Goal: Task Accomplishment & Management: Manage account settings

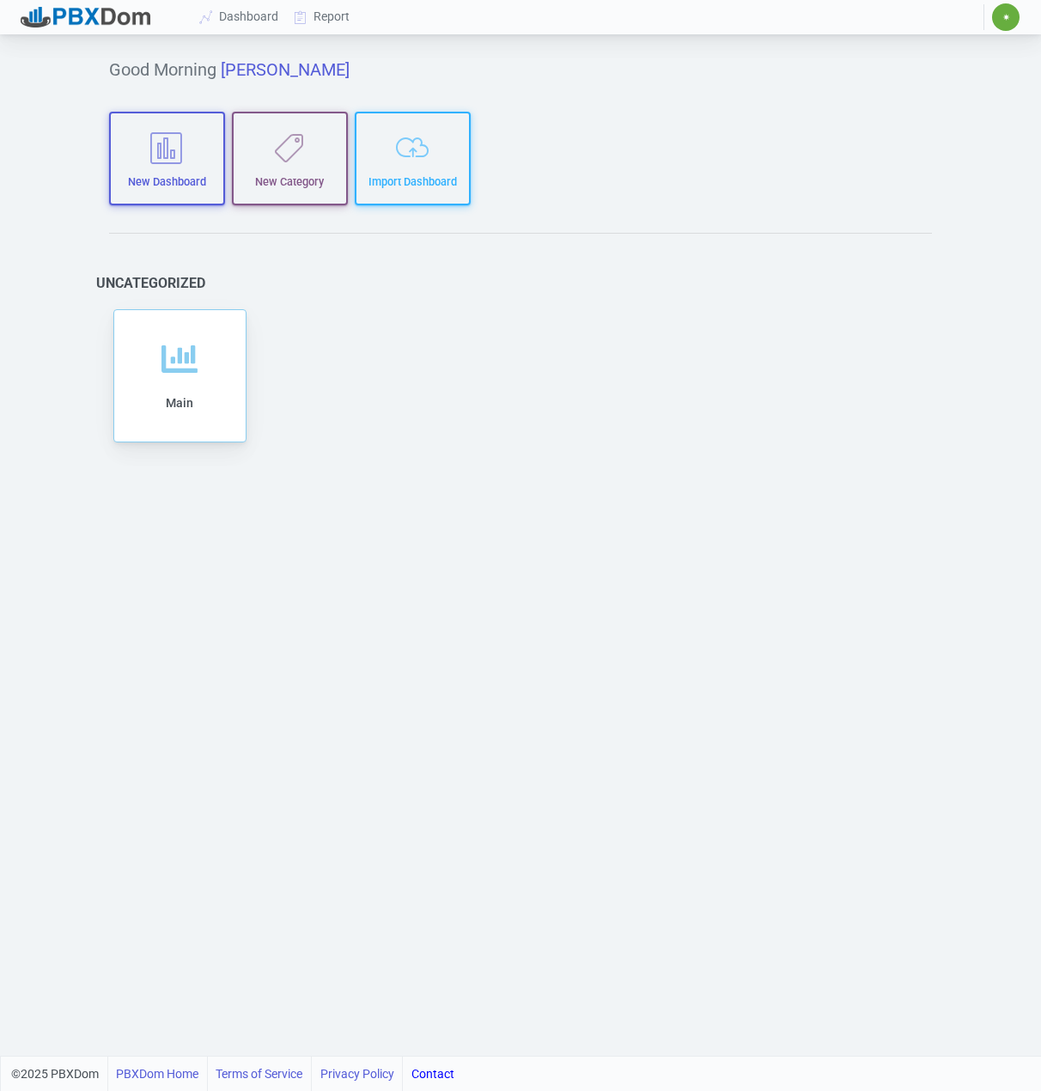
click at [1011, 11] on span "✷" at bounding box center [1005, 16] width 27 height 27
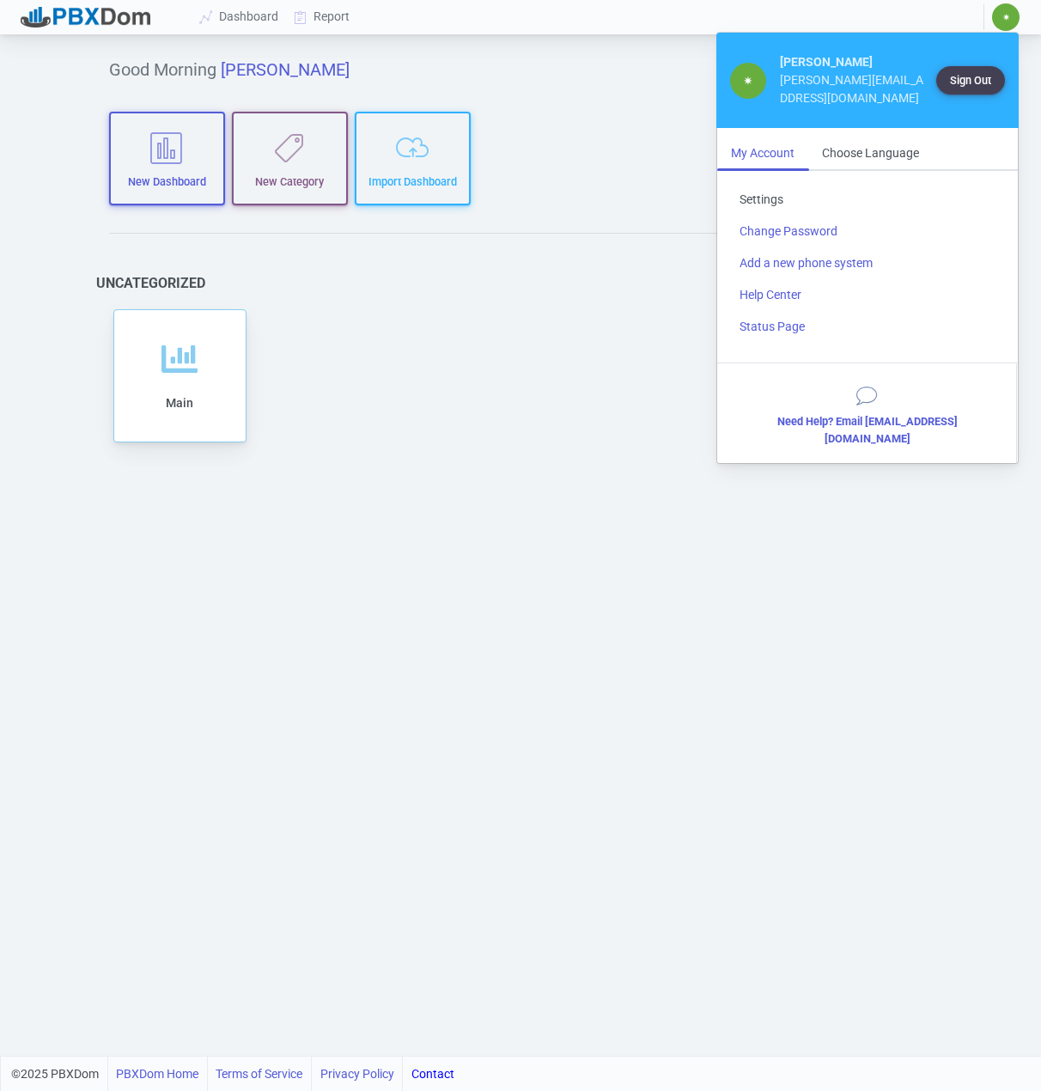
click at [764, 184] on link "Settings" at bounding box center [868, 200] width 284 height 32
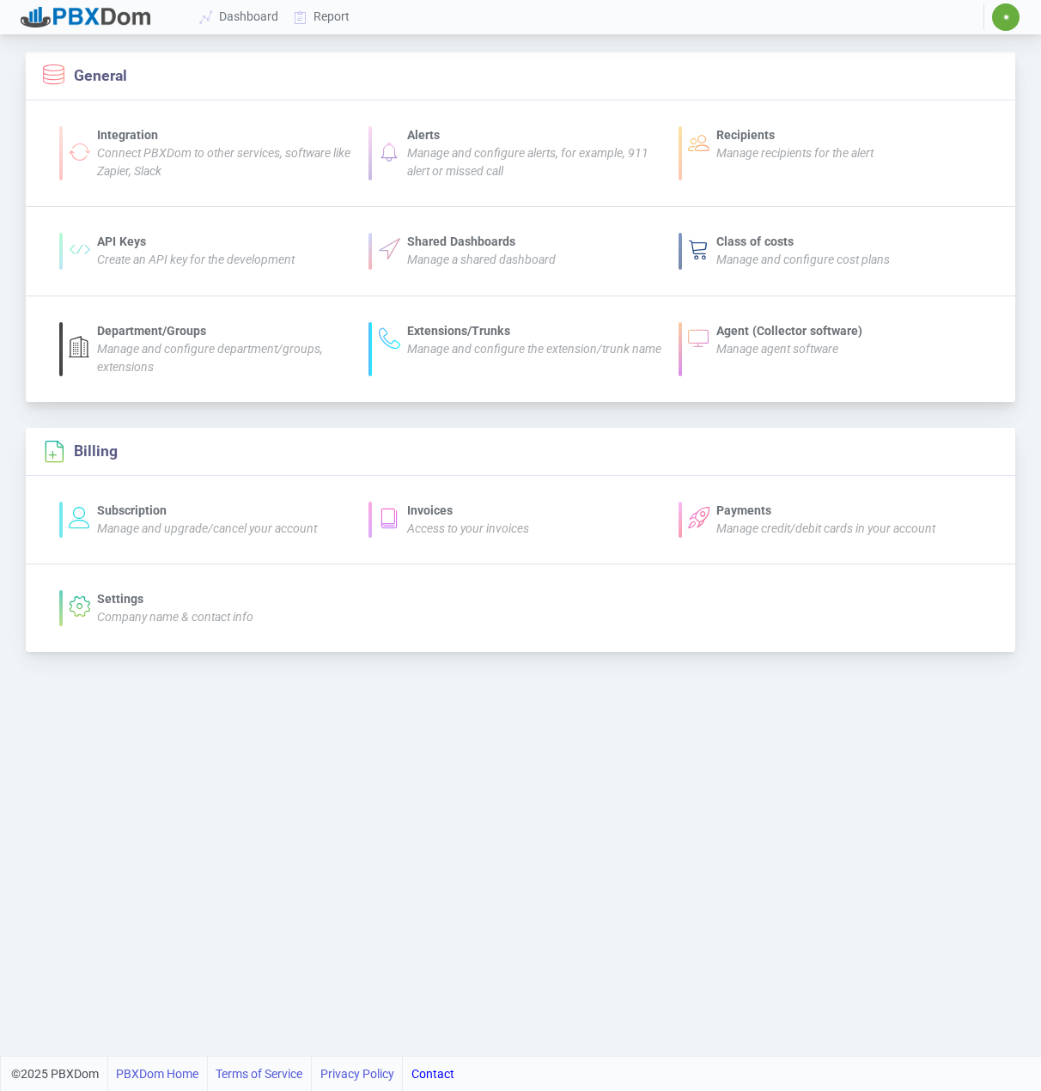
click at [812, 362] on section "Agent (Collector software) Manage agent software" at bounding box center [830, 349] width 310 height 54
click at [777, 352] on icon "Manage agent software" at bounding box center [778, 349] width 122 height 14
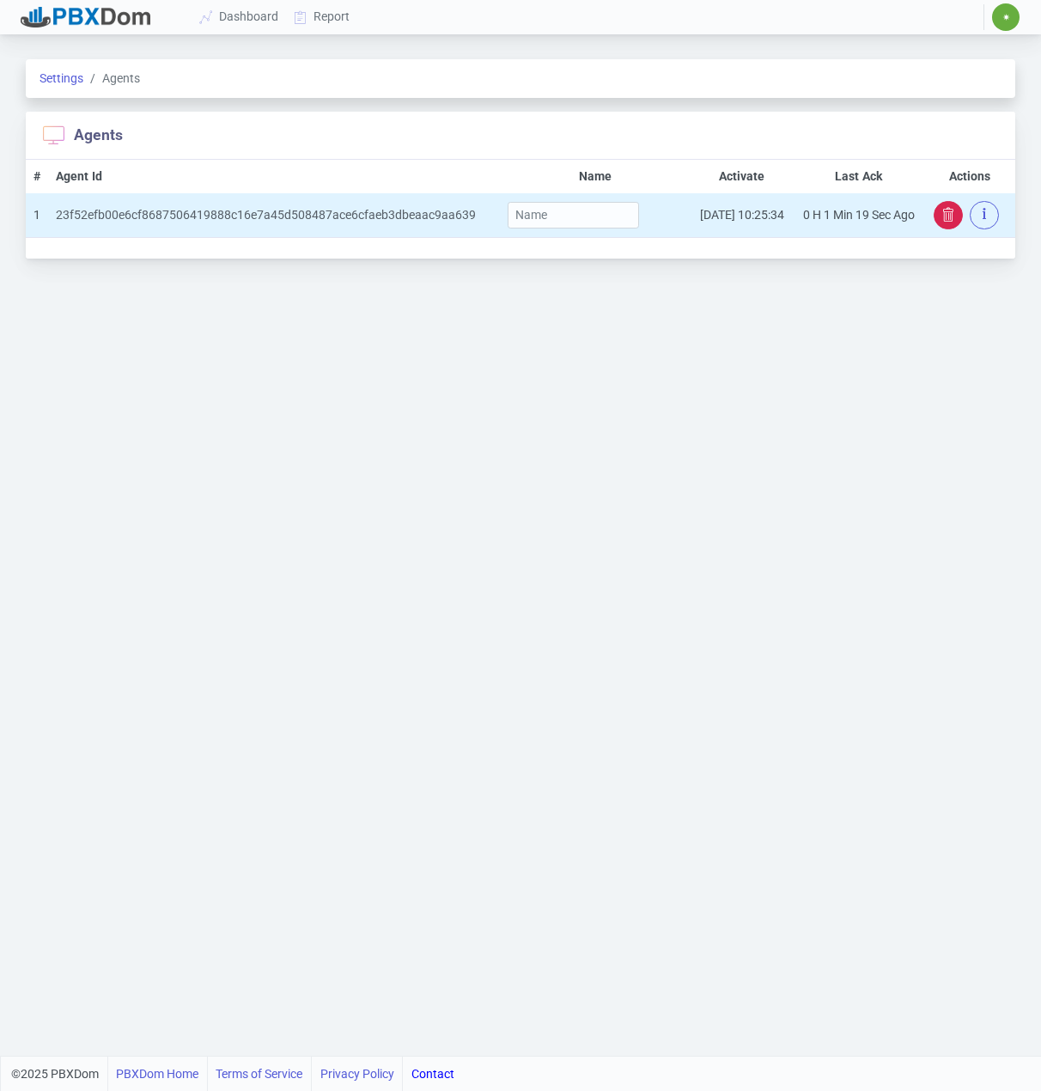
click at [943, 212] on icon "button" at bounding box center [949, 215] width 14 height 14
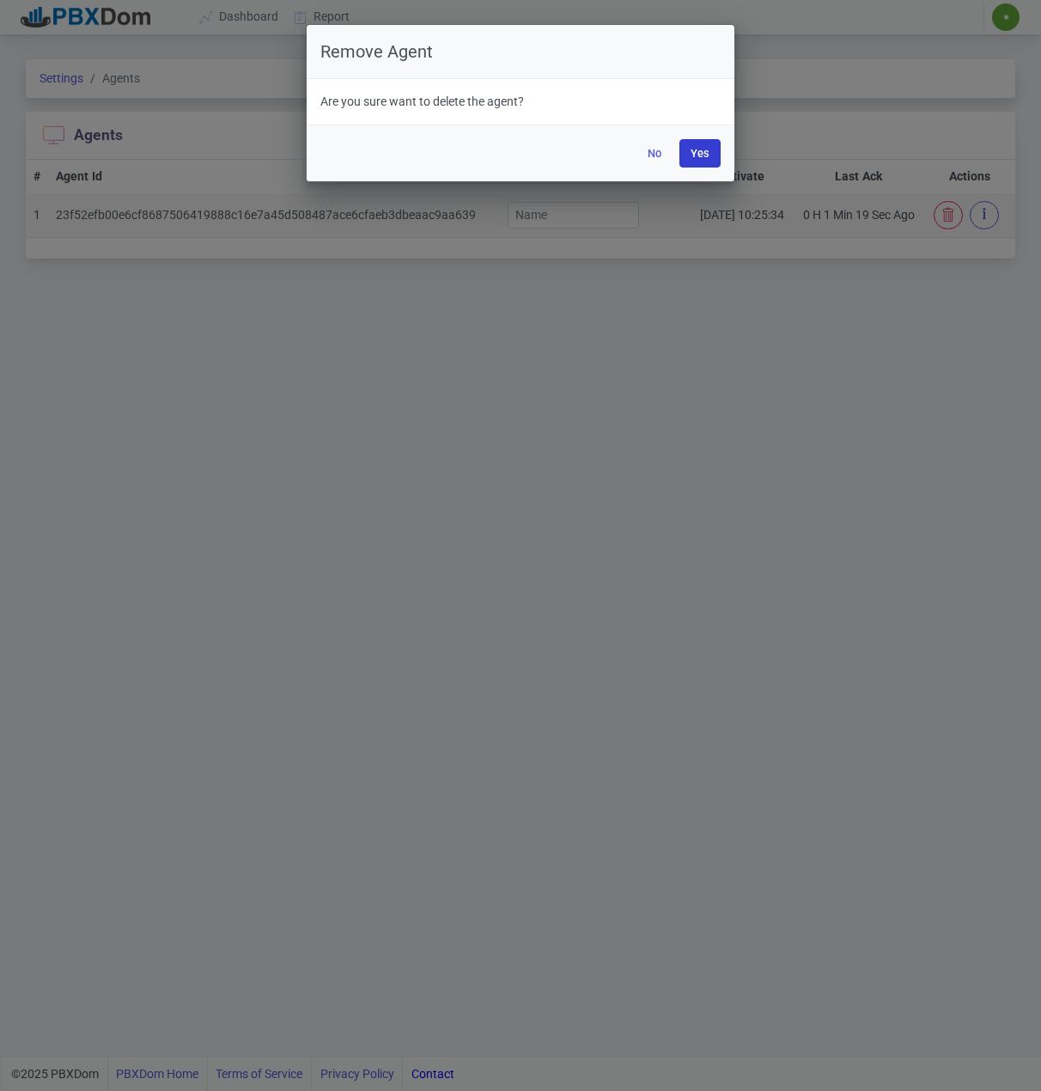
click at [693, 151] on button "Yes" at bounding box center [700, 153] width 41 height 28
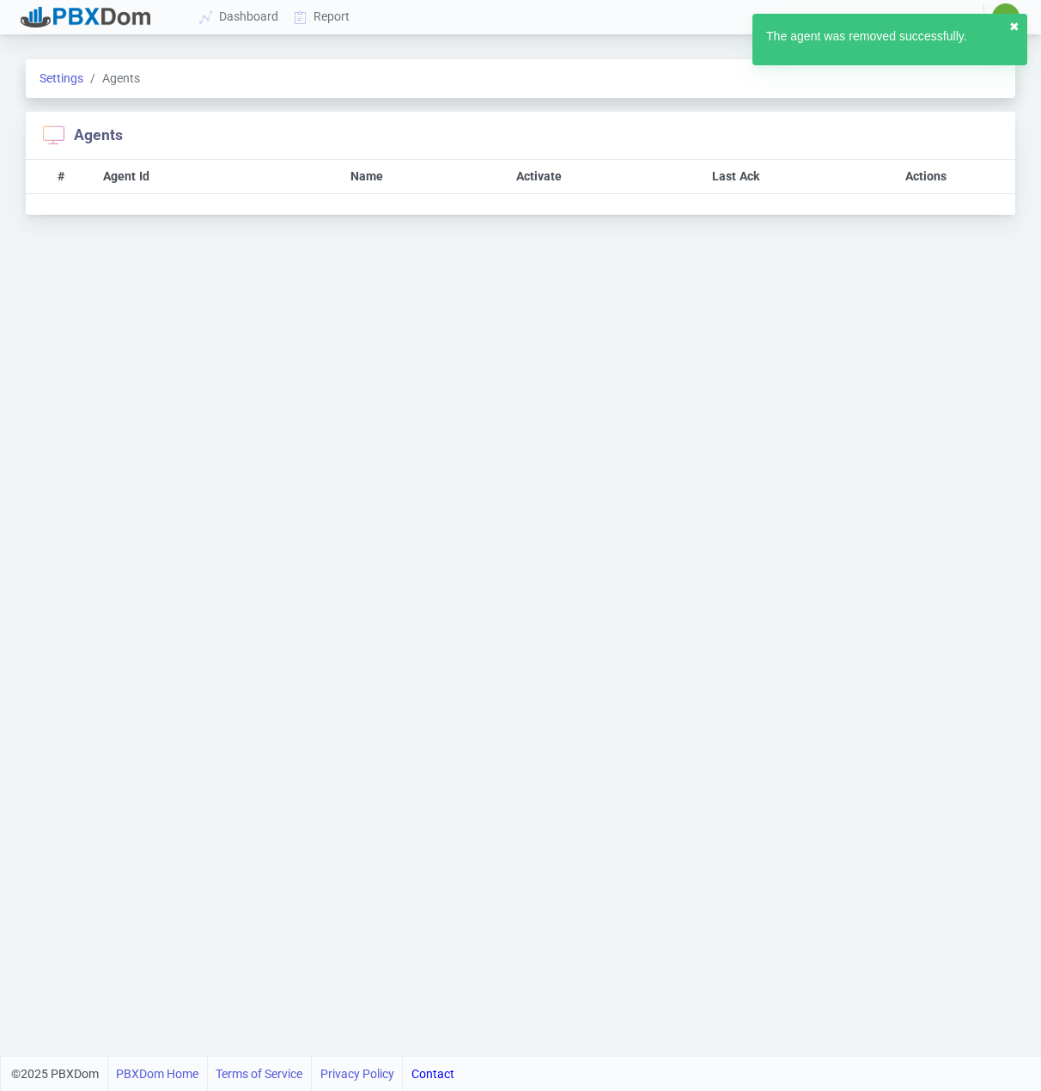
click at [1014, 21] on button "✖︎" at bounding box center [1015, 27] width 10 height 18
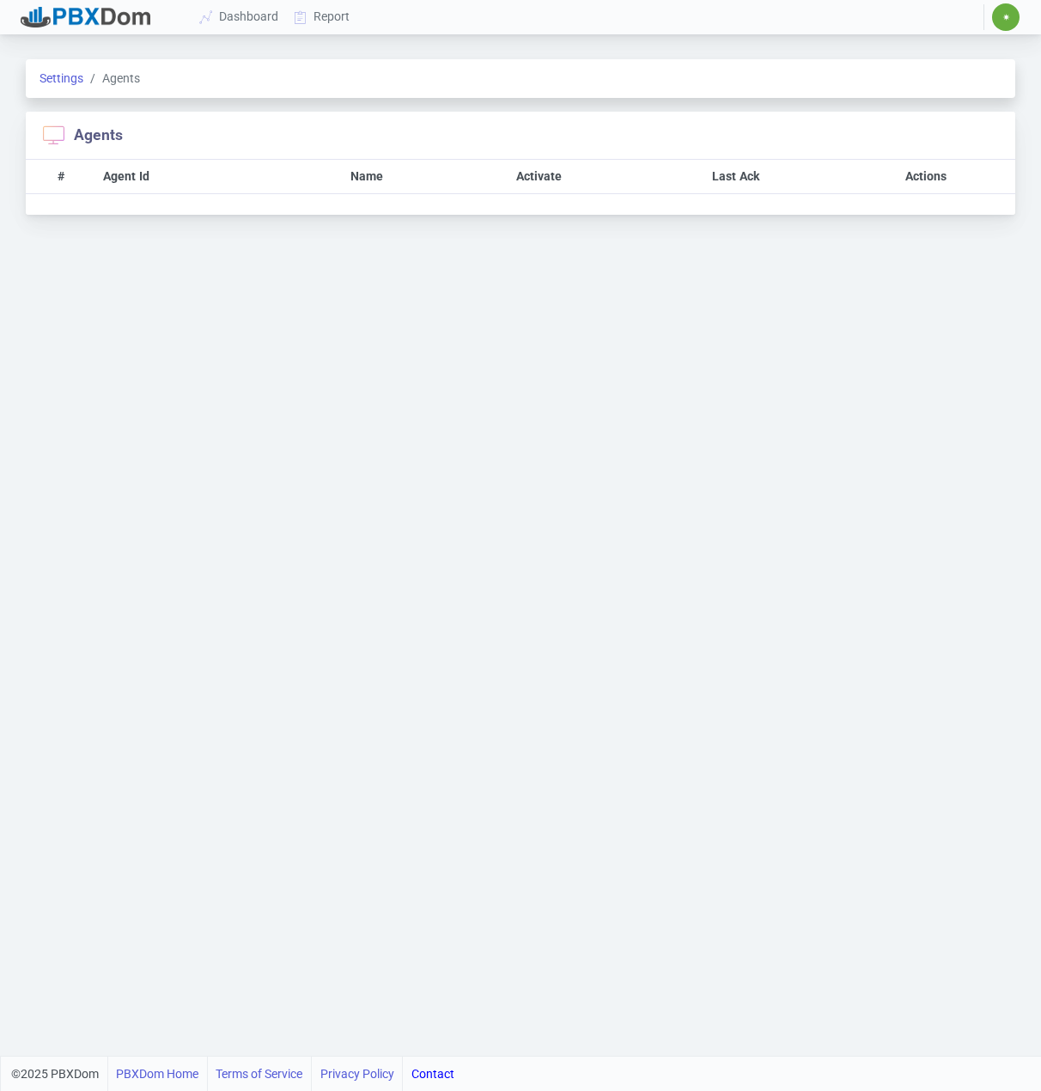
drag, startPoint x: 1002, startPoint y: 8, endPoint x: 1005, endPoint y: 18, distance: 10.9
click at [1002, 9] on span "✷" at bounding box center [1005, 16] width 27 height 27
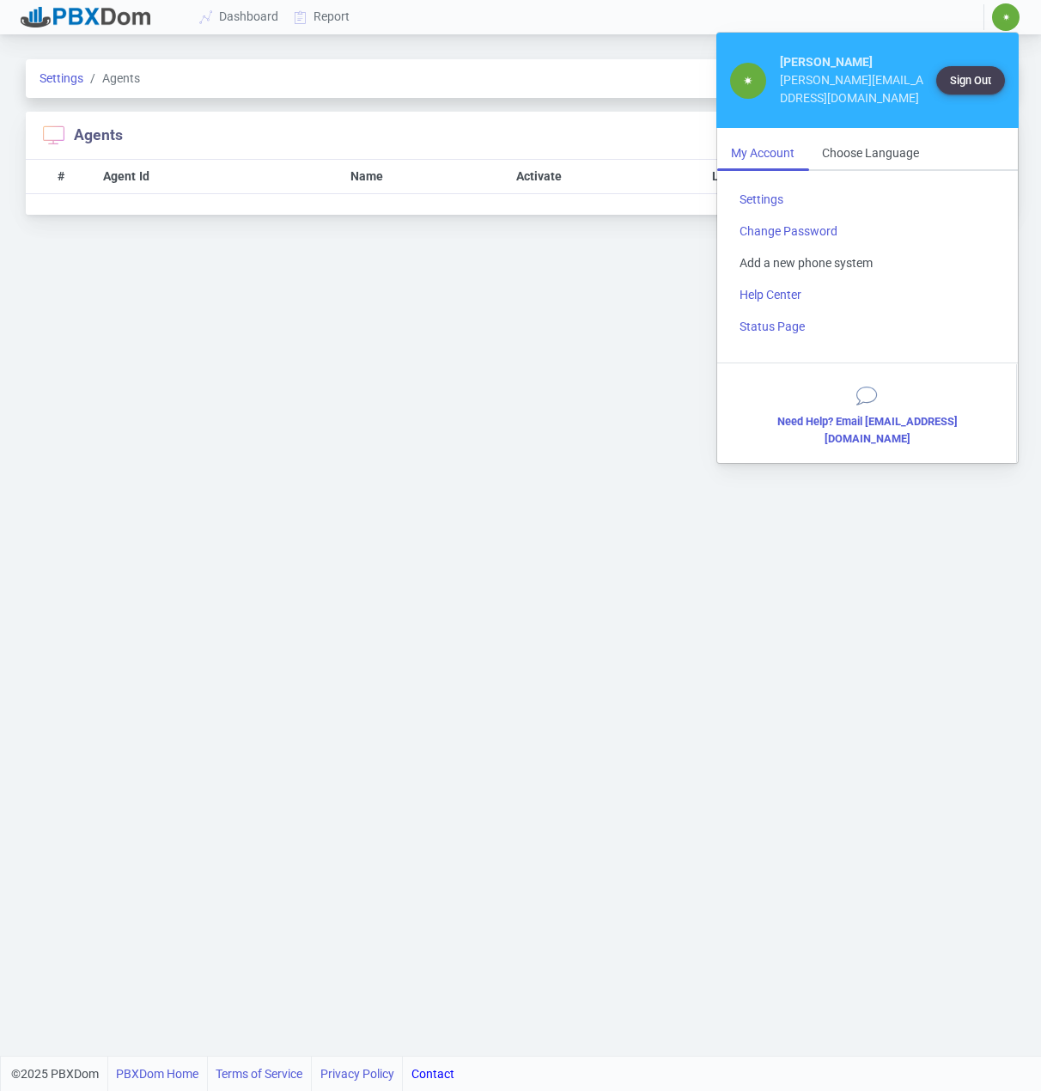
click at [766, 247] on link "Add a new phone system" at bounding box center [868, 263] width 284 height 32
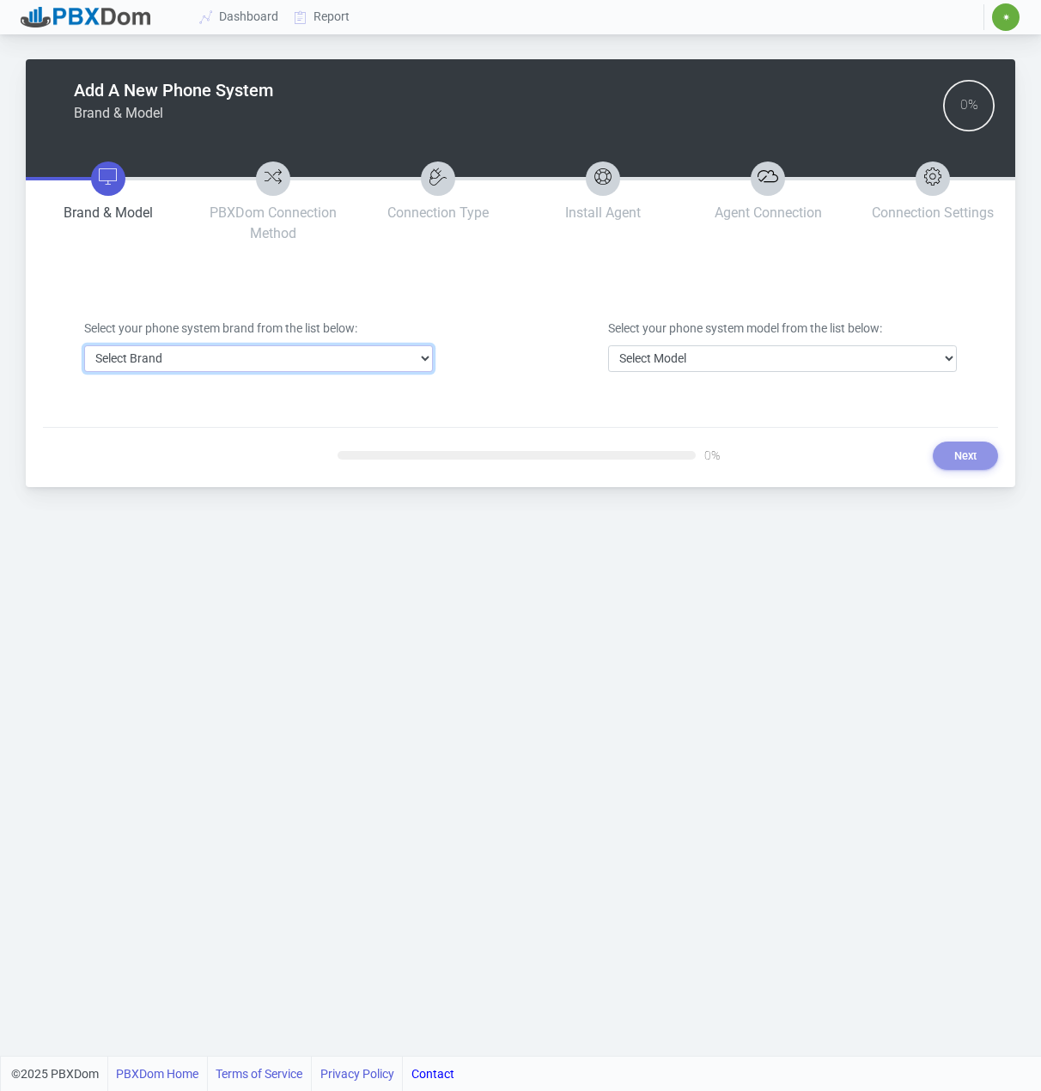
click at [282, 357] on select "Select Brand 3CX Avaya Cisco FreePBX/Asterisk Mitel Panasonic Yeastar" at bounding box center [258, 358] width 349 height 27
select select "1"
click at [84, 345] on select "Select Brand 3CX Avaya Cisco FreePBX/Asterisk Mitel Panasonic Yeastar" at bounding box center [258, 358] width 349 height 27
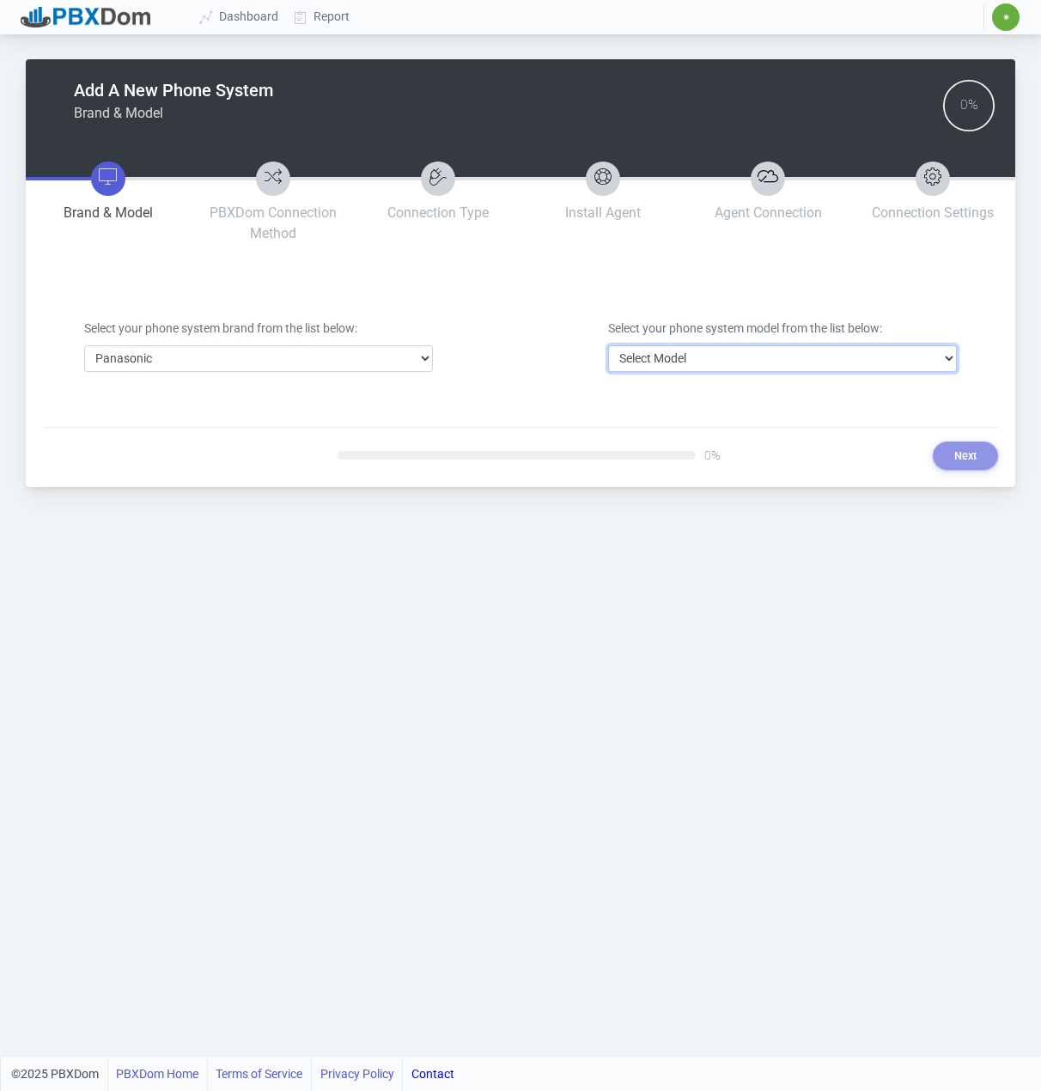
click at [640, 352] on select "Select Model DBS Series ICX/S-ICX Series KX-NCP Series KX-NS Series KX-NSX Seri…" at bounding box center [782, 358] width 349 height 27
select select "32"
click at [608, 345] on select "Select Model DBS Series ICX/S-ICX Series KX-NCP Series KX-NS Series KX-NSX Seri…" at bounding box center [782, 358] width 349 height 27
click at [955, 449] on button "Next" at bounding box center [965, 456] width 65 height 28
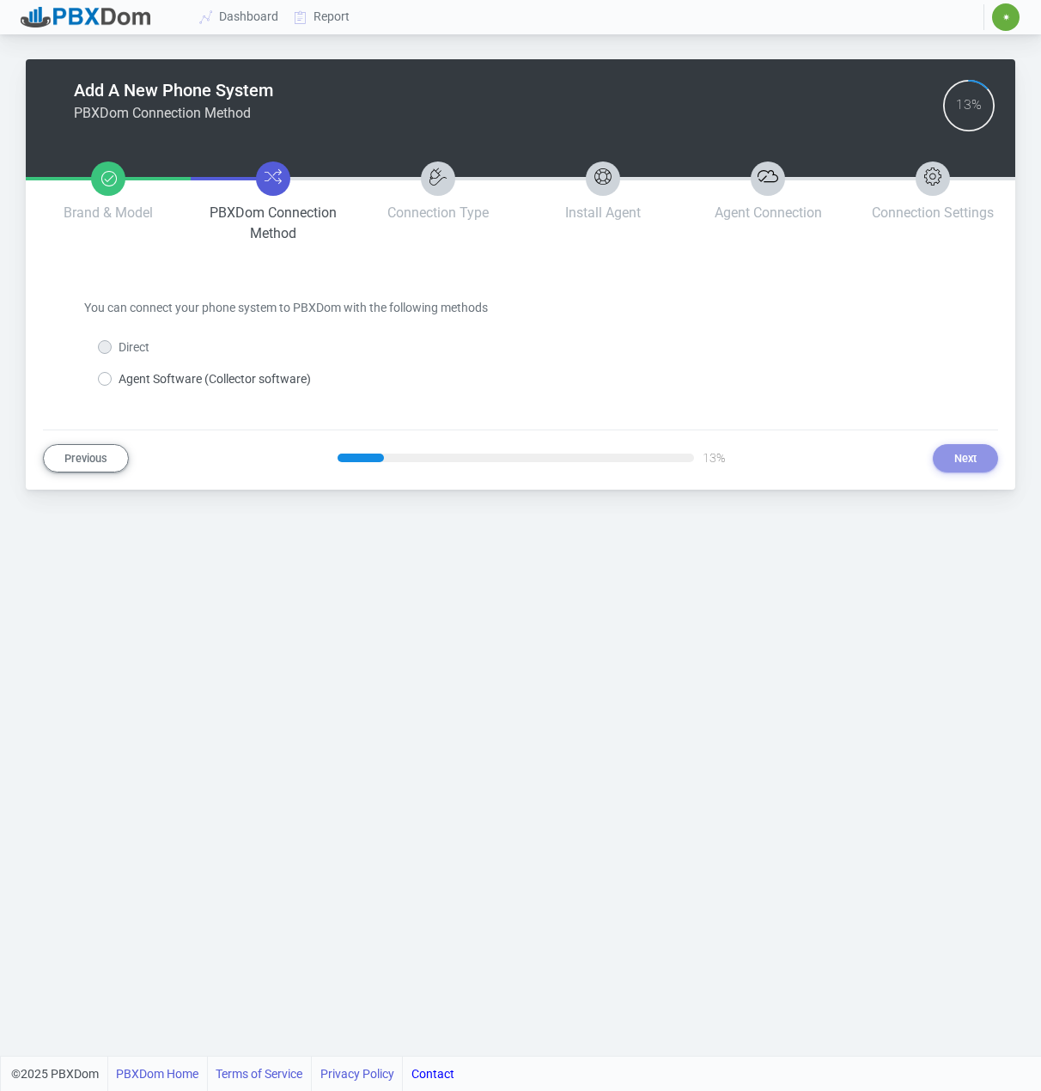
click at [162, 380] on label "Agent Software (Collector software)" at bounding box center [215, 379] width 192 height 18
click at [130, 380] on input "Agent Software (Collector software)" at bounding box center [124, 375] width 11 height 11
radio input "true"
click at [957, 449] on button "Next" at bounding box center [965, 458] width 65 height 28
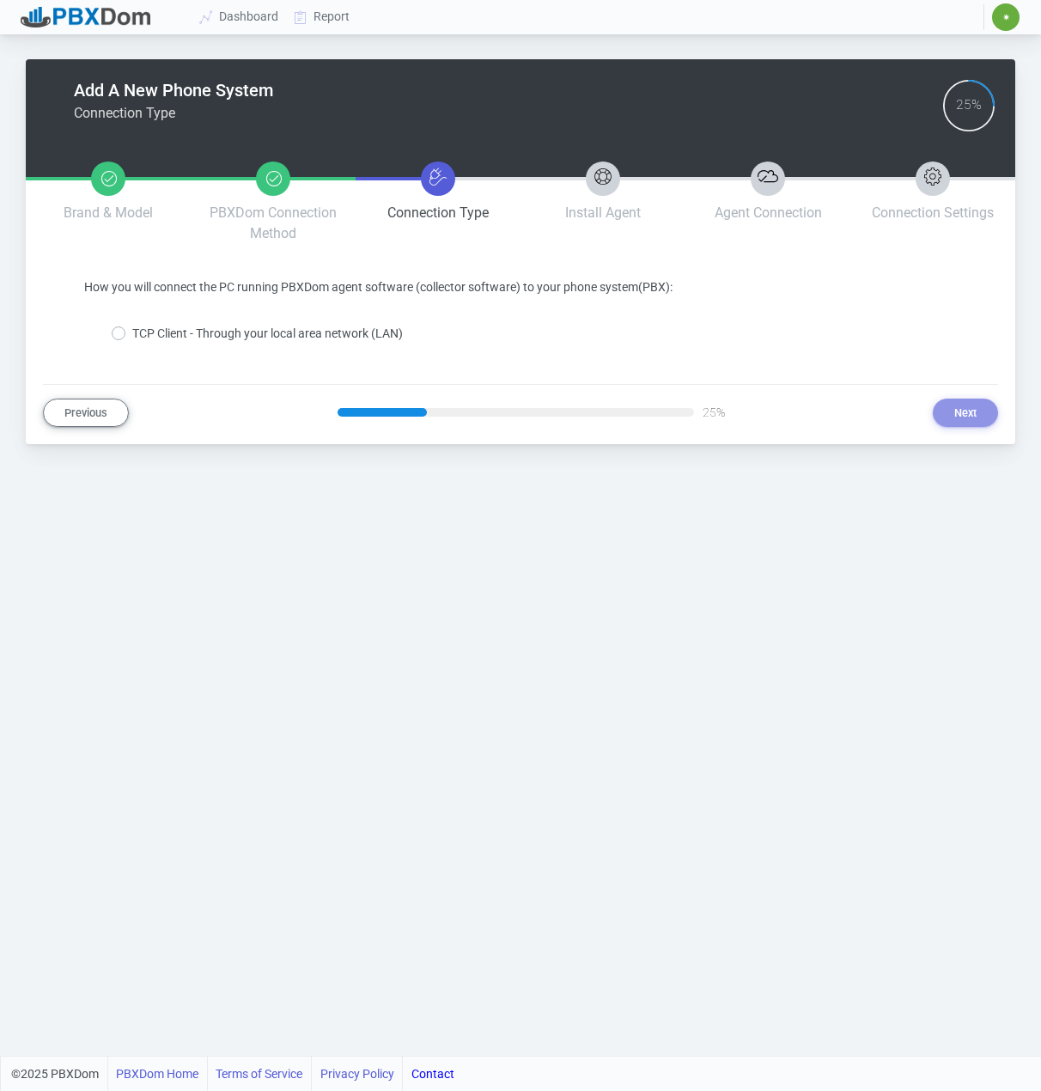
click at [179, 333] on label "TCP Client - Through your local area network (LAN)" at bounding box center [267, 334] width 271 height 18
click at [143, 333] on input "TCP Client - Through your local area network (LAN)" at bounding box center [137, 330] width 11 height 11
radio input "true"
click at [962, 408] on button "Next" at bounding box center [965, 413] width 65 height 28
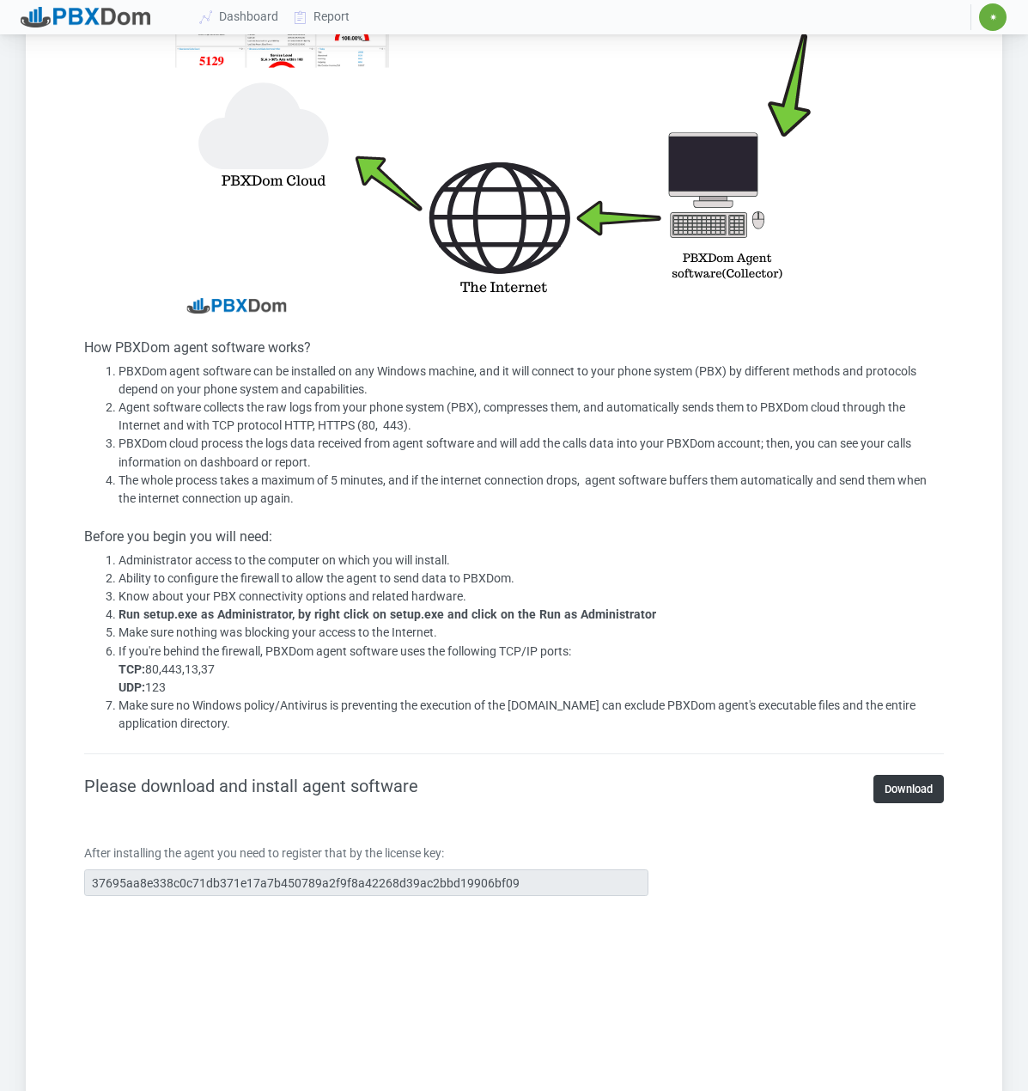
scroll to position [945, 0]
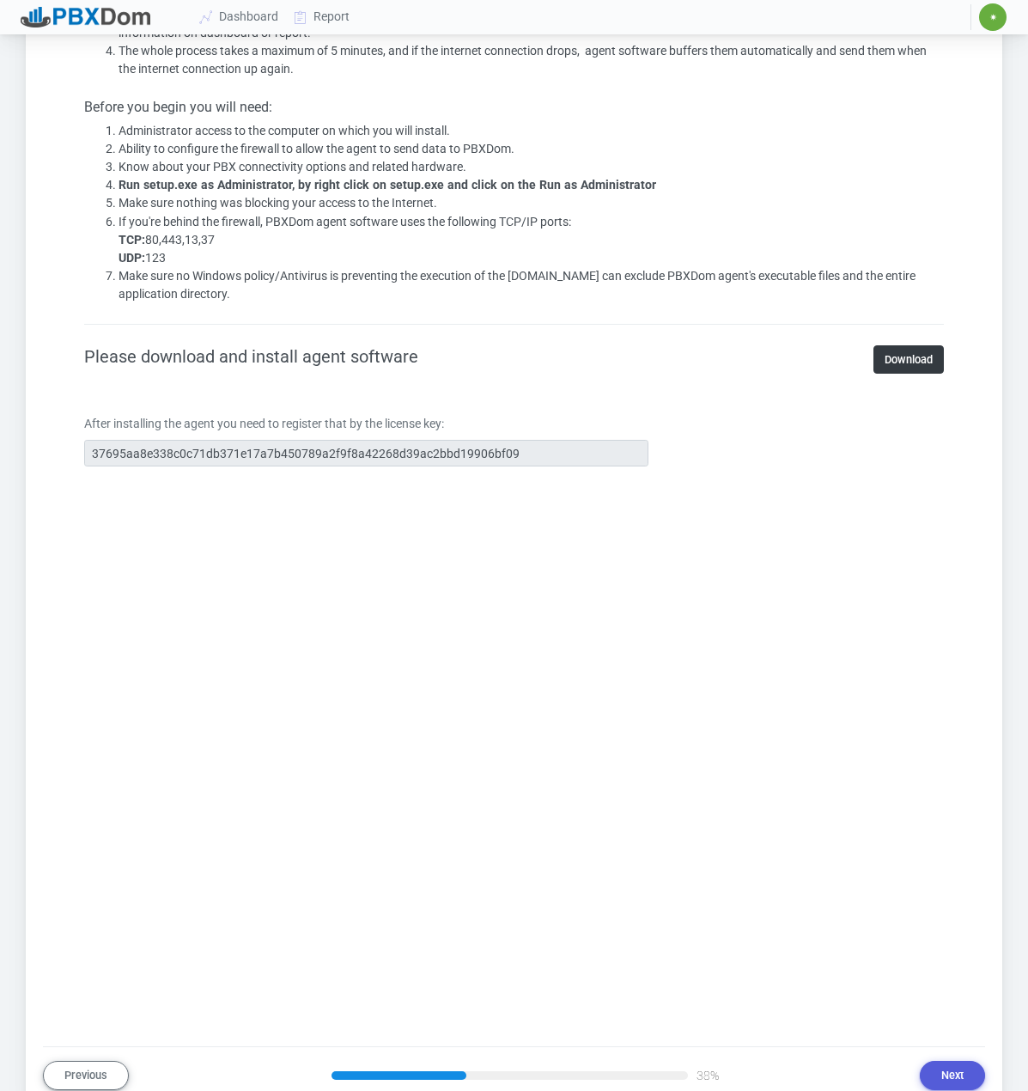
drag, startPoint x: 319, startPoint y: 453, endPoint x: 713, endPoint y: 455, distance: 394.4
click at [713, 455] on div "After installing the agent you need to register that by the license key: 37695a…" at bounding box center [514, 447] width 886 height 65
click at [262, 435] on div "After installing the agent you need to register that by the license key: 37695a…" at bounding box center [366, 441] width 590 height 52
click at [562, 425] on div "After installing the agent you need to register that by the license key: 37695a…" at bounding box center [514, 447] width 886 height 65
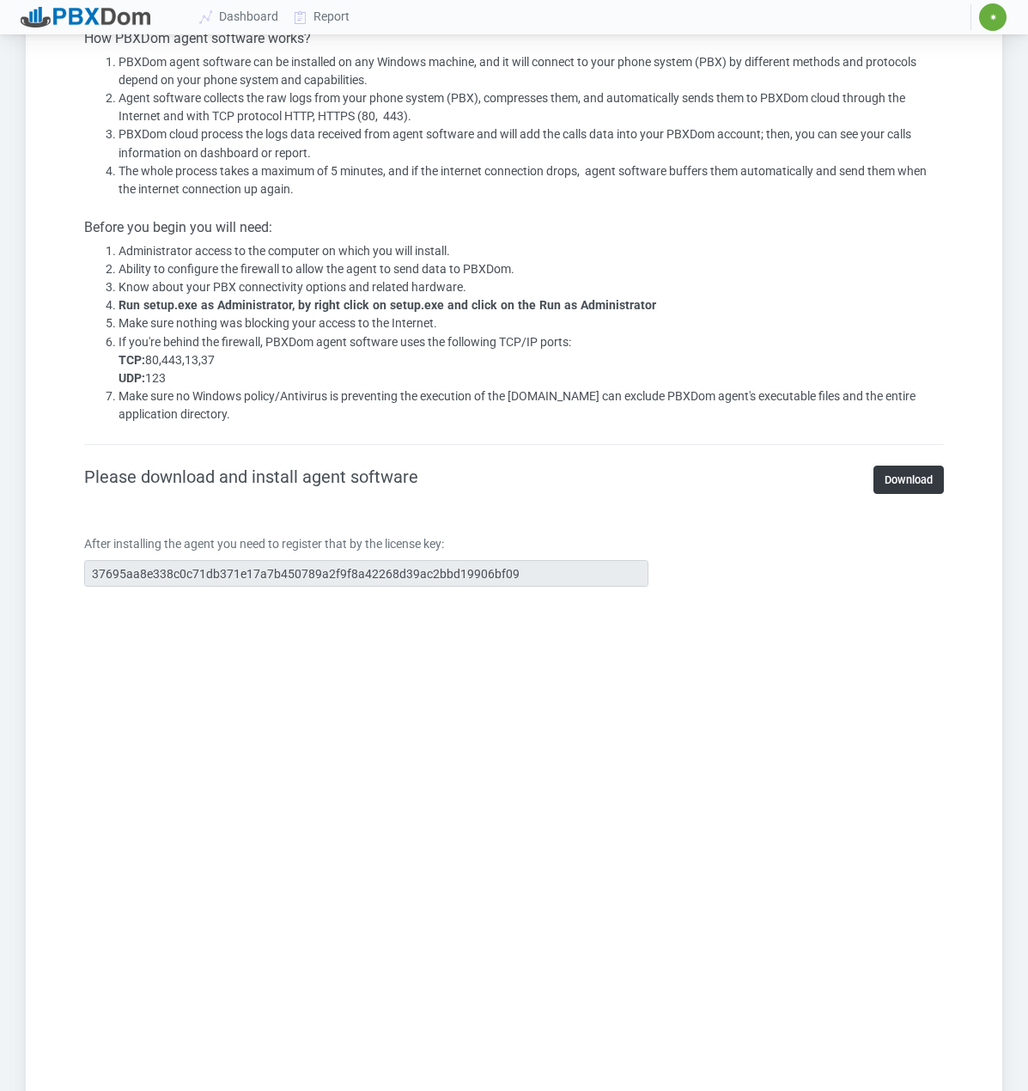
scroll to position [773, 0]
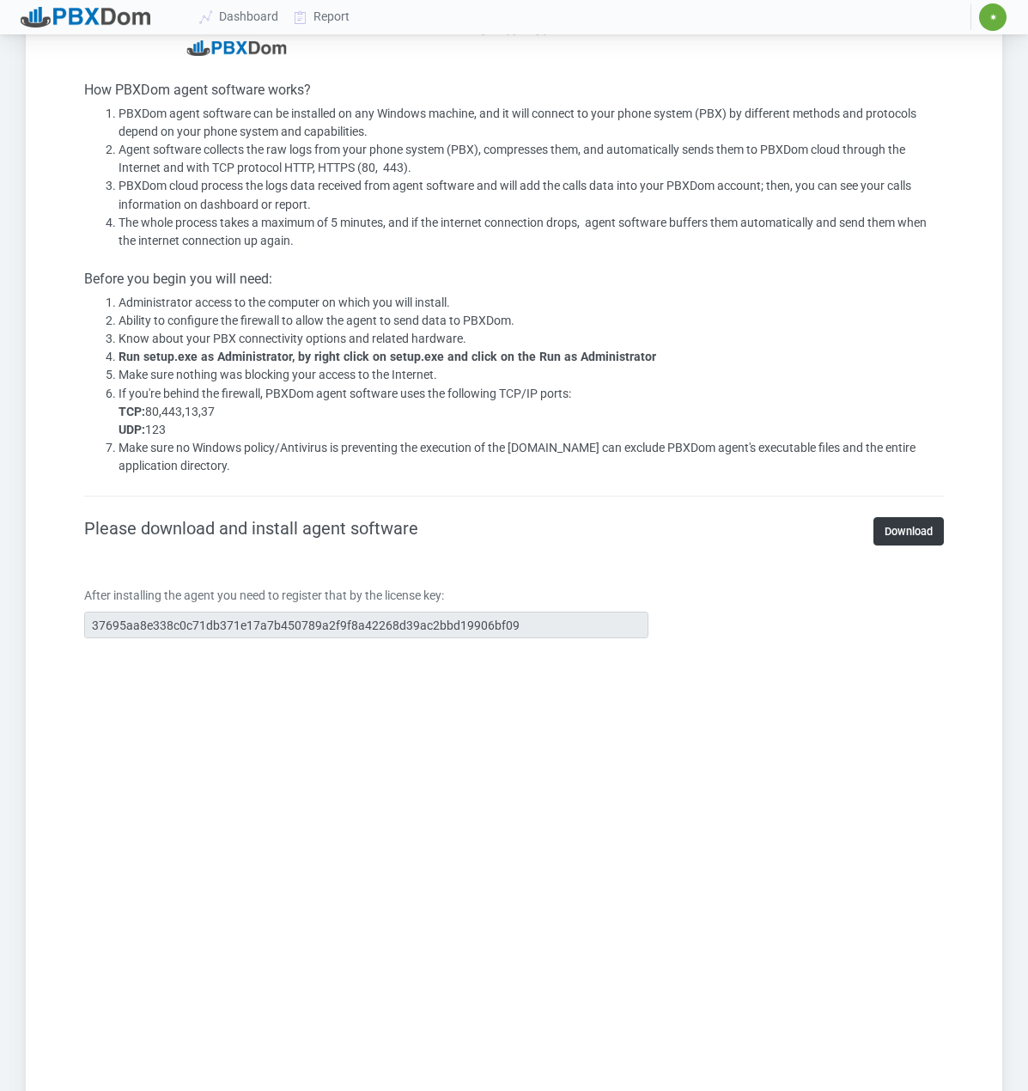
click at [818, 333] on li "Know about your PBX connectivity options and related hardware." at bounding box center [532, 339] width 826 height 18
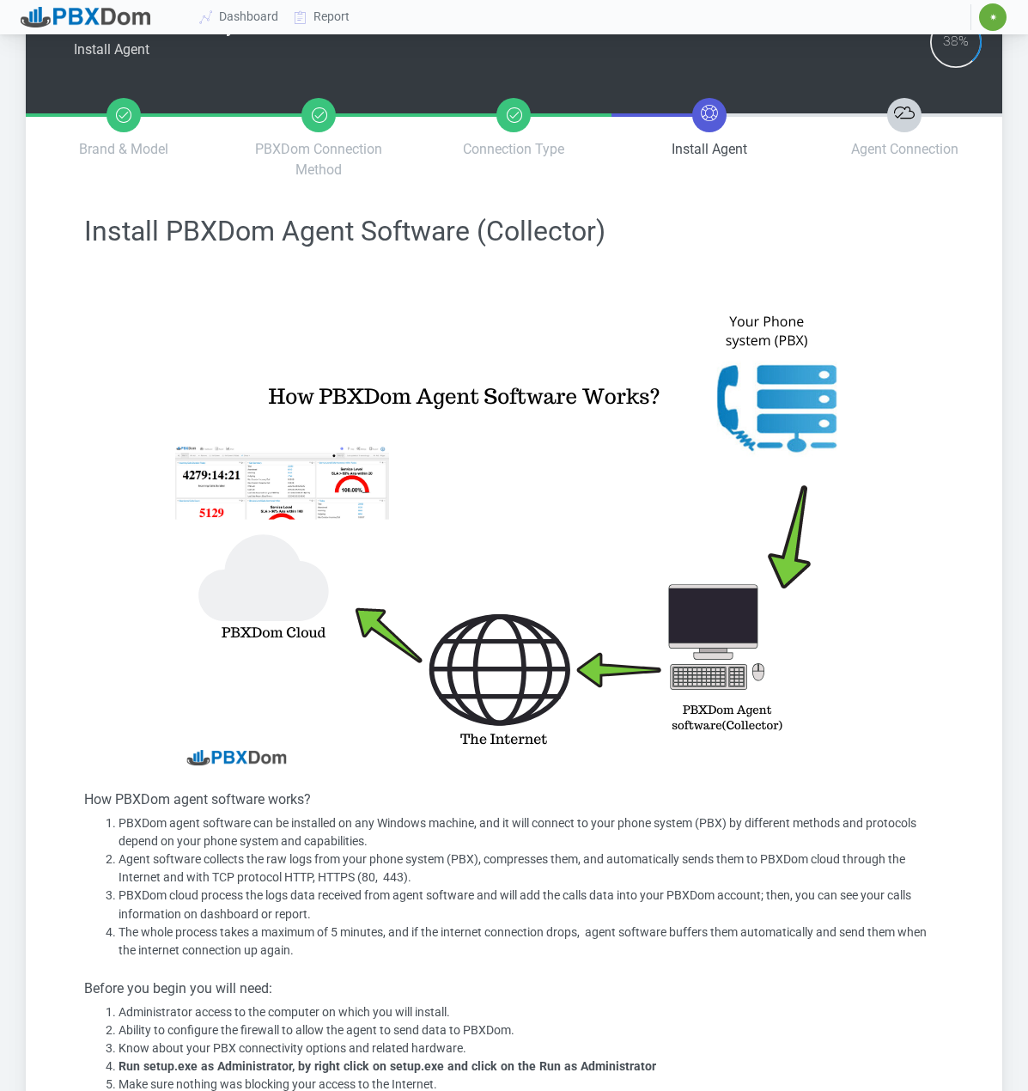
scroll to position [0, 0]
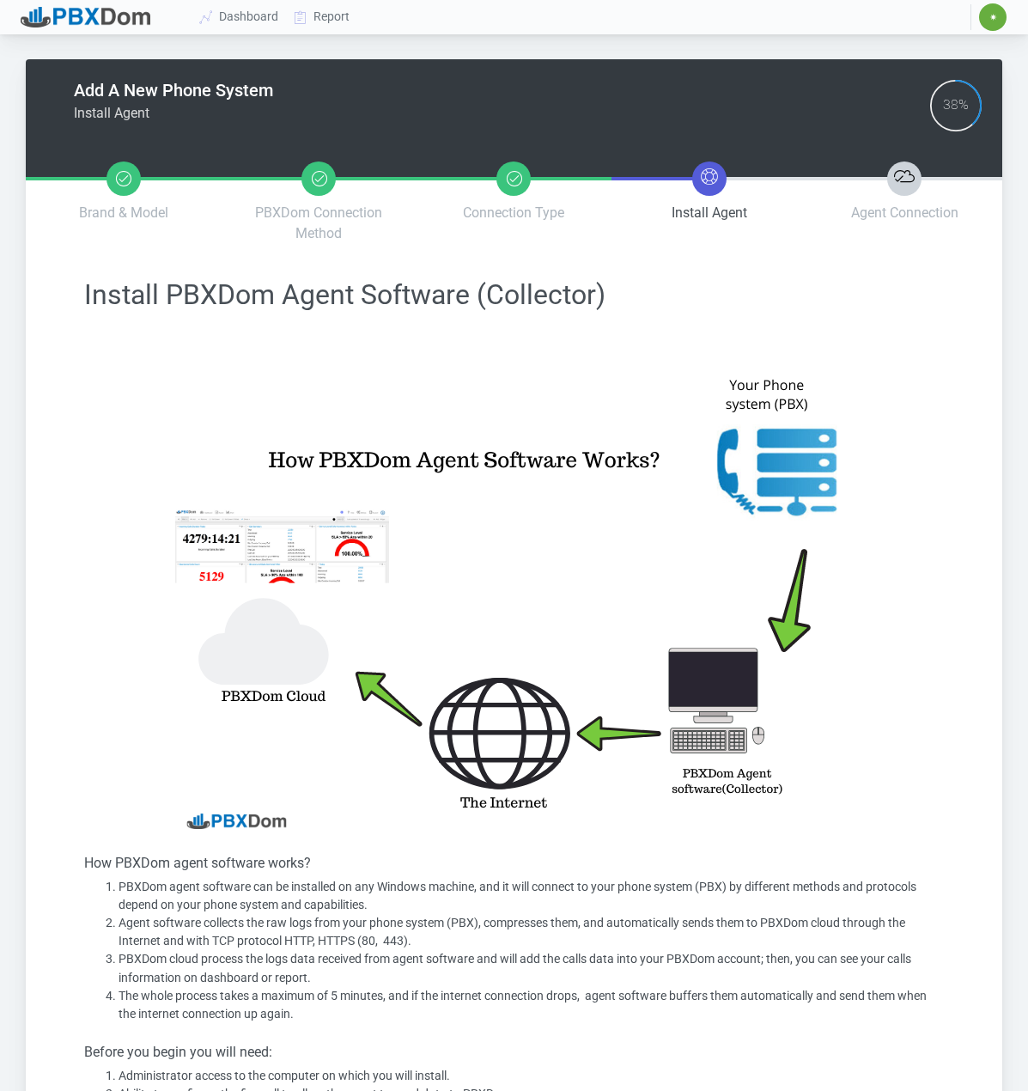
click at [992, 22] on span "✷" at bounding box center [994, 17] width 8 height 10
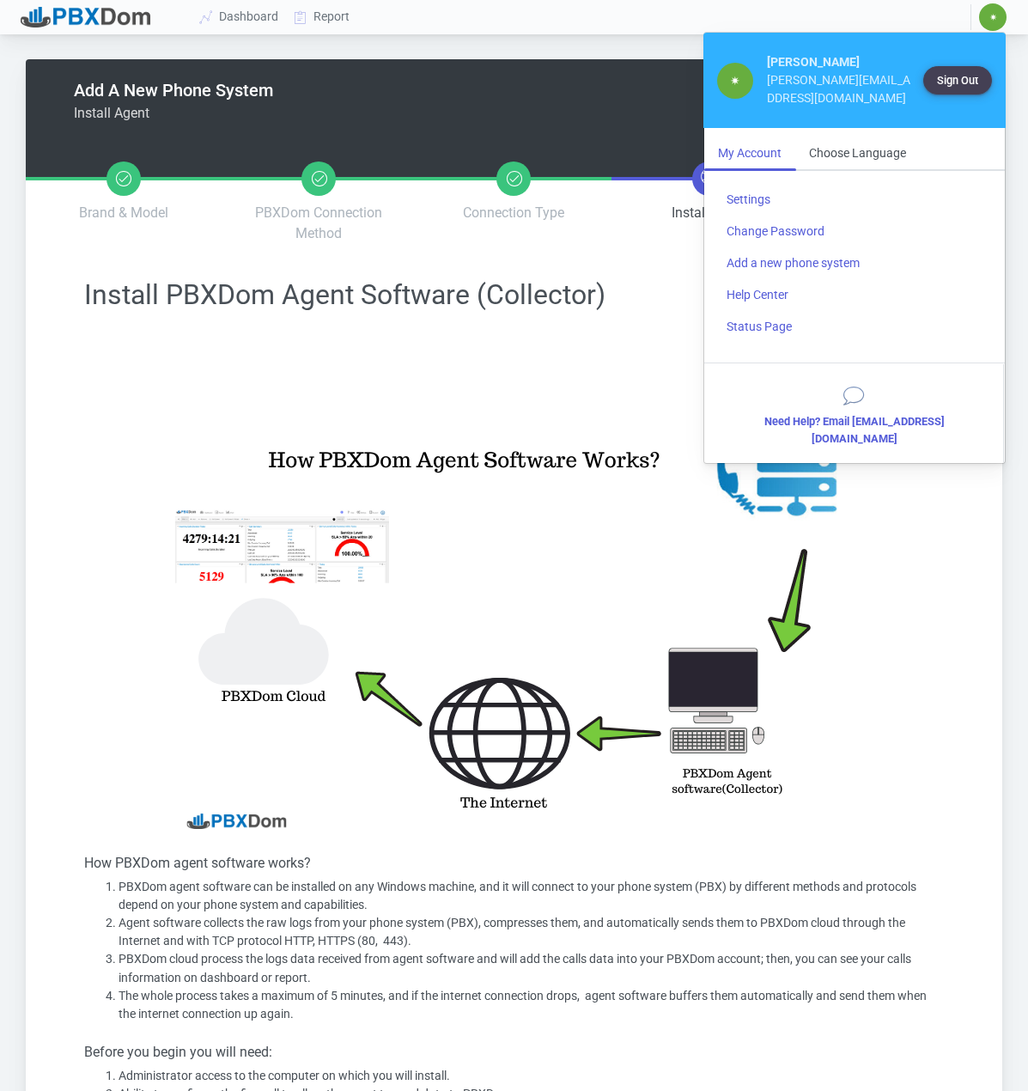
click at [620, 334] on img at bounding box center [514, 584] width 687 height 516
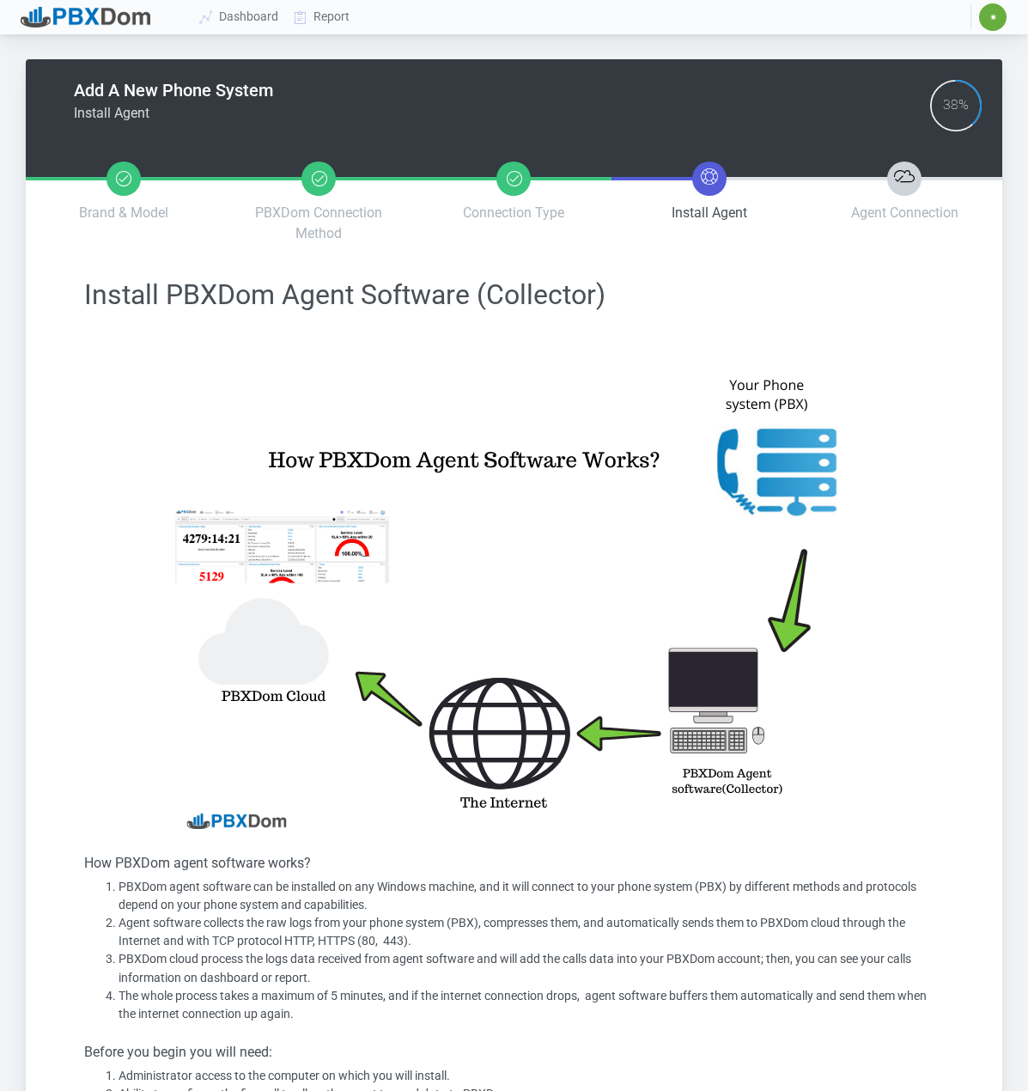
click at [999, 11] on span "✷" at bounding box center [993, 16] width 27 height 27
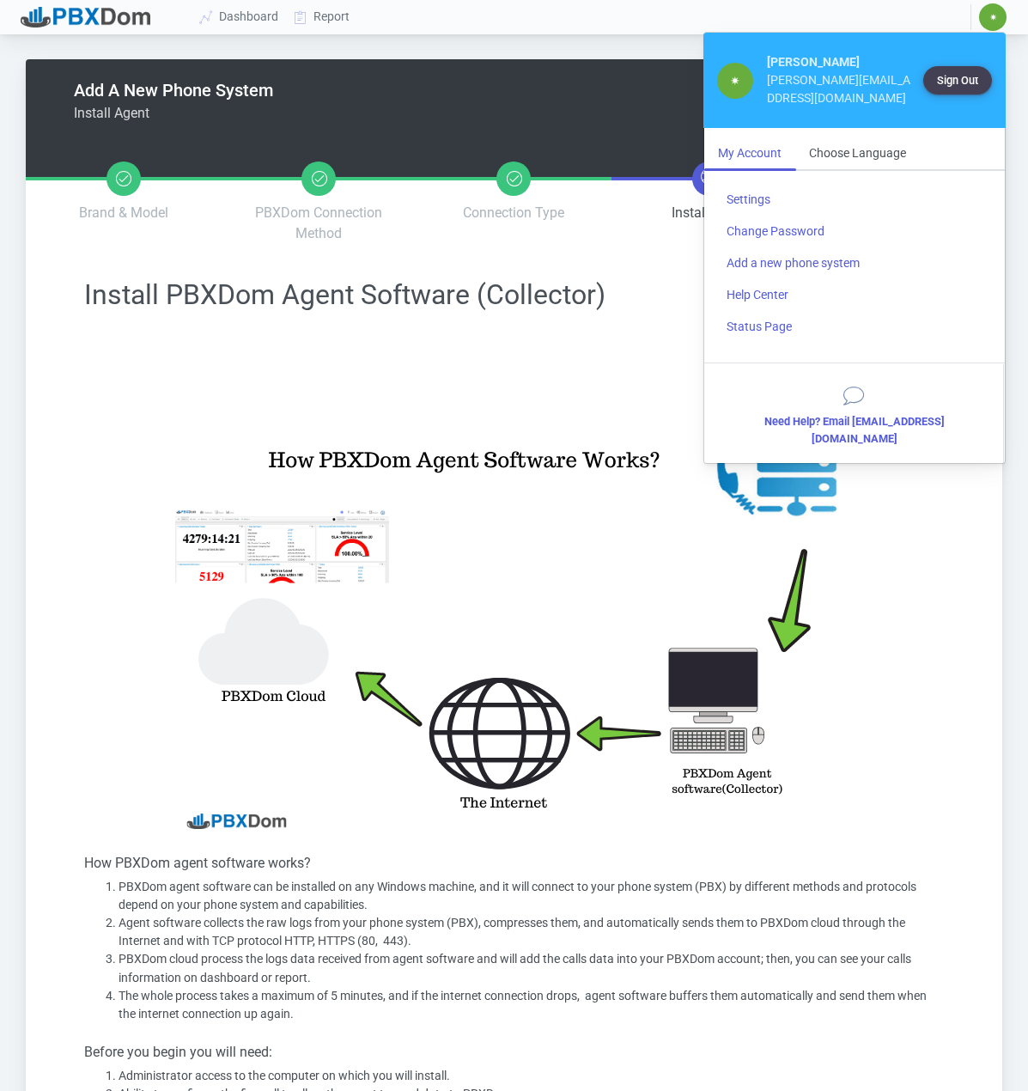
click at [759, 138] on div "My Account" at bounding box center [750, 153] width 91 height 32
click at [756, 184] on link "Settings" at bounding box center [855, 200] width 284 height 32
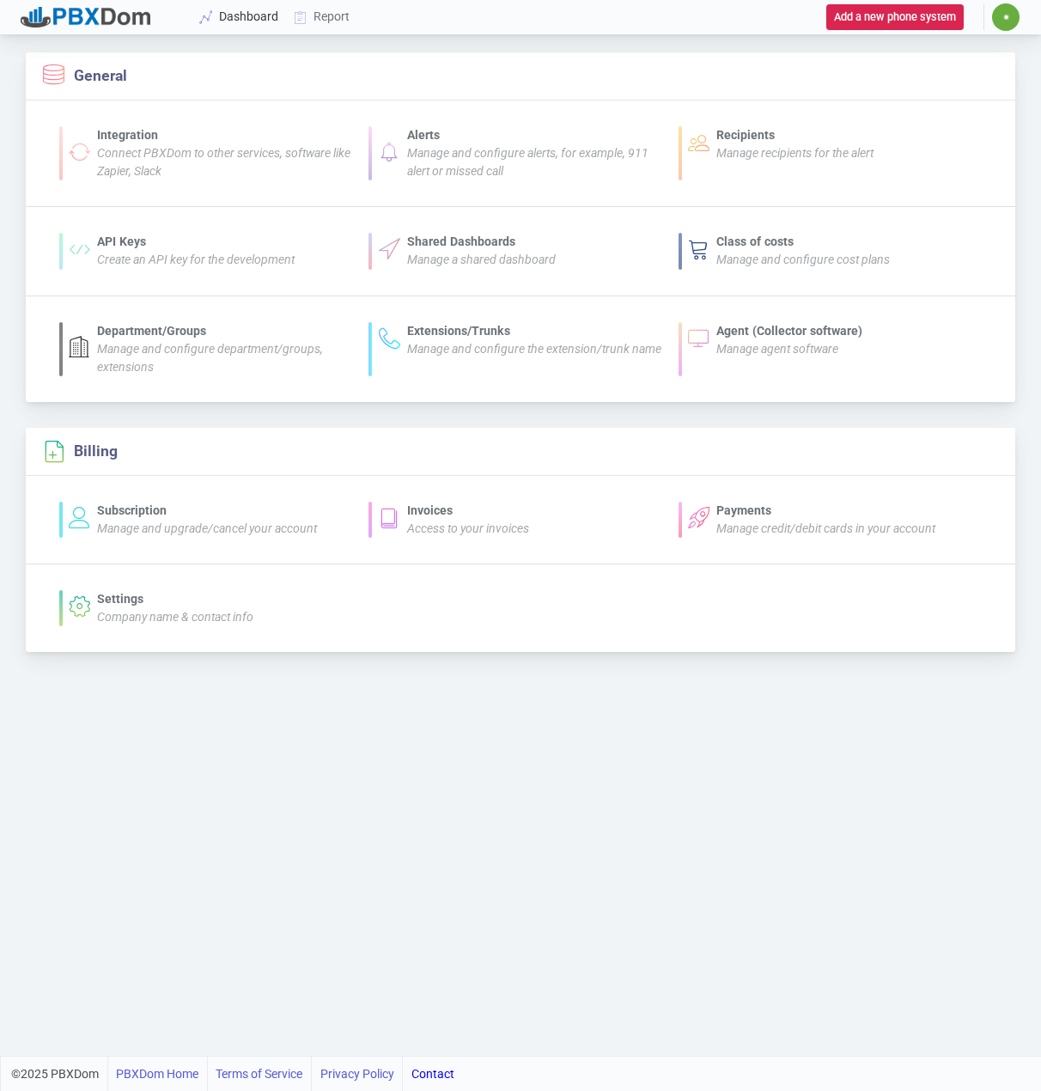
click at [247, 10] on link "Dashboard" at bounding box center [239, 17] width 95 height 32
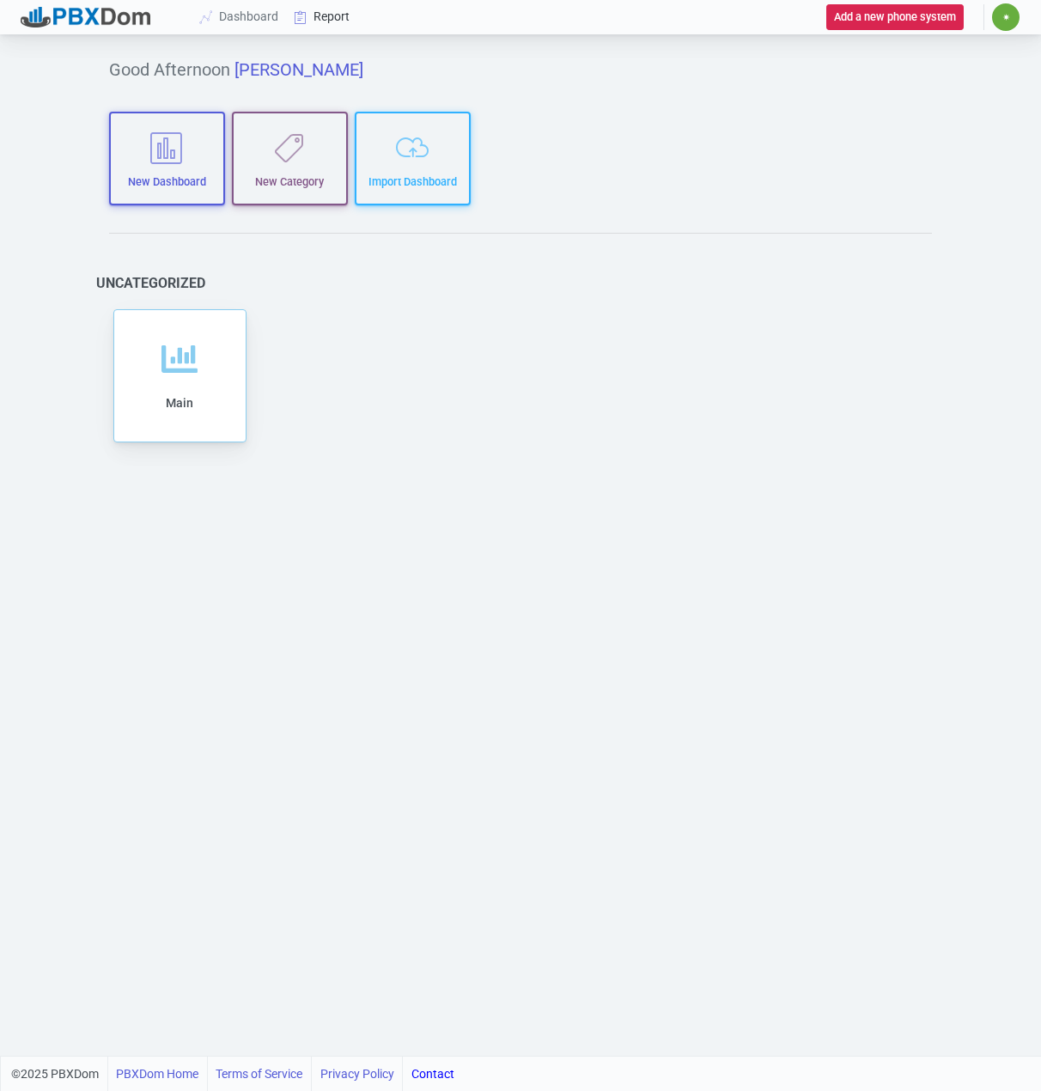
click at [325, 14] on link "Report" at bounding box center [322, 17] width 71 height 32
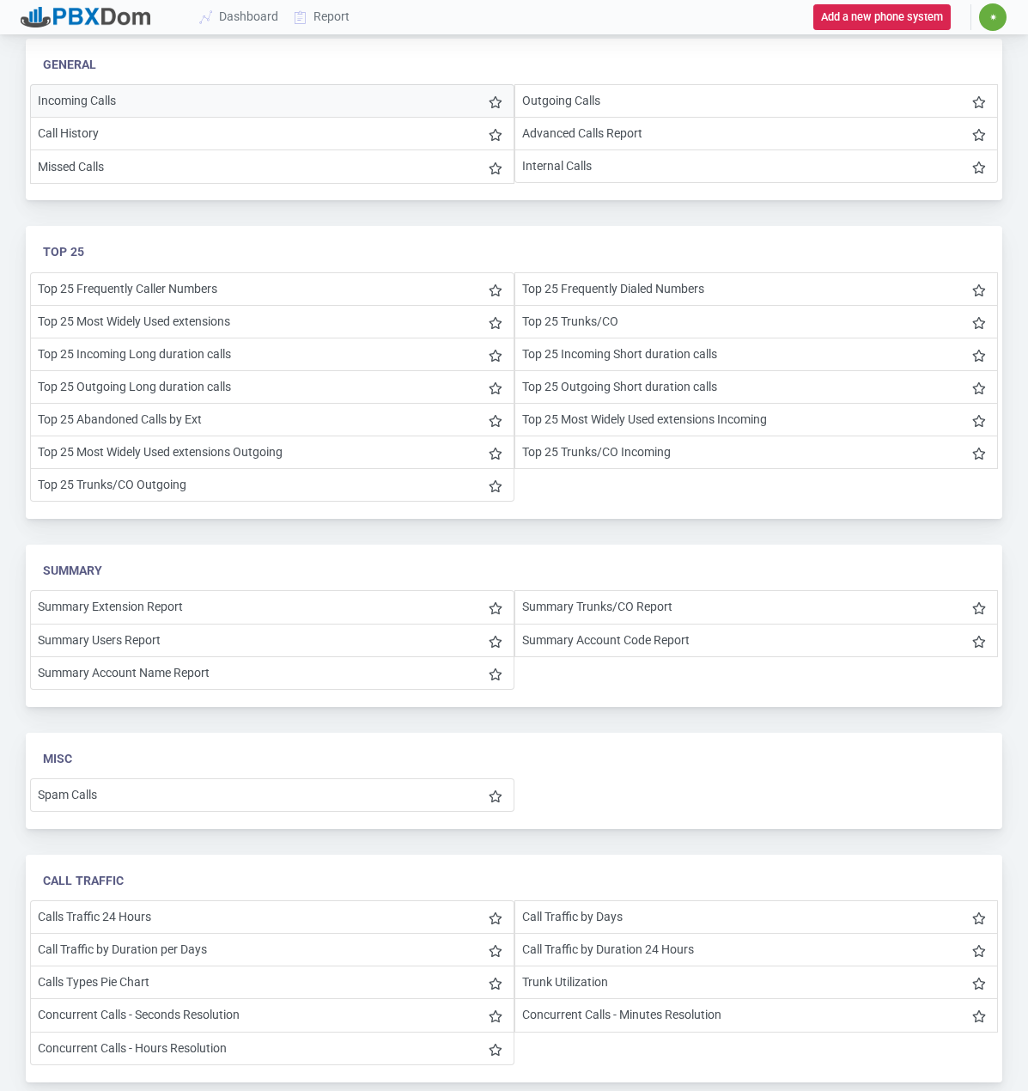
click at [105, 100] on li "Incoming Calls" at bounding box center [272, 101] width 485 height 34
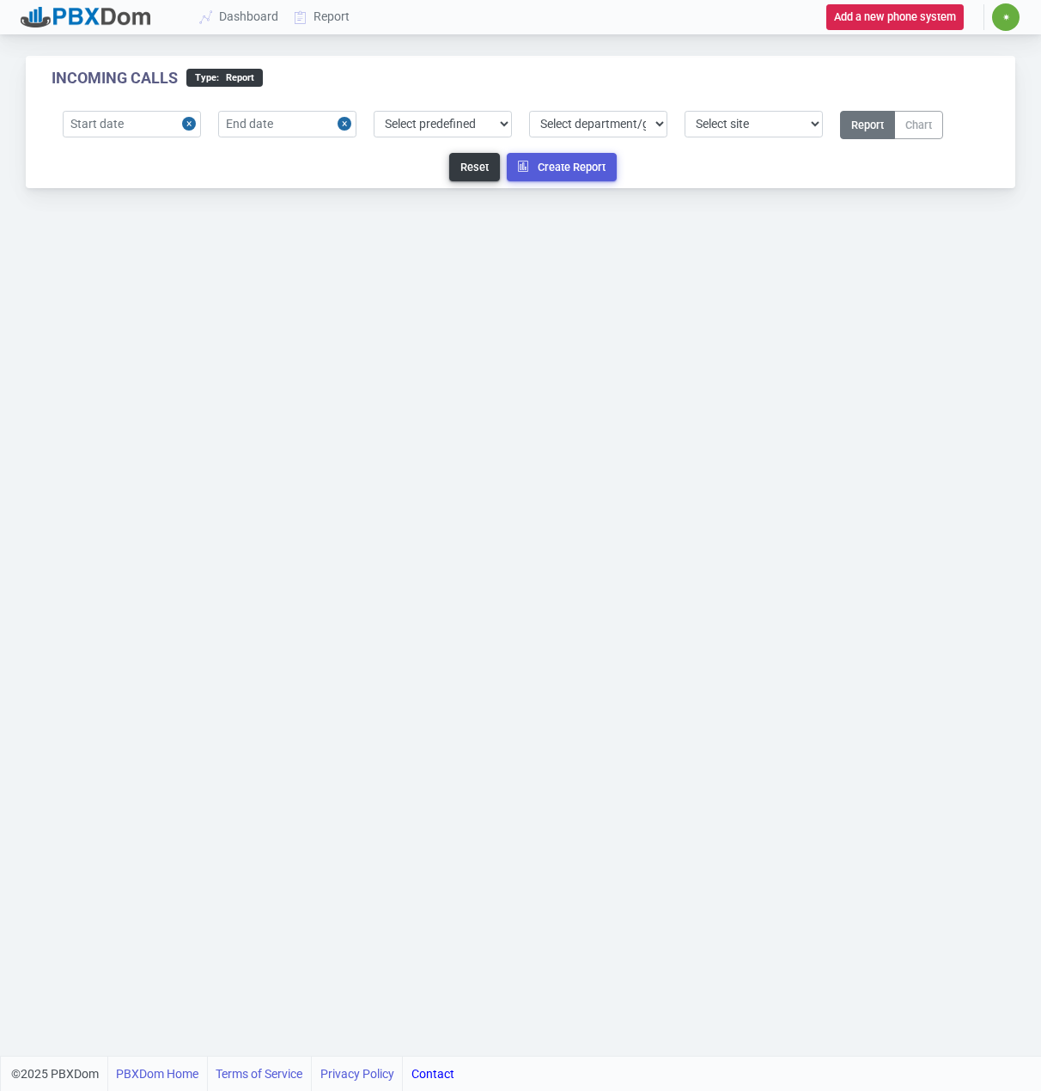
click at [187, 123] on button "Close" at bounding box center [191, 124] width 19 height 27
click at [125, 127] on input "text" at bounding box center [132, 124] width 138 height 27
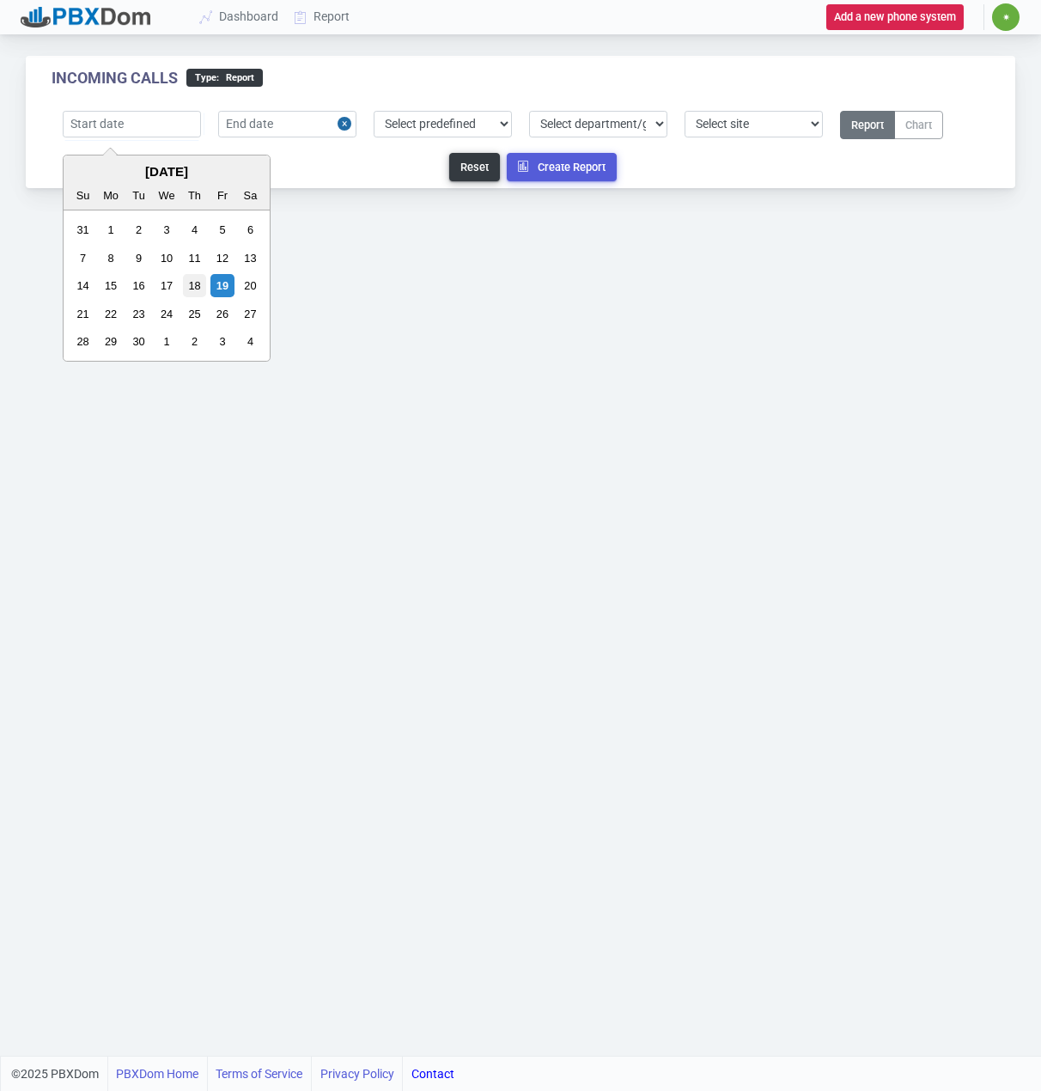
click at [199, 282] on div "18" at bounding box center [194, 285] width 23 height 23
type input "[DATE]"
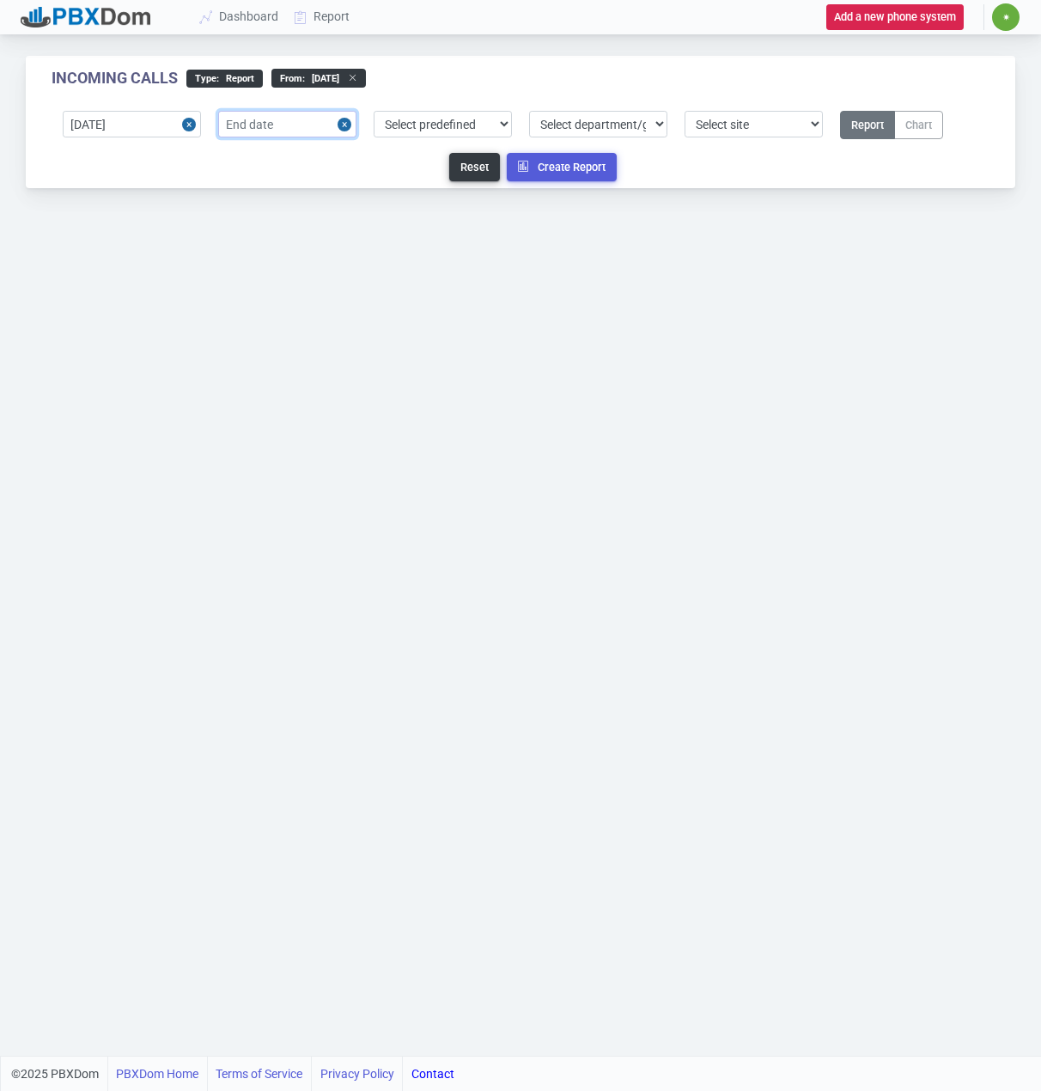
click at [269, 125] on input "text" at bounding box center [287, 124] width 138 height 27
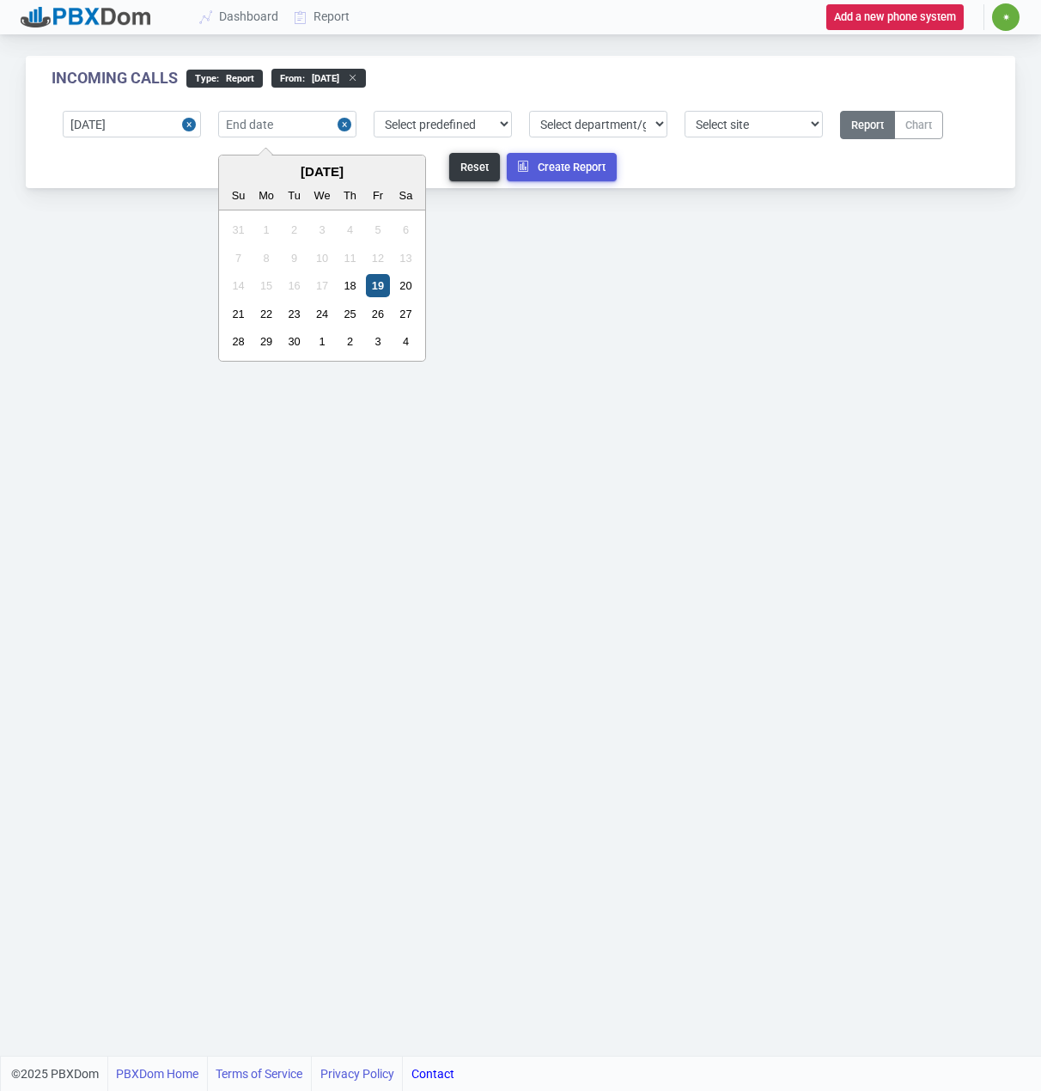
click at [381, 281] on div "19" at bounding box center [377, 285] width 23 height 23
type input "[DATE]"
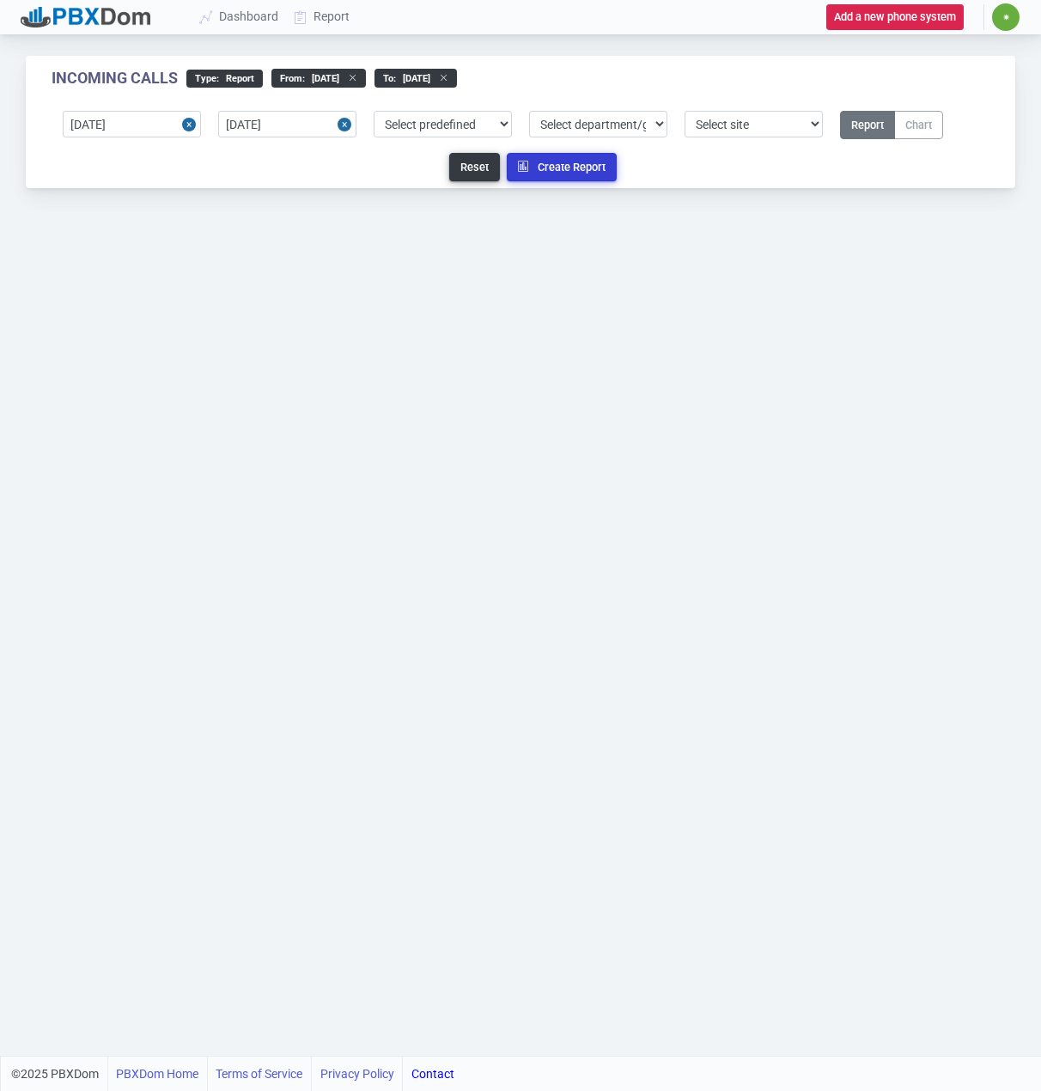
click at [554, 164] on button "Create Report" at bounding box center [562, 167] width 110 height 28
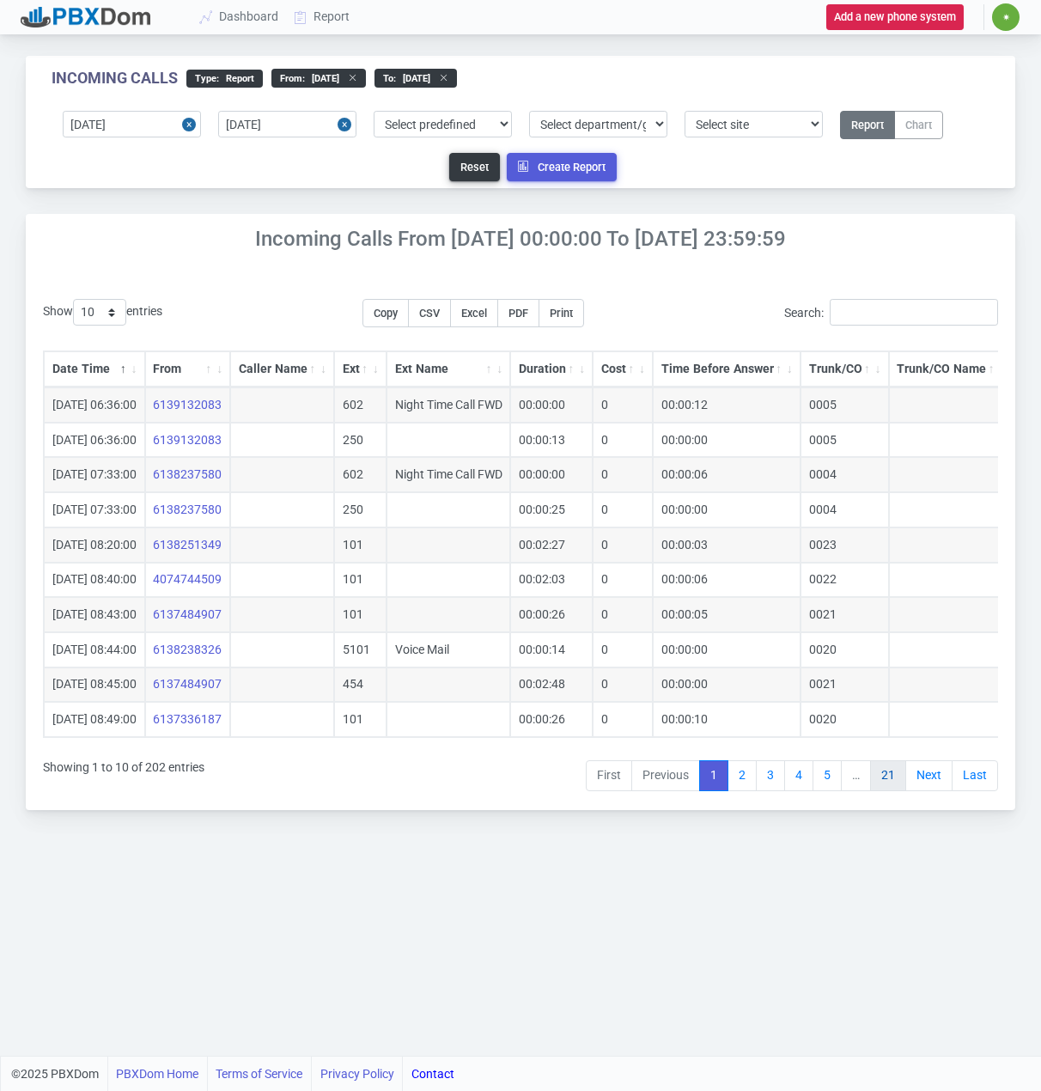
click at [876, 790] on link "21" at bounding box center [888, 775] width 36 height 31
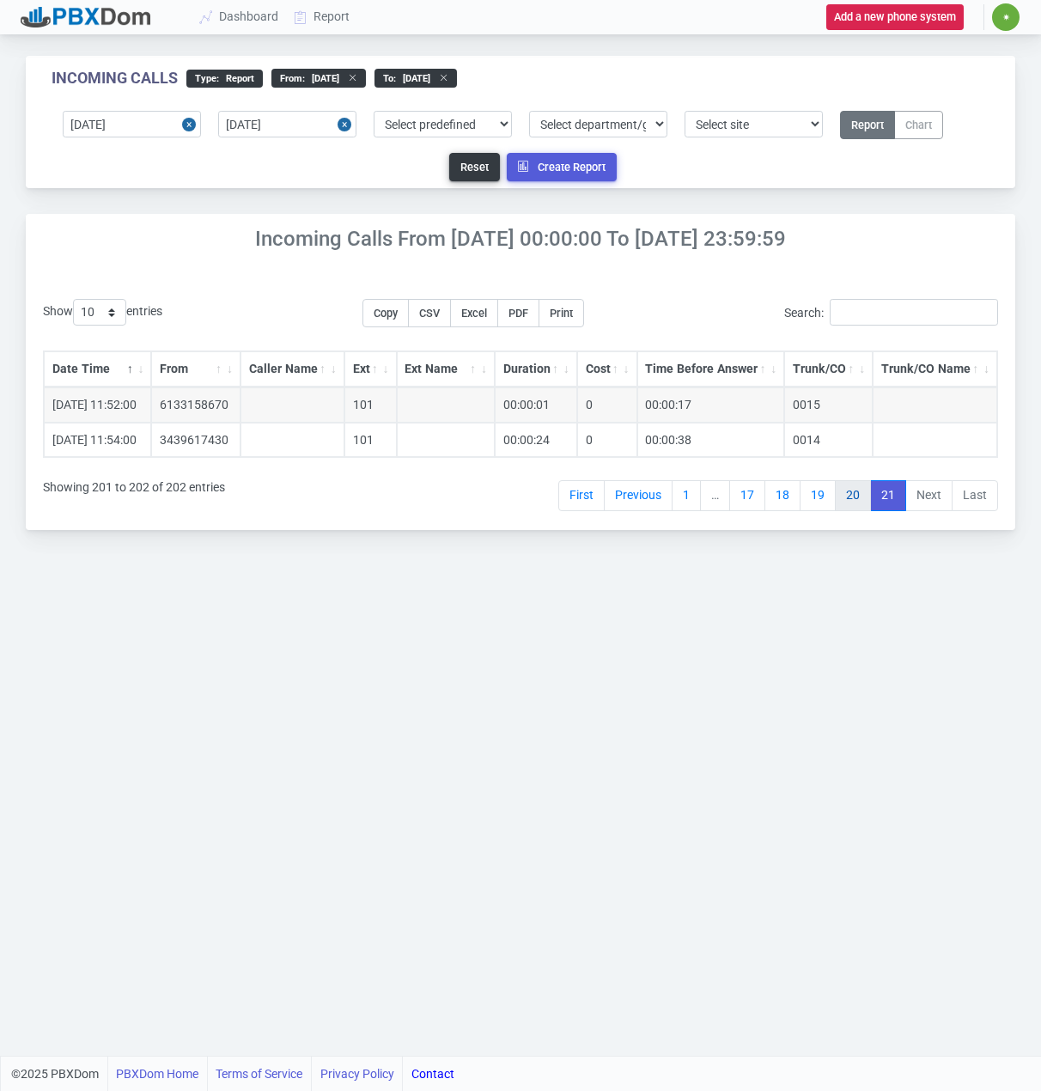
click at [857, 495] on link "20" at bounding box center [853, 495] width 36 height 31
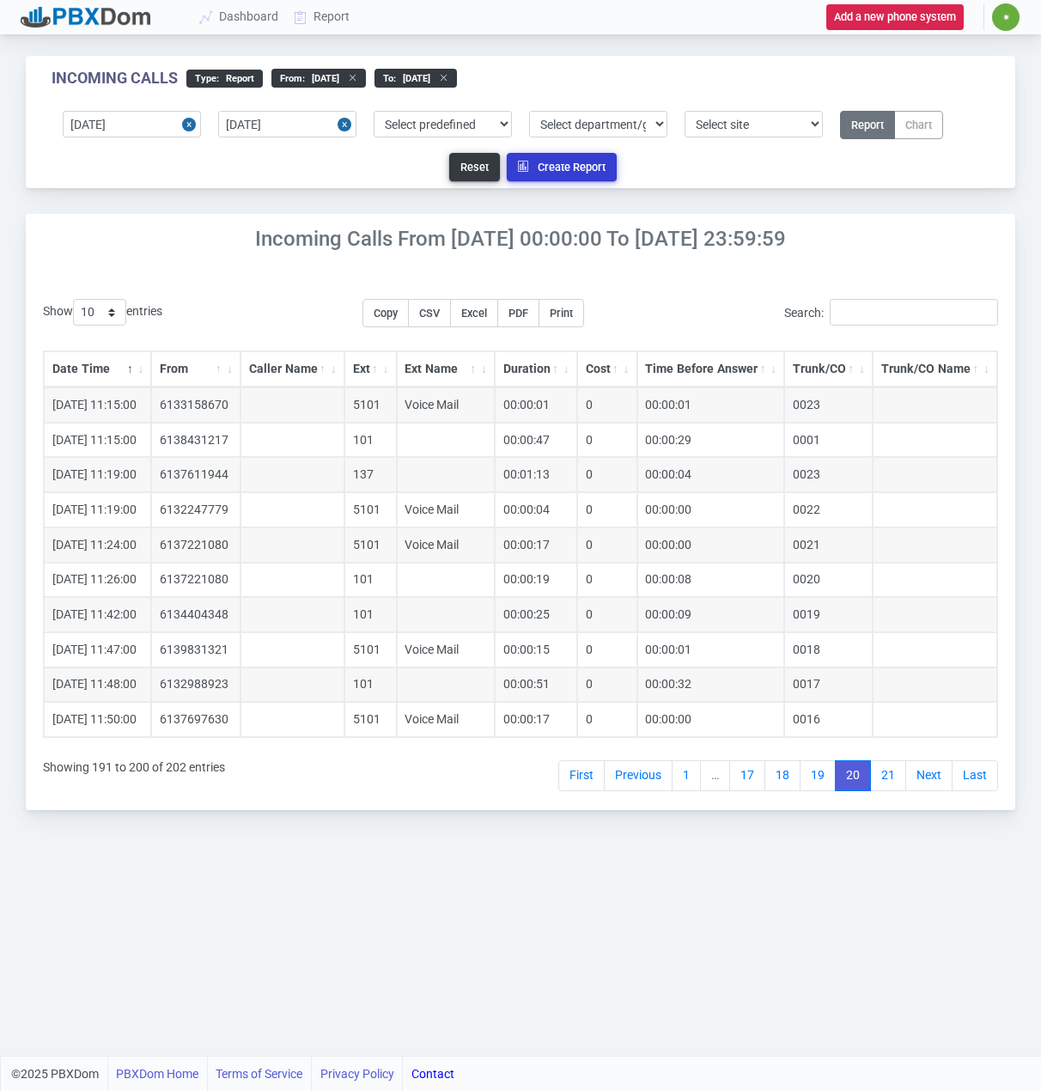
click at [554, 164] on button "Create Report" at bounding box center [562, 167] width 110 height 28
click at [976, 771] on link "Last" at bounding box center [975, 775] width 46 height 31
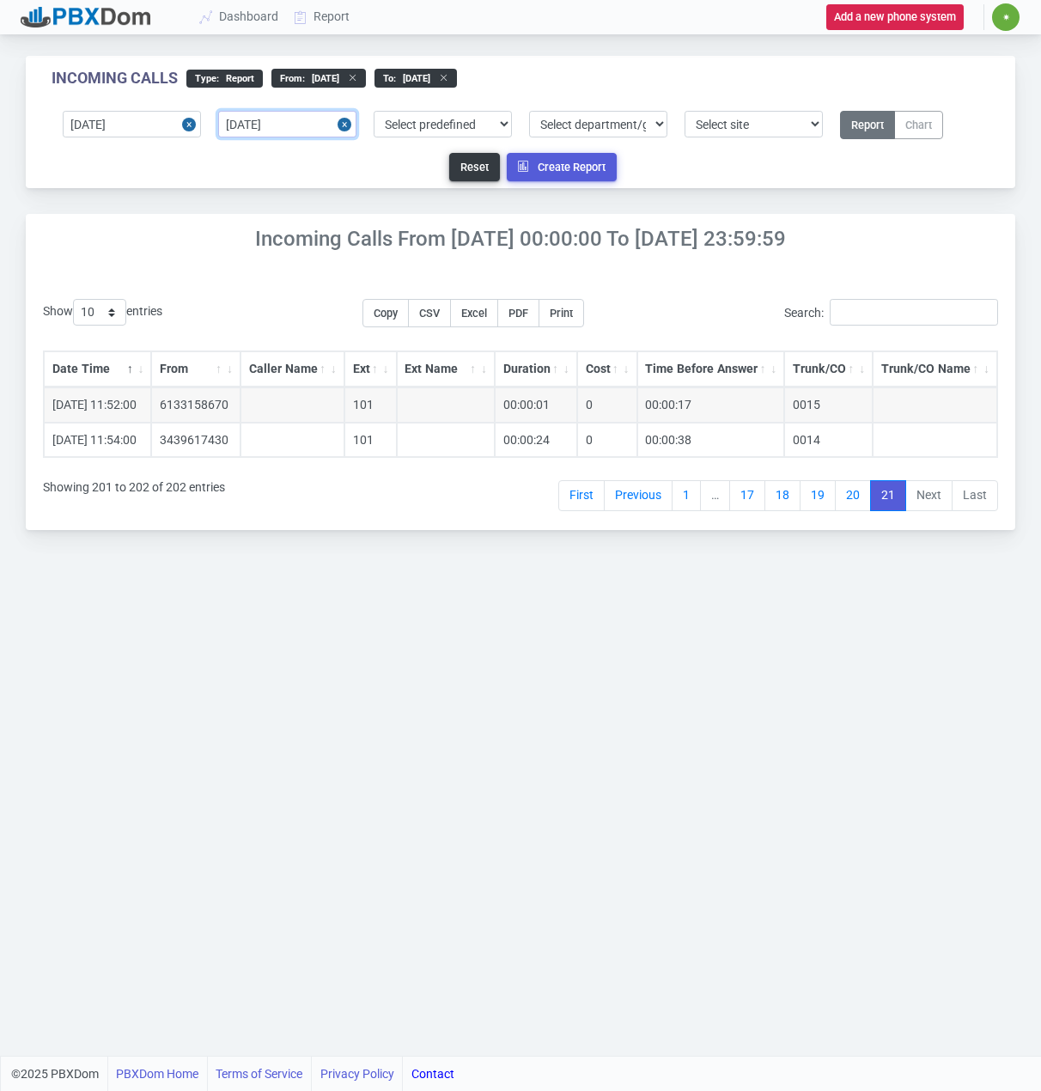
click at [265, 120] on input "[DATE]" at bounding box center [287, 124] width 138 height 27
click at [474, 166] on button "Reset" at bounding box center [474, 167] width 51 height 28
click at [87, 117] on input "text" at bounding box center [132, 124] width 138 height 27
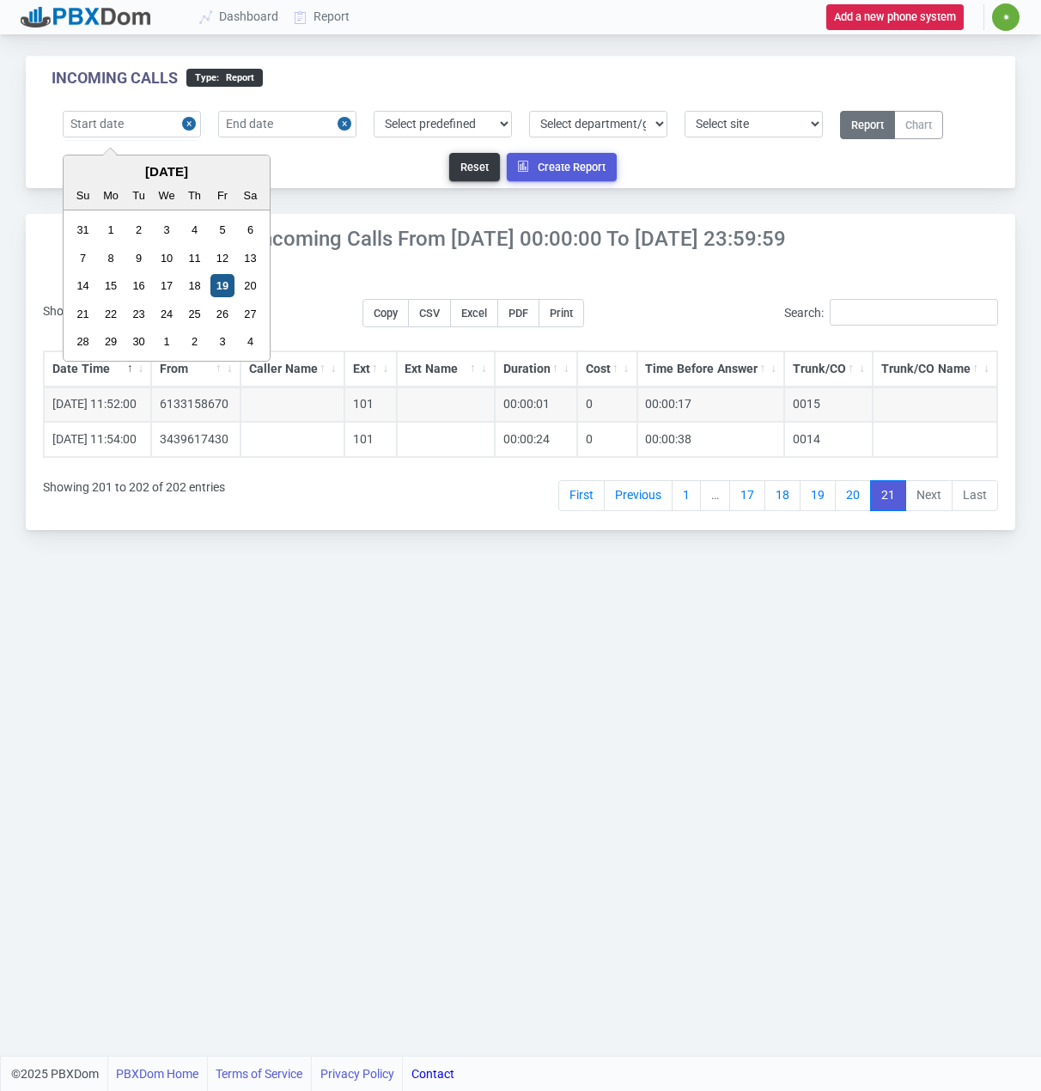
click at [223, 284] on div "19" at bounding box center [222, 285] width 23 height 23
type input "[DATE]"
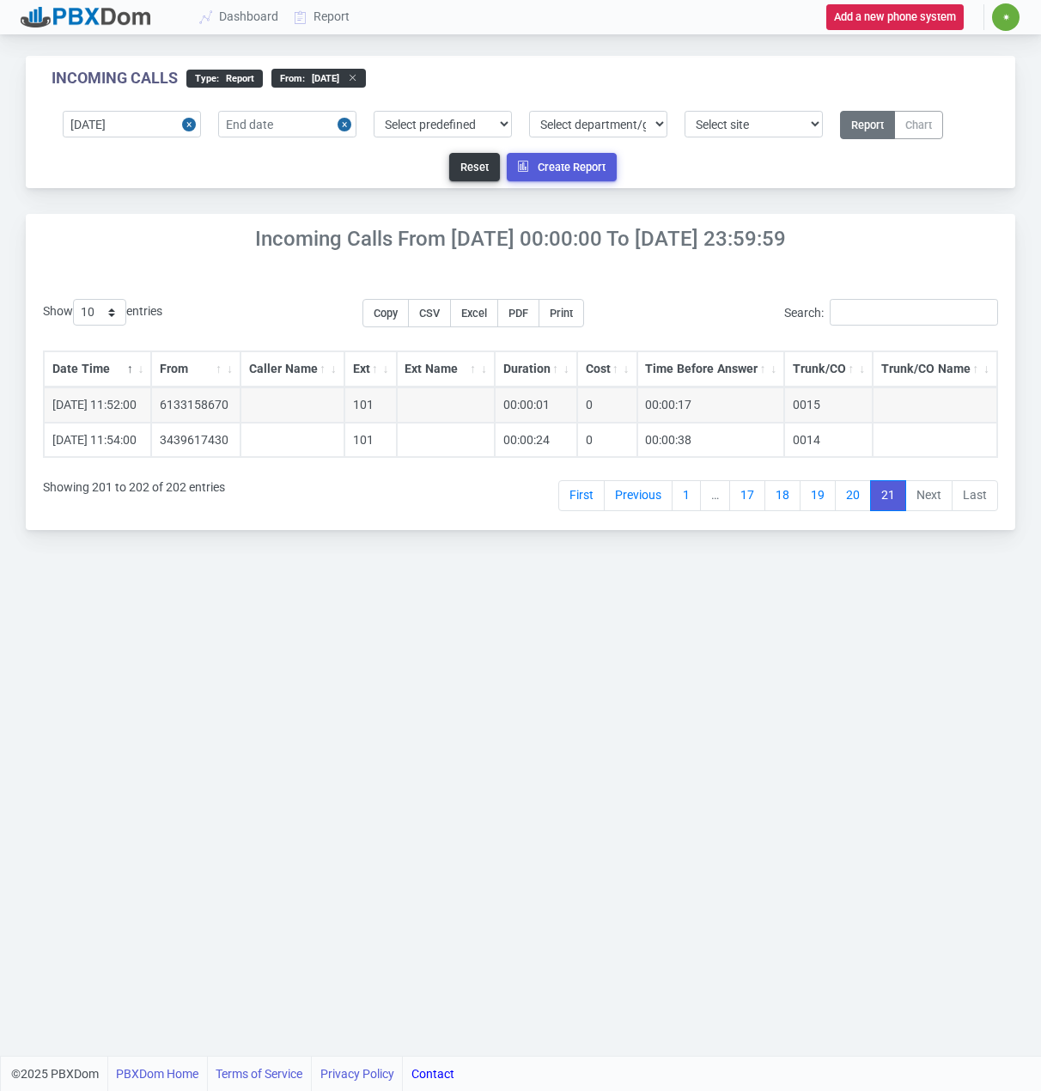
click at [250, 107] on div "2025-09-19 Select predefined Today Yesterday Current Year Current Month Current…" at bounding box center [521, 143] width 990 height 90
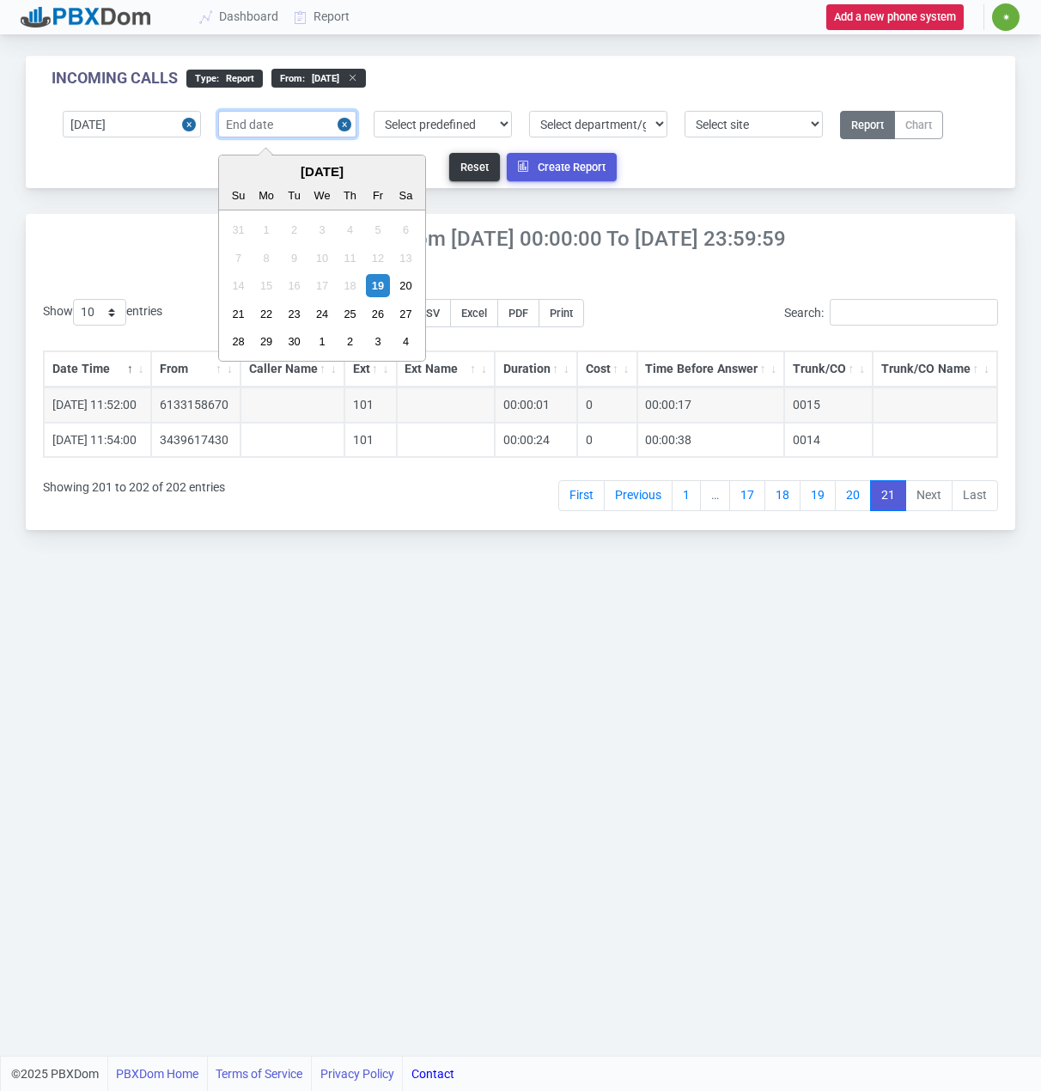
click at [253, 126] on input "text" at bounding box center [287, 124] width 138 height 27
click at [375, 284] on div "19" at bounding box center [377, 285] width 23 height 23
type input "[DATE]"
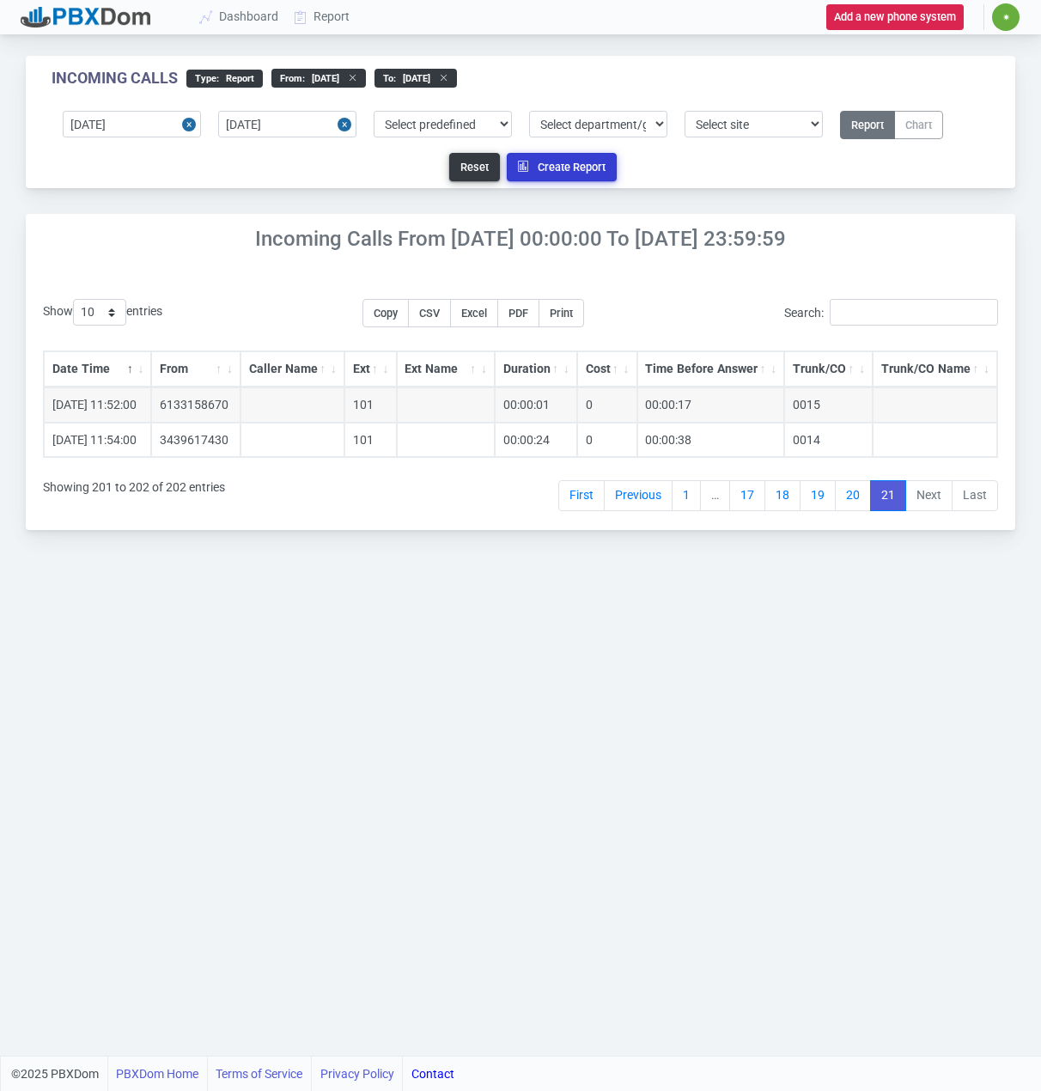
click at [533, 165] on icon "button" at bounding box center [528, 166] width 20 height 11
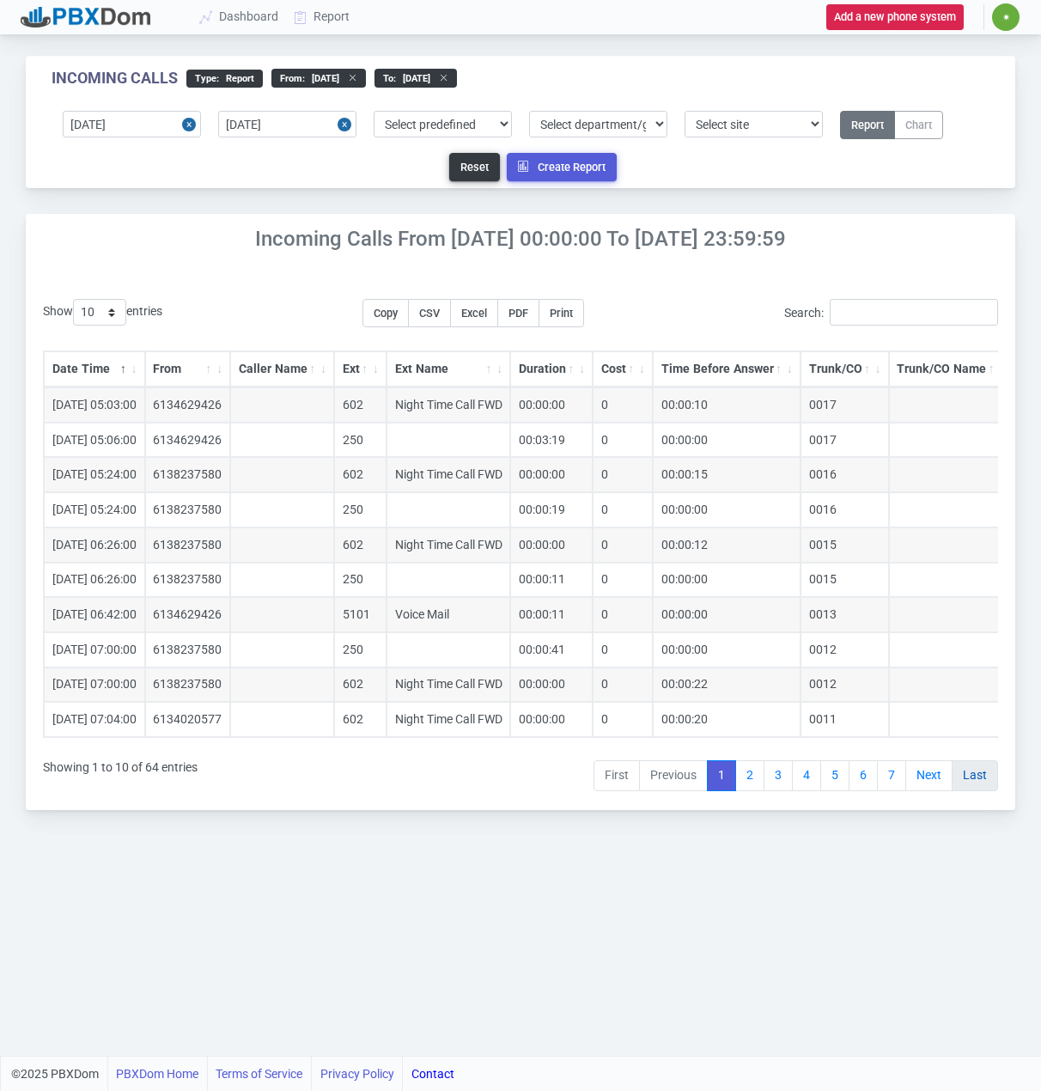
click at [965, 791] on link "Last" at bounding box center [975, 775] width 46 height 31
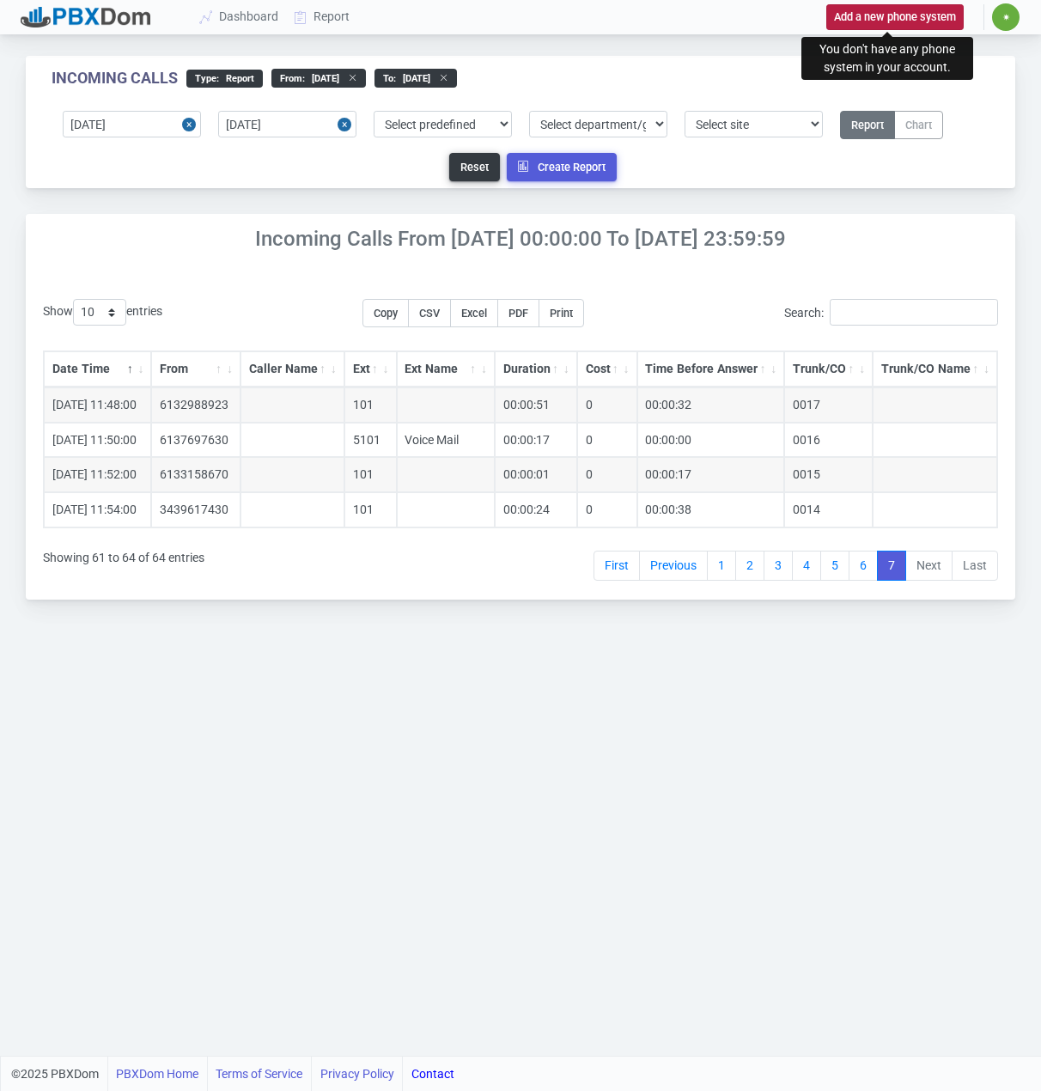
click at [906, 9] on button "Add a new phone system" at bounding box center [895, 16] width 137 height 25
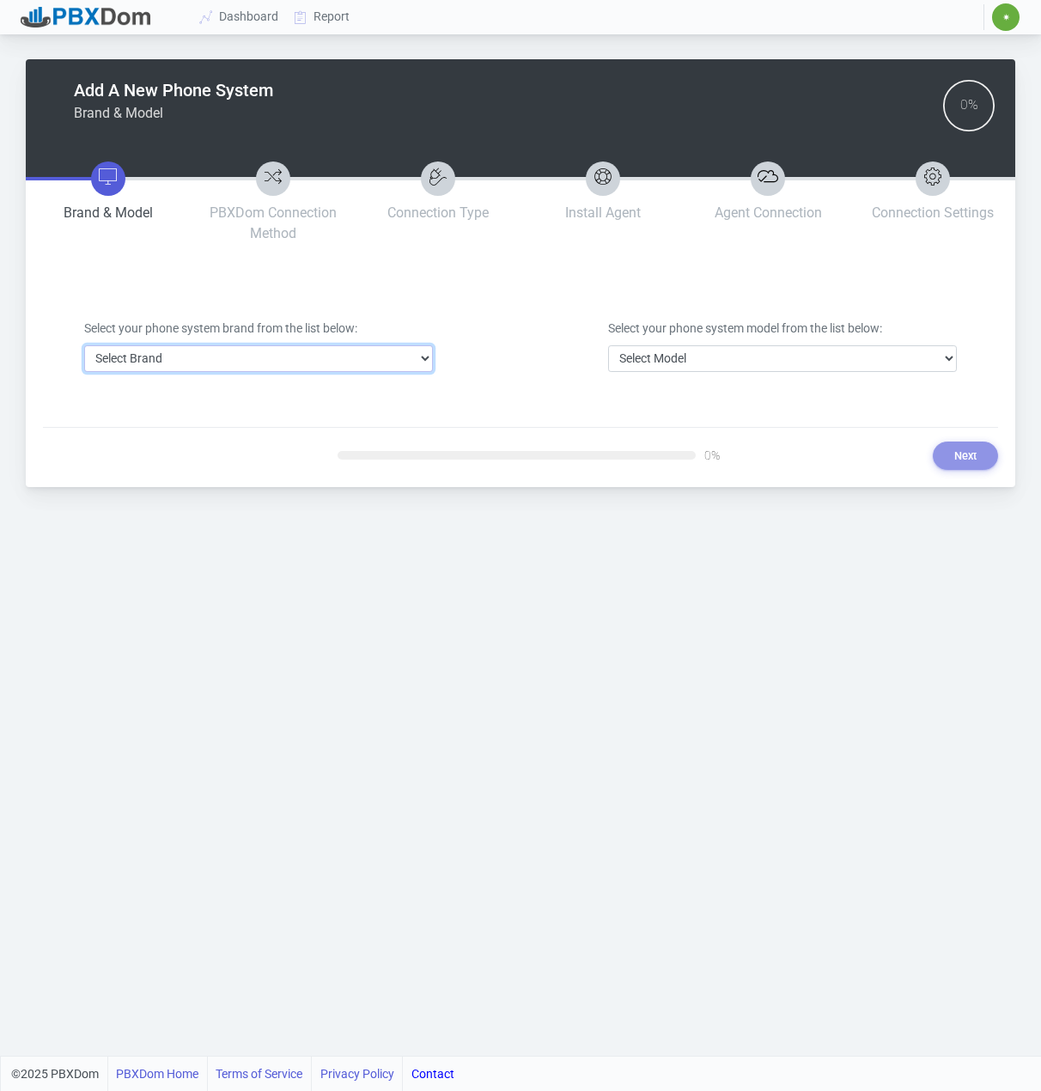
click at [305, 351] on select "Select Brand 3CX Avaya Cisco FreePBX/Asterisk Mitel Panasonic Yeastar" at bounding box center [258, 358] width 349 height 27
select select "1"
click at [84, 345] on select "Select Brand 3CX Avaya Cisco FreePBX/Asterisk Mitel Panasonic Yeastar" at bounding box center [258, 358] width 349 height 27
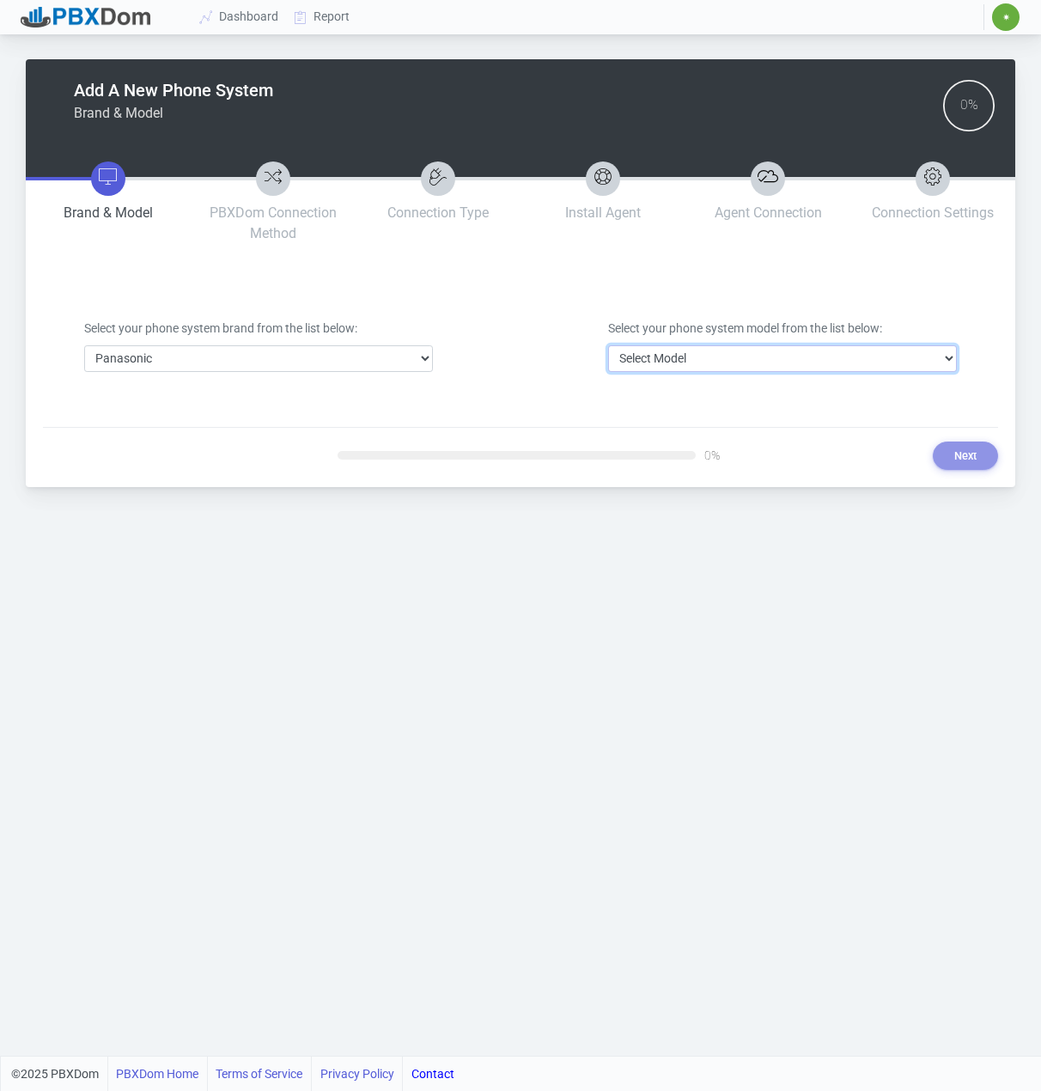
click at [799, 364] on select "Select Model DBS Series ICX/S-ICX Series KX-NCP Series KX-NS Series KX-NSX Seri…" at bounding box center [782, 358] width 349 height 27
select select "32"
click at [608, 345] on select "Select Model DBS Series ICX/S-ICX Series KX-NCP Series KX-NS Series KX-NSX Seri…" at bounding box center [782, 358] width 349 height 27
click at [961, 446] on button "Next" at bounding box center [965, 456] width 65 height 28
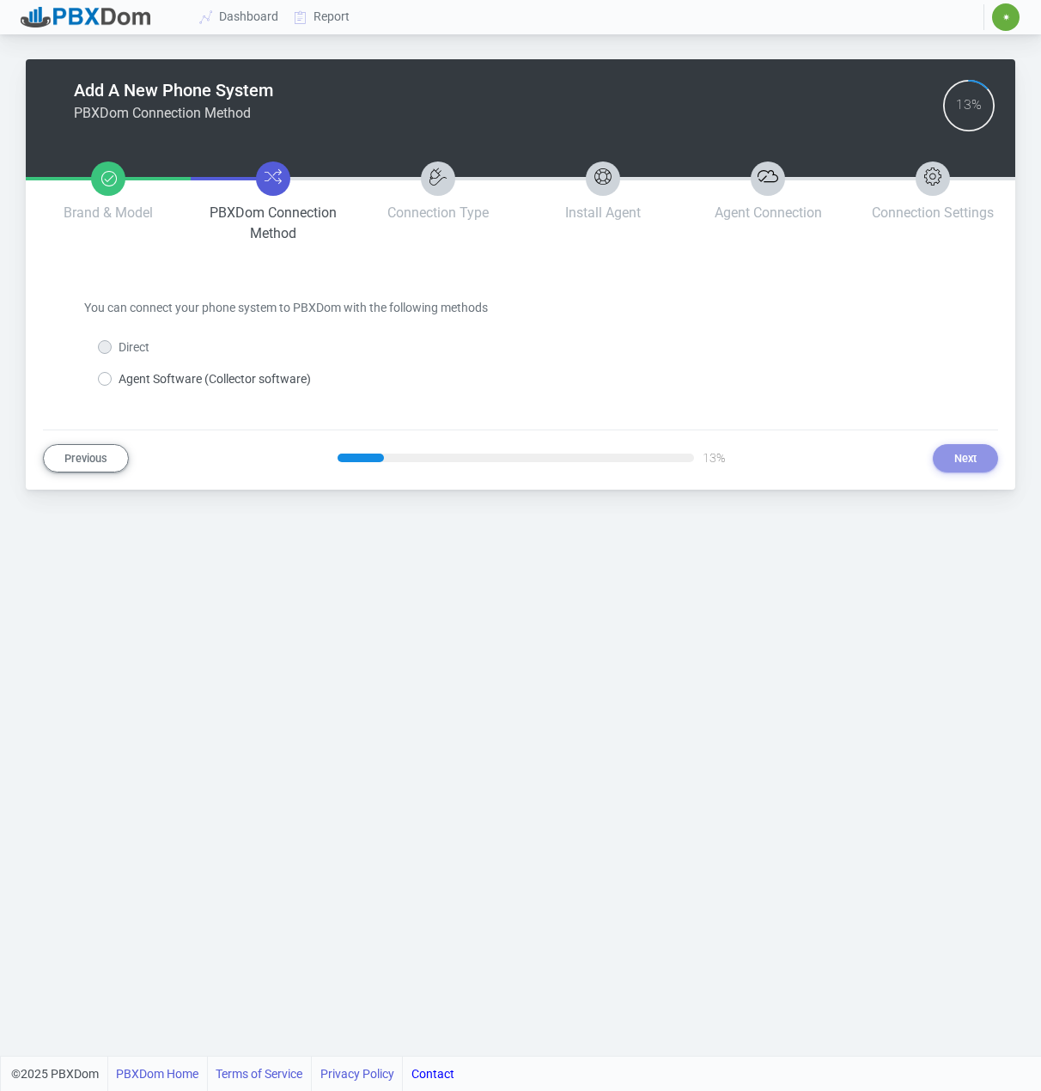
click at [154, 372] on label "Agent Software (Collector software)" at bounding box center [215, 379] width 192 height 18
click at [130, 372] on input "Agent Software (Collector software)" at bounding box center [124, 375] width 11 height 11
radio input "true"
click at [955, 456] on button "Next" at bounding box center [965, 458] width 65 height 28
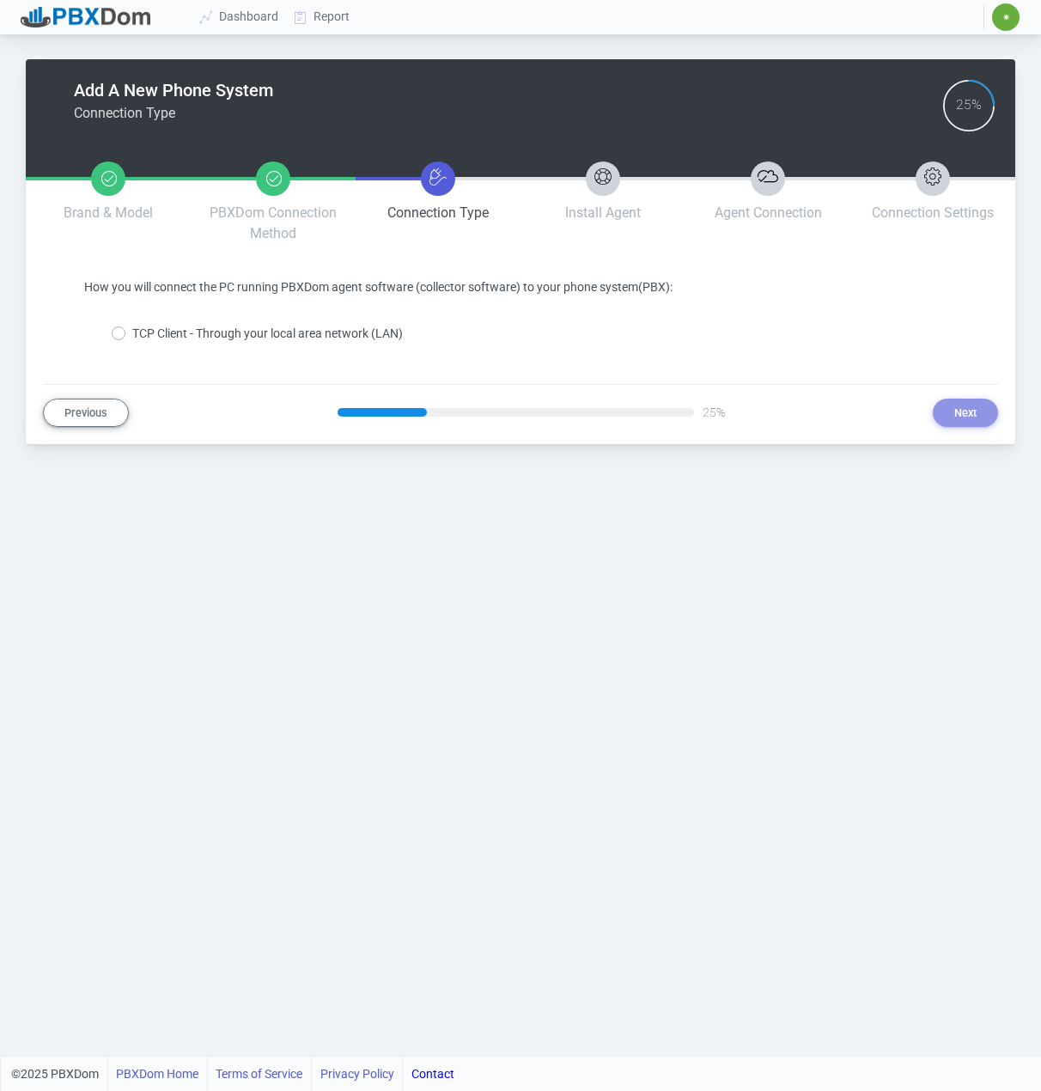
click at [223, 338] on label "TCP Client - Through your local area network (LAN)" at bounding box center [267, 334] width 271 height 18
click at [143, 336] on input "TCP Client - Through your local area network (LAN)" at bounding box center [137, 330] width 11 height 11
radio input "true"
click at [955, 416] on button "Next" at bounding box center [965, 413] width 65 height 28
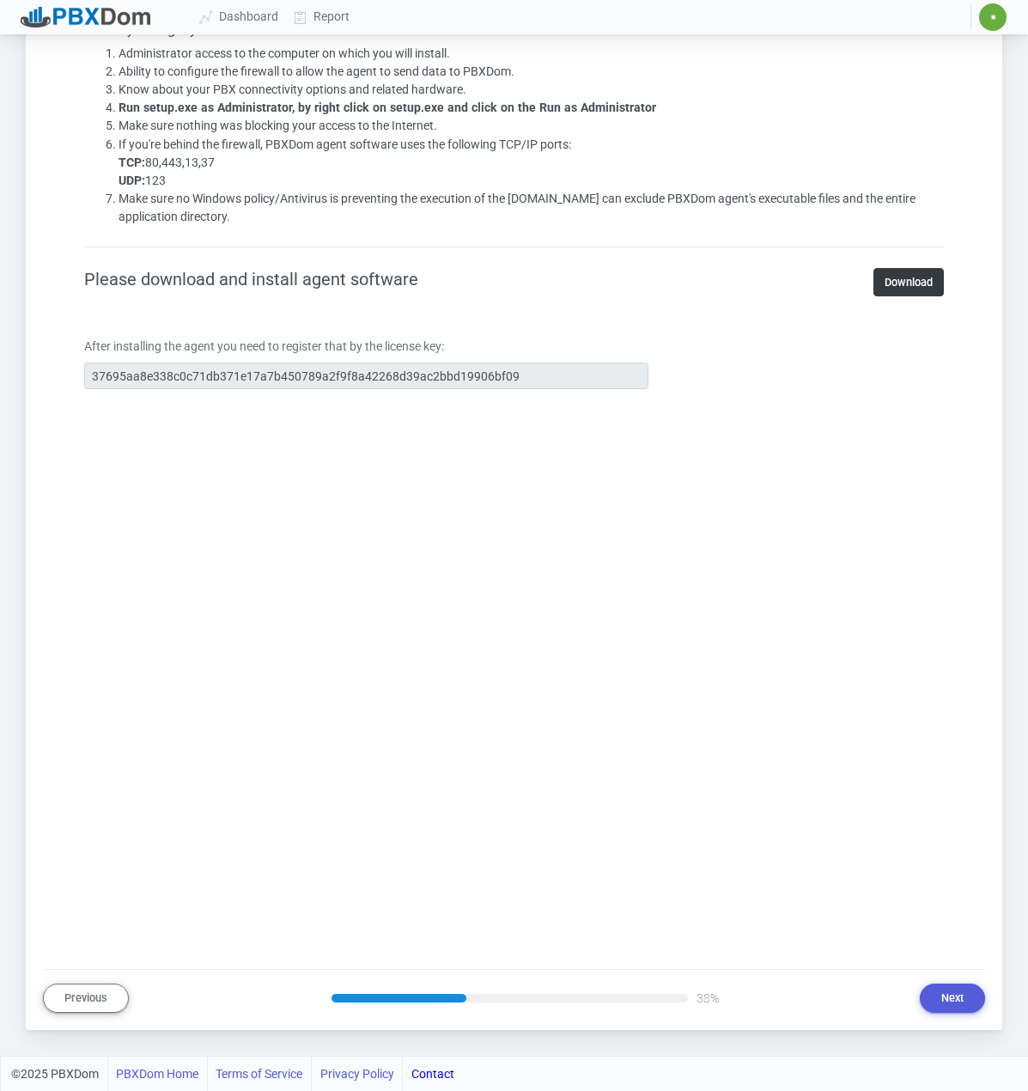
scroll to position [0, 20]
click at [603, 366] on div "After installing the agent you need to register that by the license key: 37695a…" at bounding box center [514, 370] width 886 height 65
click at [0, 380] on html "Dashboard Report ✷ ✷ Adam Zlepnig adam@fkz.ca Sign Out My Account Choose Langua…" at bounding box center [514, 35] width 1028 height 2114
click at [957, 1000] on button "Next" at bounding box center [952, 998] width 65 height 28
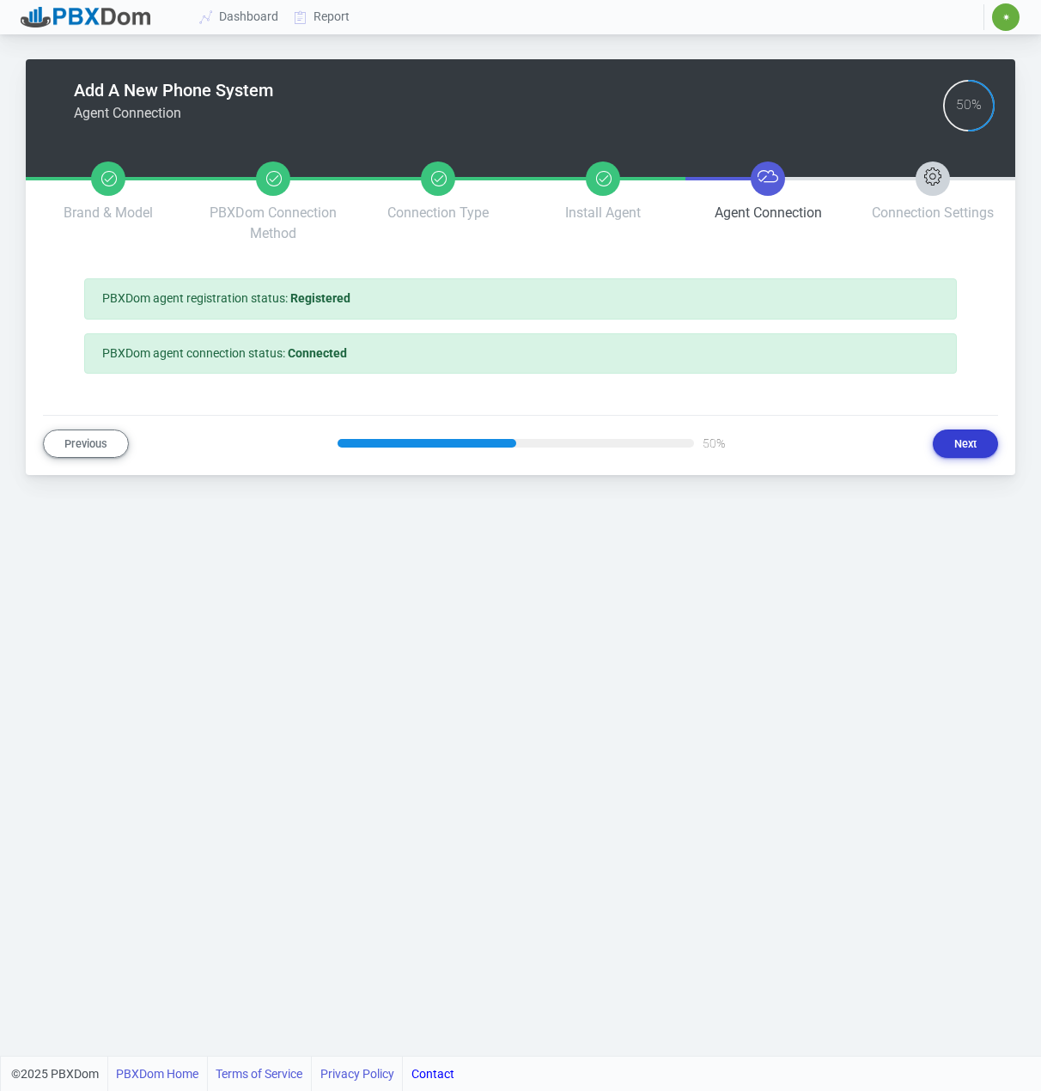
click at [957, 443] on button "Next" at bounding box center [965, 444] width 65 height 28
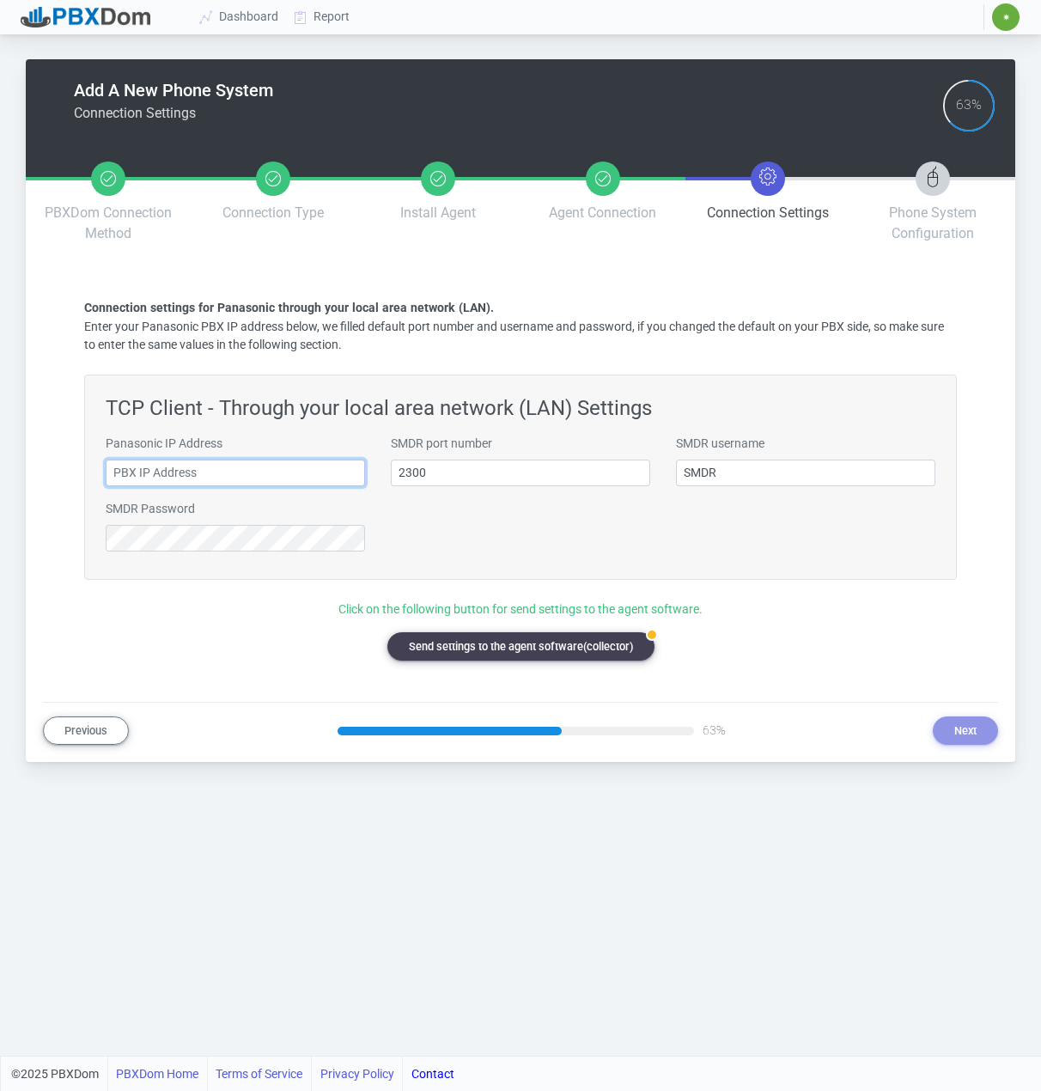
click at [255, 479] on input "text" at bounding box center [235, 473] width 259 height 27
click at [217, 483] on input "192.168.110." at bounding box center [235, 473] width 259 height 27
type input "192.168.110.8"
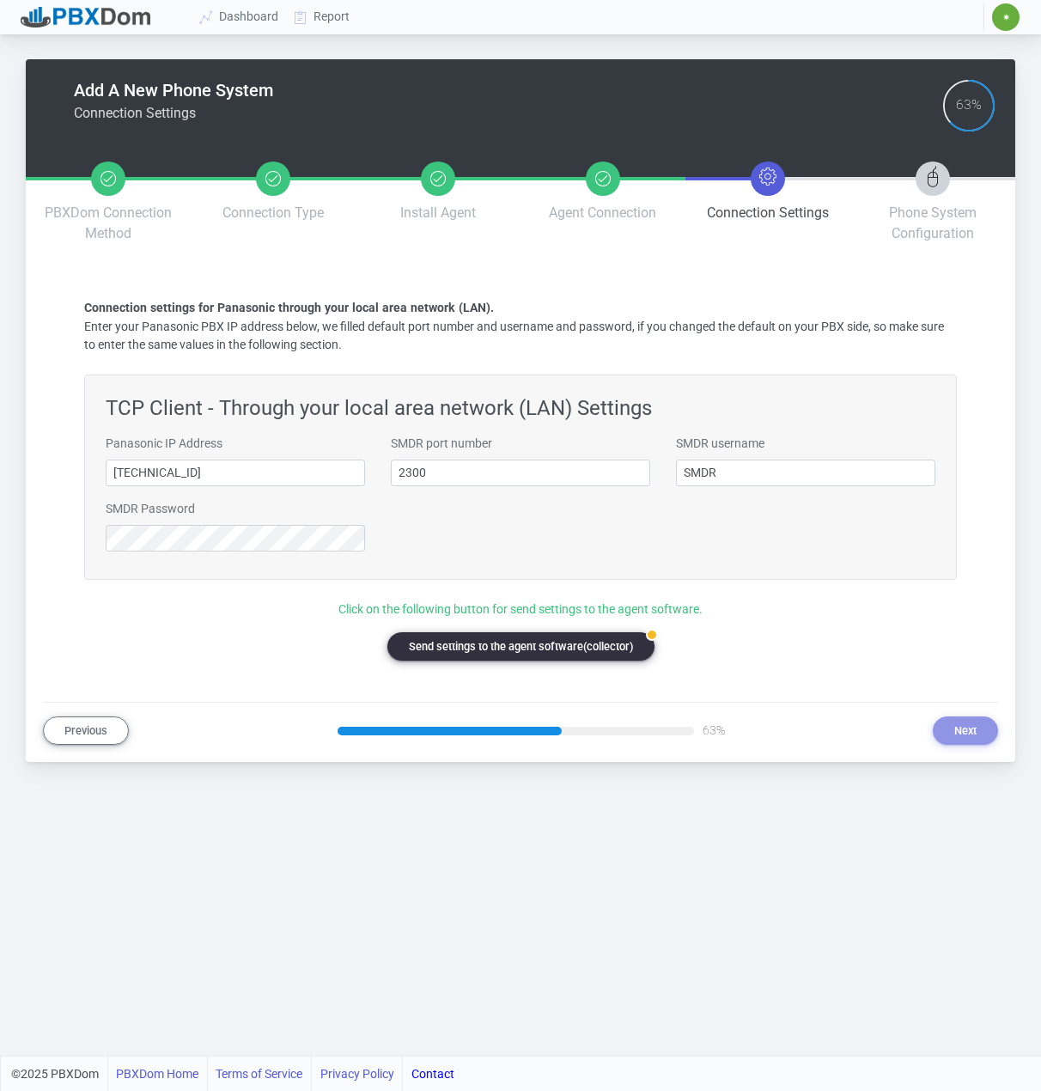
click at [479, 642] on button "badge Send settings to the agent software(collector)" at bounding box center [521, 646] width 267 height 28
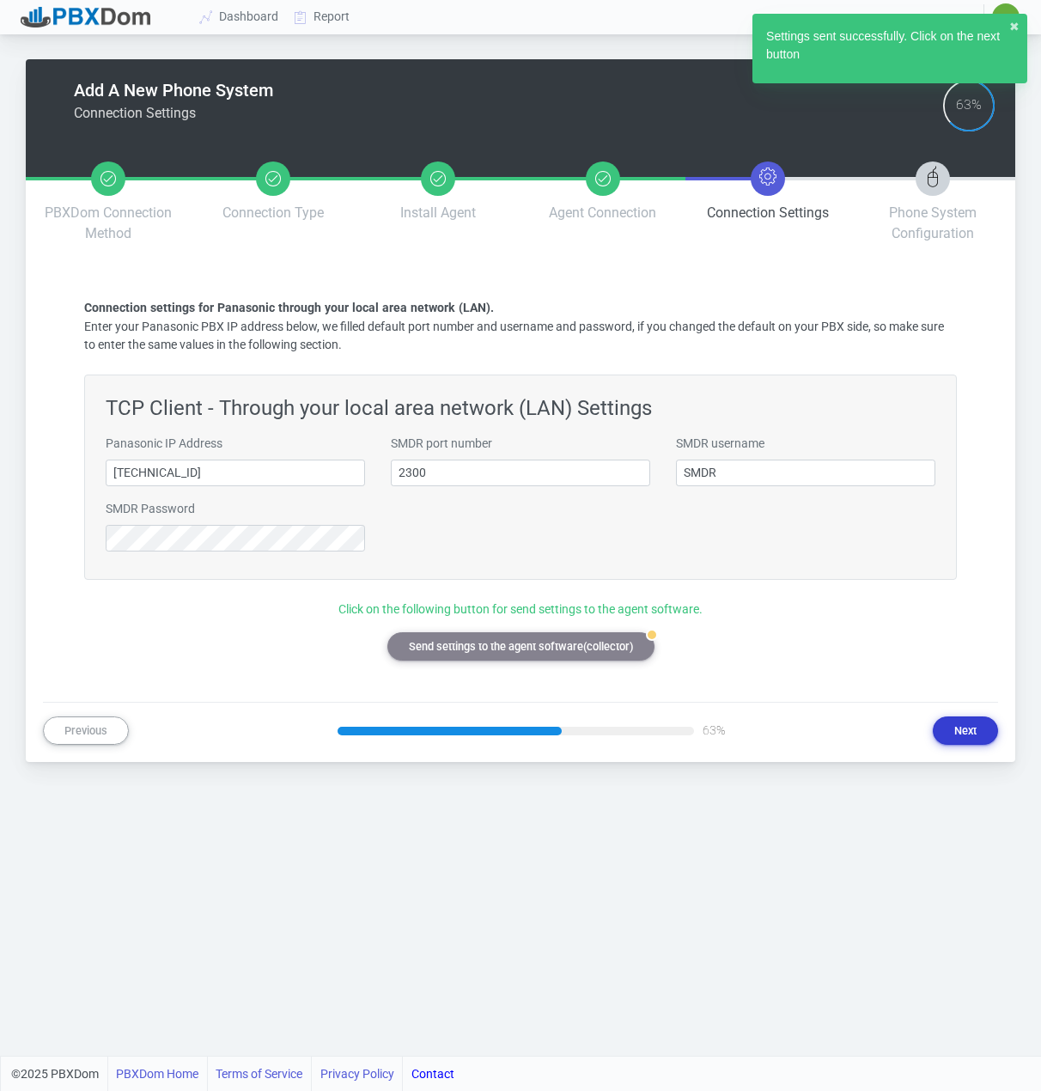
click at [980, 734] on button "Next" at bounding box center [965, 731] width 65 height 28
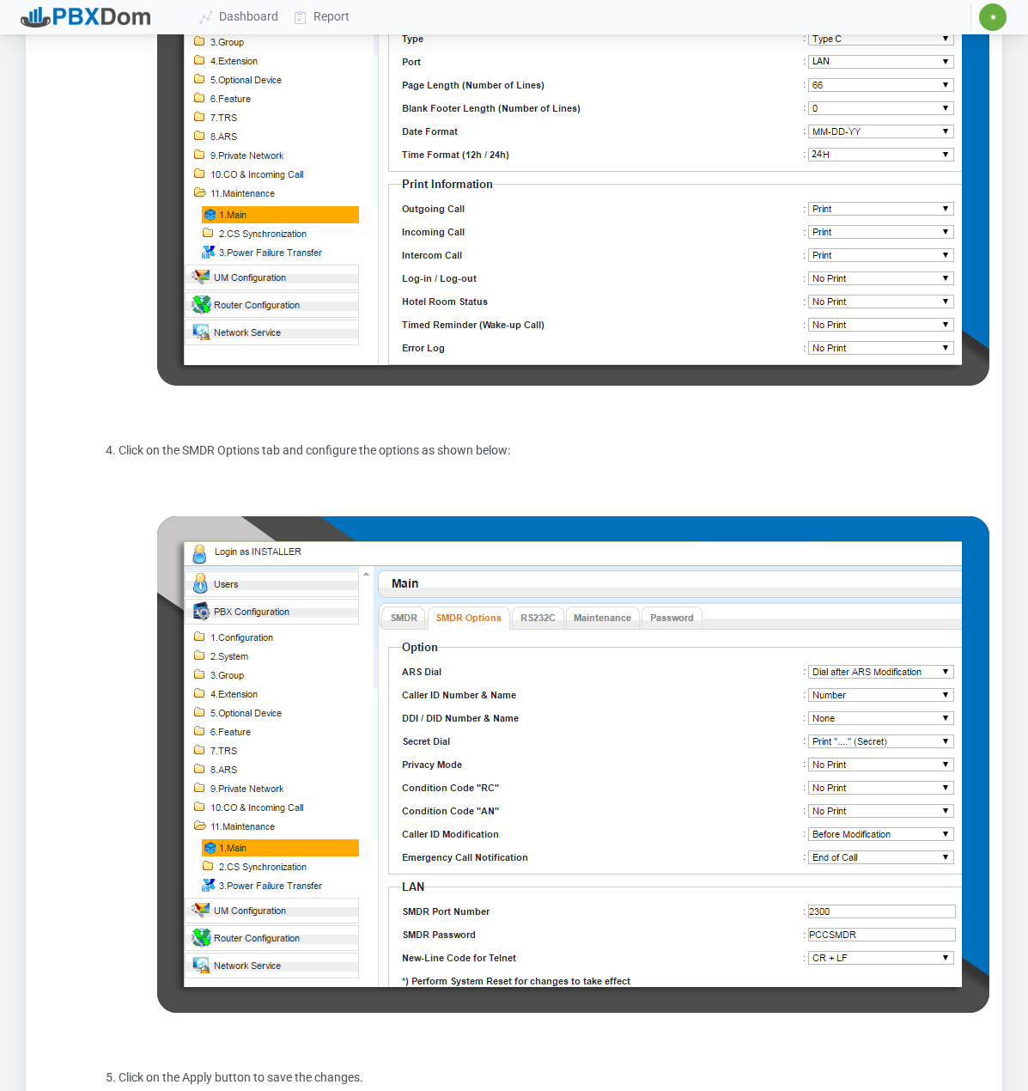
scroll to position [730, 0]
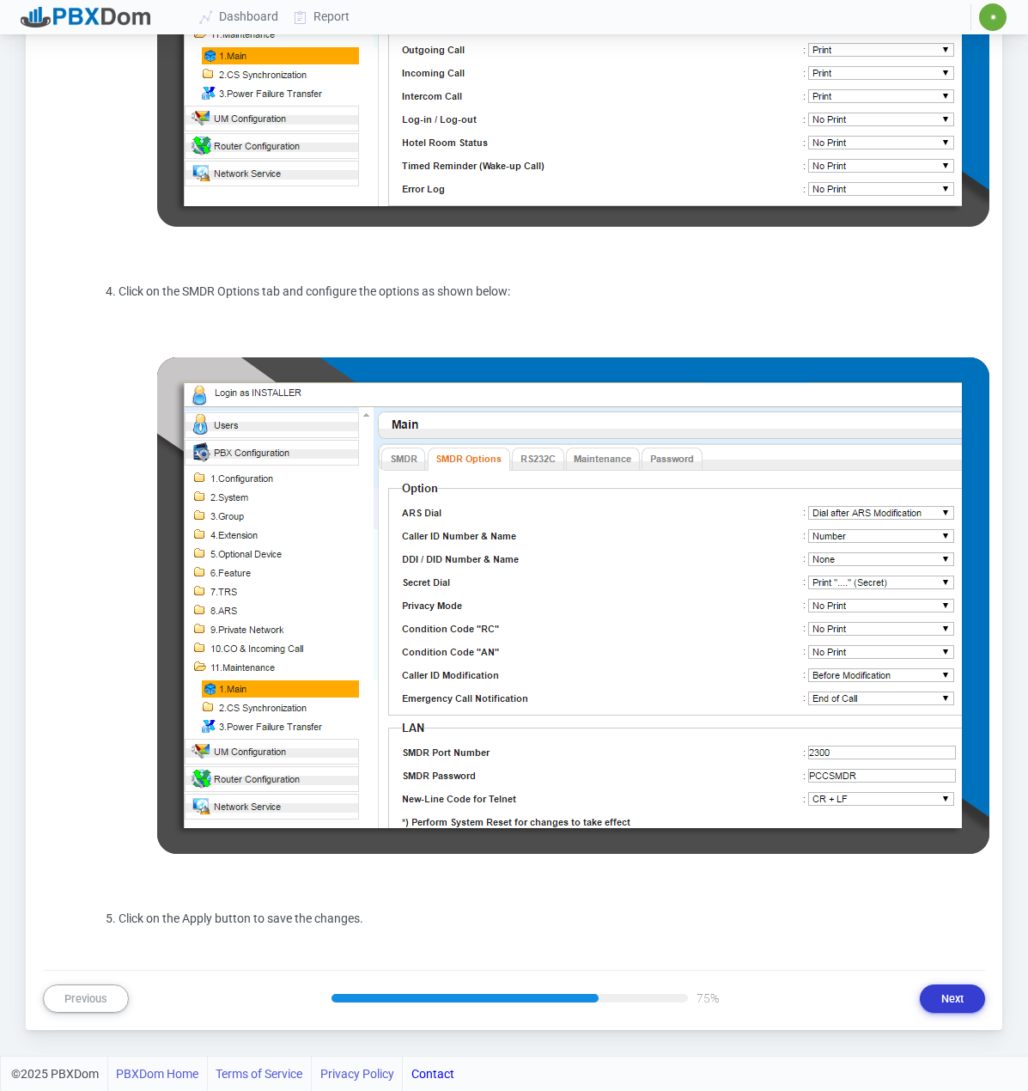
click at [954, 990] on button "Next" at bounding box center [952, 999] width 65 height 28
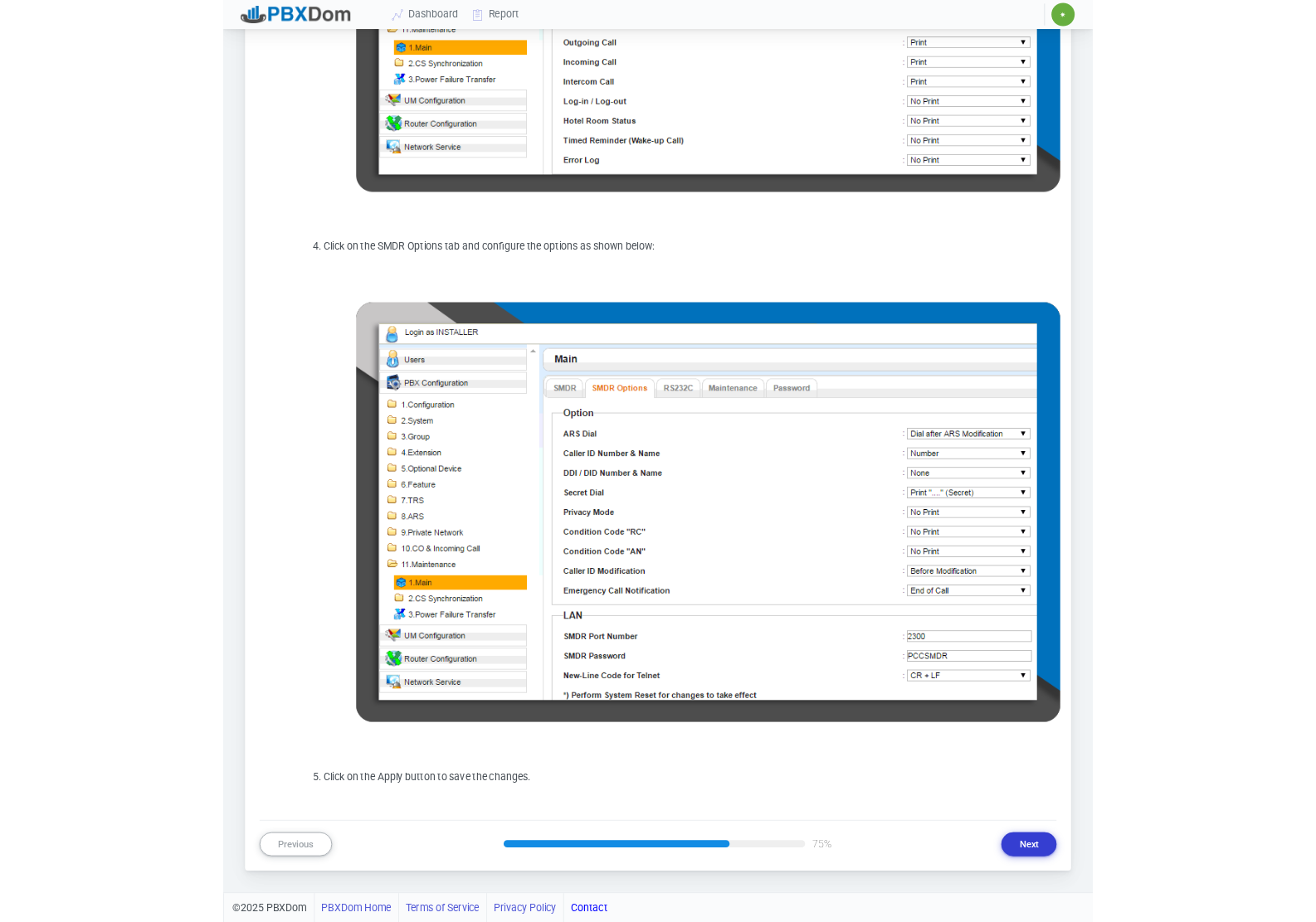
scroll to position [0, 0]
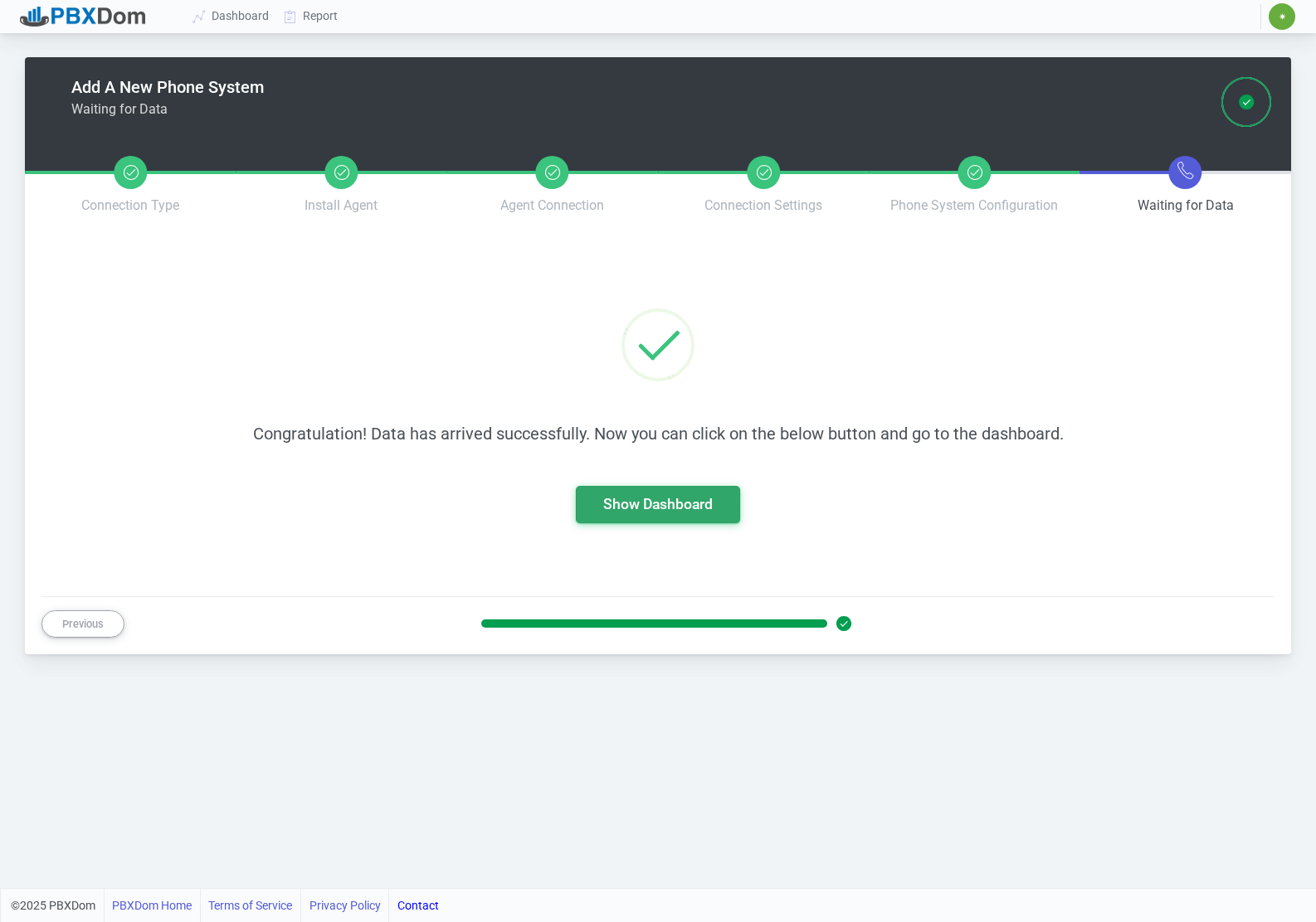
click at [664, 512] on link "Show Dashboard" at bounding box center [658, 504] width 109 height 16
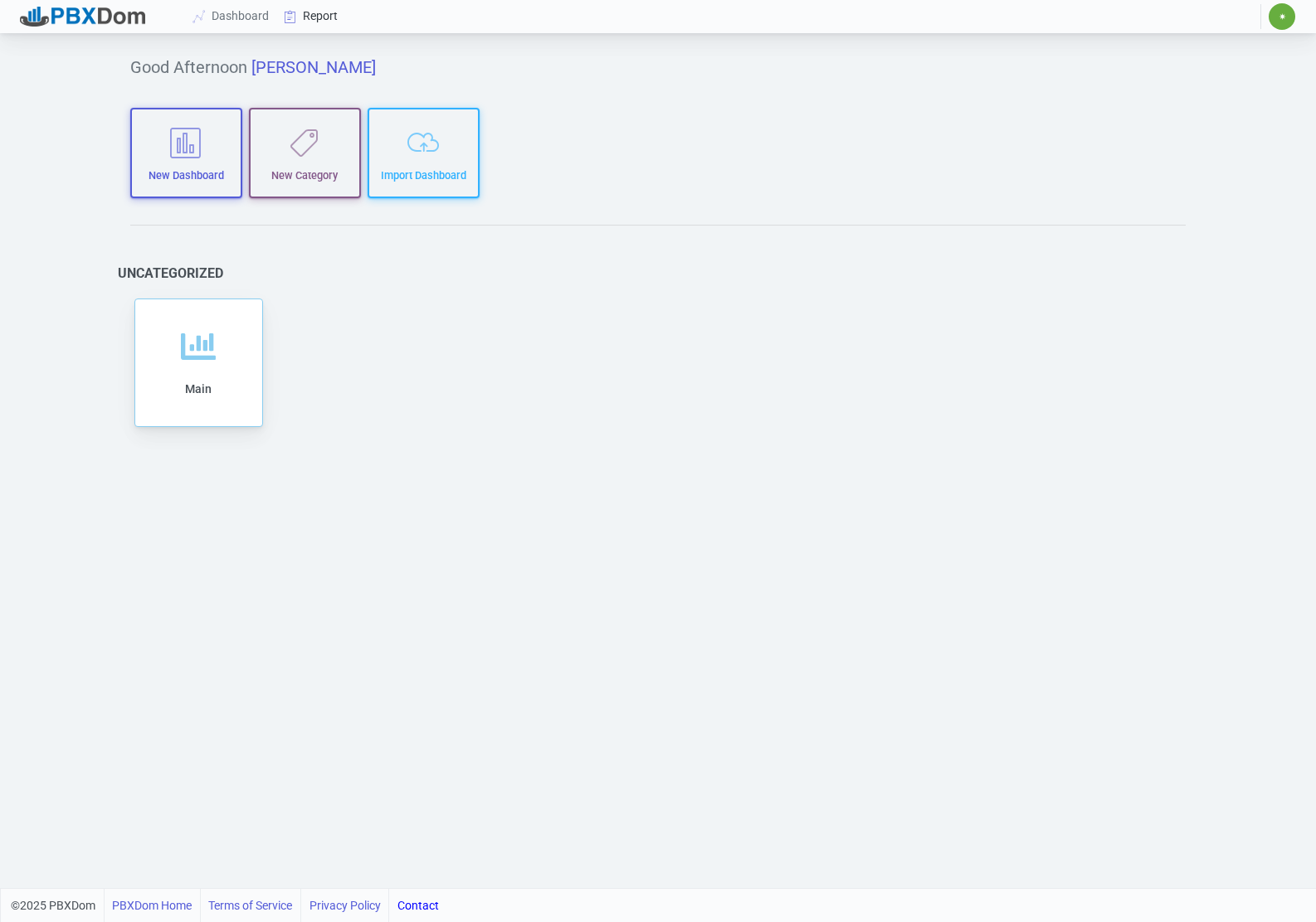
click at [297, 8] on link "Report" at bounding box center [311, 16] width 69 height 31
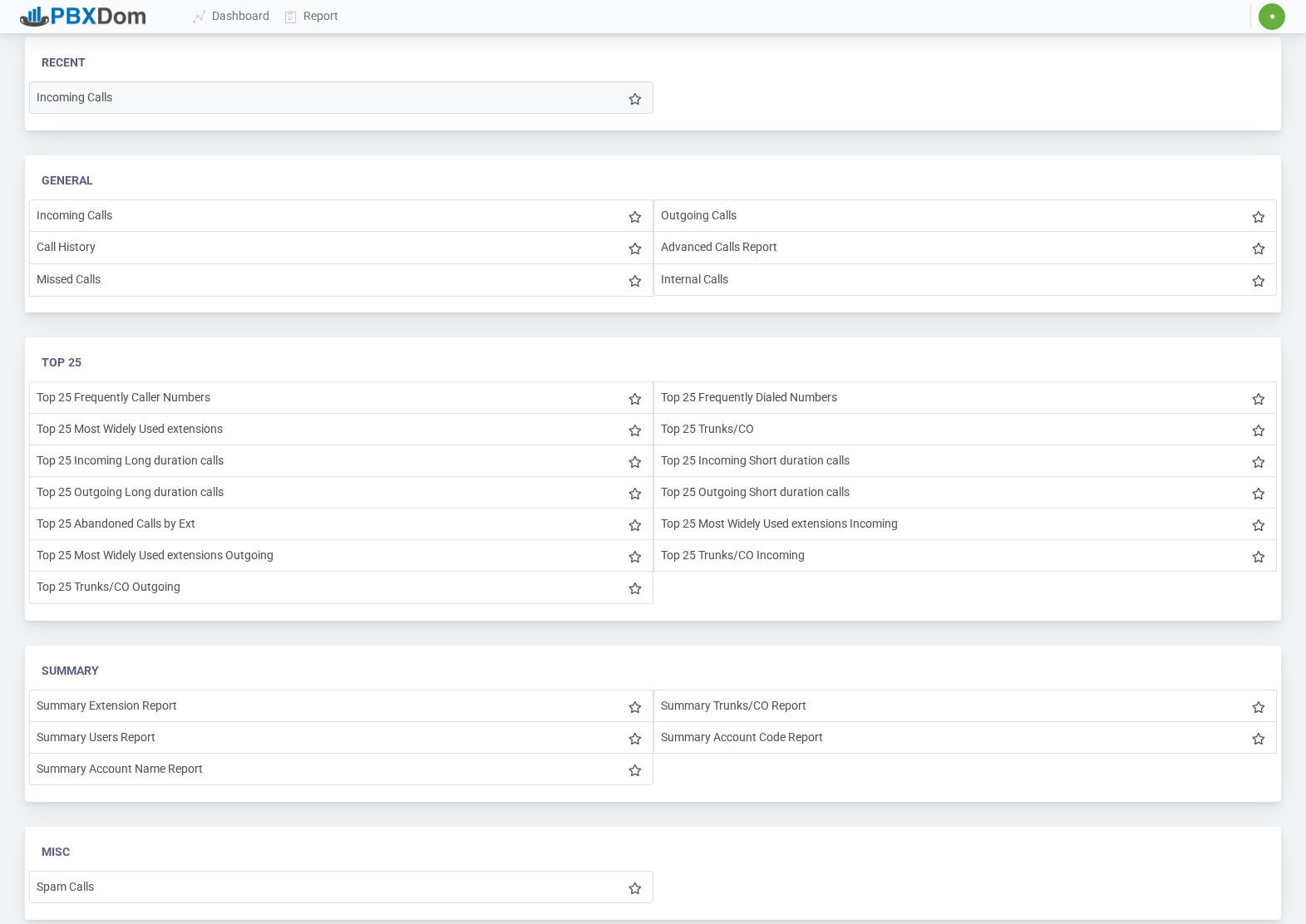
click at [175, 98] on li "Incoming Calls" at bounding box center [341, 98] width 624 height 33
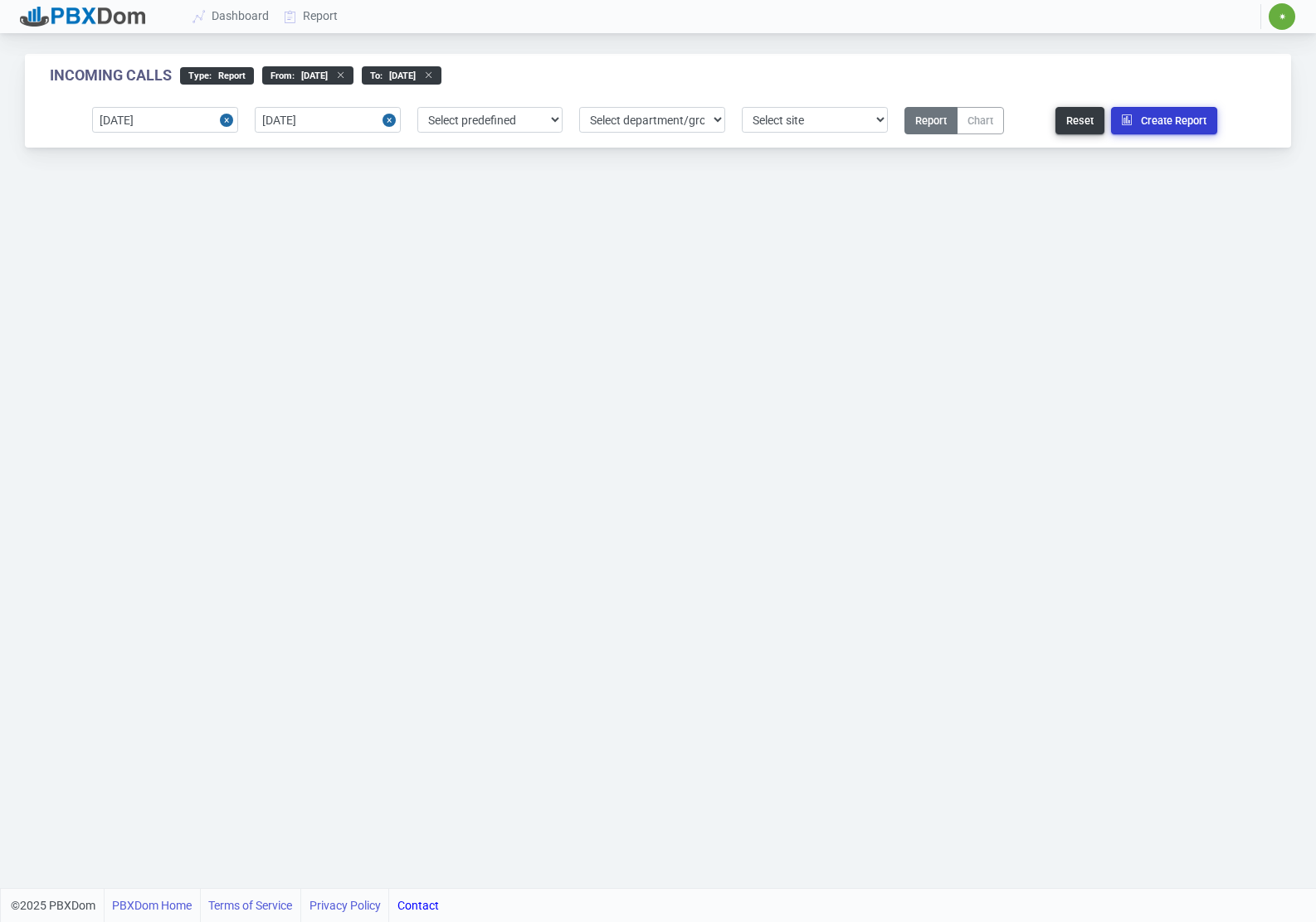
click at [1005, 116] on button "Create Report" at bounding box center [1164, 121] width 106 height 27
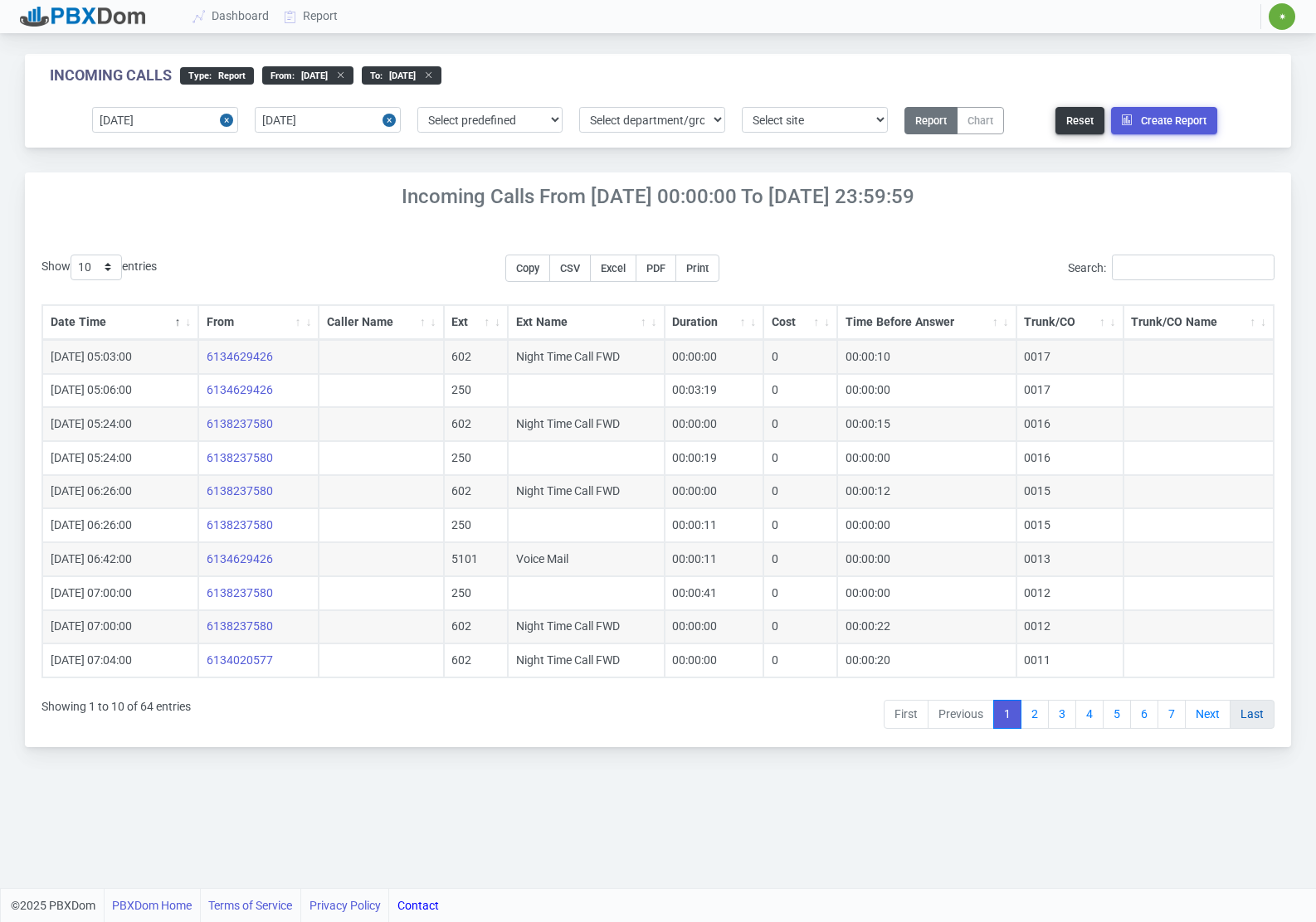
click at [1005, 716] on link "Last" at bounding box center [1251, 714] width 44 height 30
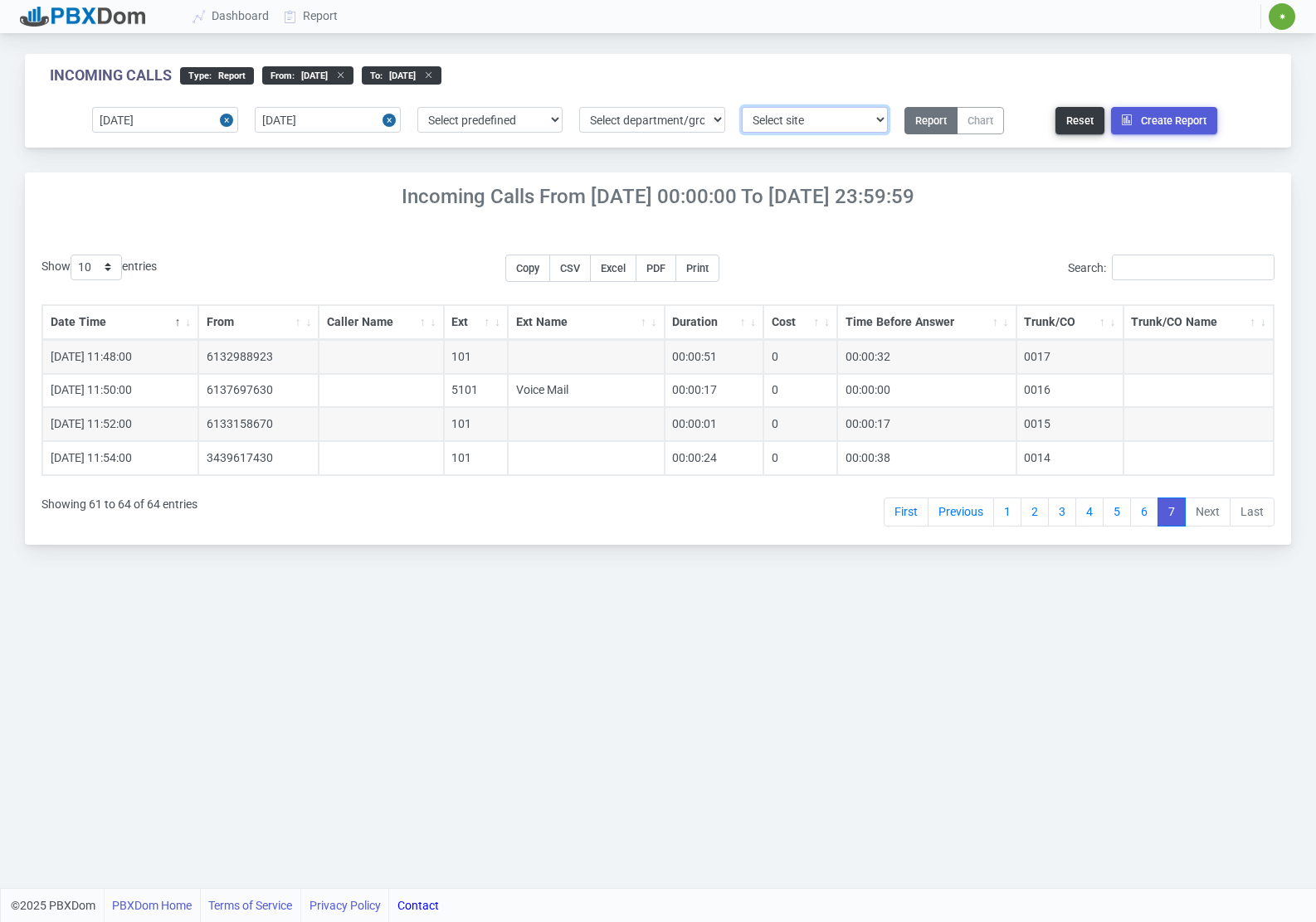
click at [772, 109] on select "Select site 1" at bounding box center [814, 120] width 146 height 26
select select "1"
click at [742, 107] on select "Select site 1" at bounding box center [814, 120] width 146 height 26
click at [1005, 112] on button "Create Report" at bounding box center [1164, 121] width 106 height 27
click at [182, 210] on div "Incoming Calls From 2025-09-19 00:00:00 to 2025-09-19 23:59:59 Site 1" at bounding box center [658, 194] width 1266 height 43
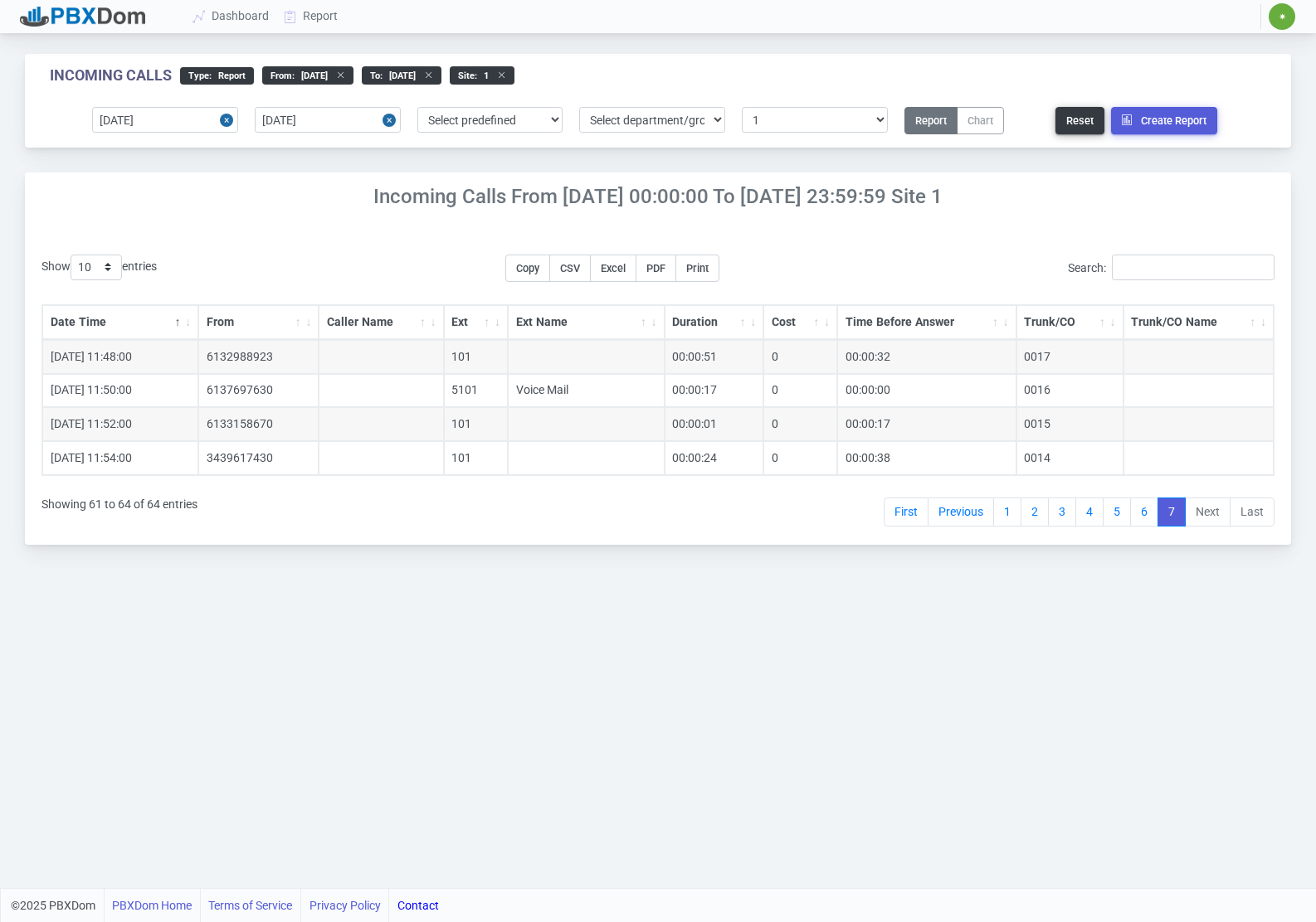
click at [72, 13] on div at bounding box center [83, 16] width 126 height 20
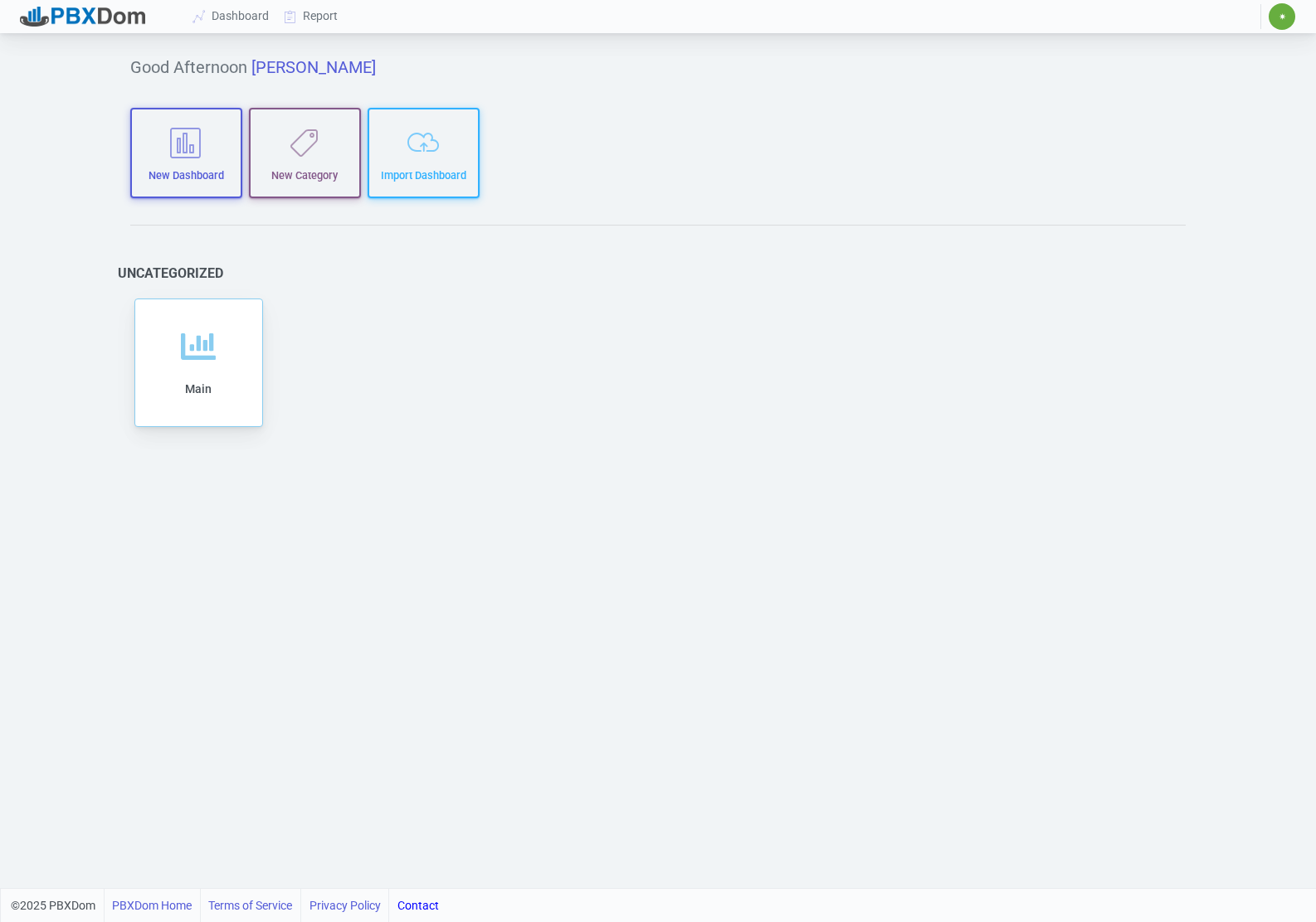
click at [1275, 13] on span "✷" at bounding box center [1281, 15] width 26 height 26
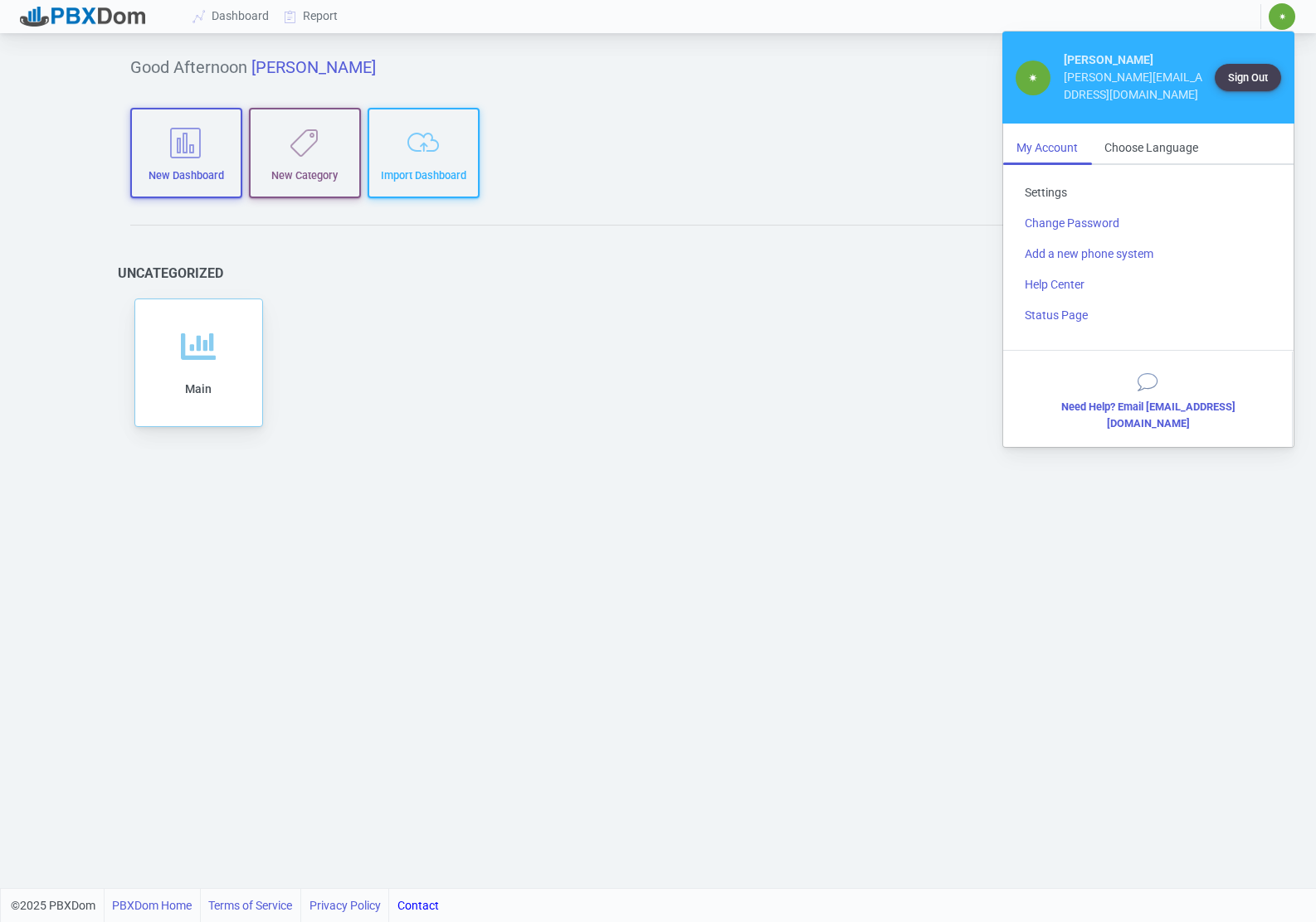
click at [1064, 178] on link "Settings" at bounding box center [1148, 193] width 274 height 31
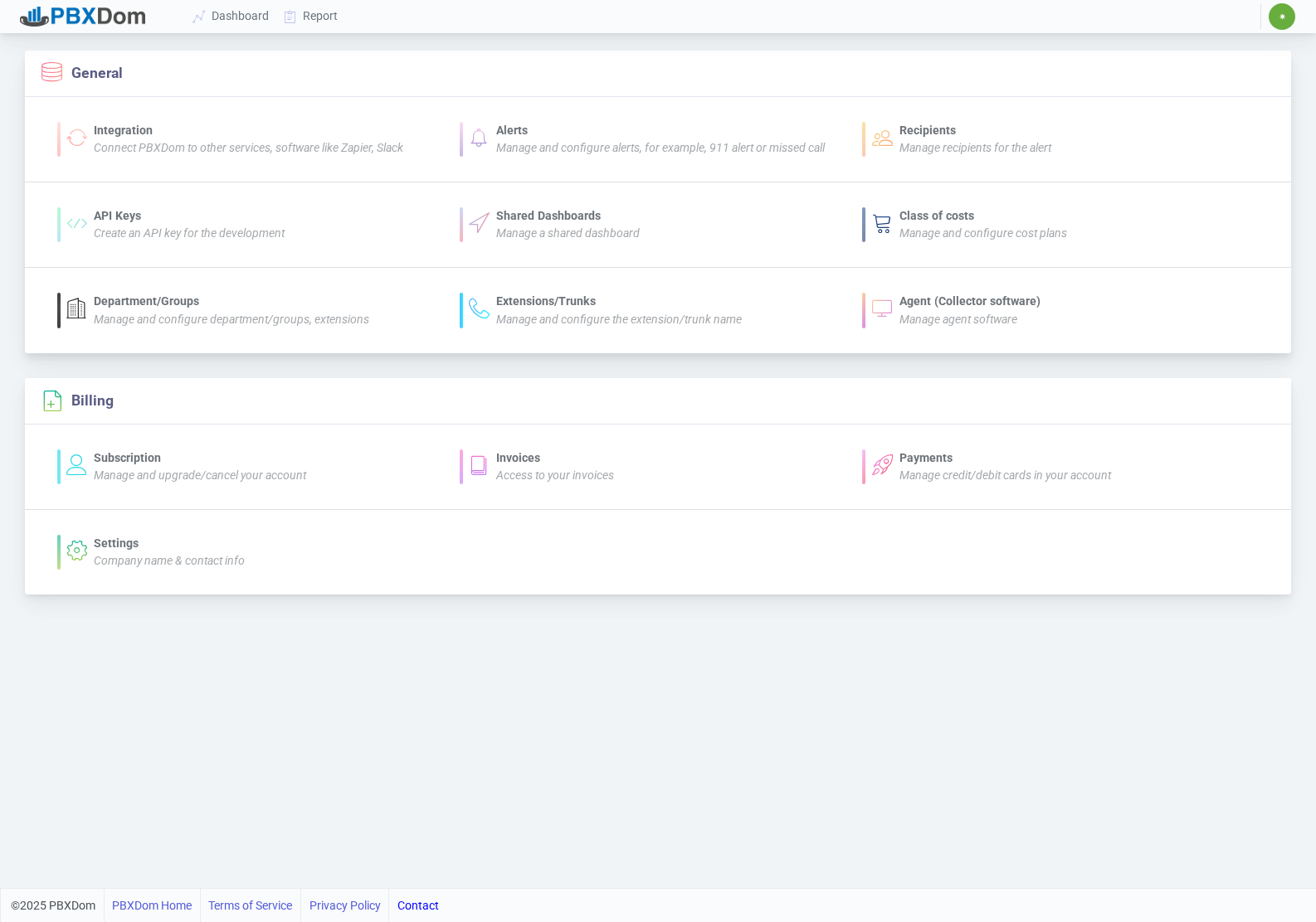
click at [962, 302] on div "Agent (Collector software)" at bounding box center [969, 301] width 141 height 17
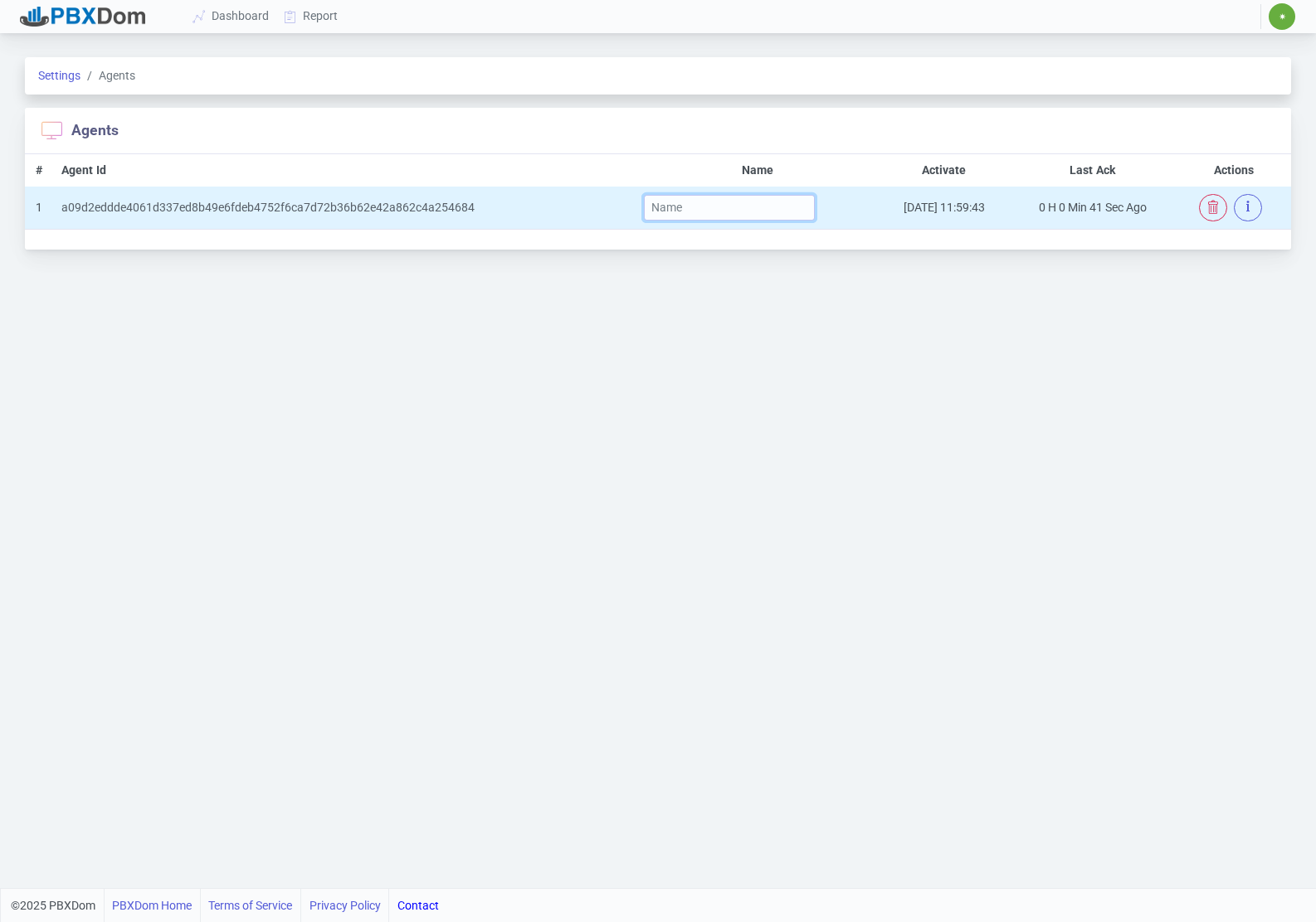
click at [710, 210] on input "text" at bounding box center [729, 208] width 170 height 26
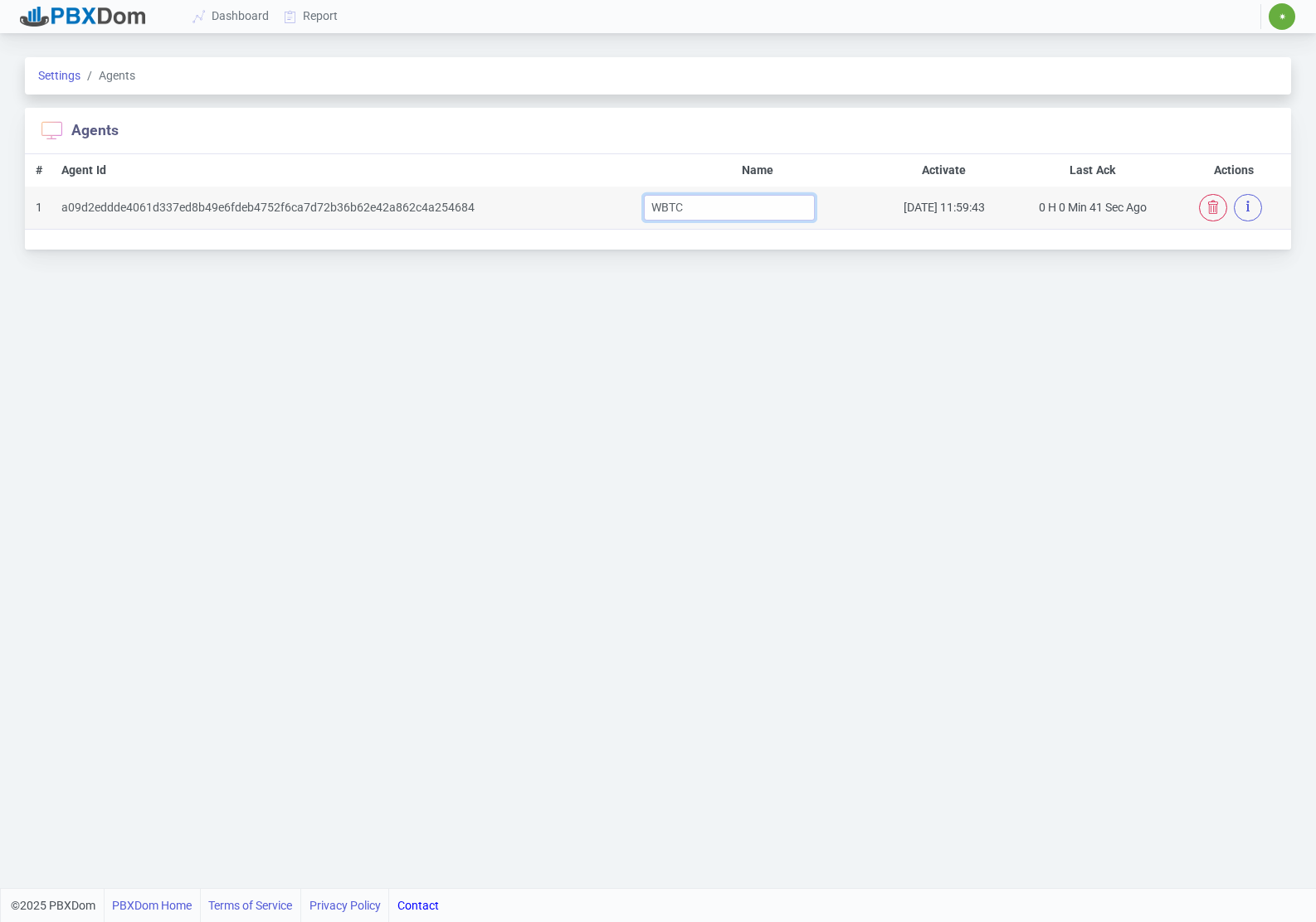
type input "WBTC"
click at [770, 292] on div "Settings Agents Agents # Agent Id Name Activate Last Ack Actions 1 a09d2eddde40…" at bounding box center [658, 463] width 1316 height 852
click at [783, 149] on div "Agents" at bounding box center [658, 131] width 1266 height 46
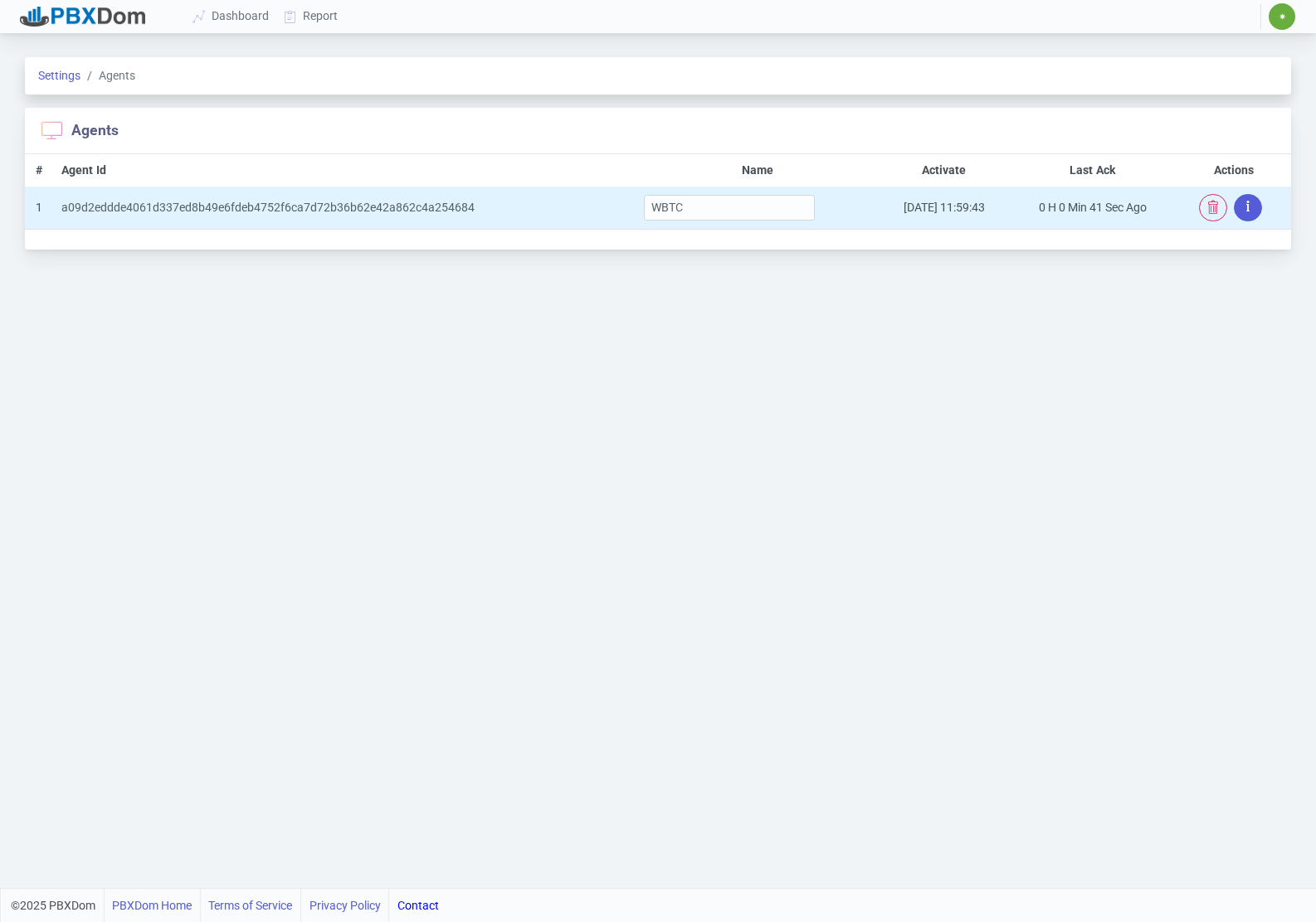
click at [1246, 207] on button "button" at bounding box center [1247, 208] width 28 height 27
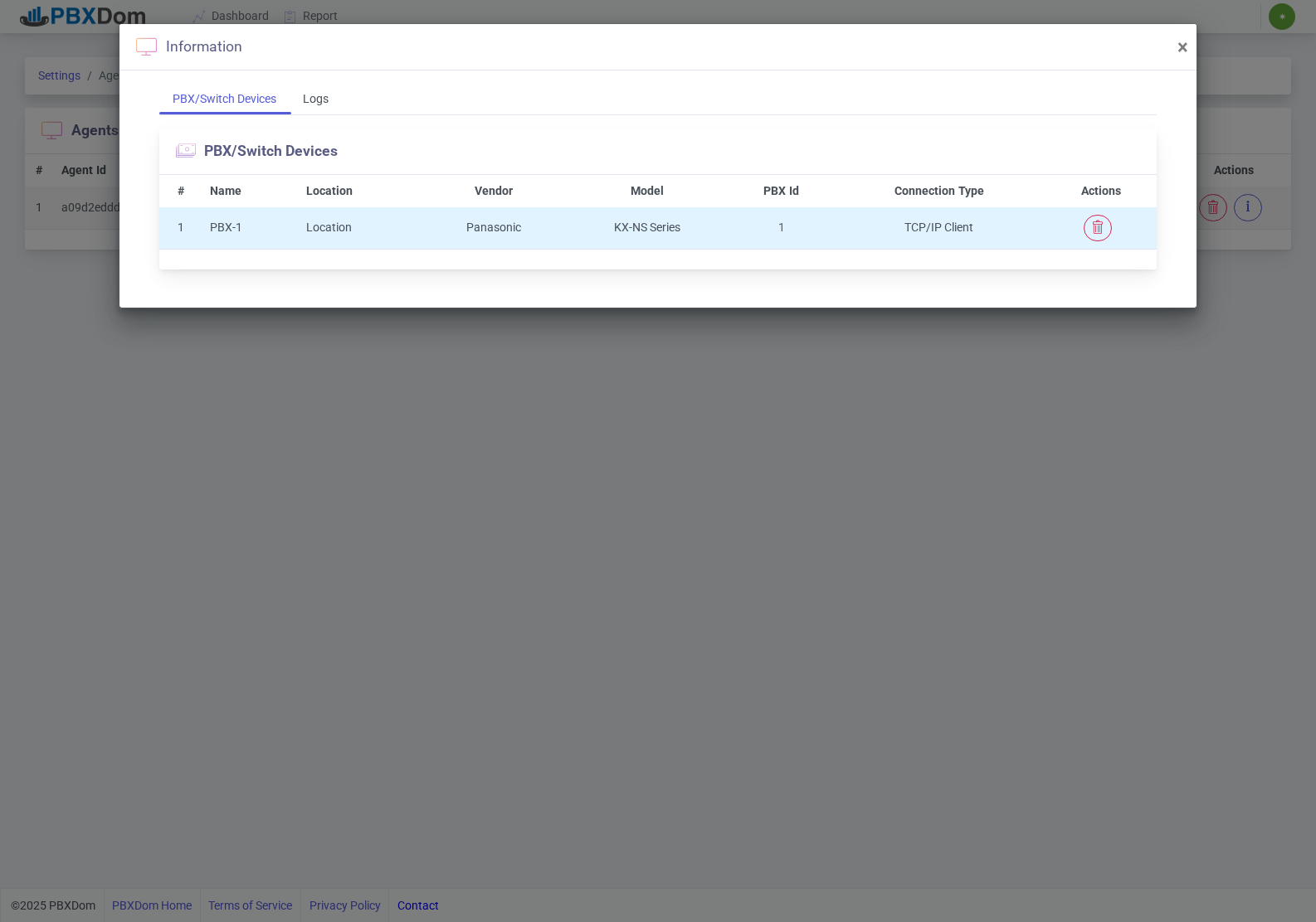
click at [318, 218] on td "Location" at bounding box center [360, 228] width 125 height 42
click at [372, 227] on div "Location" at bounding box center [361, 228] width 110 height 17
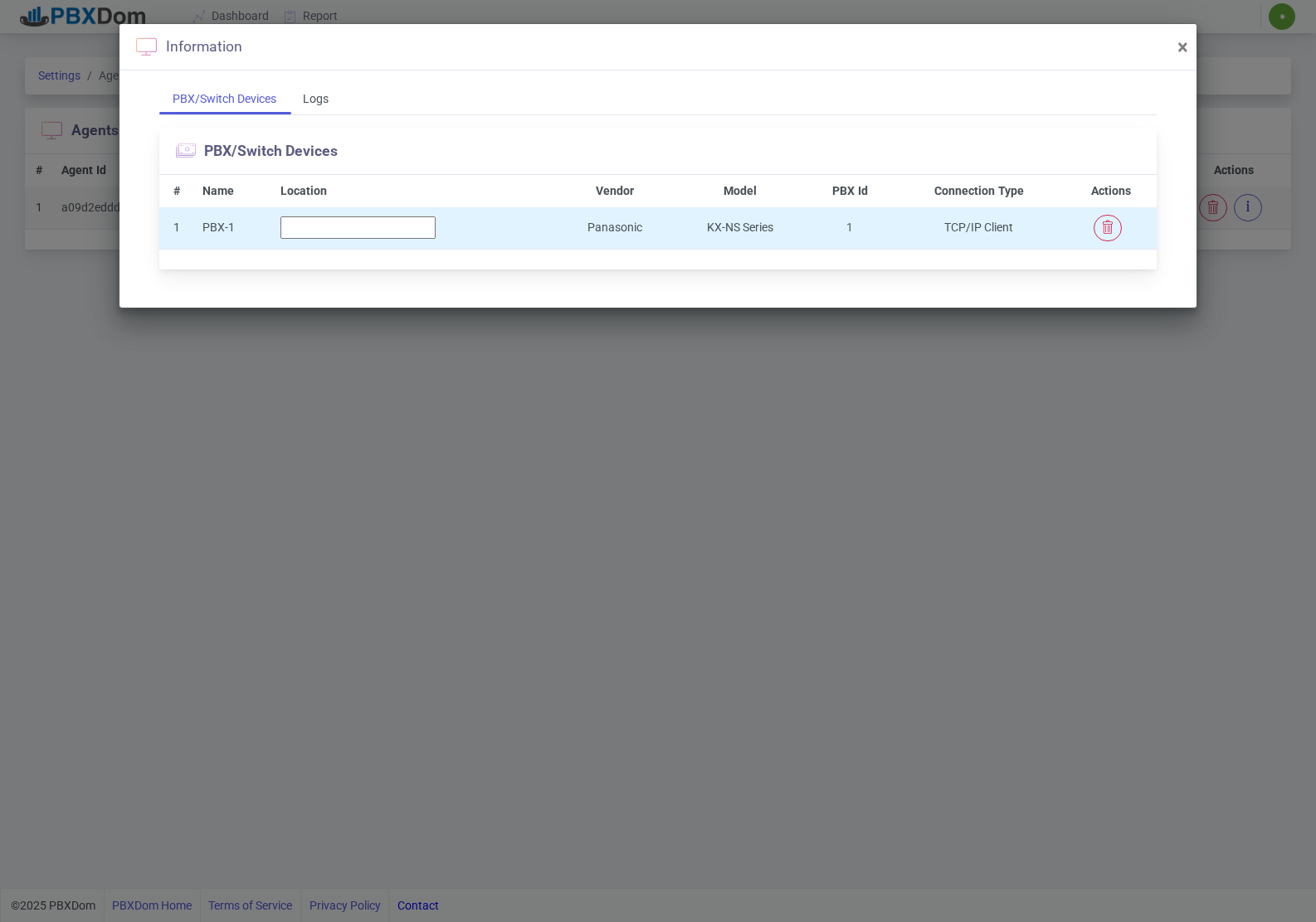
click at [343, 230] on input "text" at bounding box center [357, 227] width 155 height 22
type input "Barrhaven"
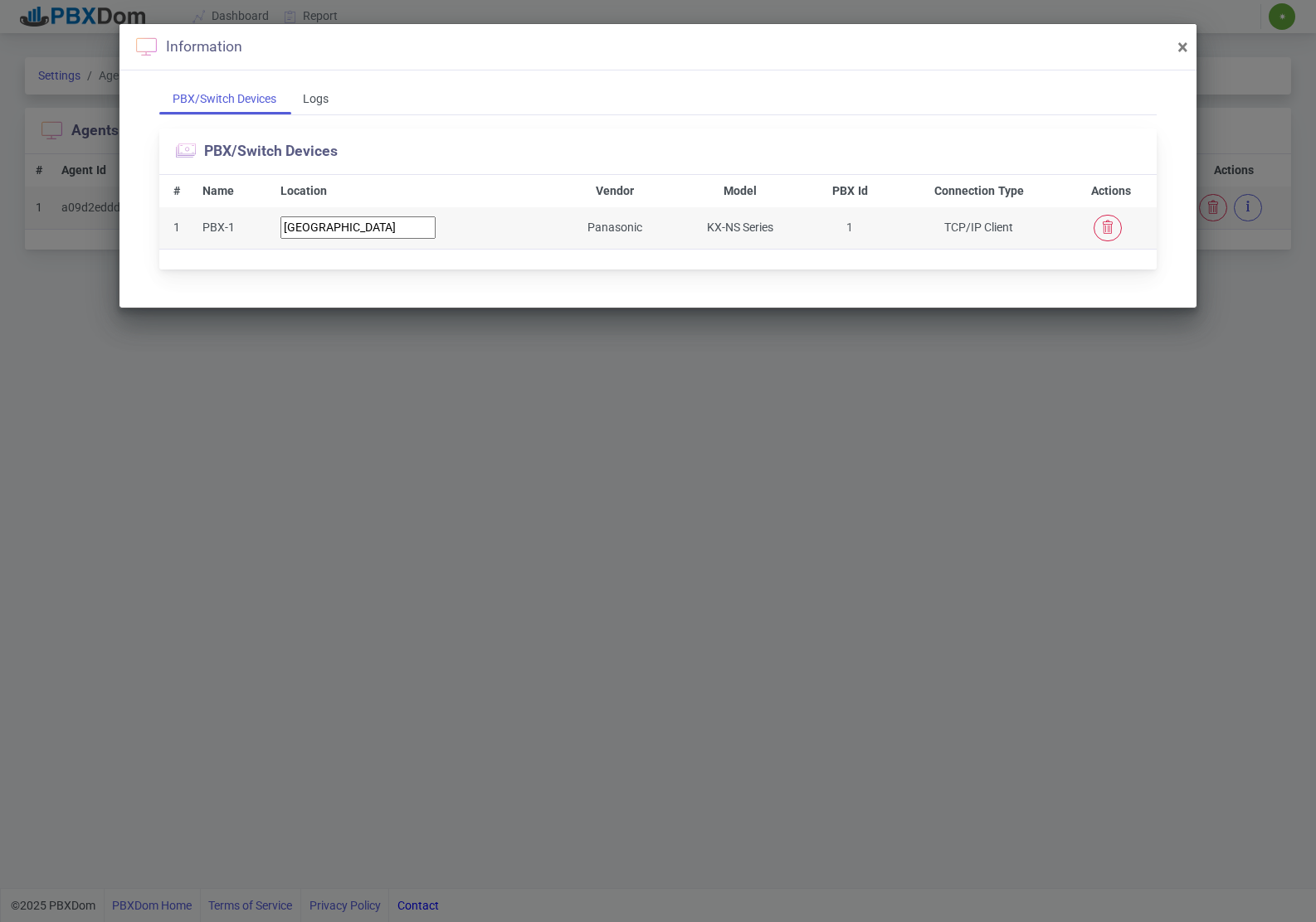
click at [484, 141] on div "PBX/Switch Devices" at bounding box center [658, 152] width 997 height 46
click at [1186, 44] on span "×" at bounding box center [1182, 47] width 11 height 23
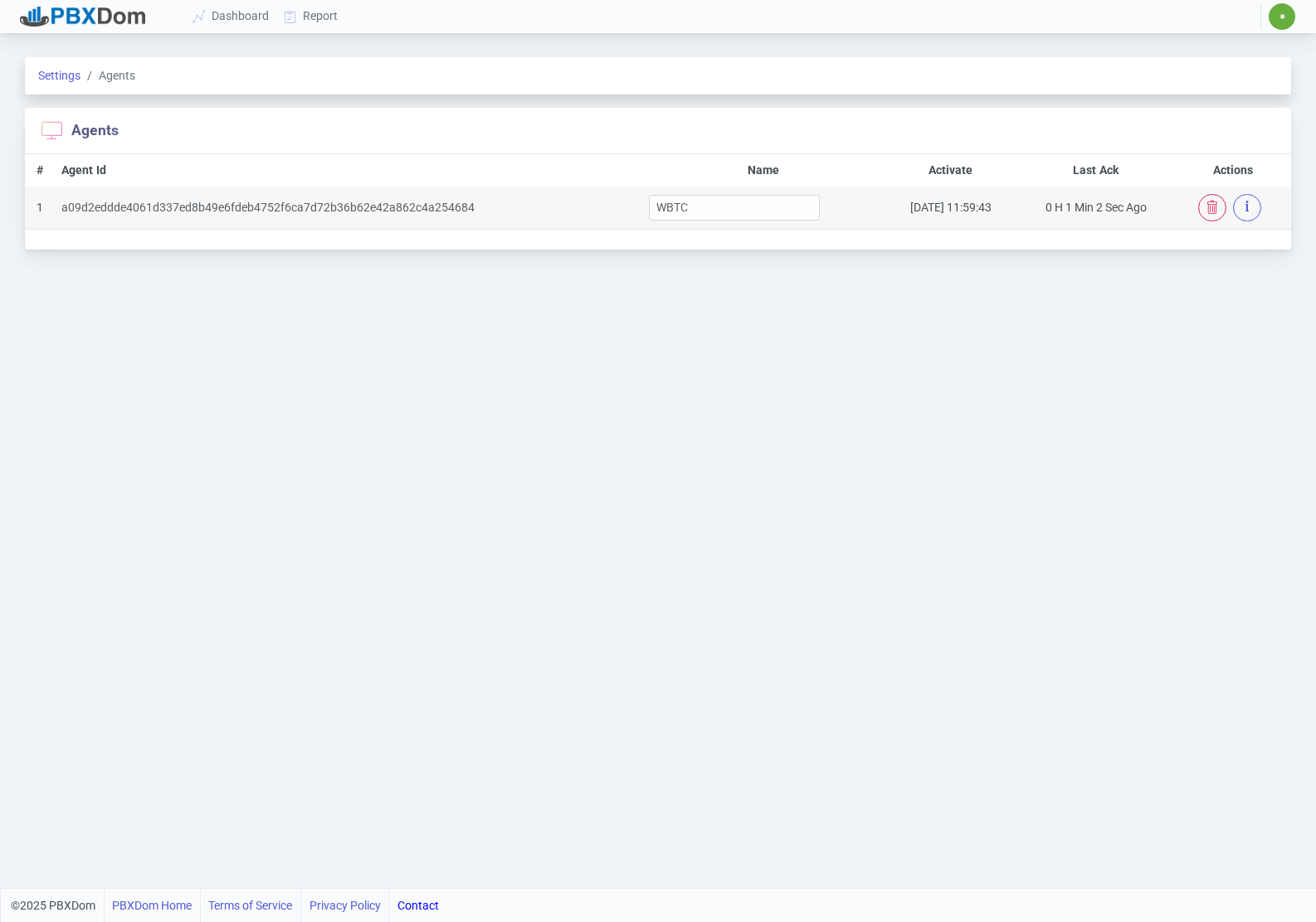
click at [676, 423] on div "Settings Agents Agents # Agent Id Name Activate Last Ack Actions 1 a09d2eddde40…" at bounding box center [658, 463] width 1316 height 852
click at [242, 14] on link "Dashboard" at bounding box center [231, 16] width 92 height 31
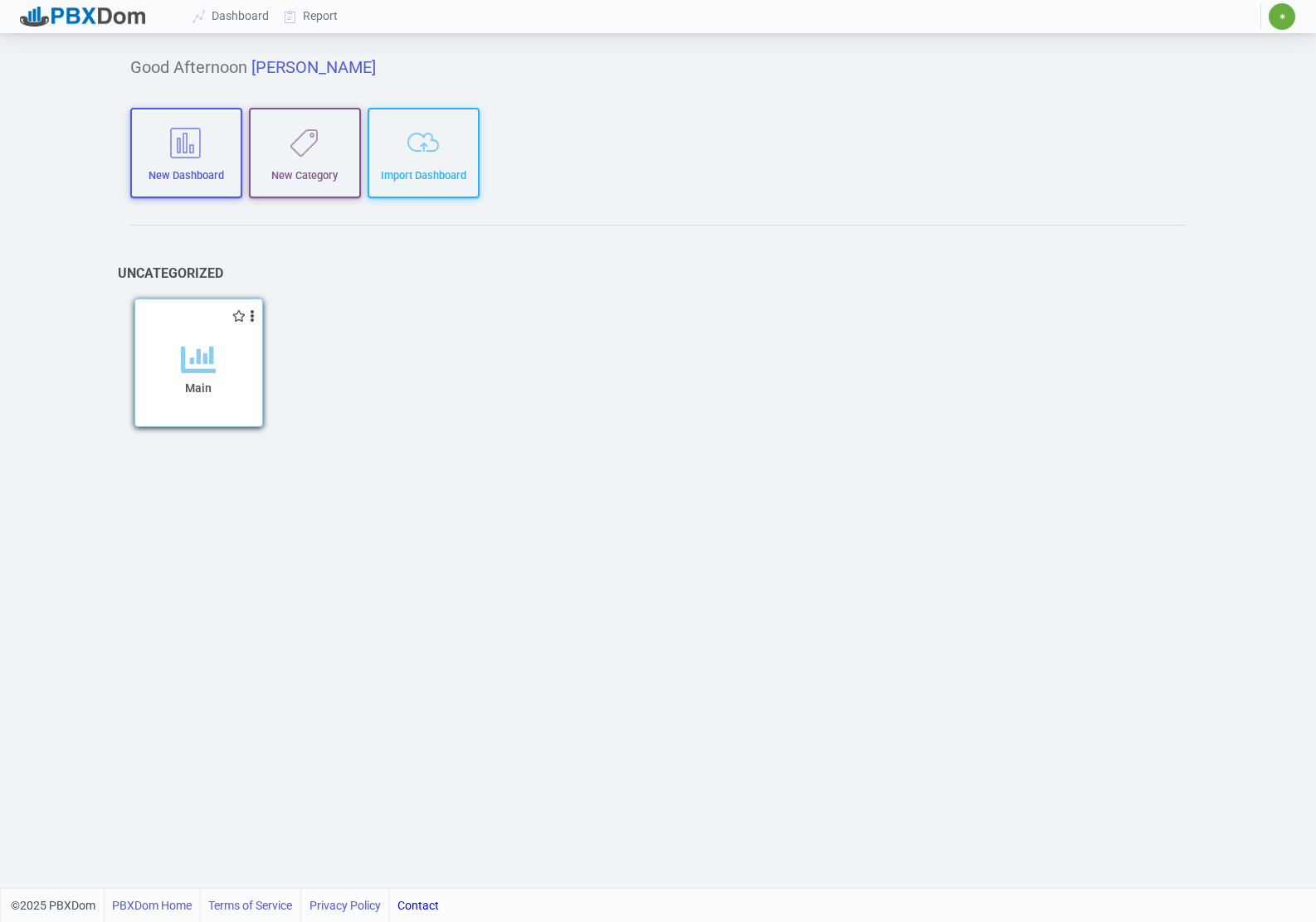
click at [196, 362] on icon at bounding box center [198, 360] width 35 height 35
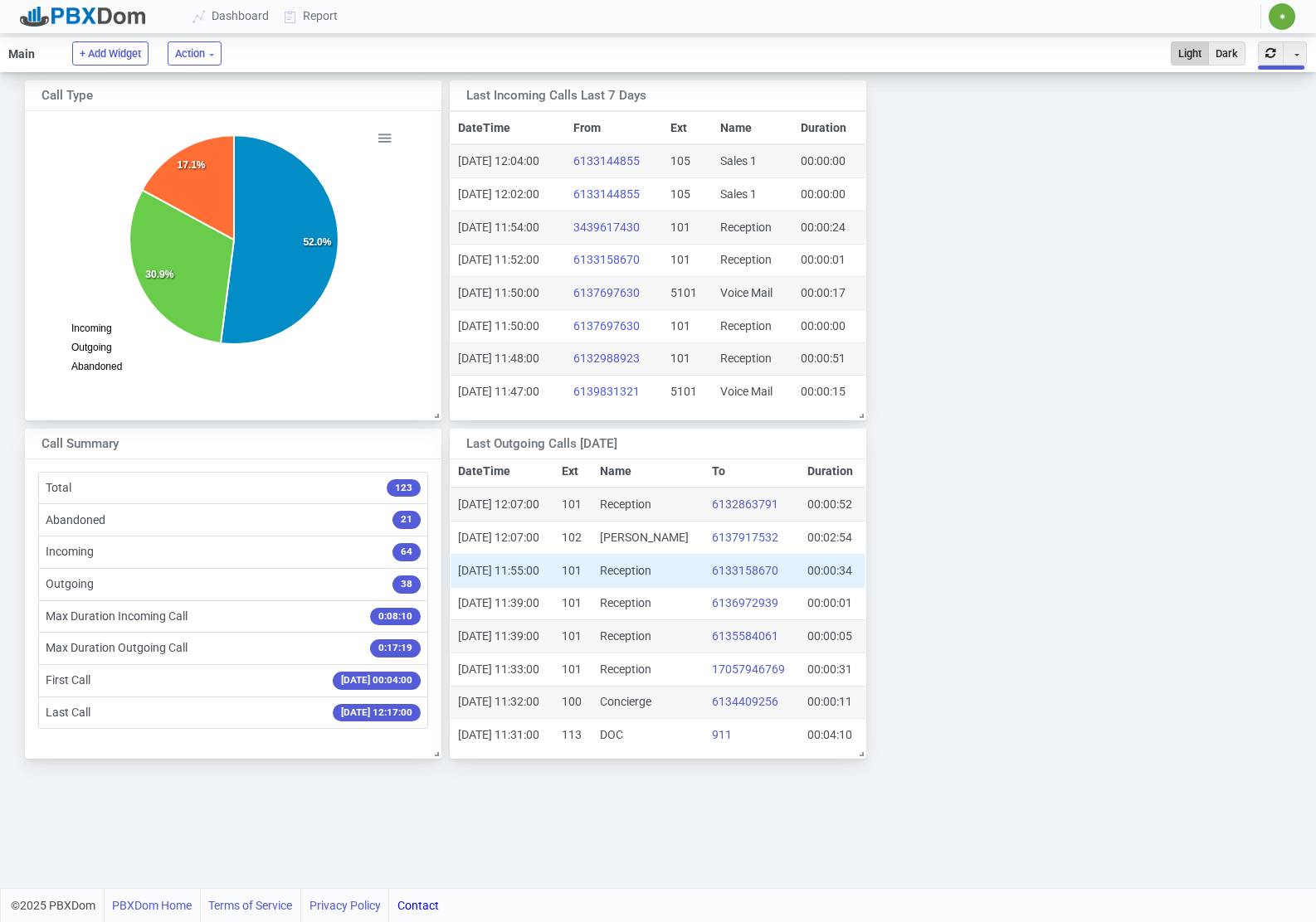
scroll to position [6, 0]
click at [327, 6] on link "Report" at bounding box center [311, 16] width 69 height 31
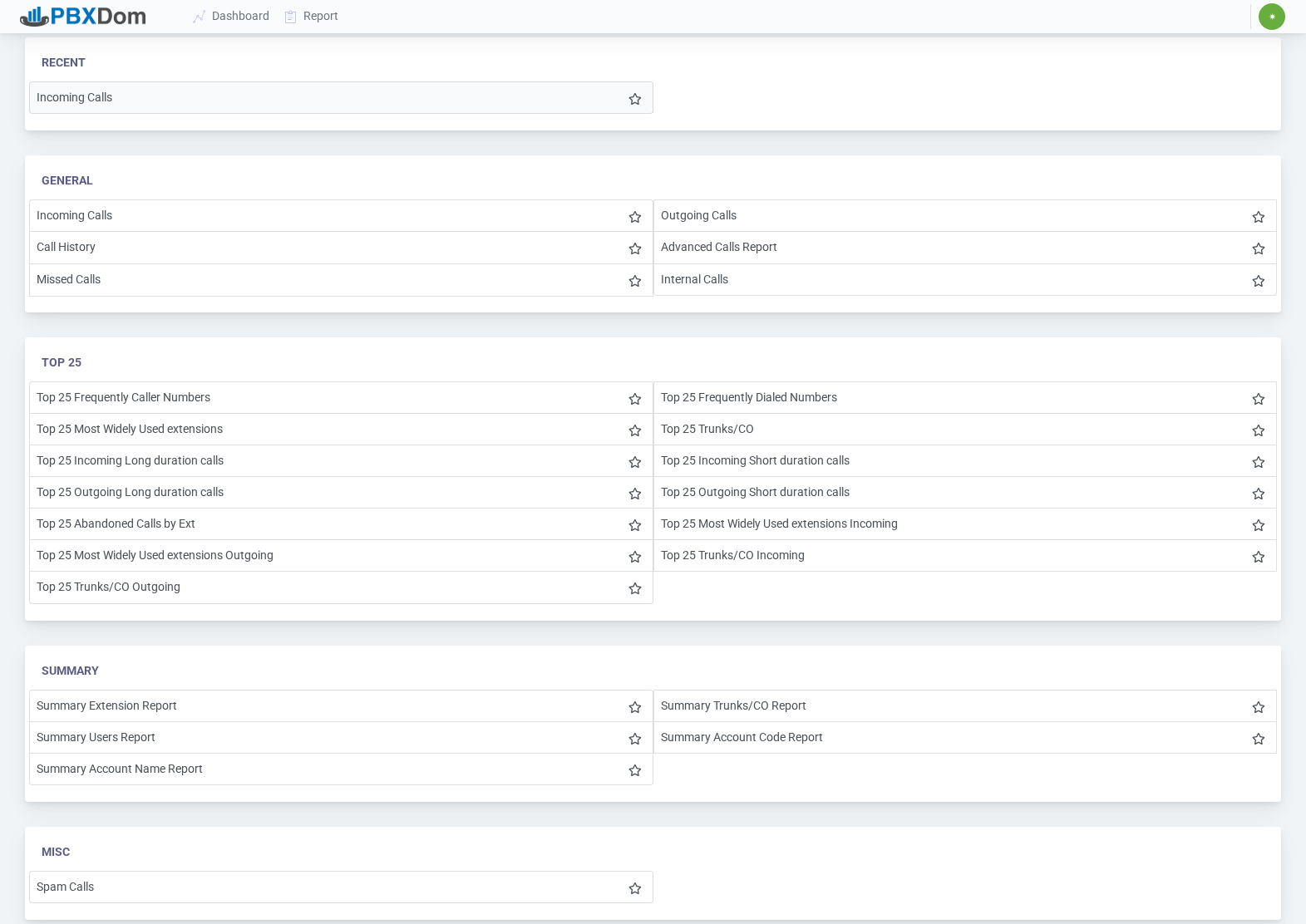
click at [320, 94] on li "Incoming Calls" at bounding box center [341, 98] width 624 height 33
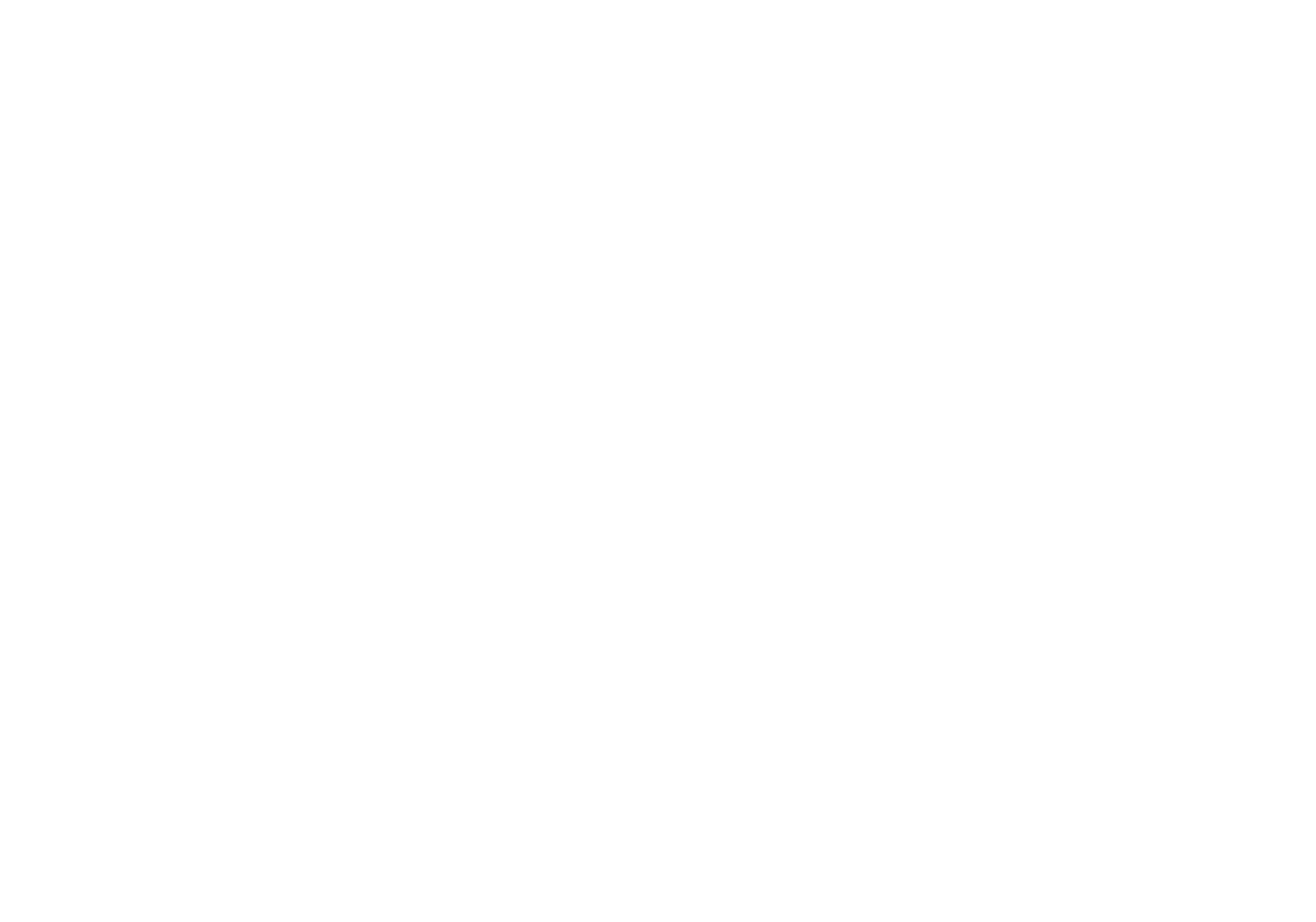
select select "1"
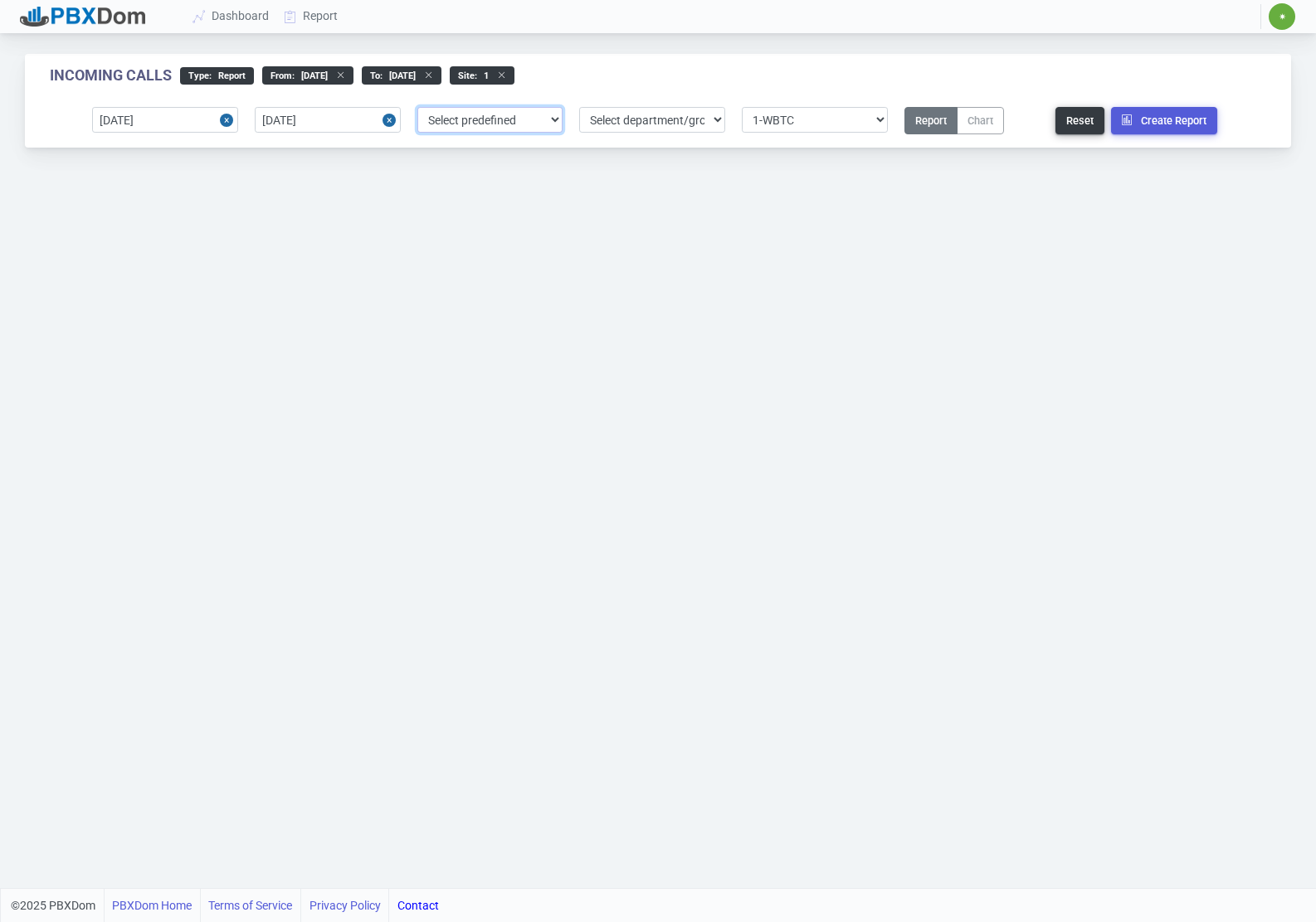
click at [535, 117] on select "Select predefined [DATE] [DATE] Current Year Current Month Current Week Previou…" at bounding box center [490, 120] width 146 height 26
drag, startPoint x: 253, startPoint y: 193, endPoint x: 233, endPoint y: 146, distance: 51.1
click at [253, 191] on div "Incoming Calls type : Report From : [DATE] to : [DATE] site : 1 [DATE] [DATE] S…" at bounding box center [658, 444] width 1316 height 888
drag, startPoint x: 221, startPoint y: 120, endPoint x: 249, endPoint y: 169, distance: 56.4
click at [222, 120] on button "Close" at bounding box center [229, 120] width 18 height 26
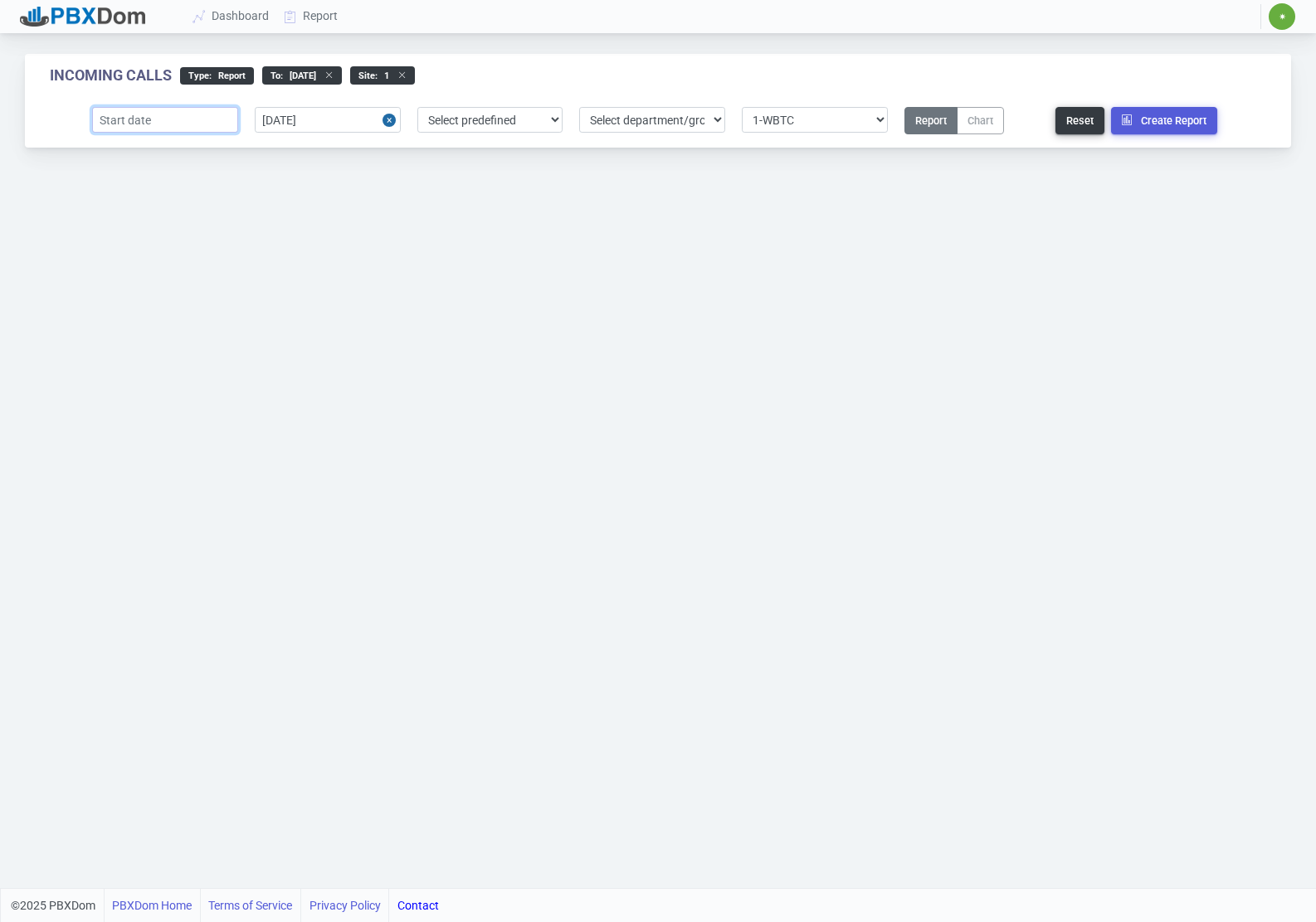
click at [194, 117] on input "text" at bounding box center [164, 120] width 146 height 26
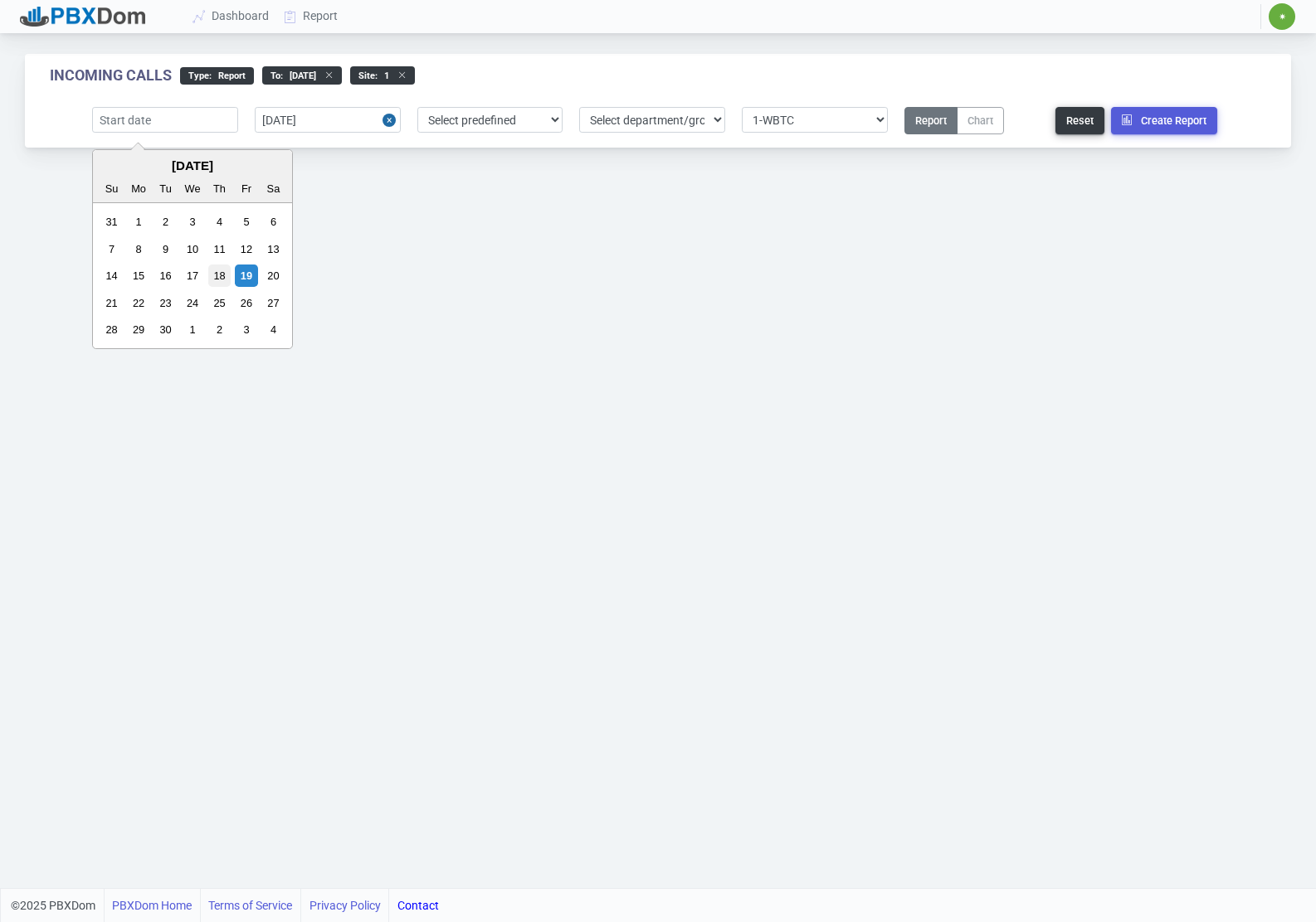
click at [218, 274] on div "18" at bounding box center [219, 275] width 22 height 22
type input "[DATE]"
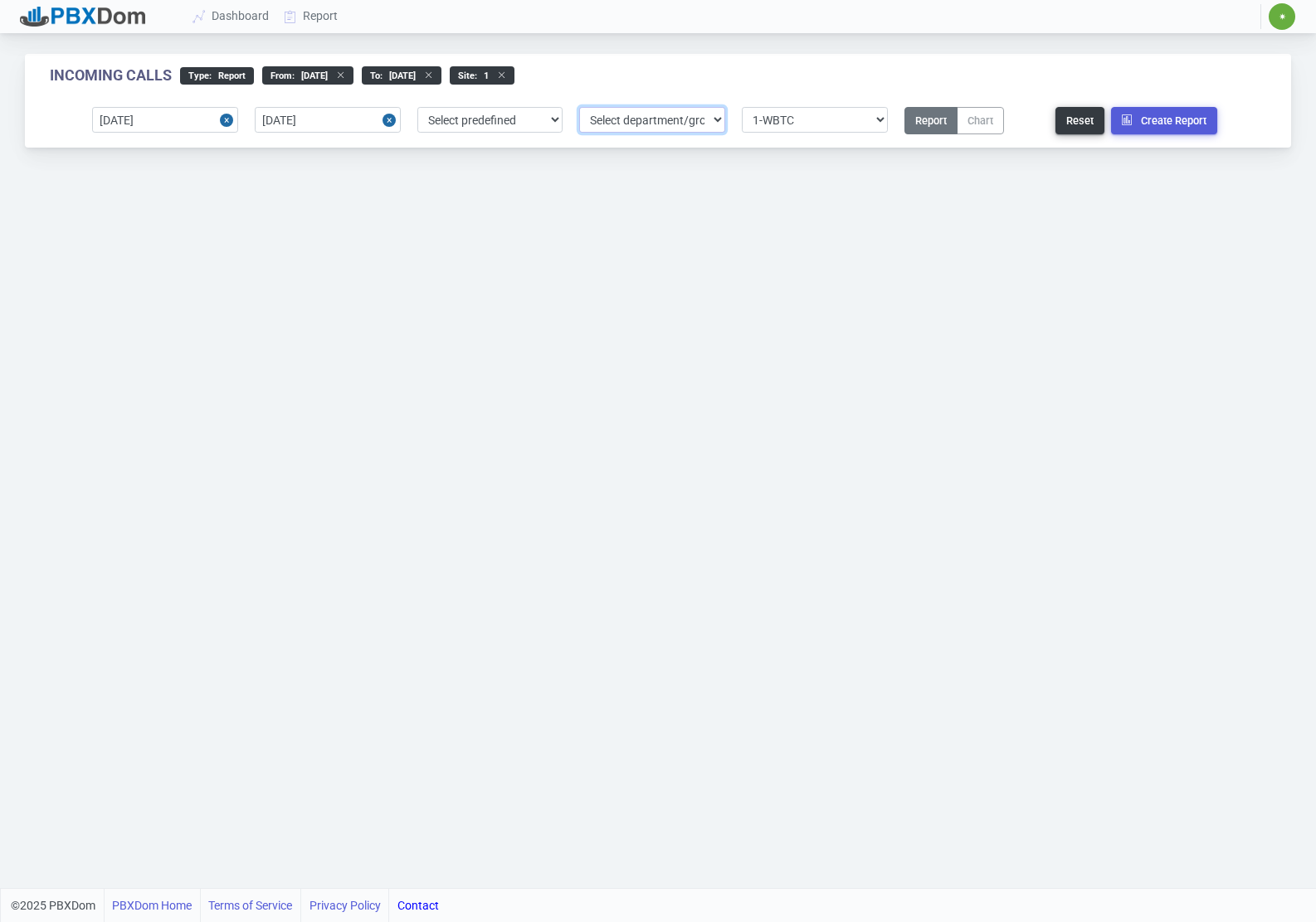
drag, startPoint x: 635, startPoint y: 117, endPoint x: 678, endPoint y: 117, distance: 43.0
click at [635, 117] on select "Select department/group exceptionExtension WhiteListExtension Portable Phones 6…" at bounding box center [652, 120] width 146 height 26
select select "13"
click at [579, 107] on select "Select department/group exceptionExtension WhiteListExtension Portable Phones 6…" at bounding box center [652, 120] width 146 height 26
click at [1162, 117] on button "Create Report" at bounding box center [1164, 121] width 106 height 27
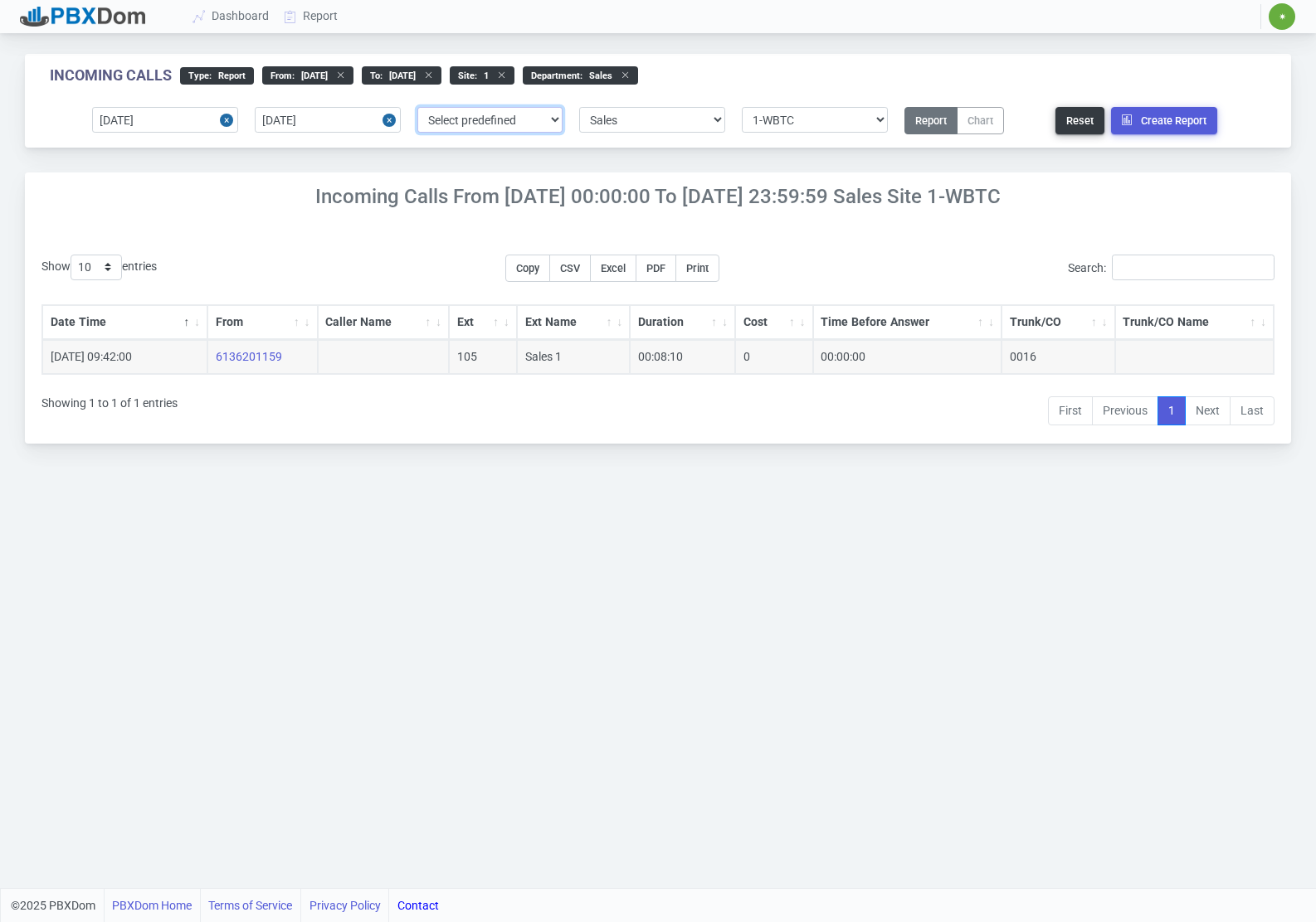
click at [487, 126] on select "Select predefined [DATE] [DATE] Current Year Current Month Current Week Previou…" at bounding box center [490, 120] width 146 height 26
click at [793, 226] on div "Show 10 25 50 100 200 500 entries Copy CSV Excel PDF Print Search: Date Time Fr…" at bounding box center [658, 335] width 1266 height 218
click at [812, 117] on select "Select site 1-WBTC" at bounding box center [814, 120] width 146 height 26
select select "0"
click at [742, 107] on select "Select site 1-WBTC" at bounding box center [814, 120] width 146 height 26
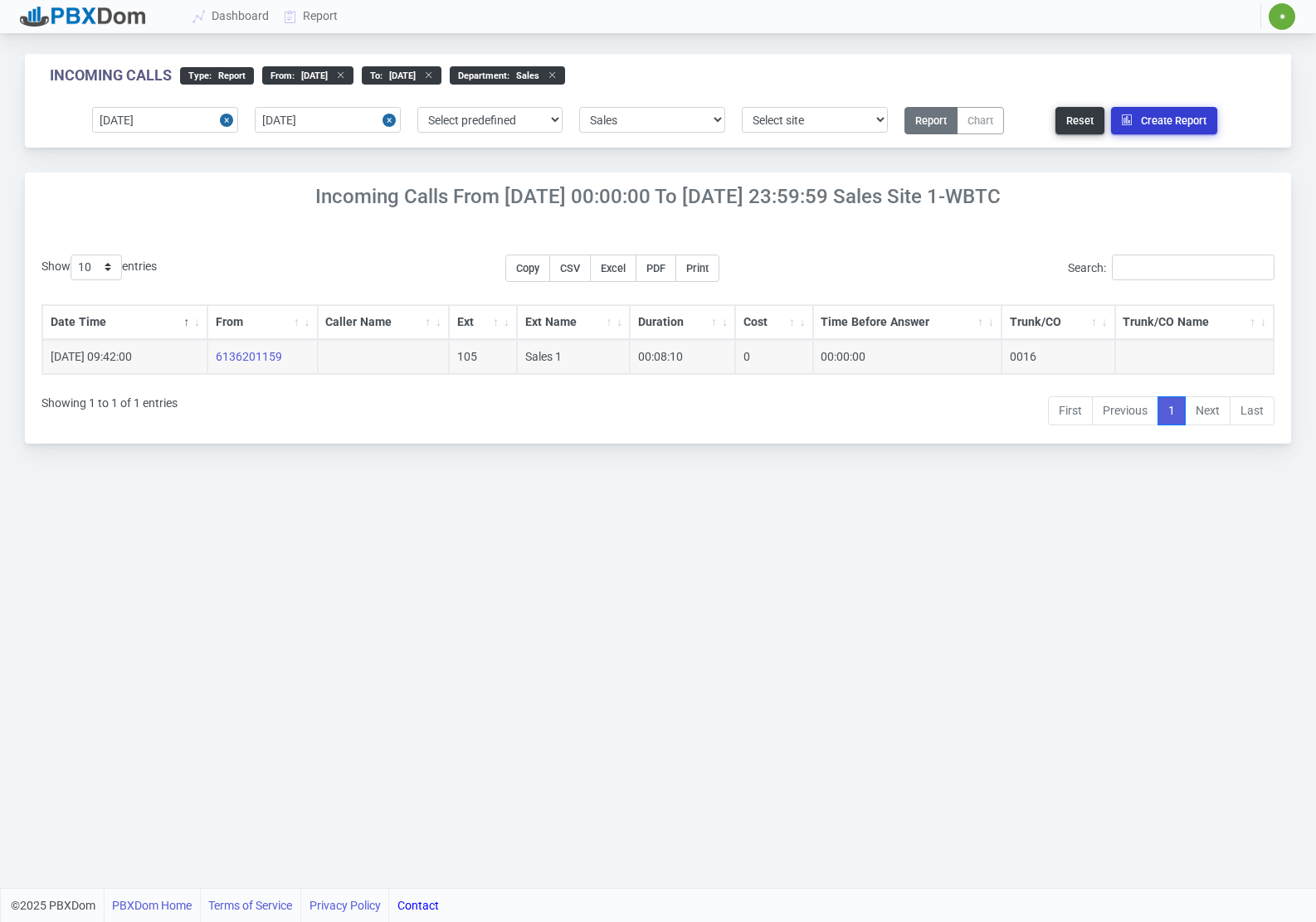
click at [1149, 119] on button "Create Report" at bounding box center [1164, 121] width 106 height 27
drag, startPoint x: 632, startPoint y: 119, endPoint x: 624, endPoint y: 130, distance: 13.6
click at [632, 119] on select "Select department/group exceptionExtension WhiteListExtension Portable Phones 6…" at bounding box center [652, 120] width 146 height 26
select select "0"
click at [579, 107] on select "Select department/group exceptionExtension WhiteListExtension Portable Phones 6…" at bounding box center [652, 120] width 146 height 26
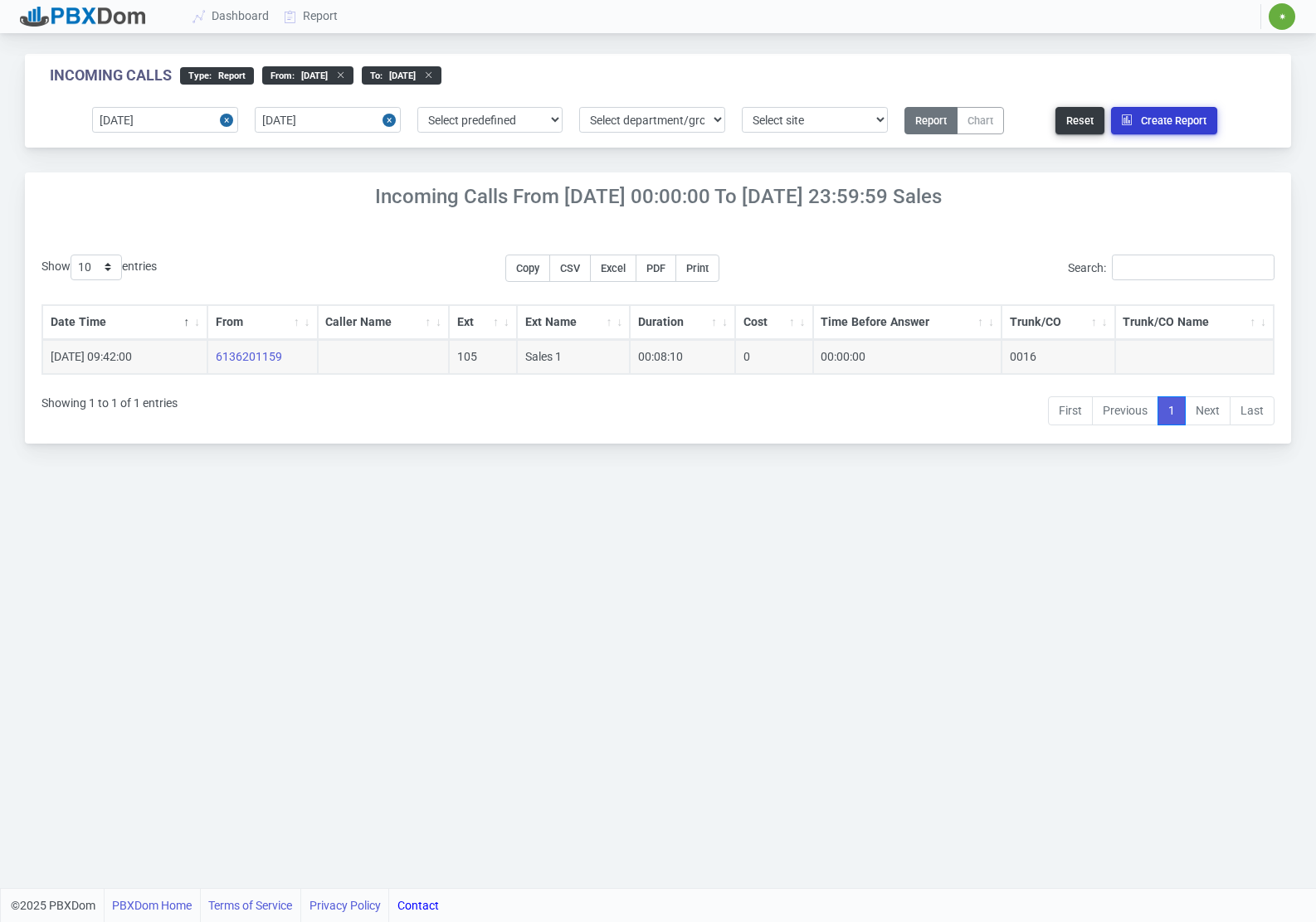
click at [1188, 115] on button "Create Report" at bounding box center [1164, 121] width 106 height 27
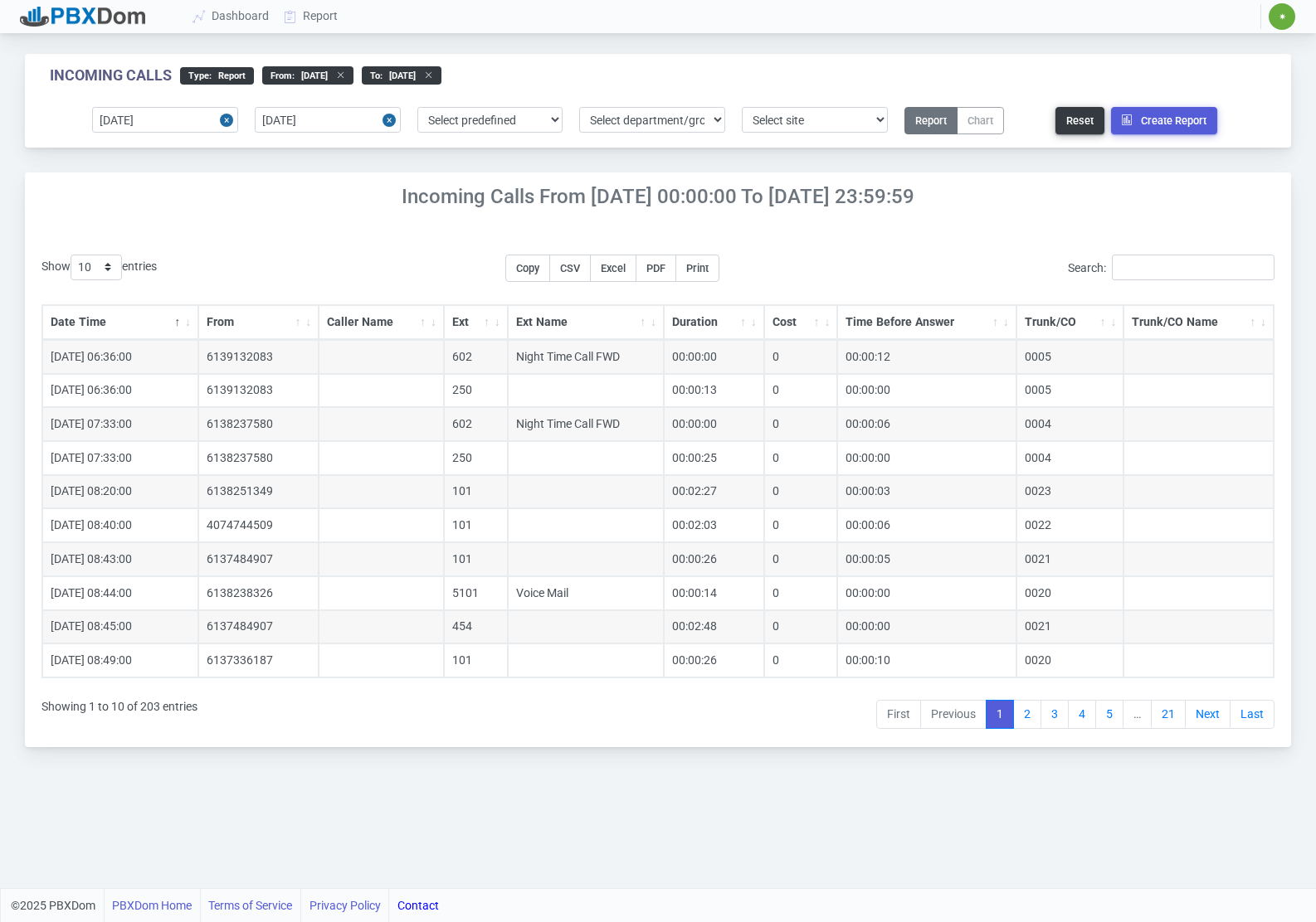
click at [1245, 713] on link "Last" at bounding box center [1251, 714] width 44 height 30
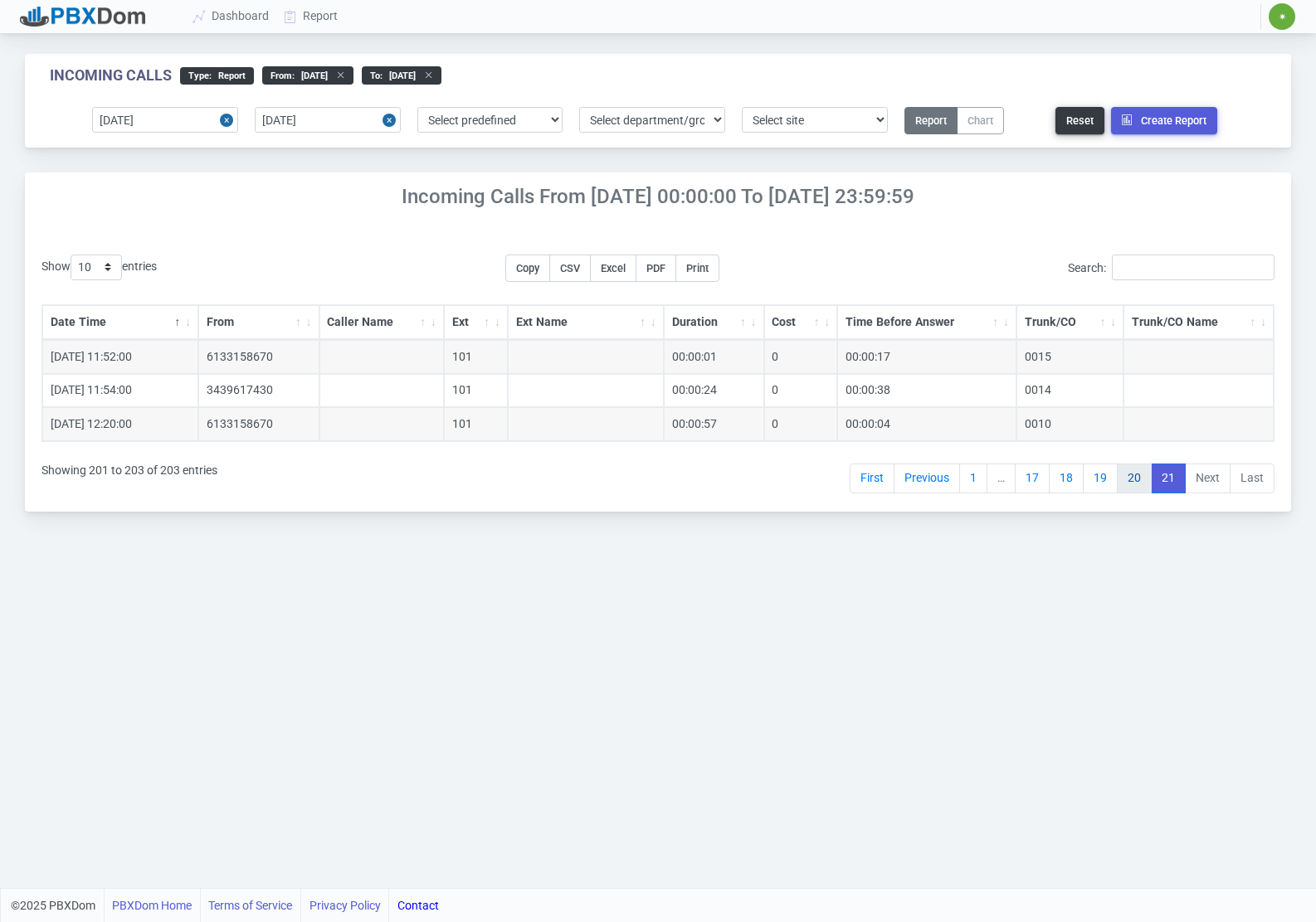
click at [1138, 476] on link "20" at bounding box center [1134, 478] width 35 height 30
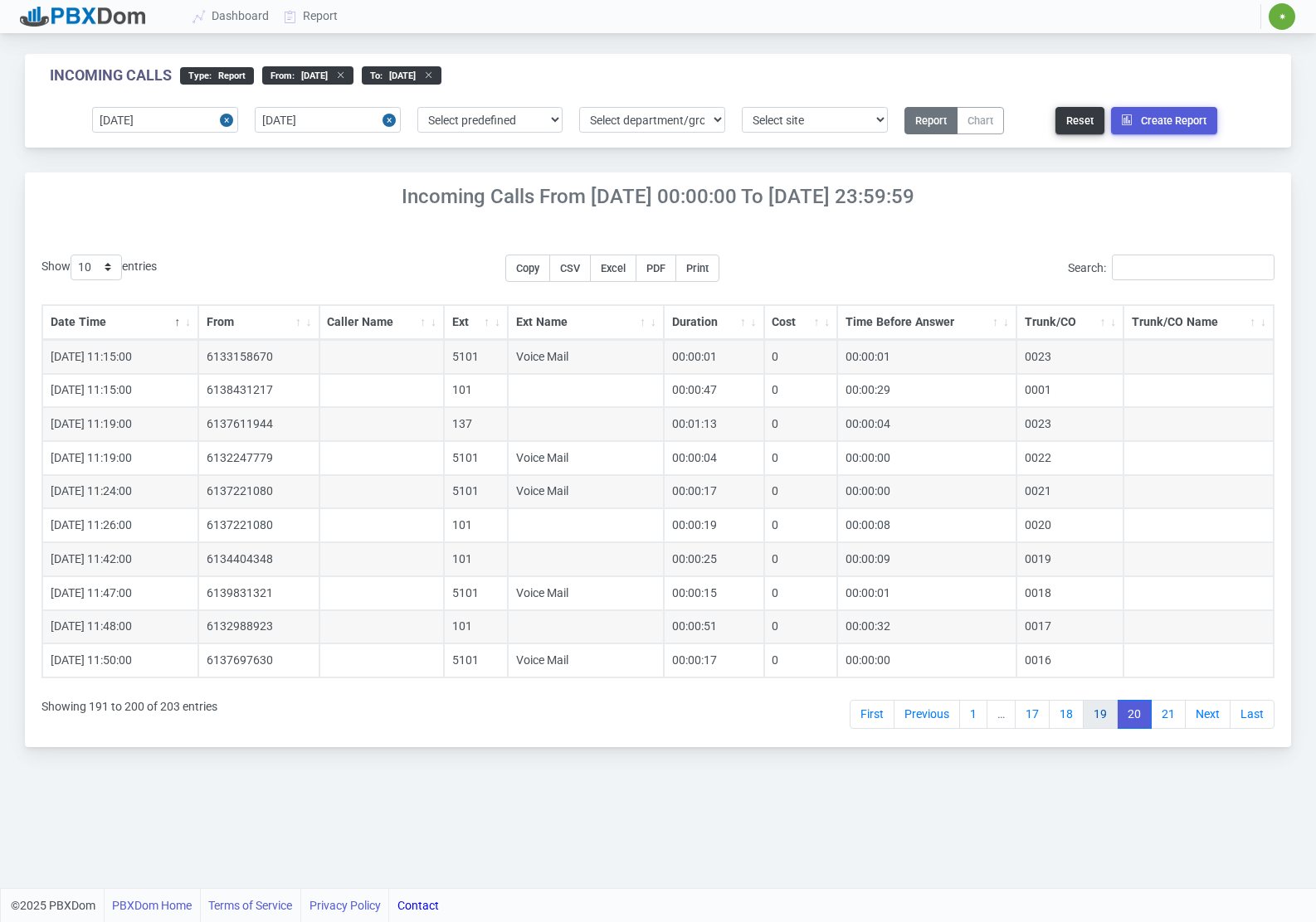
click at [1105, 710] on link "19" at bounding box center [1100, 714] width 35 height 30
click at [241, 10] on link "Dashboard" at bounding box center [231, 16] width 92 height 31
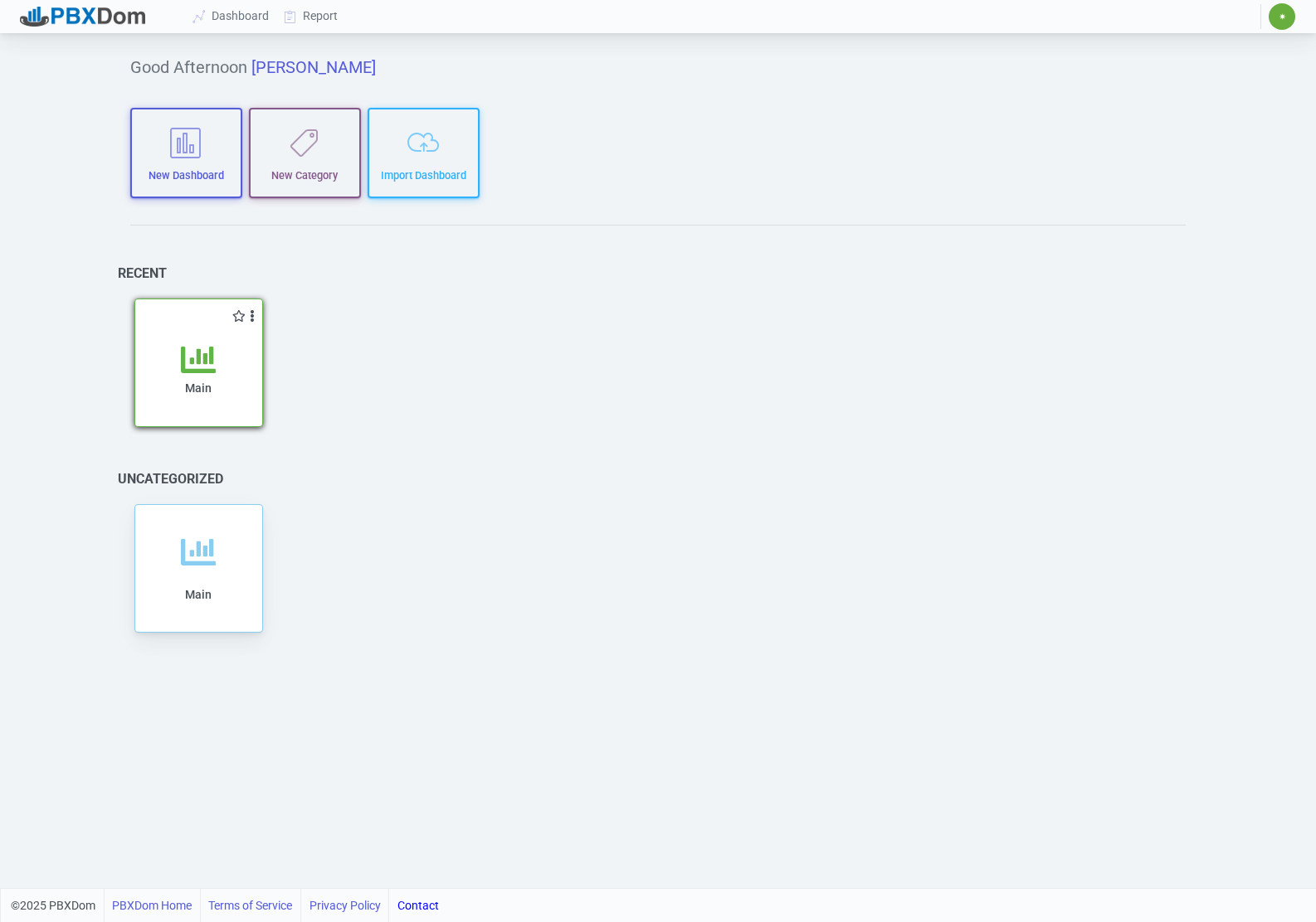
click at [208, 368] on icon at bounding box center [198, 360] width 35 height 35
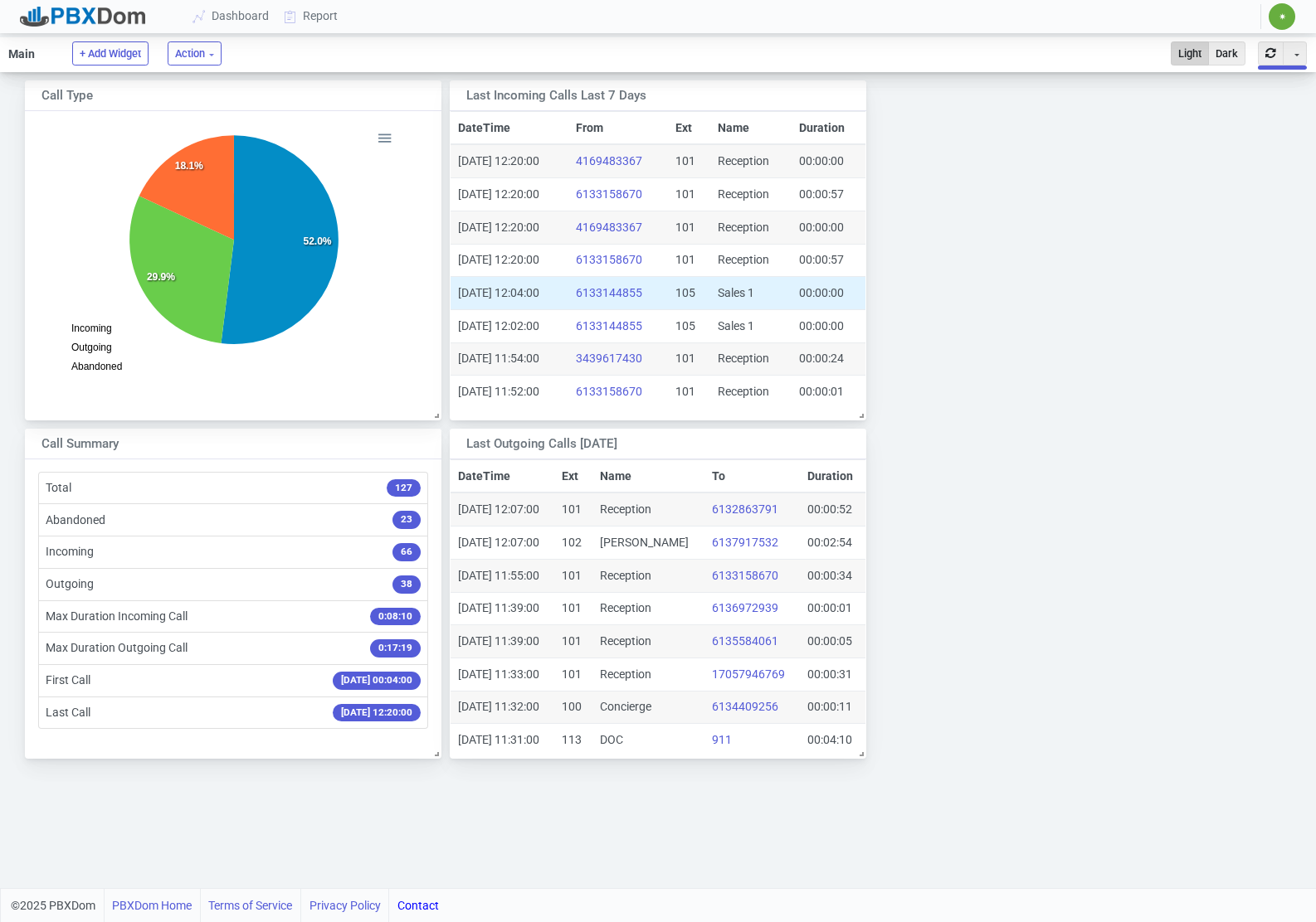
scroll to position [292, 440]
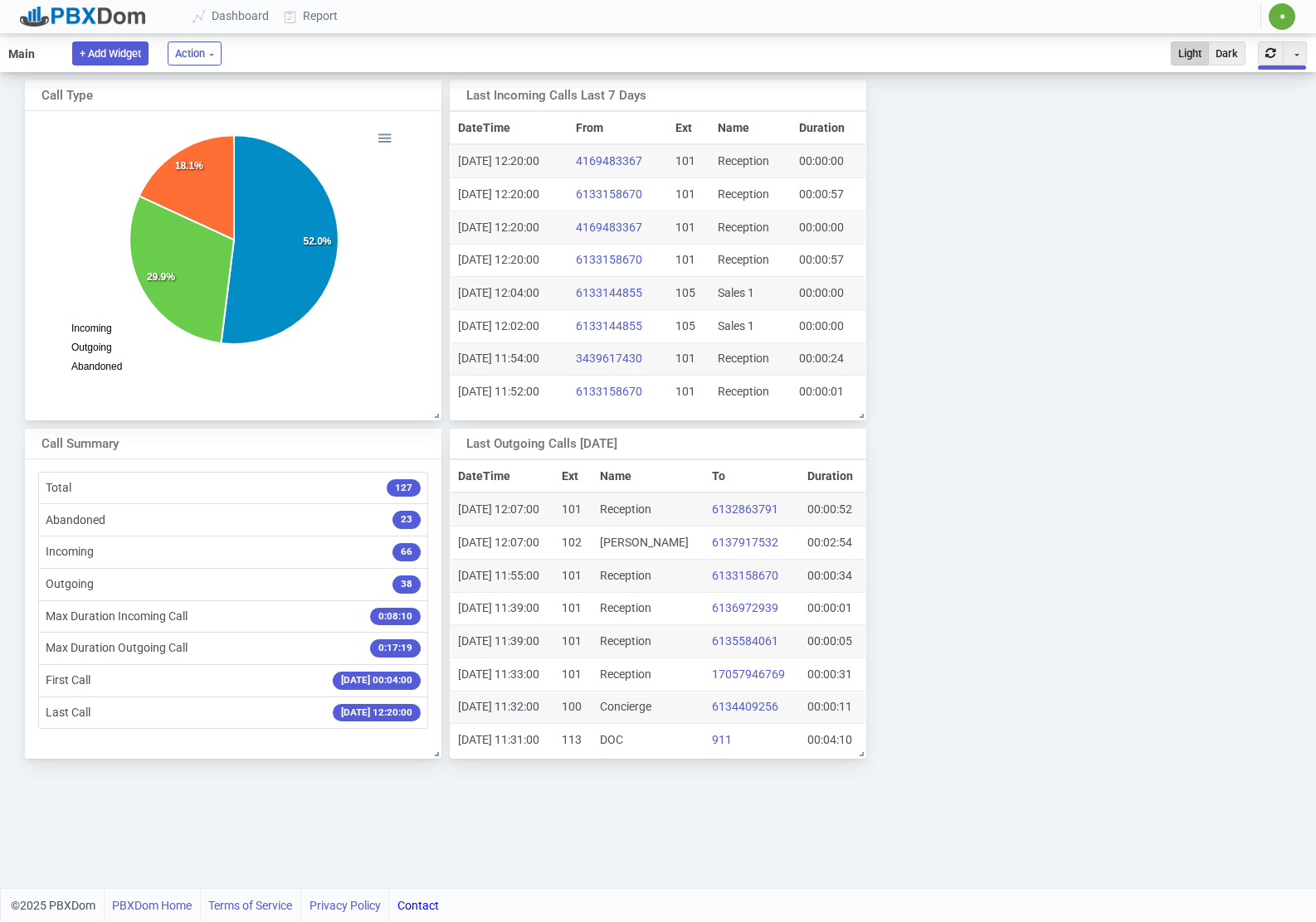
click at [126, 60] on button "+ Add Widget" at bounding box center [110, 53] width 76 height 24
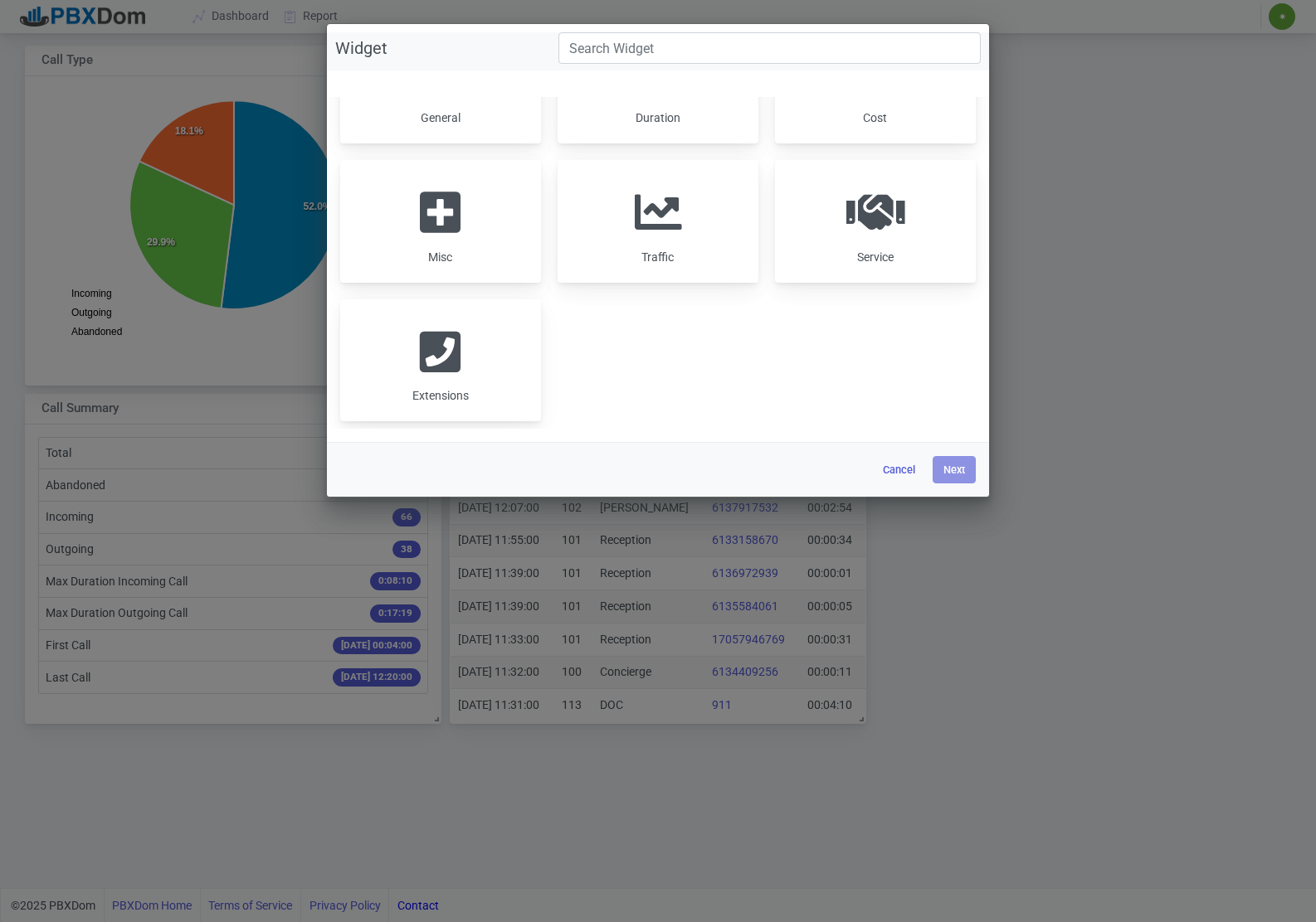
scroll to position [85, 0]
click at [487, 337] on div "Extensions" at bounding box center [440, 359] width 201 height 122
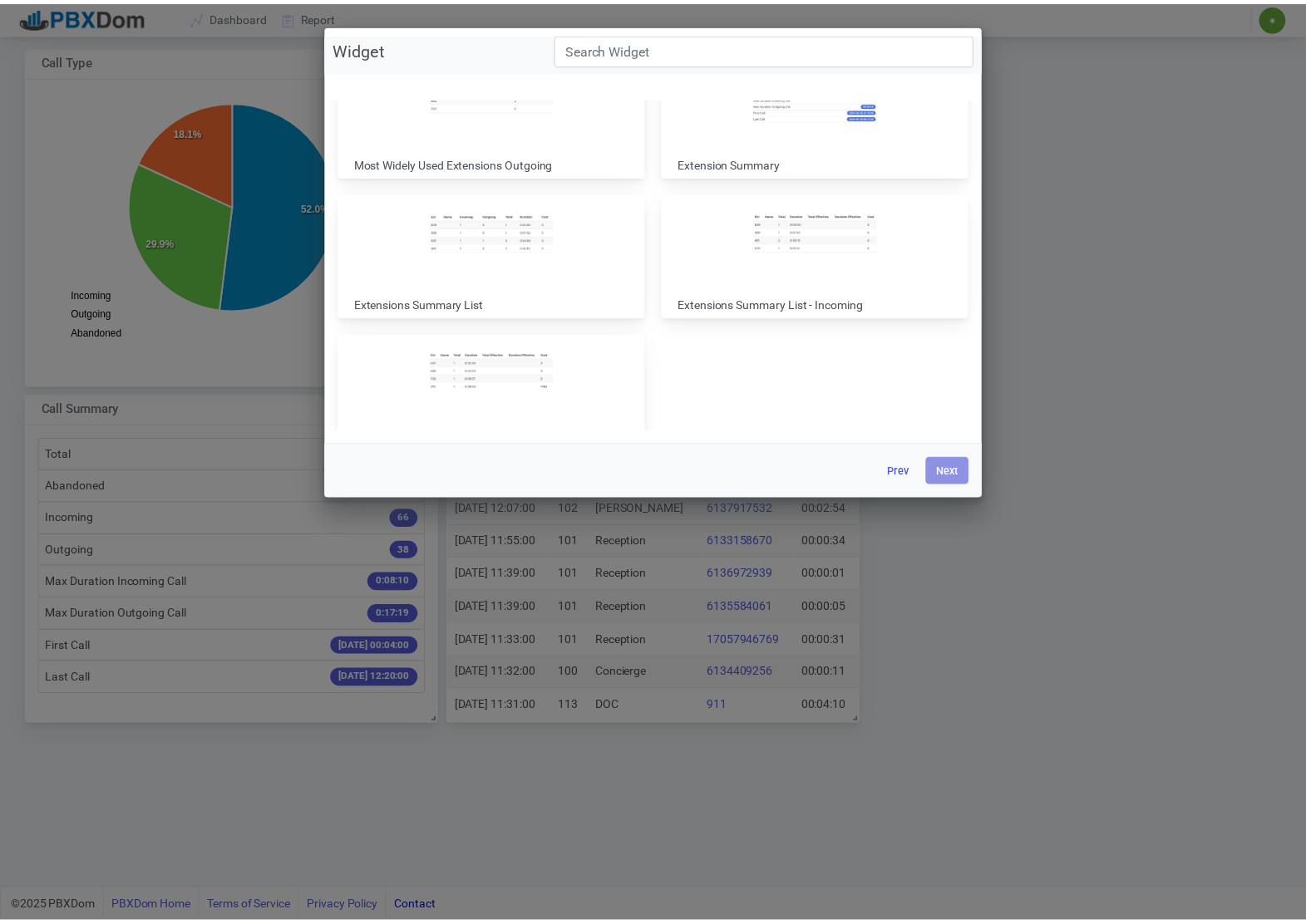
scroll to position [233, 0]
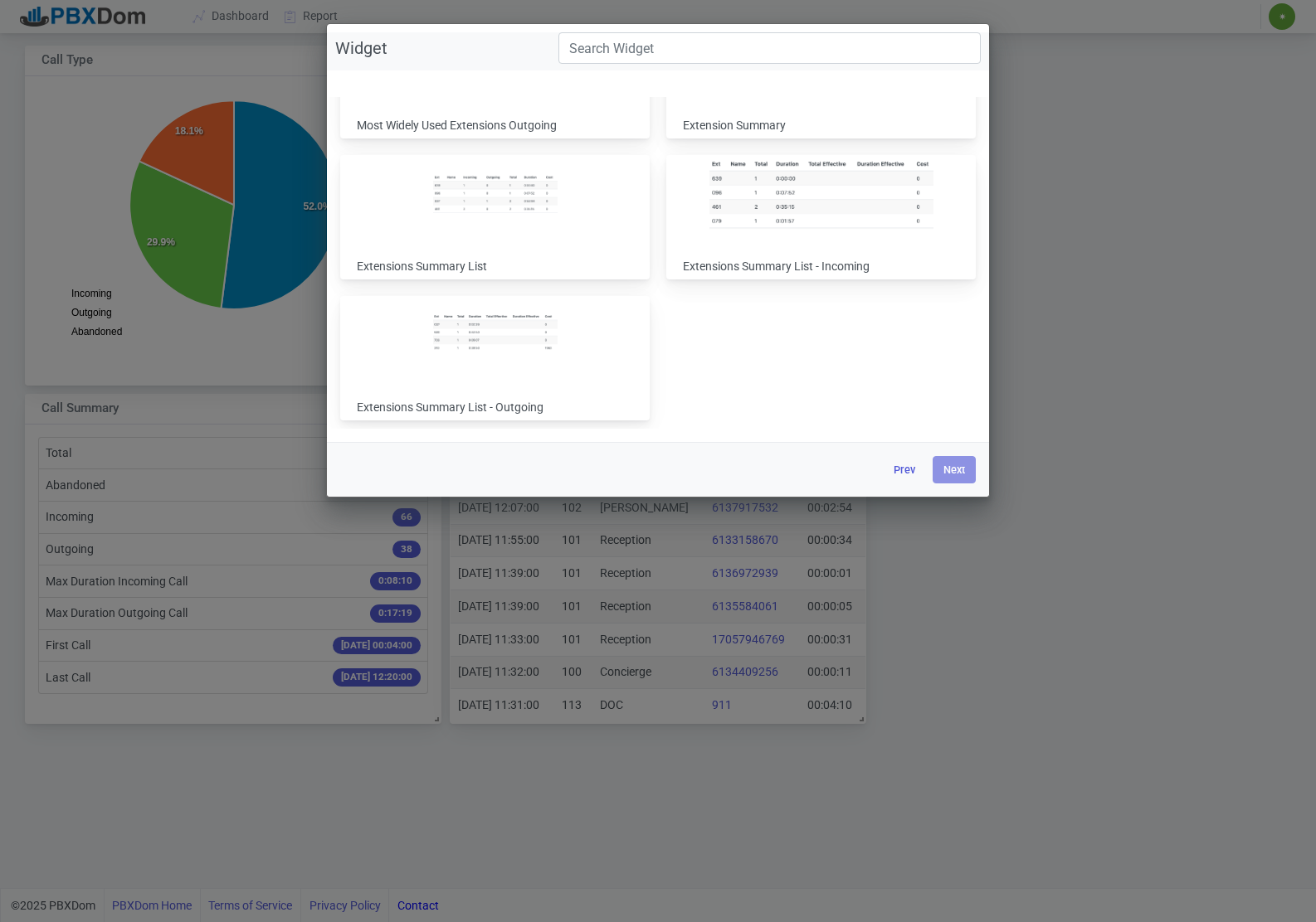
click at [790, 196] on img at bounding box center [822, 192] width 224 height 72
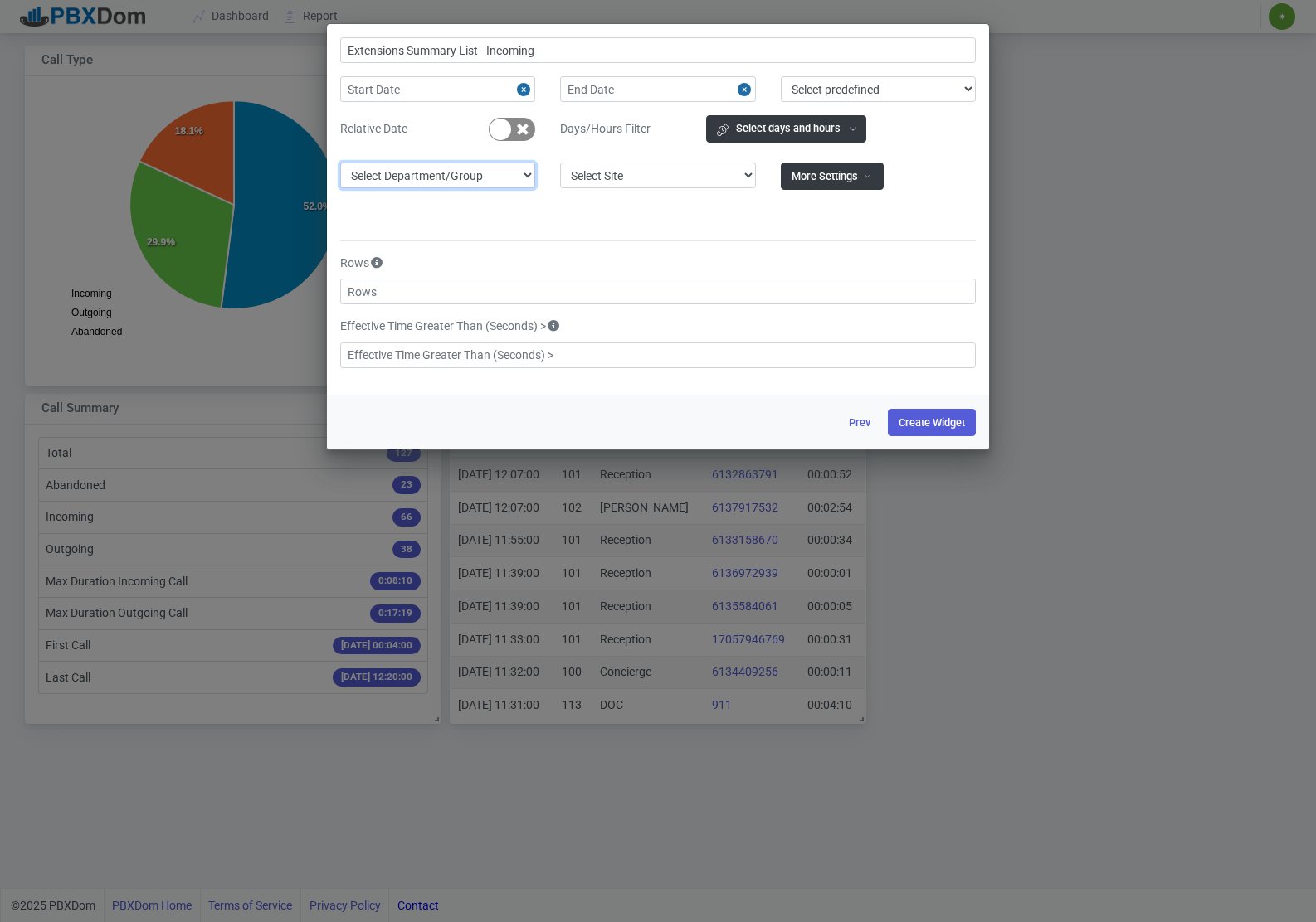
click at [482, 182] on select "Select Department/Group exceptionExtension WhiteListExtension Portable Phones 6…" at bounding box center [437, 175] width 195 height 26
select select "13"
click at [340, 162] on select "Select Department/Group exceptionExtension WhiteListExtension Portable Phones 6…" at bounding box center [437, 175] width 195 height 26
type input "Extensions Summary List - Incoming Sales"
click at [941, 422] on button "Create Widget" at bounding box center [931, 423] width 88 height 27
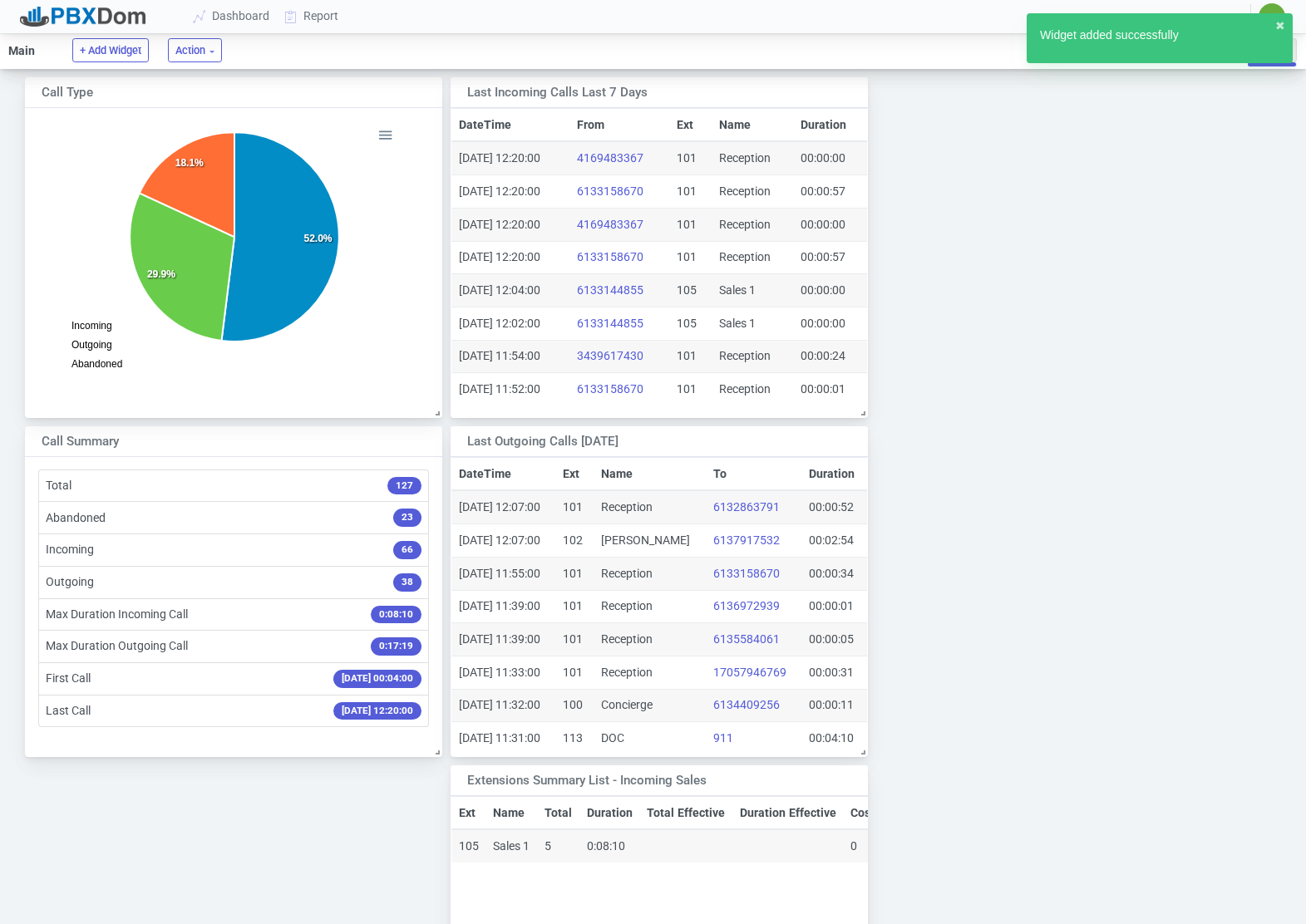
scroll to position [0, 0]
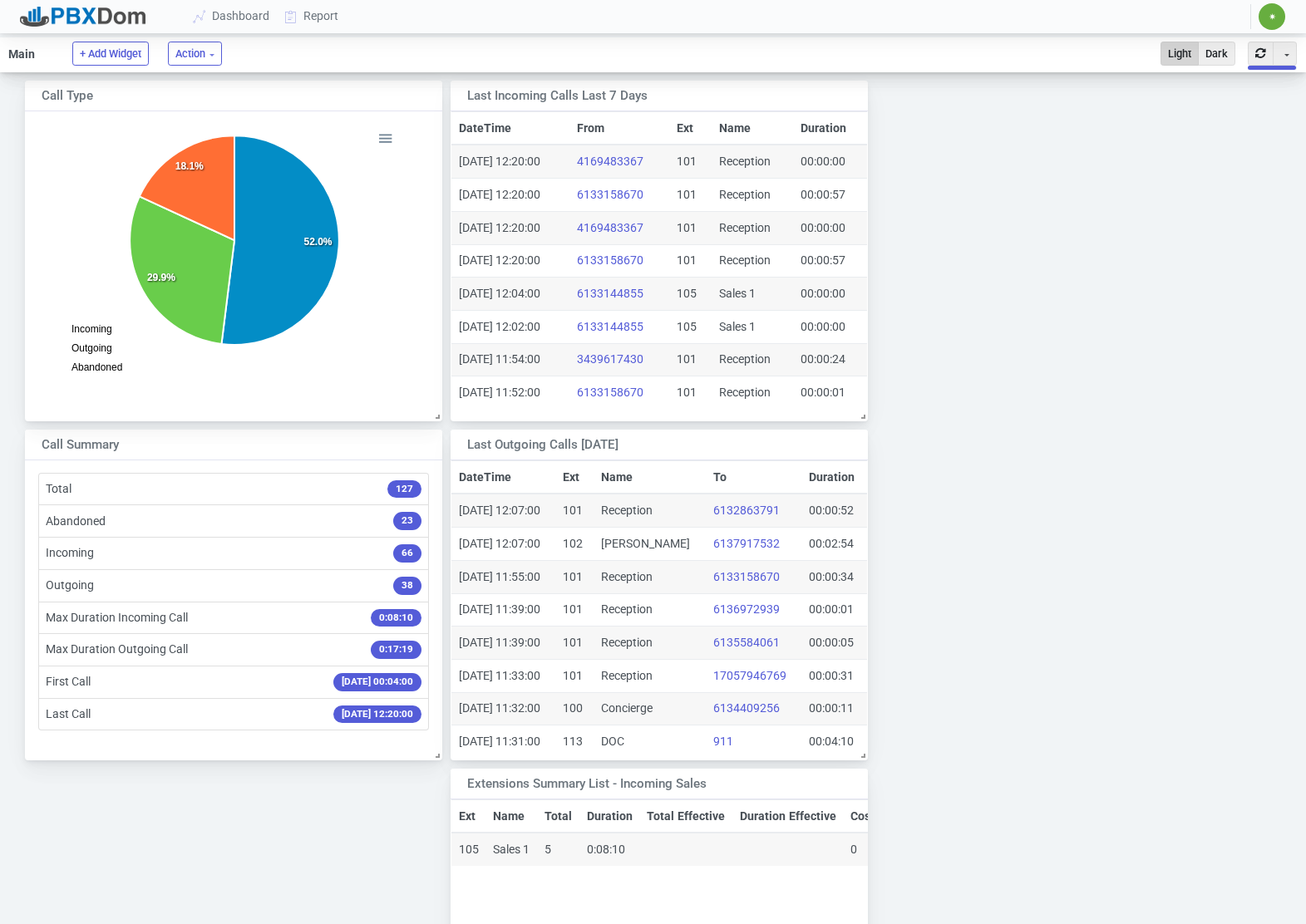
click at [1268, 23] on span "✷" at bounding box center [1271, 15] width 26 height 26
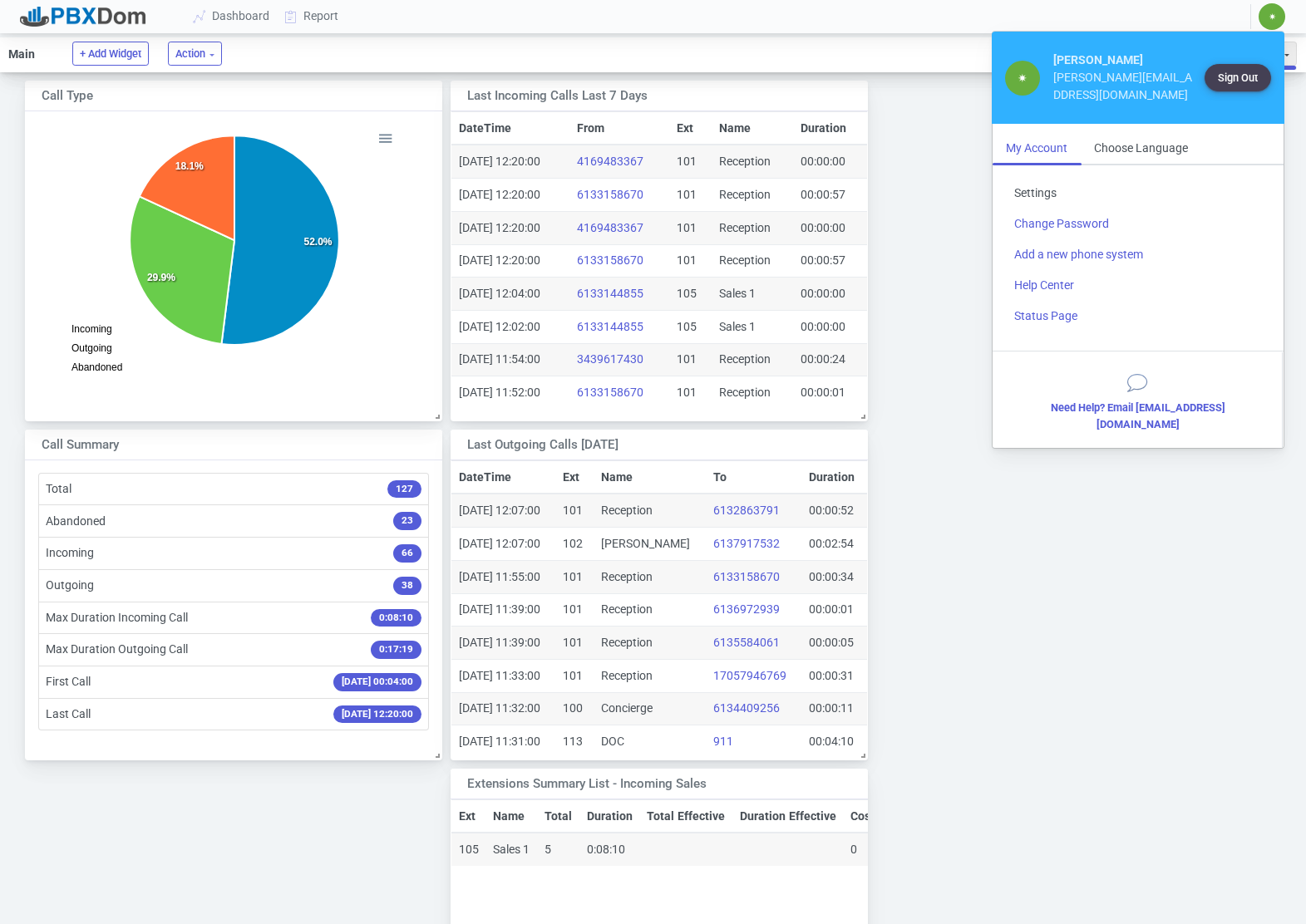
click at [1034, 178] on link "Settings" at bounding box center [1139, 194] width 275 height 31
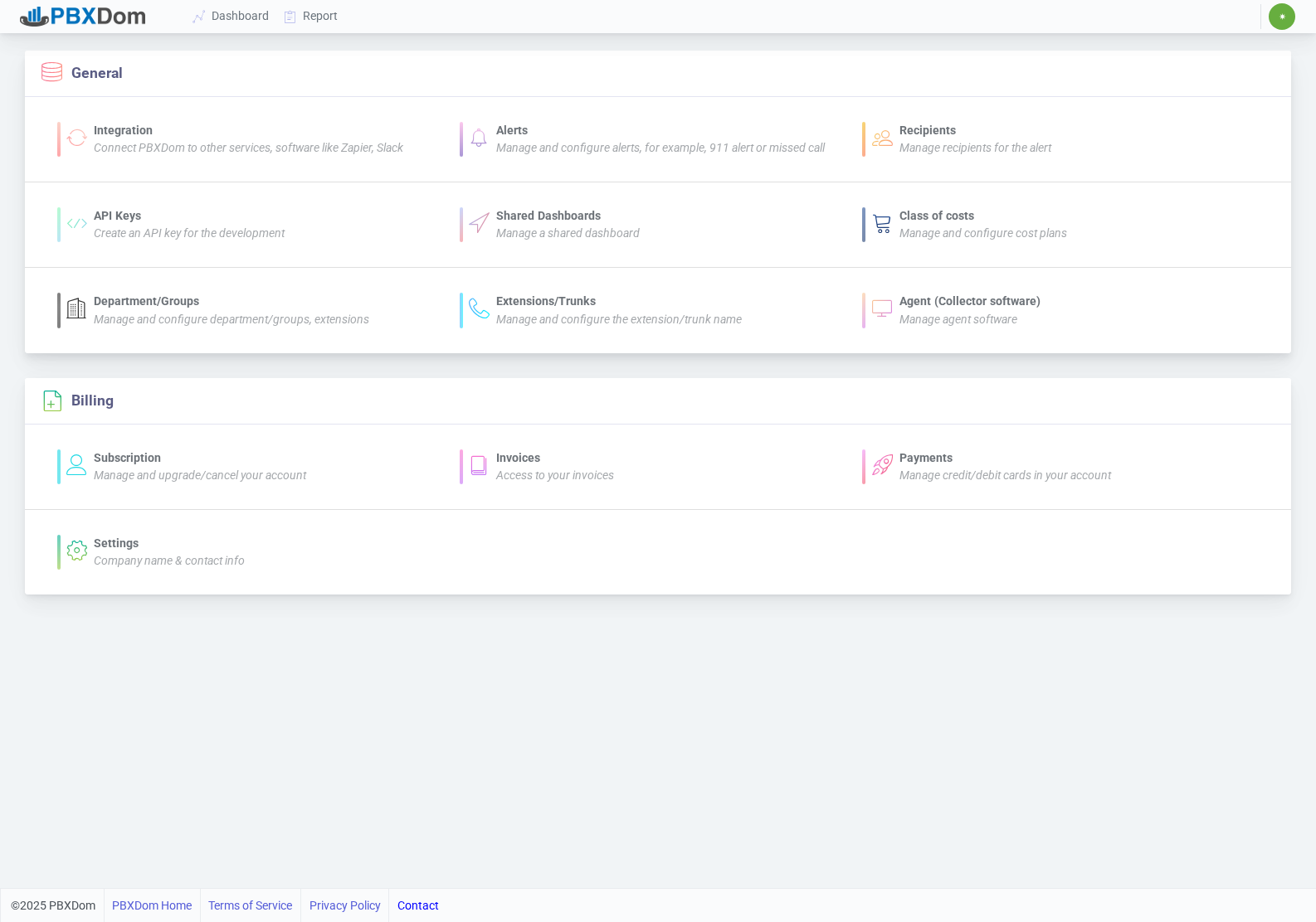
click at [947, 135] on div "Recipients" at bounding box center [974, 130] width 152 height 17
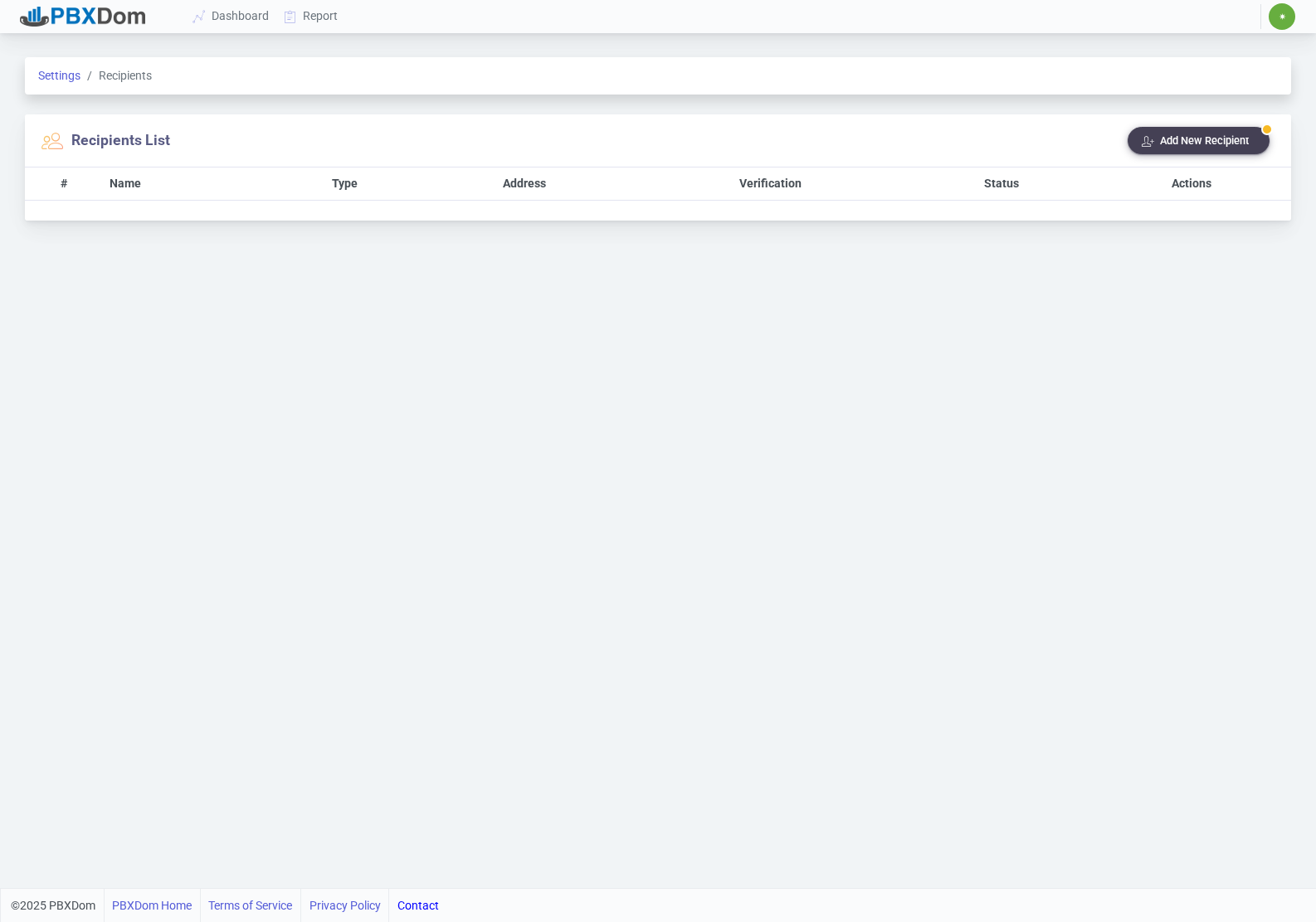
click at [62, 68] on li "Settings" at bounding box center [60, 76] width 42 height 17
click at [61, 74] on link "Settings" at bounding box center [60, 75] width 42 height 14
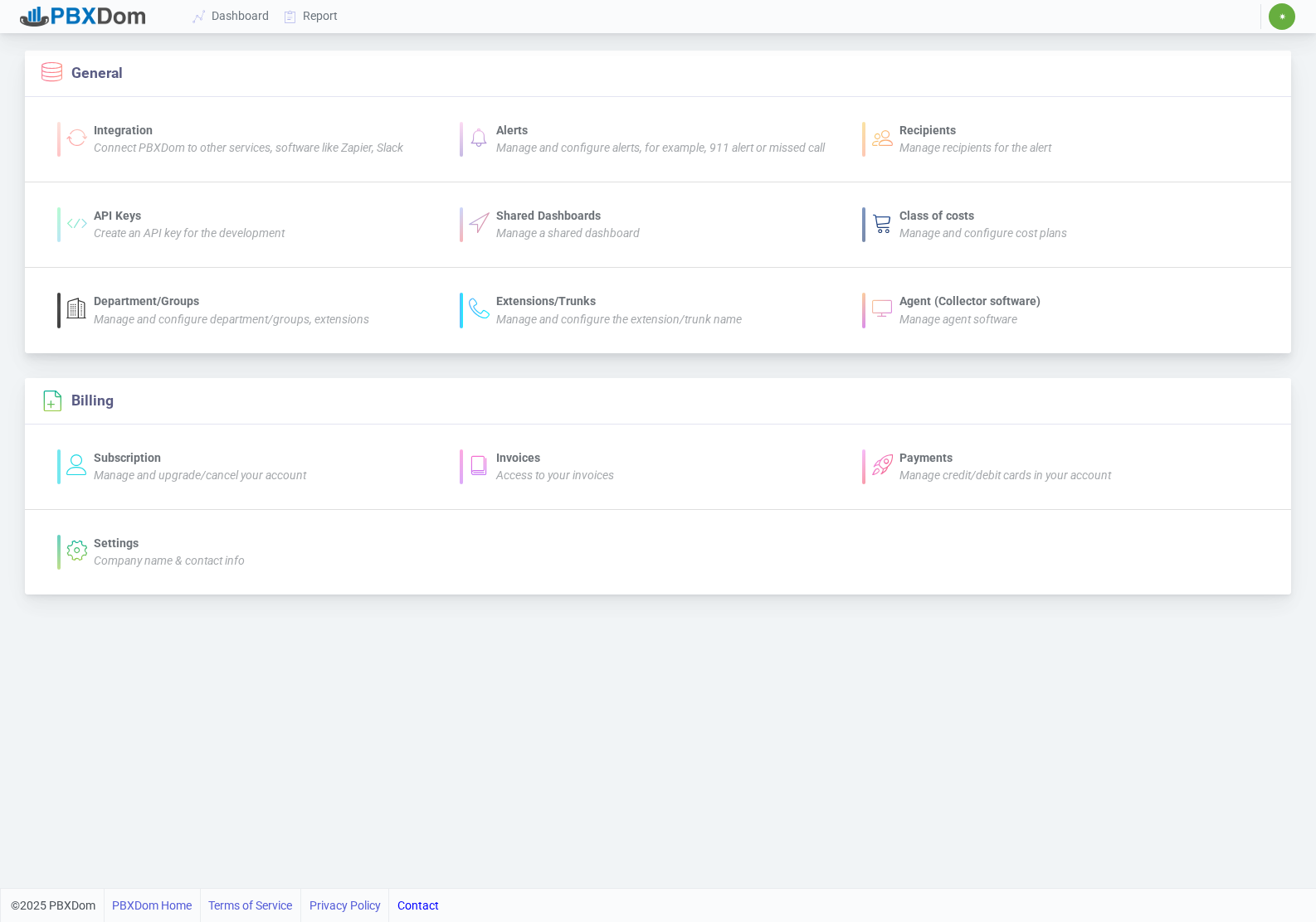
click at [111, 307] on div "Department/Groups" at bounding box center [231, 301] width 275 height 17
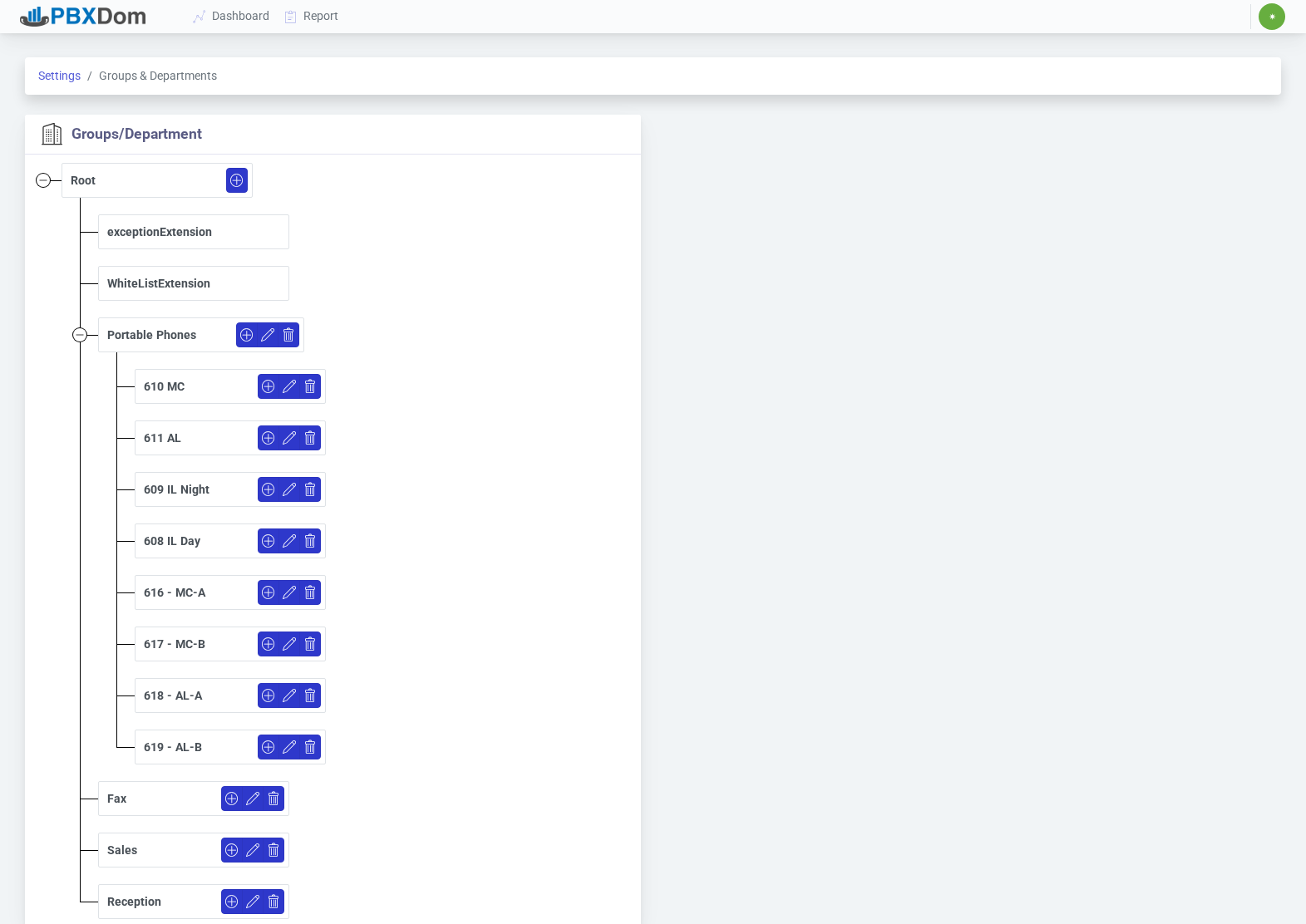
scroll to position [62, 0]
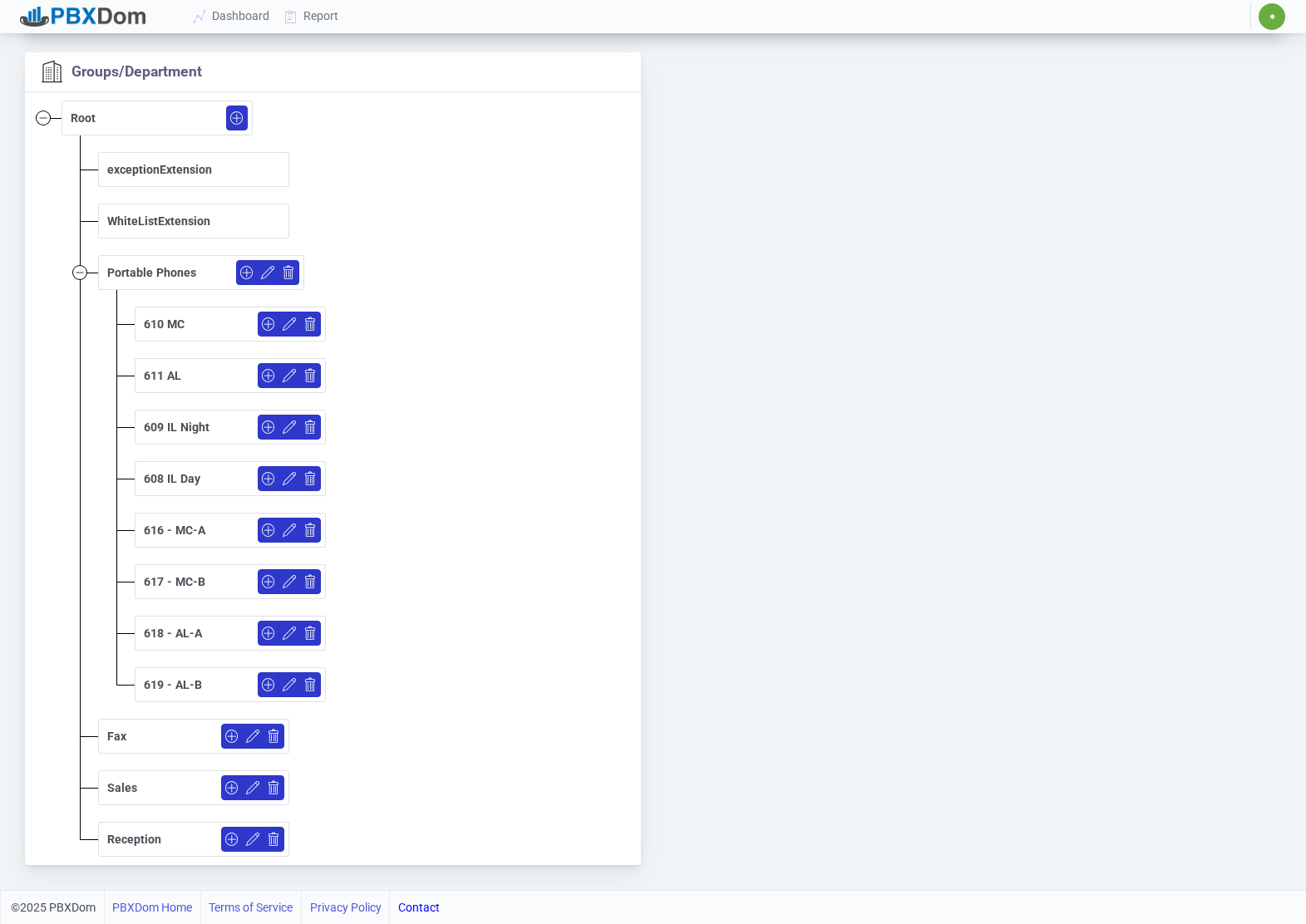
click at [137, 789] on div "Sales" at bounding box center [195, 789] width 177 height 25
click at [113, 786] on div "Sales" at bounding box center [122, 789] width 30 height 17
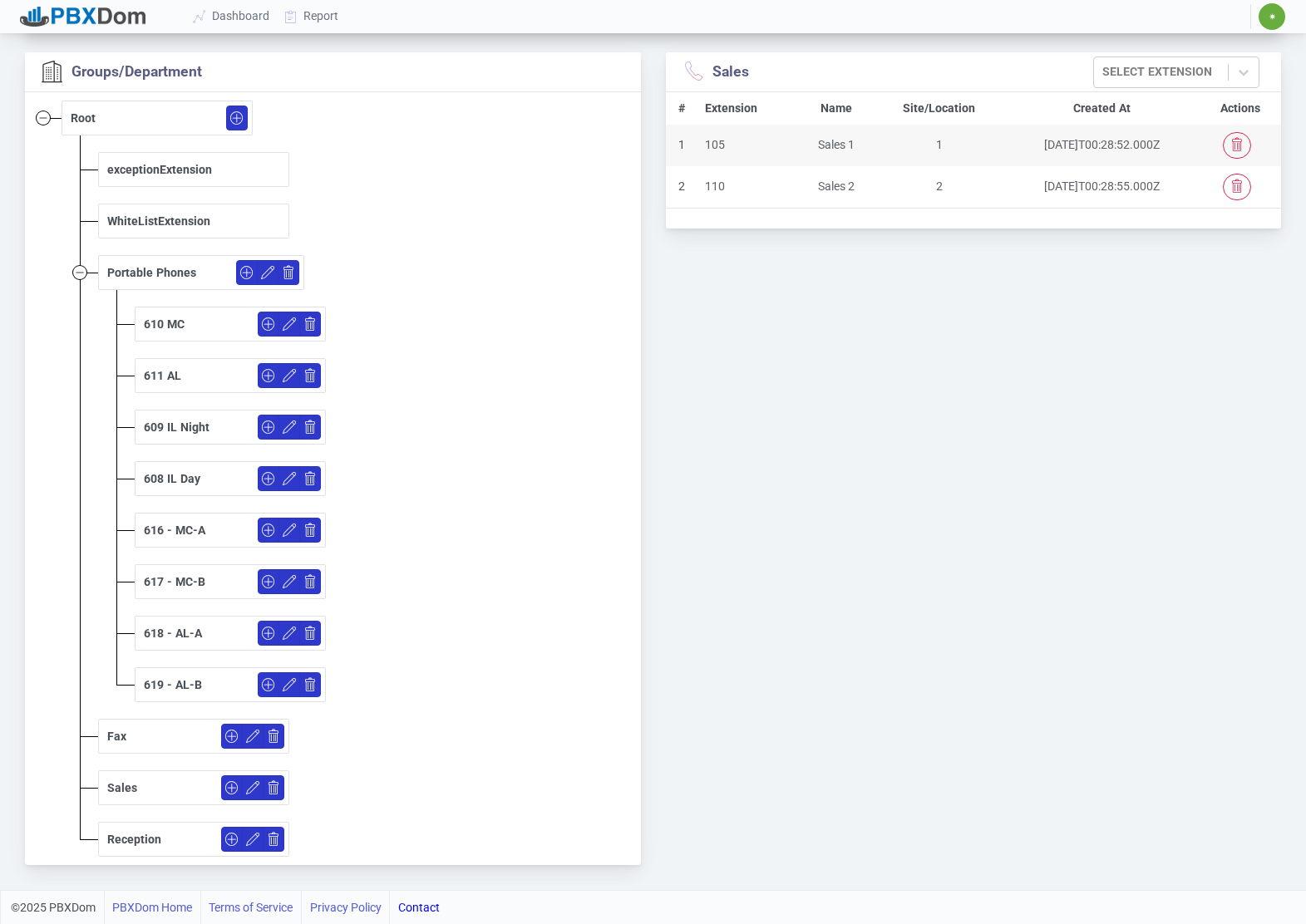
click at [251, 790] on button "button" at bounding box center [252, 789] width 21 height 25
click at [192, 785] on input "Sales" at bounding box center [157, 789] width 100 height 26
click at [363, 760] on div "Fax" at bounding box center [333, 736] width 616 height 51
click at [229, 786] on button "button" at bounding box center [232, 789] width 21 height 25
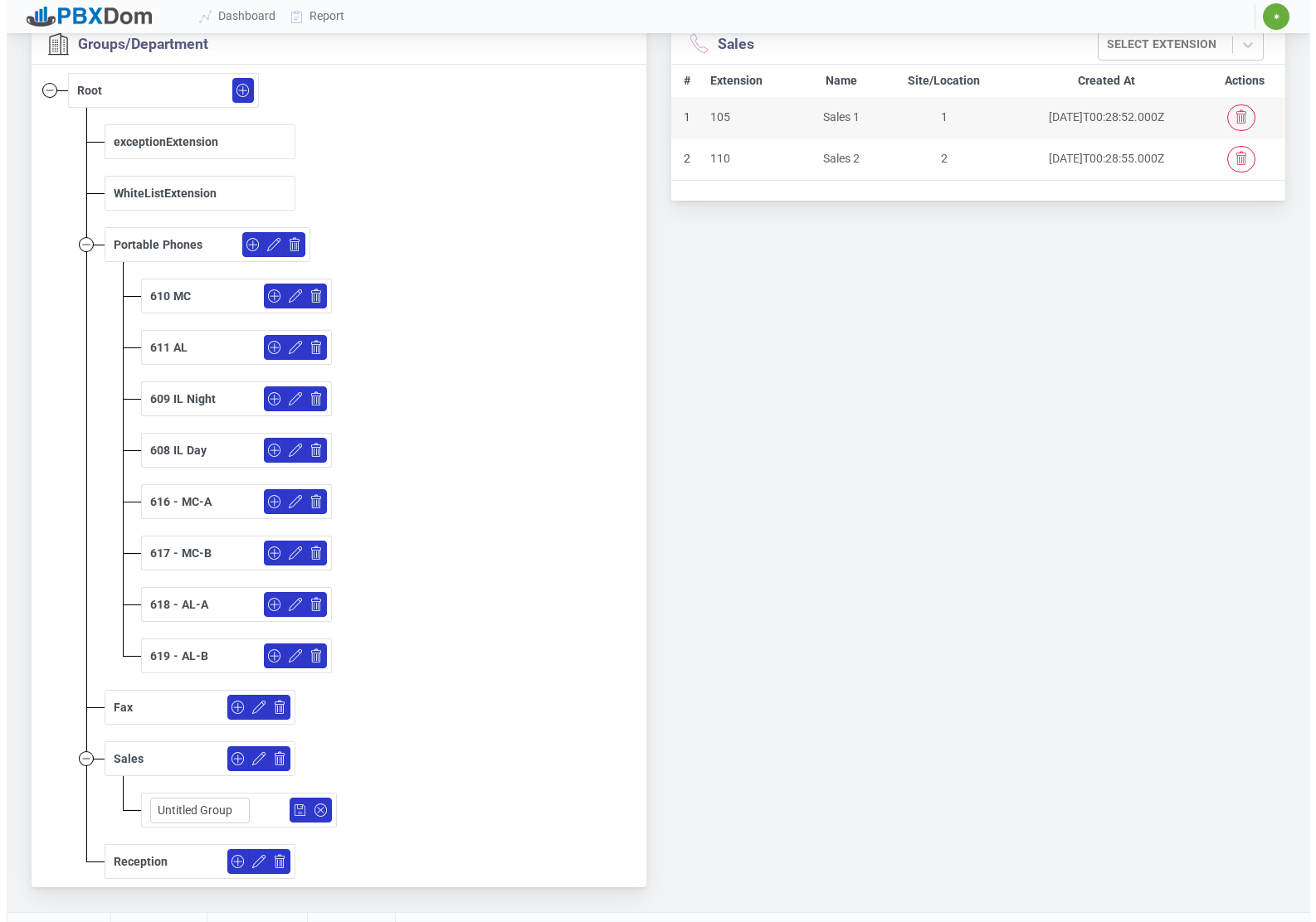
scroll to position [114, 0]
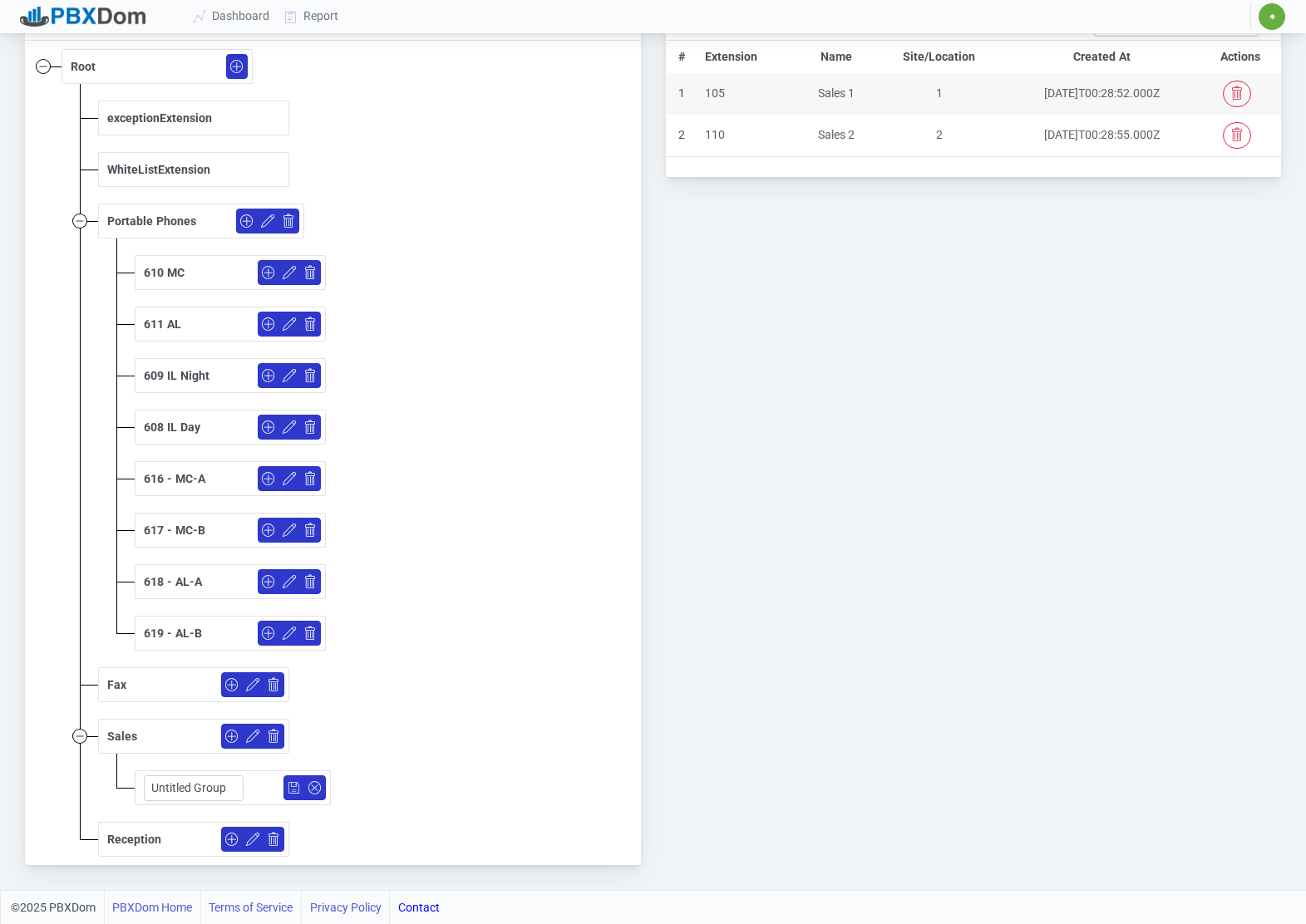
click at [315, 789] on button "button" at bounding box center [314, 789] width 21 height 25
click at [318, 786] on button "button" at bounding box center [314, 789] width 21 height 25
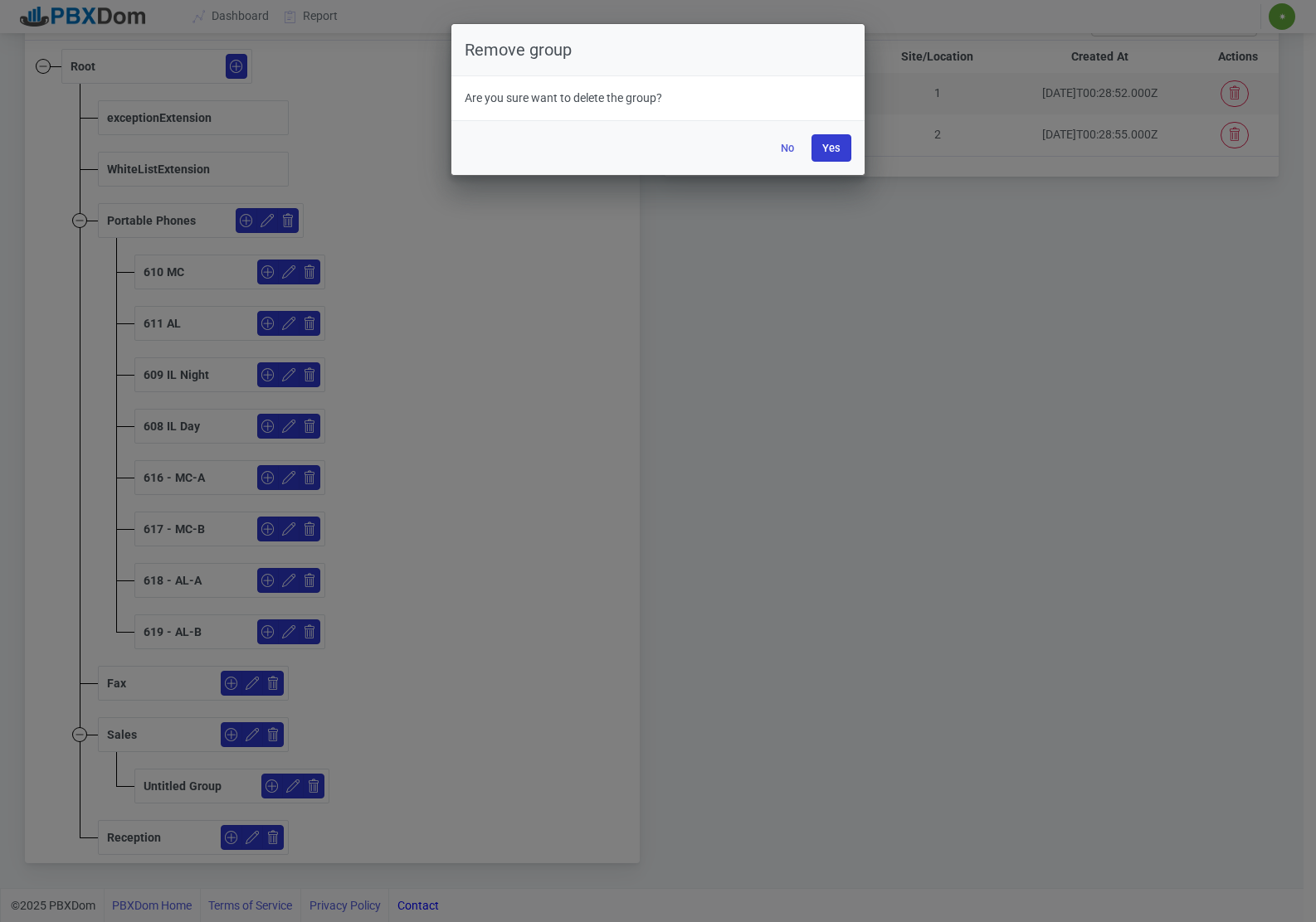
click at [819, 145] on button "Yes" at bounding box center [830, 148] width 40 height 27
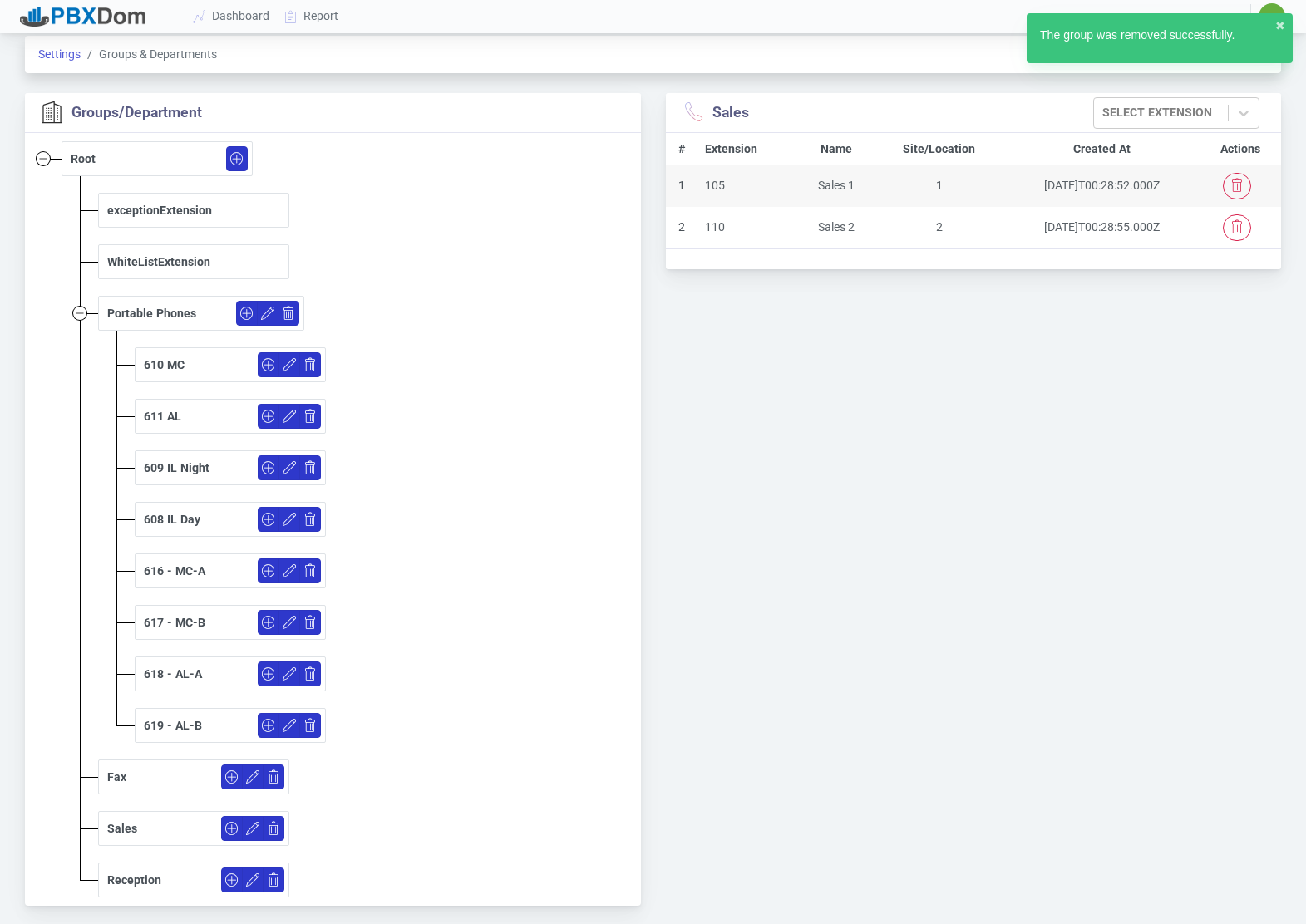
scroll to position [0, 0]
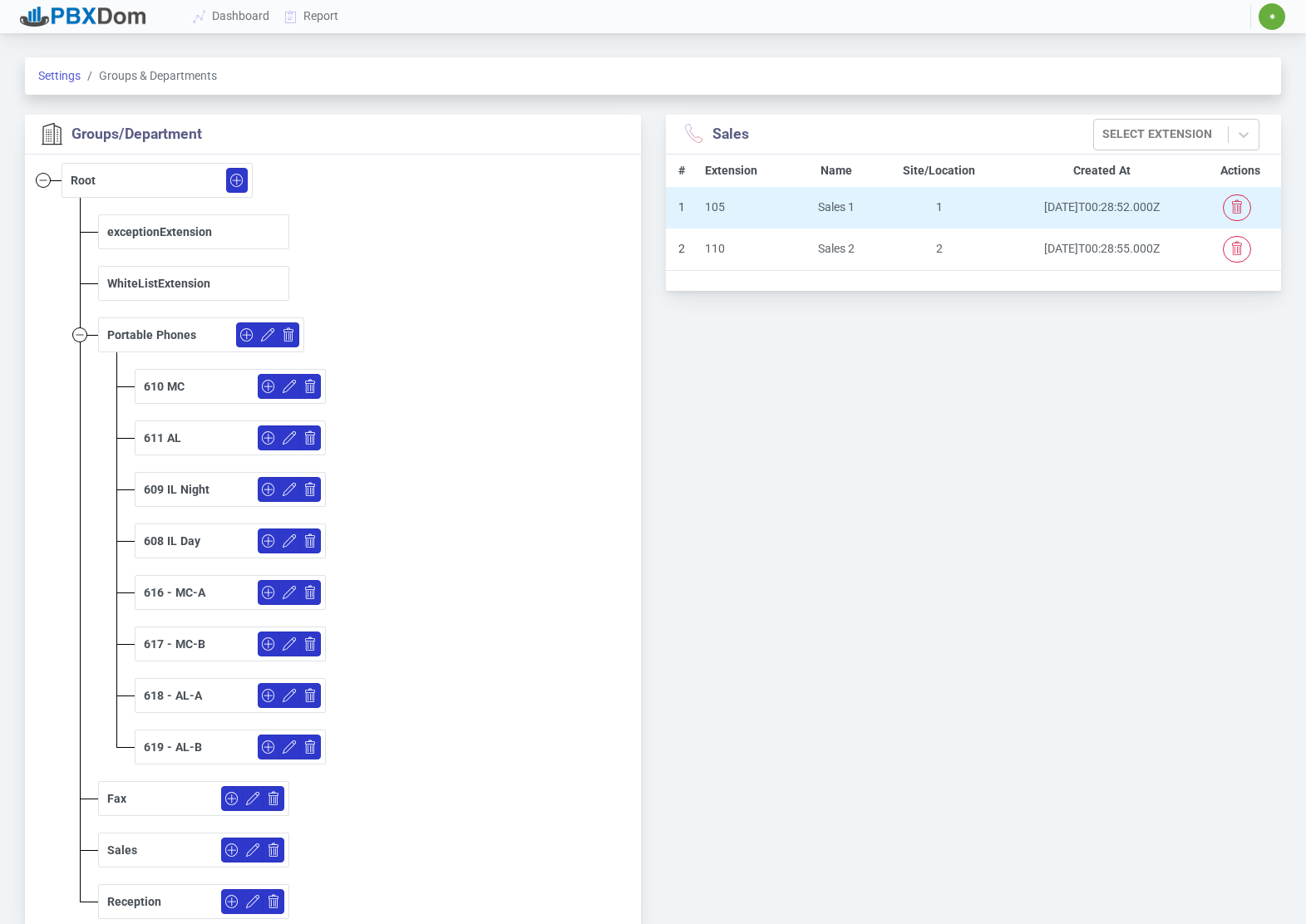
click at [853, 202] on div "Sales 1" at bounding box center [836, 207] width 62 height 17
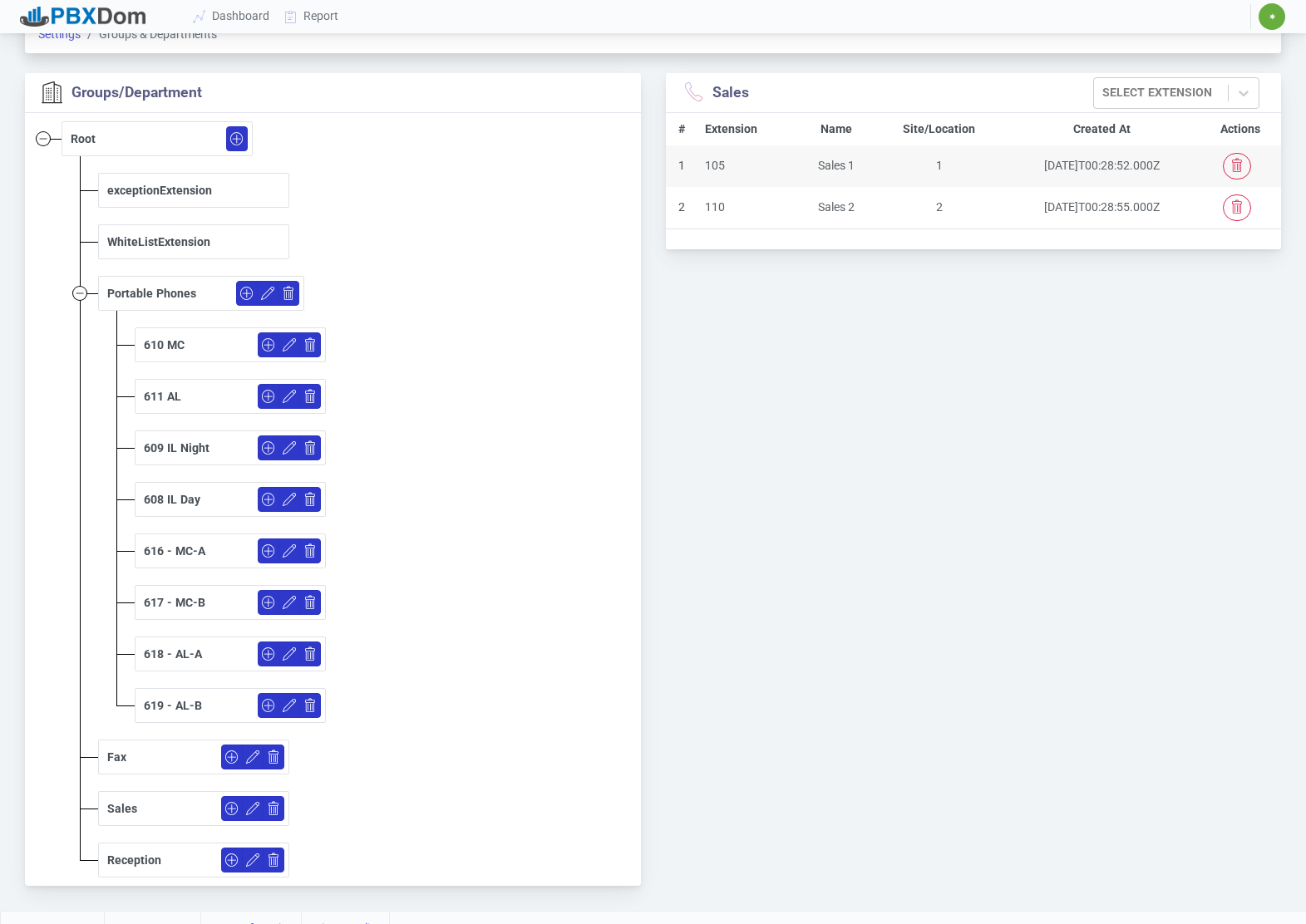
scroll to position [62, 0]
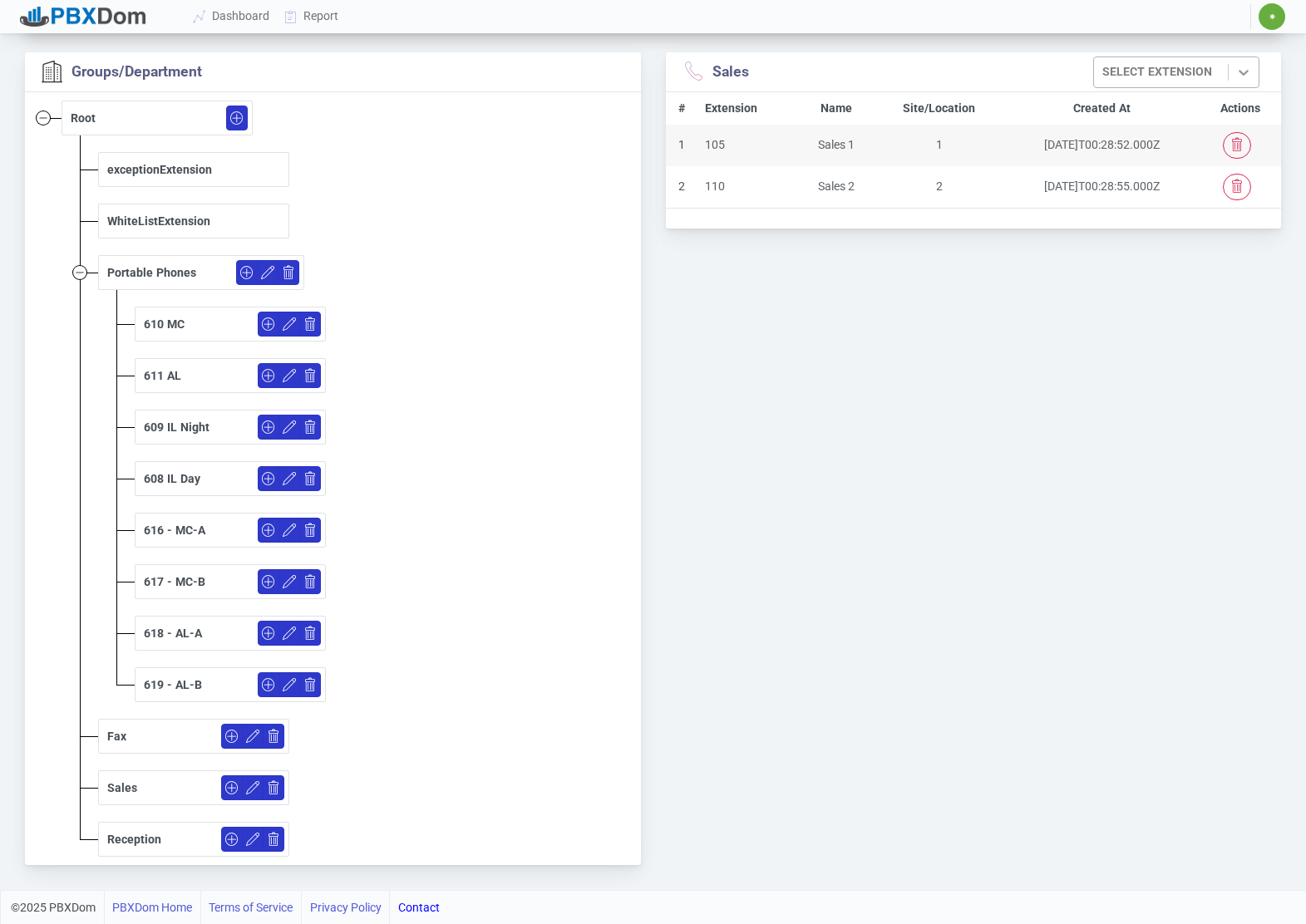
click at [1245, 69] on icon at bounding box center [1243, 72] width 16 height 16
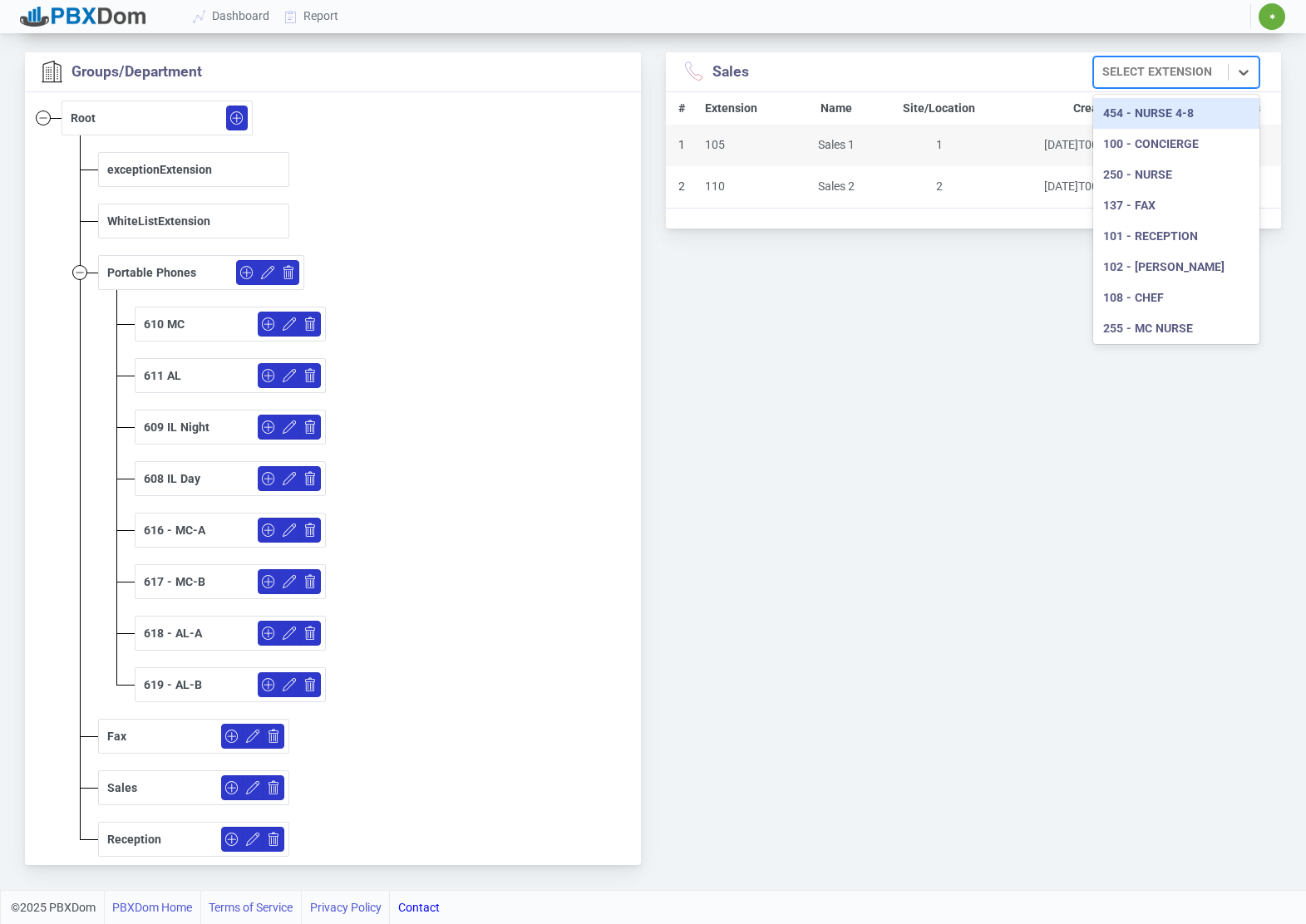
click at [1154, 118] on div "454 - Nurse 4-8" at bounding box center [1176, 113] width 166 height 31
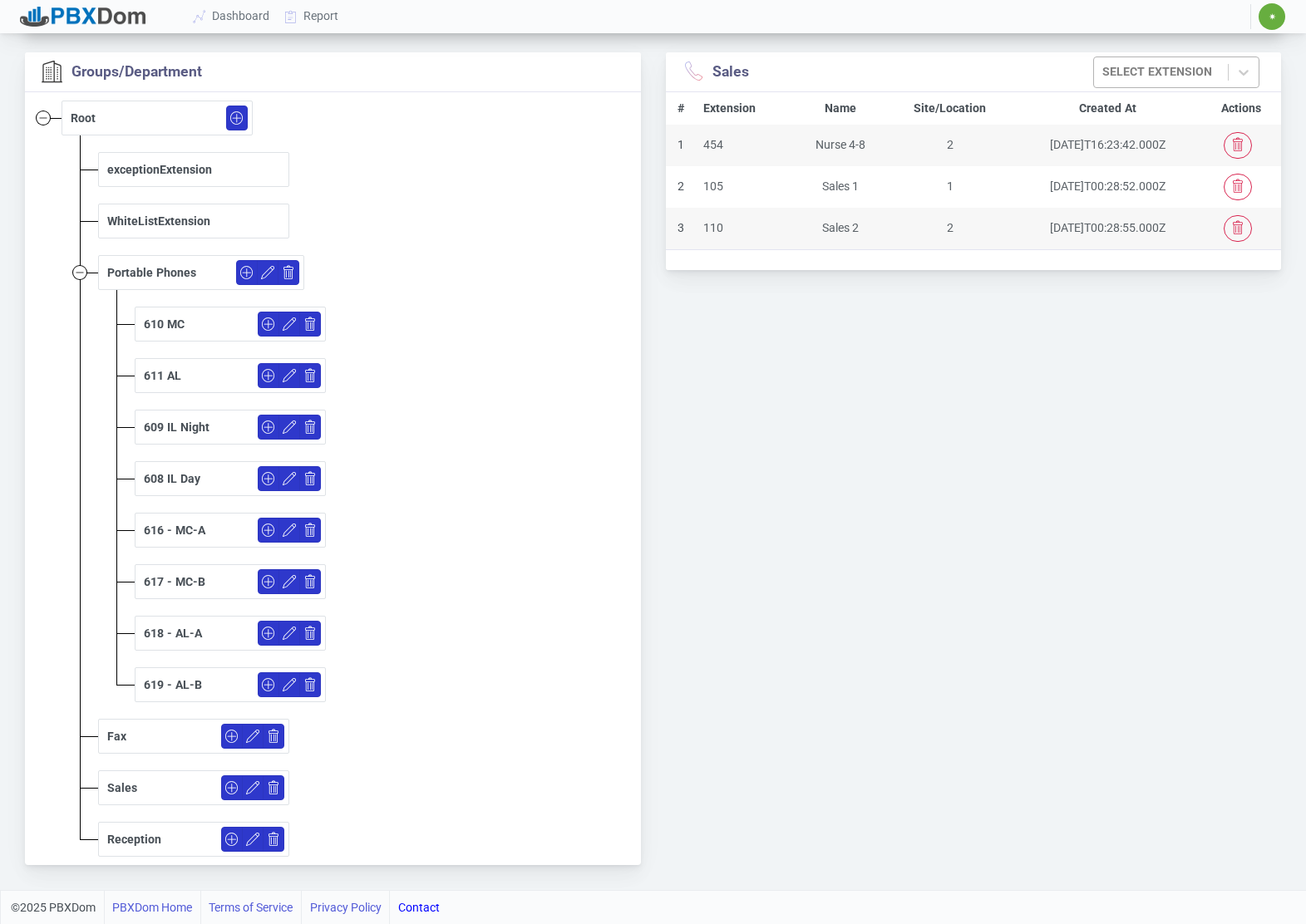
click at [1183, 68] on div "Select Extension" at bounding box center [1156, 72] width 109 height 17
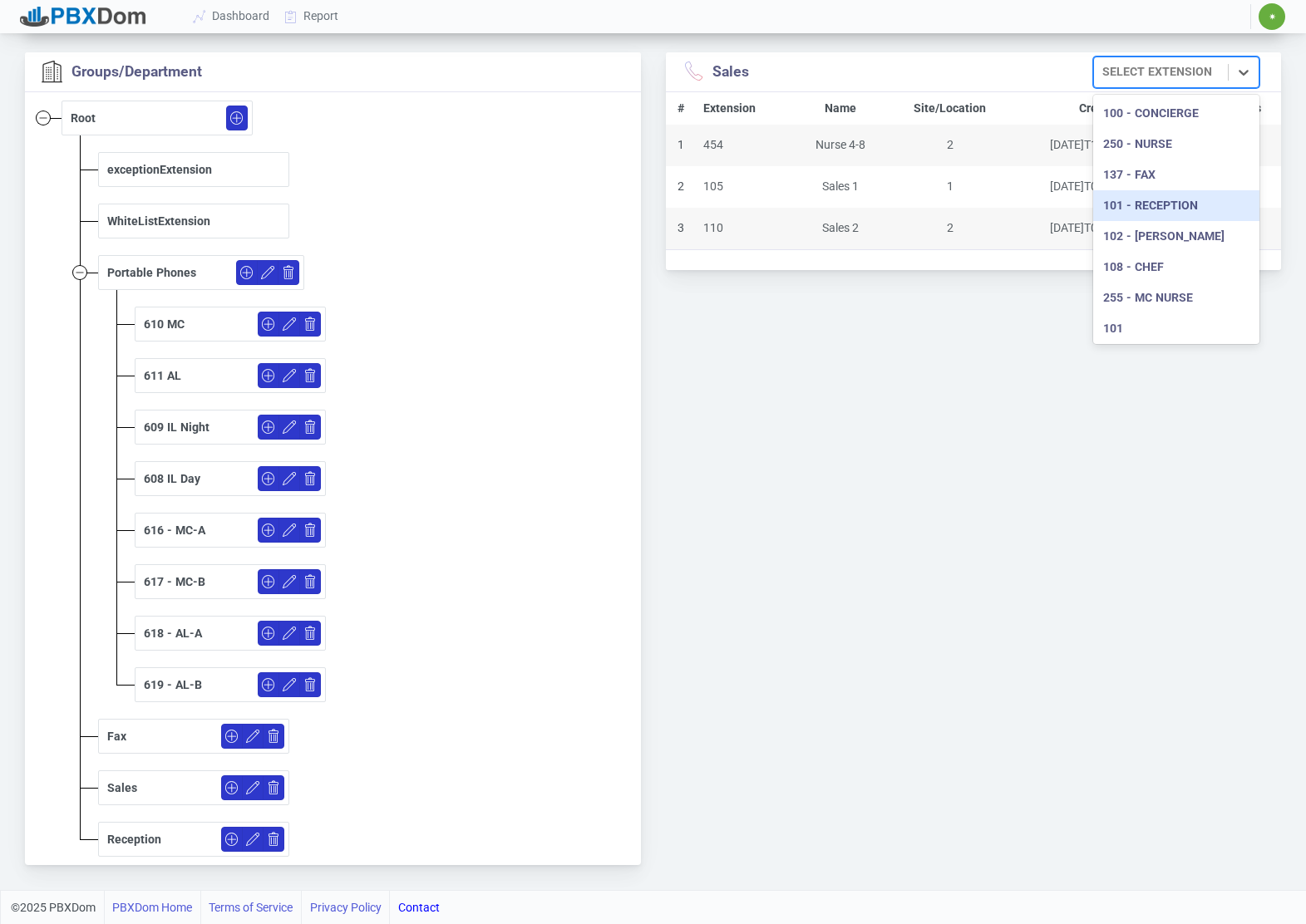
click at [1148, 197] on div "101 - Reception" at bounding box center [1176, 206] width 166 height 31
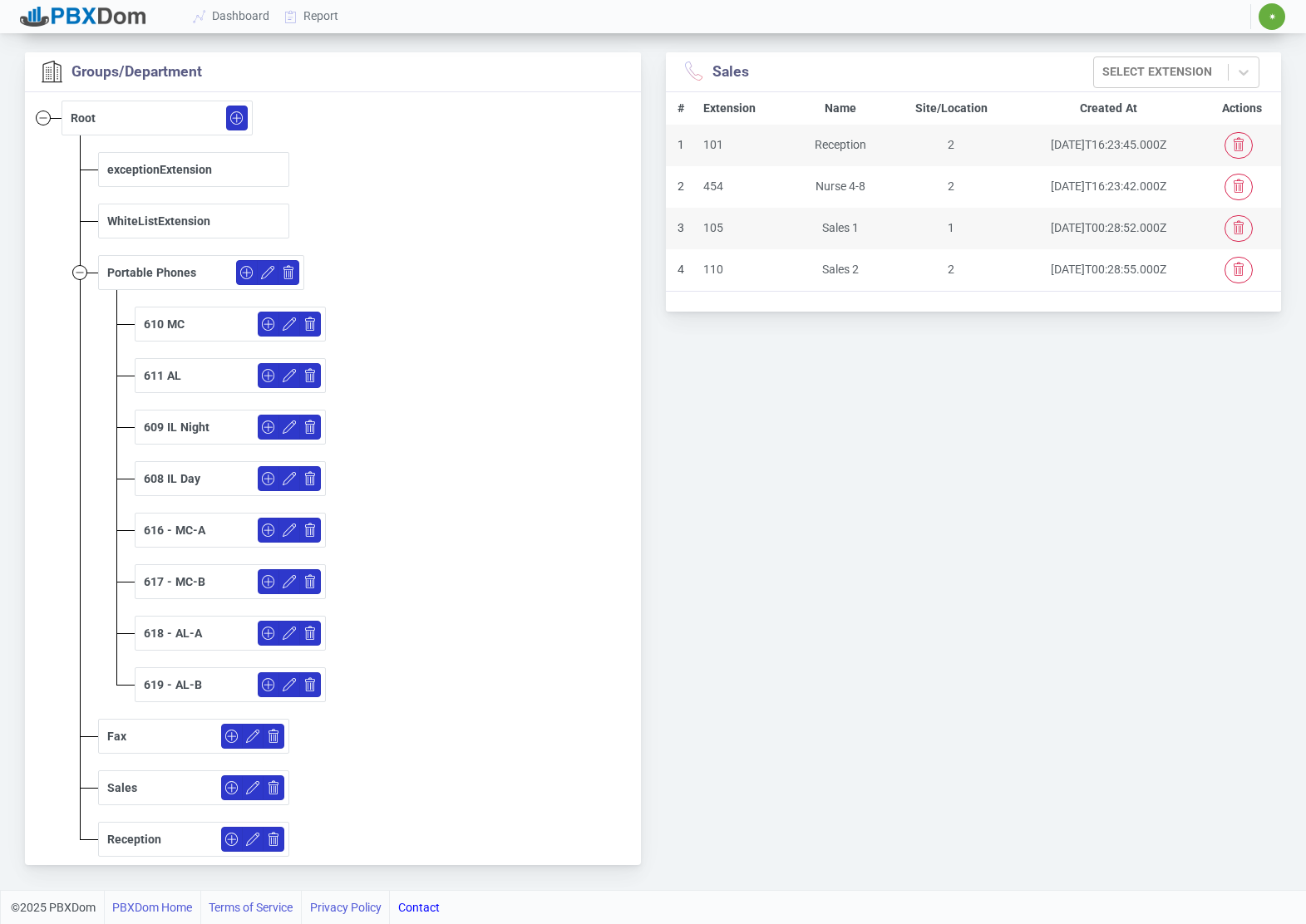
click at [229, 790] on button "button" at bounding box center [232, 789] width 21 height 25
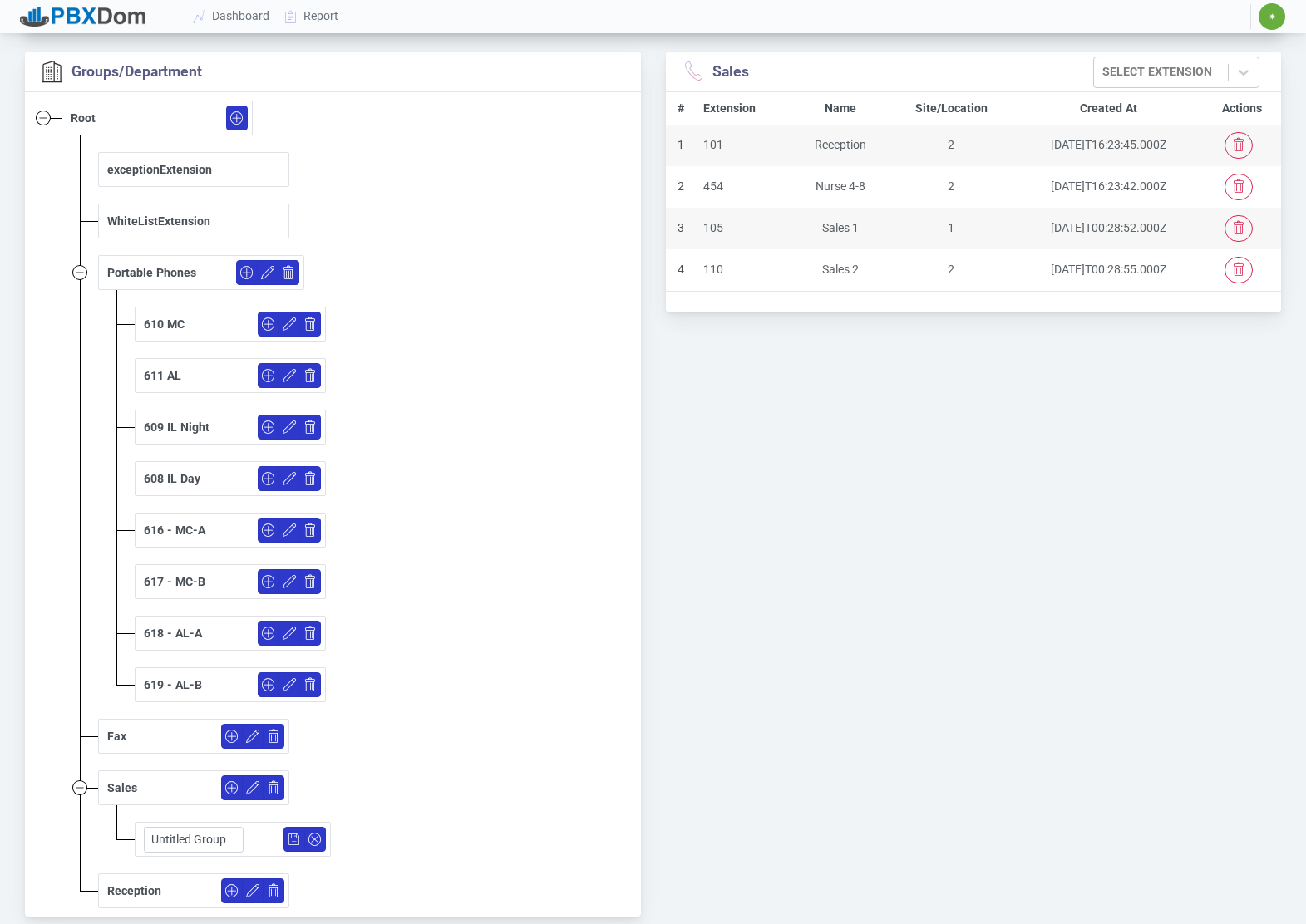
click at [317, 839] on button "button" at bounding box center [314, 840] width 21 height 25
click at [304, 836] on button "button" at bounding box center [314, 840] width 21 height 25
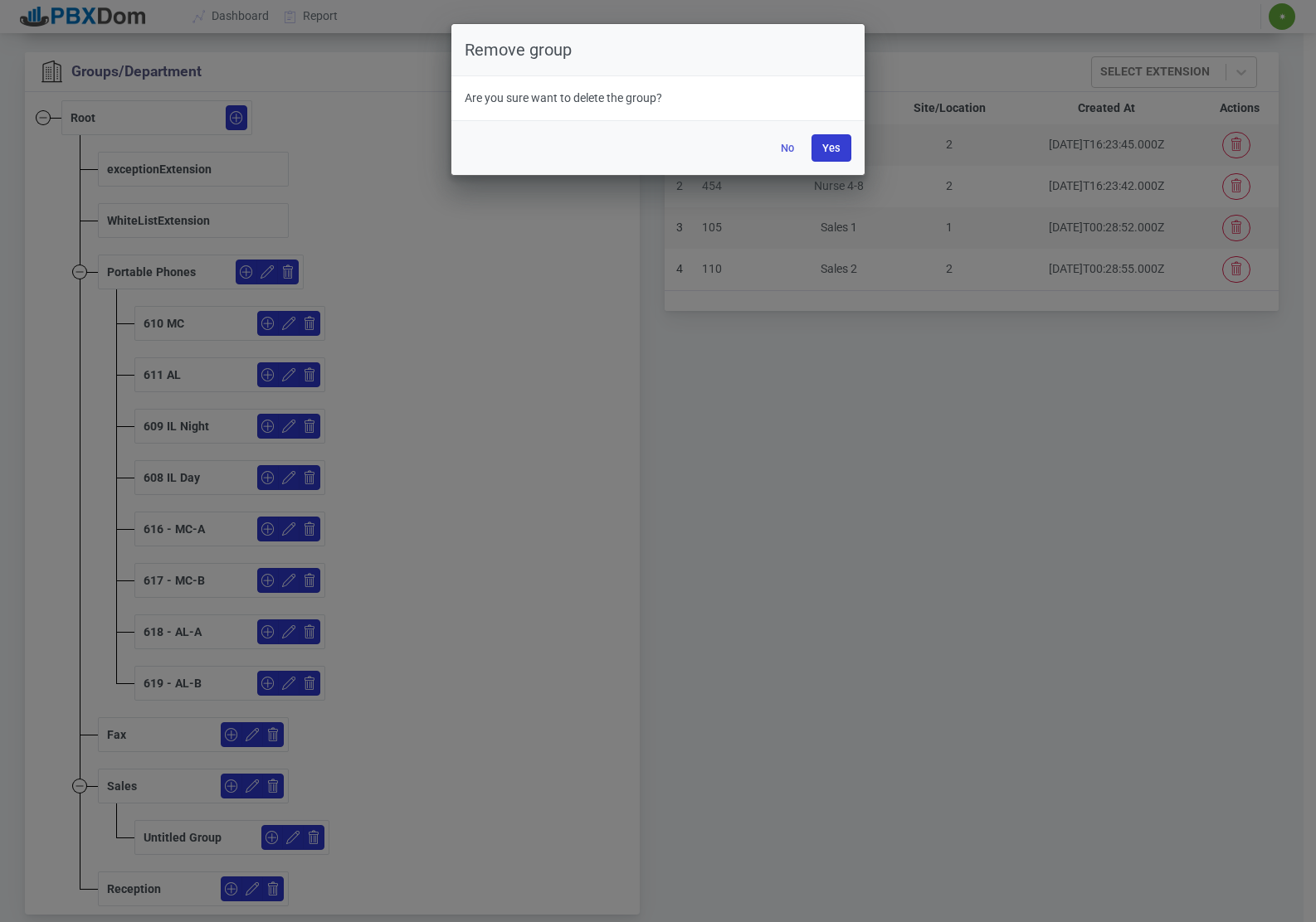
click at [826, 149] on button "Yes" at bounding box center [830, 148] width 40 height 27
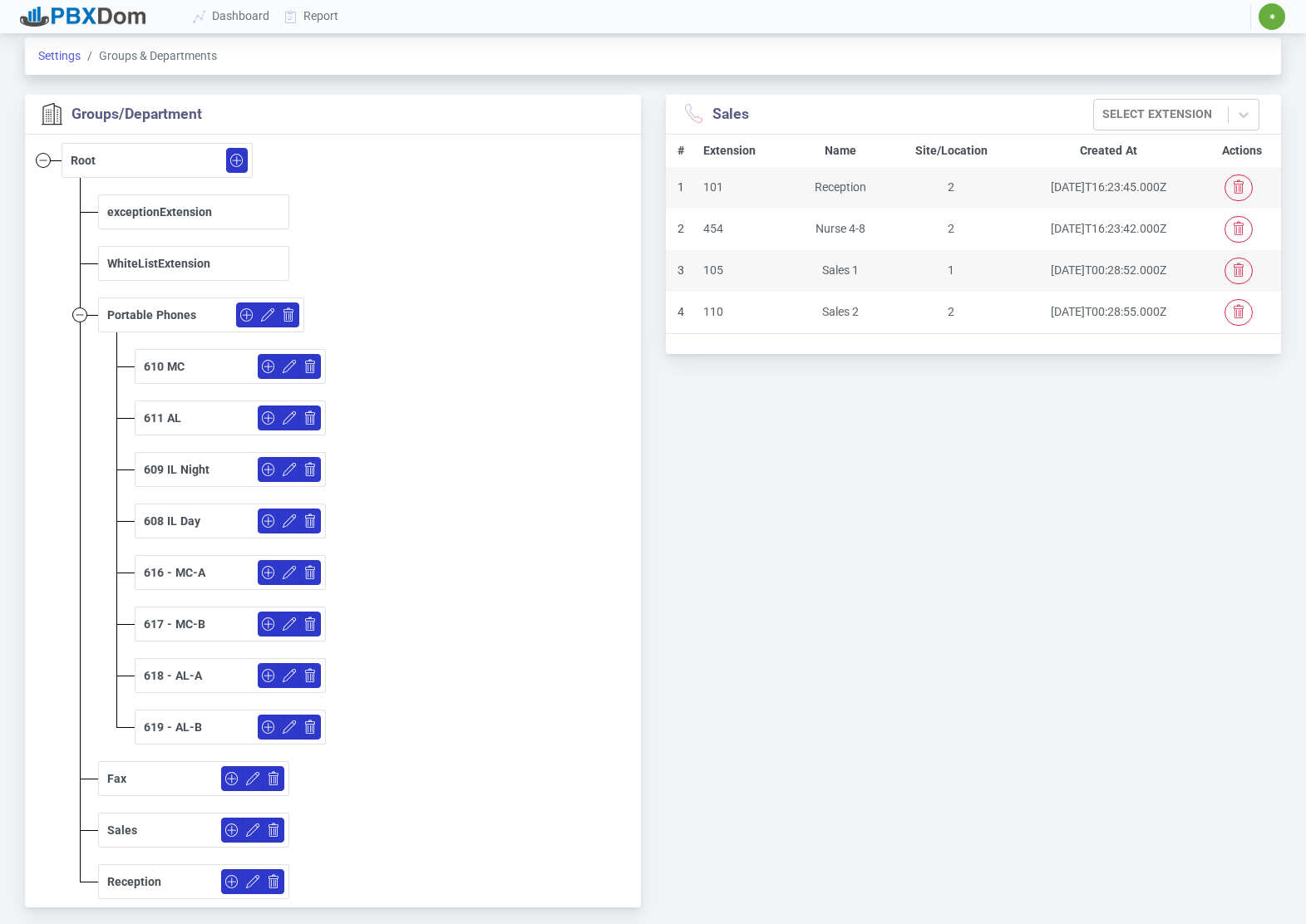
scroll to position [0, 0]
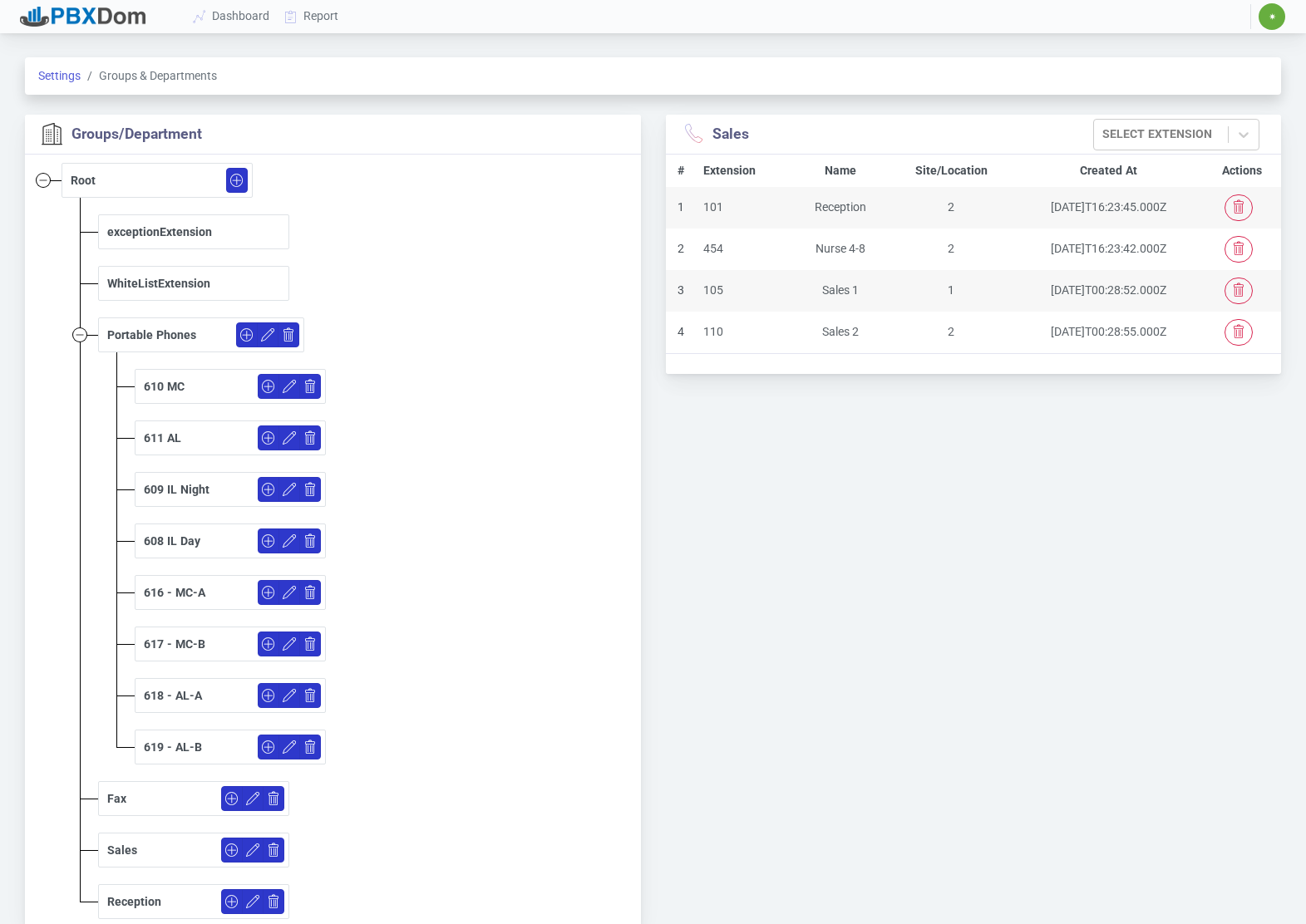
click at [210, 283] on div "WhiteListExtension" at bounding box center [195, 283] width 177 height 17
click at [171, 278] on div "WhiteListExtension" at bounding box center [159, 283] width 104 height 17
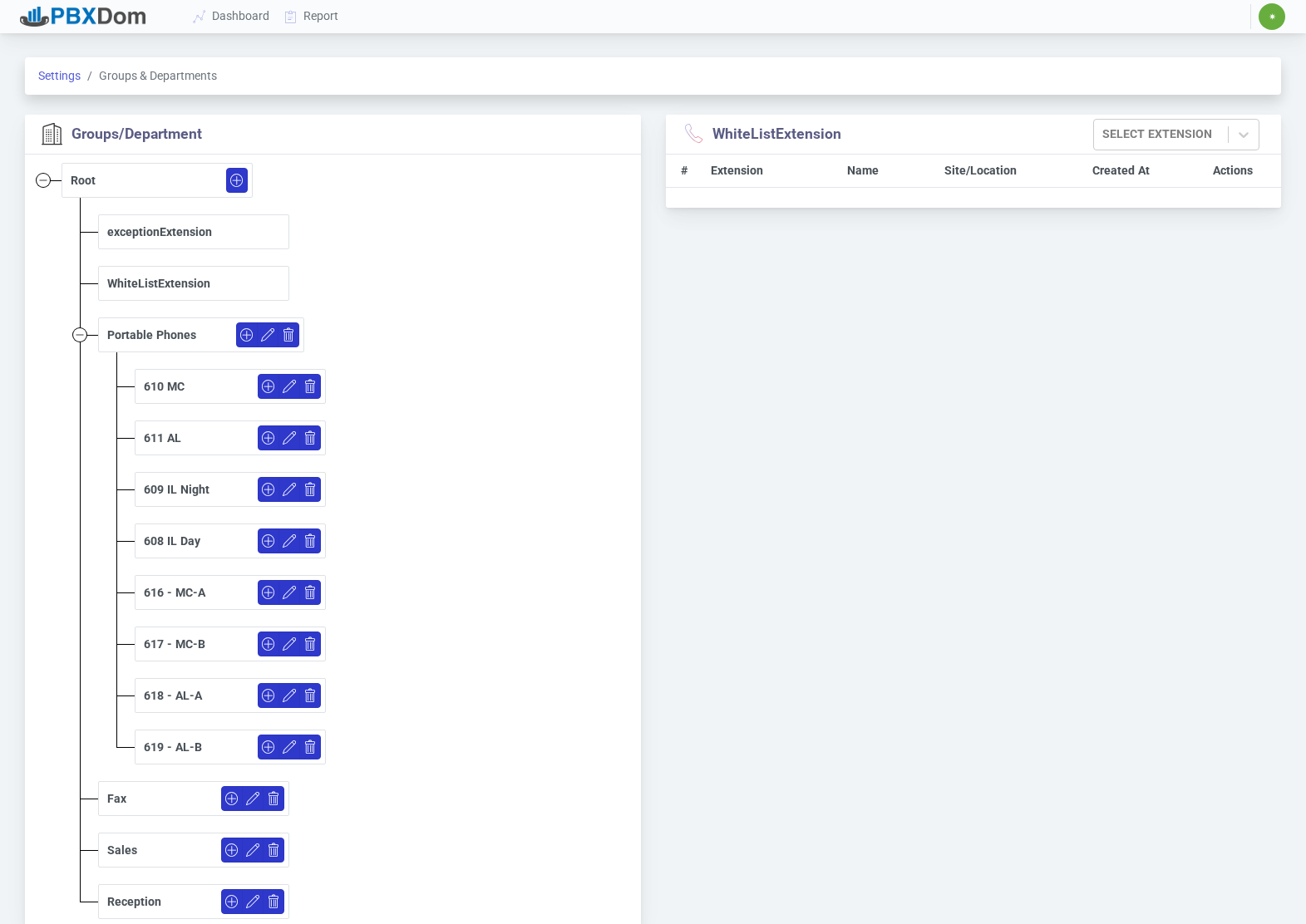
click at [209, 227] on div "exceptionExtension" at bounding box center [160, 232] width 104 height 17
click at [180, 328] on div "Portable Phones" at bounding box center [152, 336] width 89 height 17
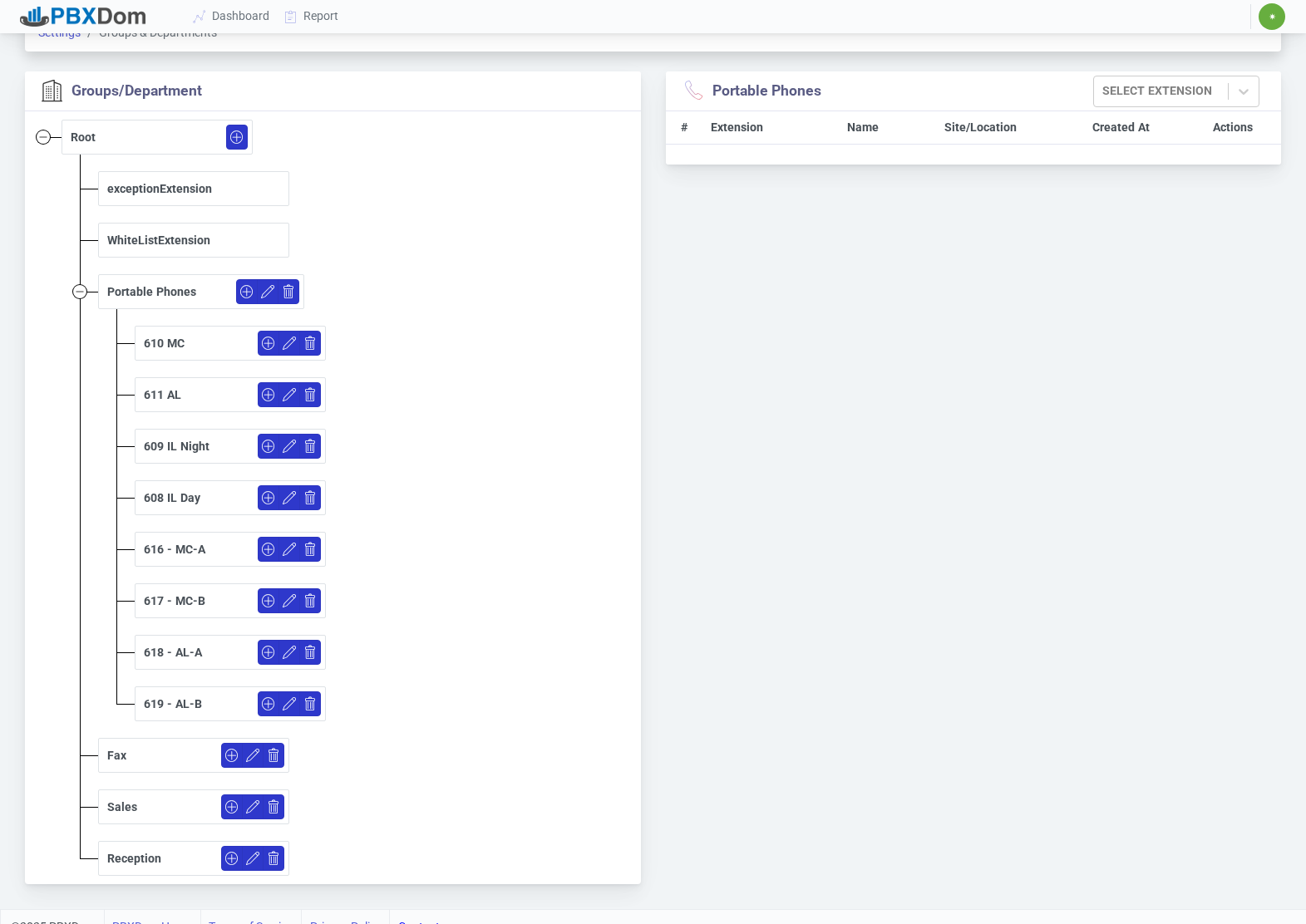
scroll to position [62, 0]
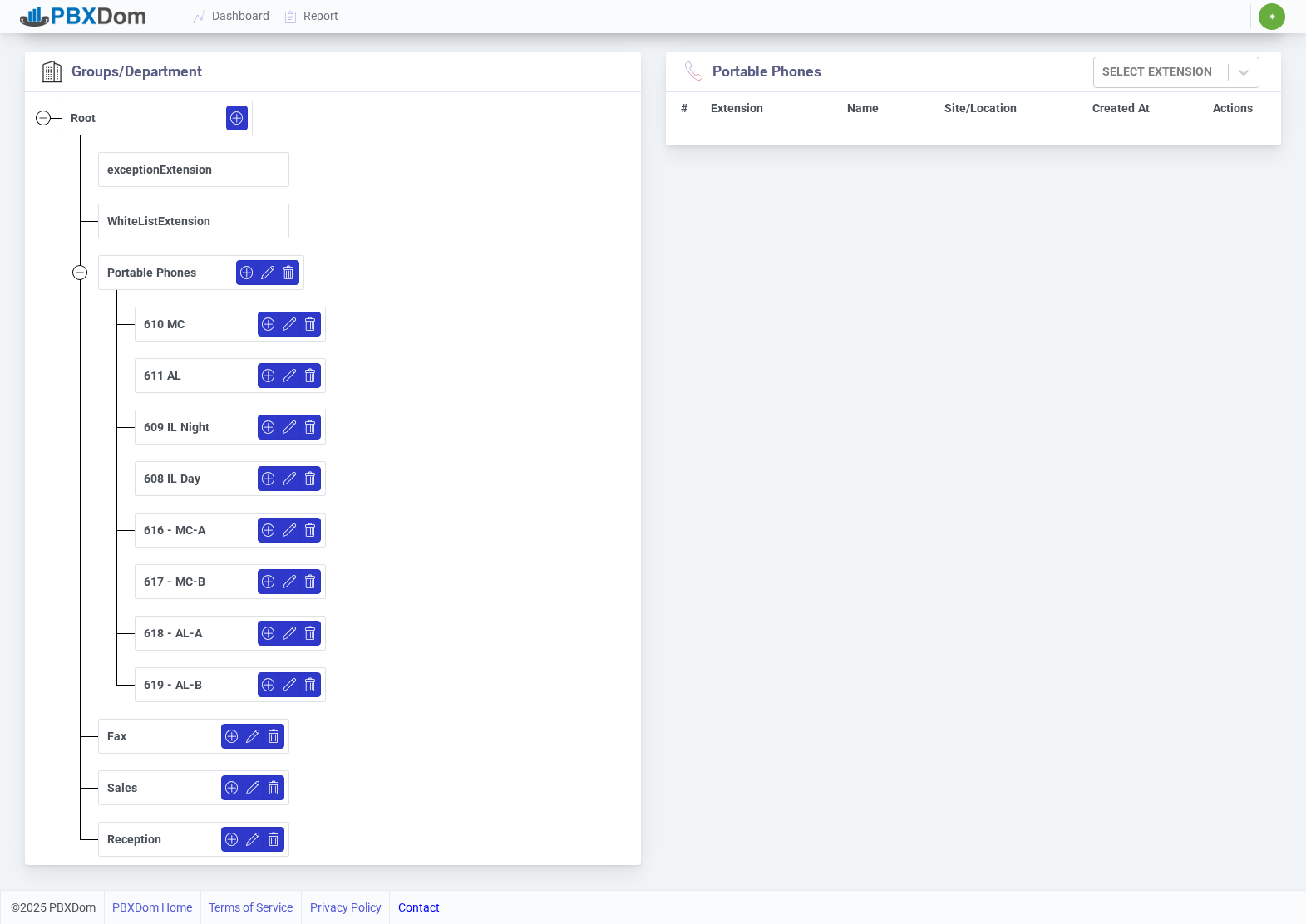
click at [136, 784] on div "Sales" at bounding box center [195, 789] width 177 height 25
click at [121, 789] on div "Sales" at bounding box center [122, 789] width 30 height 17
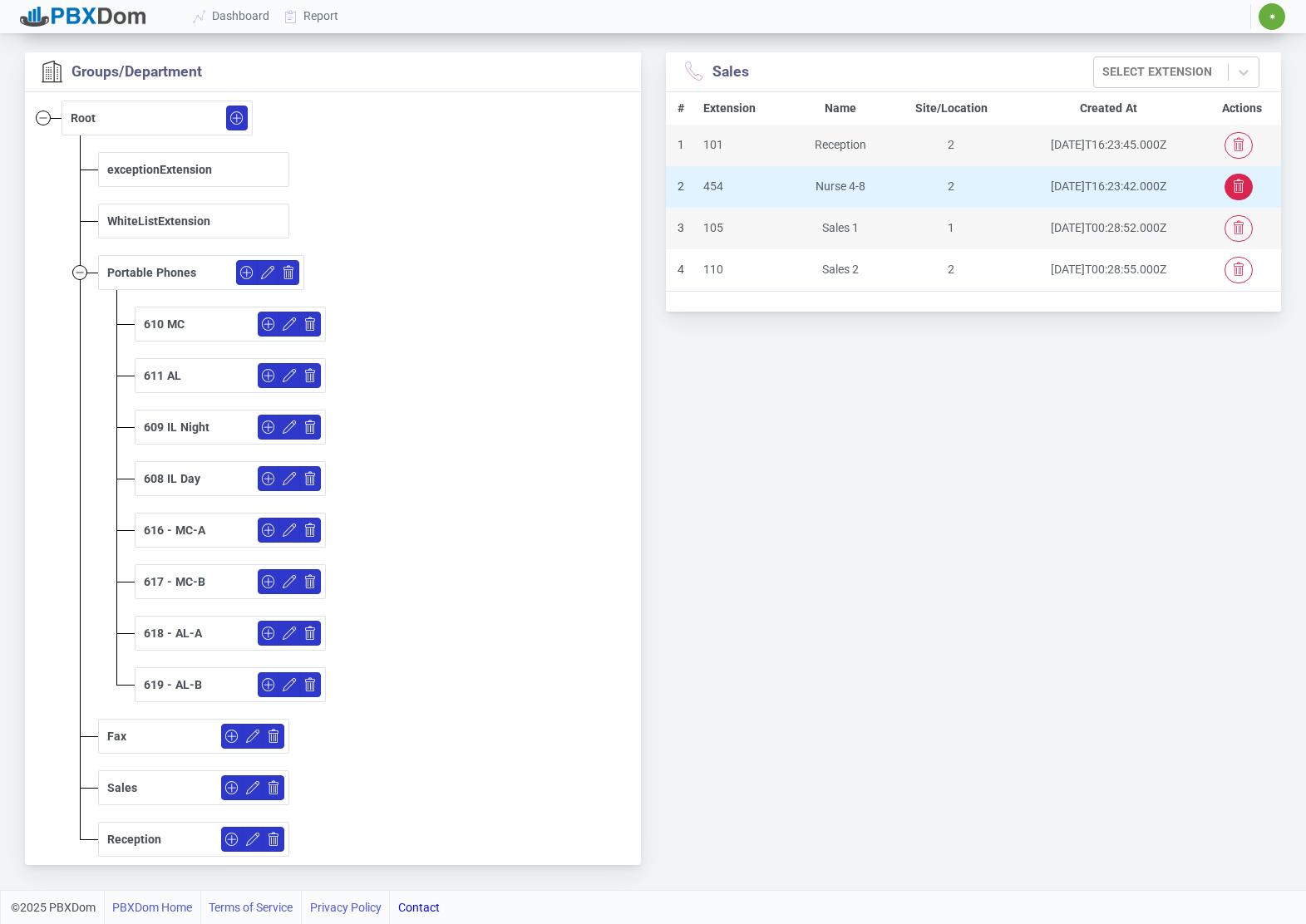
click at [1232, 188] on icon "button" at bounding box center [1238, 187] width 14 height 14
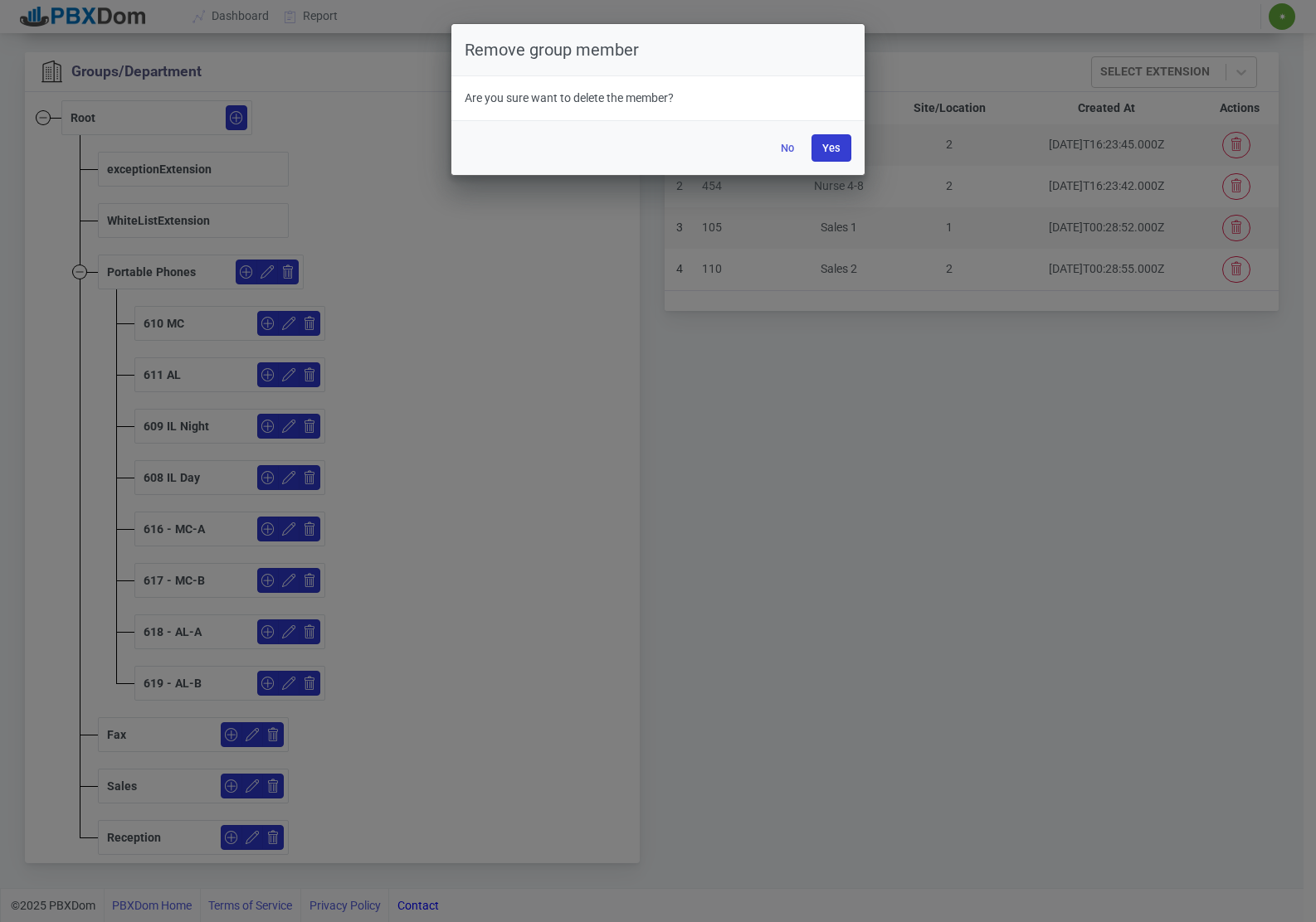
click at [825, 146] on button "Yes" at bounding box center [830, 148] width 40 height 27
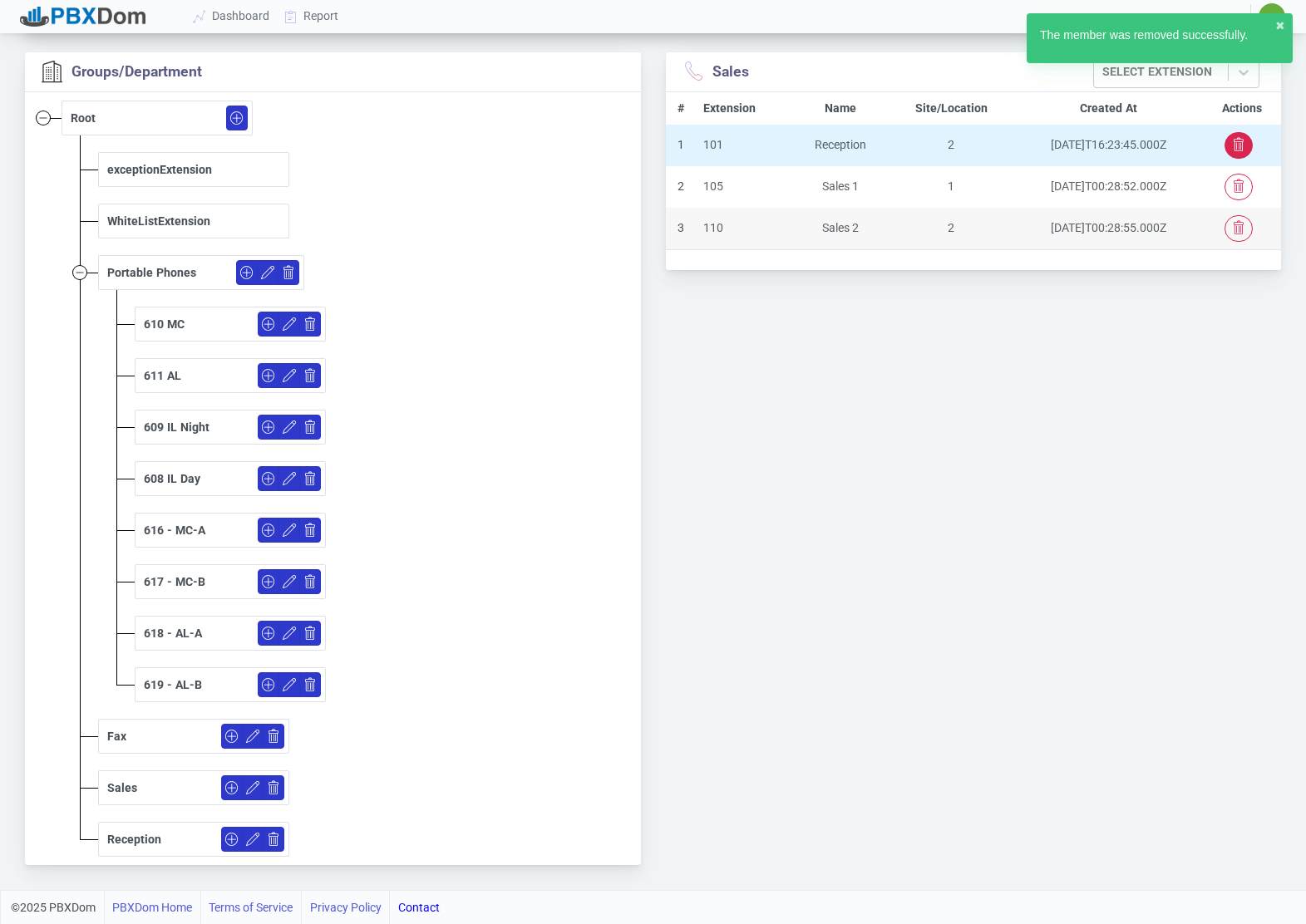
click at [1232, 141] on icon "button" at bounding box center [1238, 145] width 14 height 14
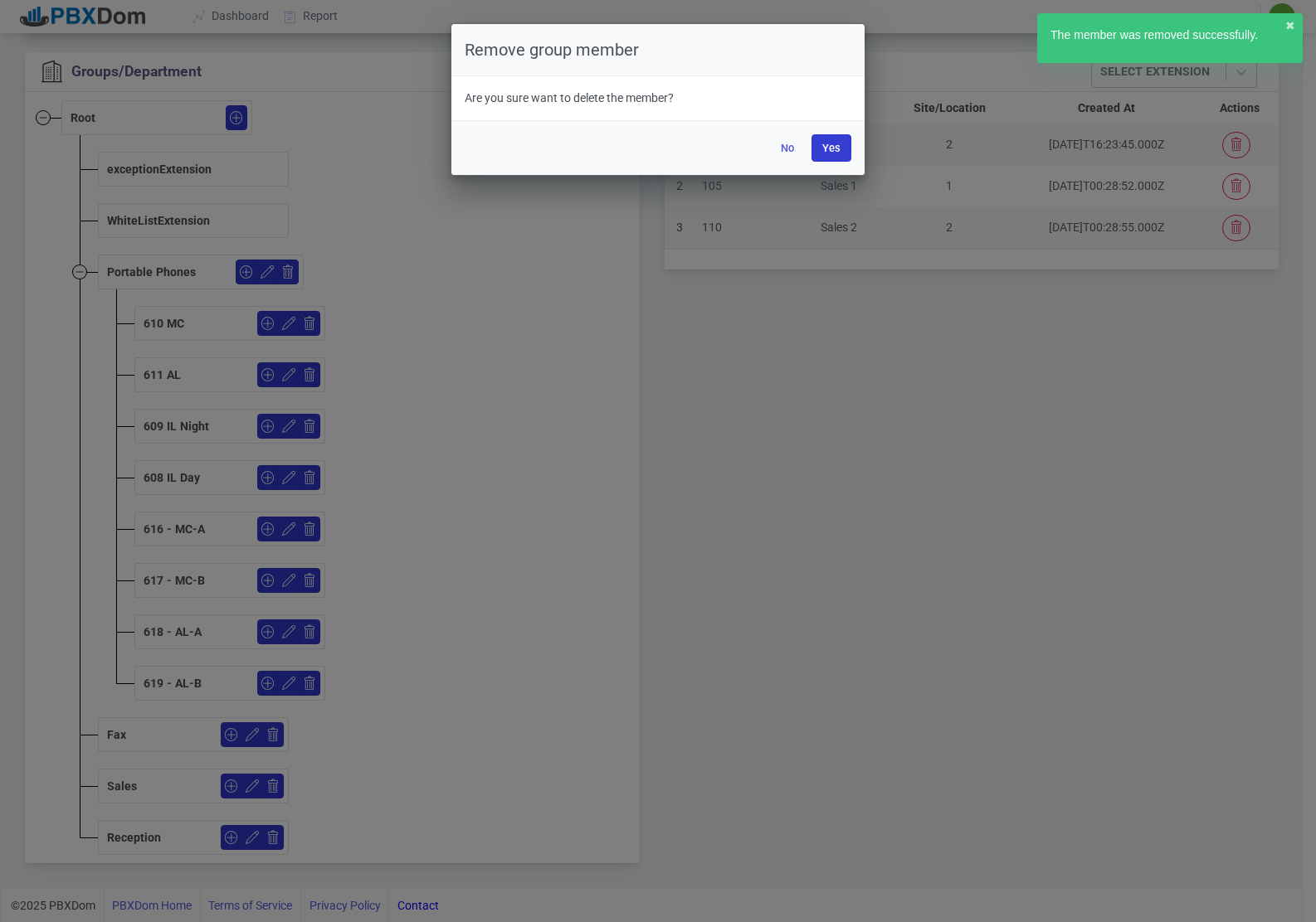
click at [832, 141] on button "Yes" at bounding box center [830, 148] width 40 height 27
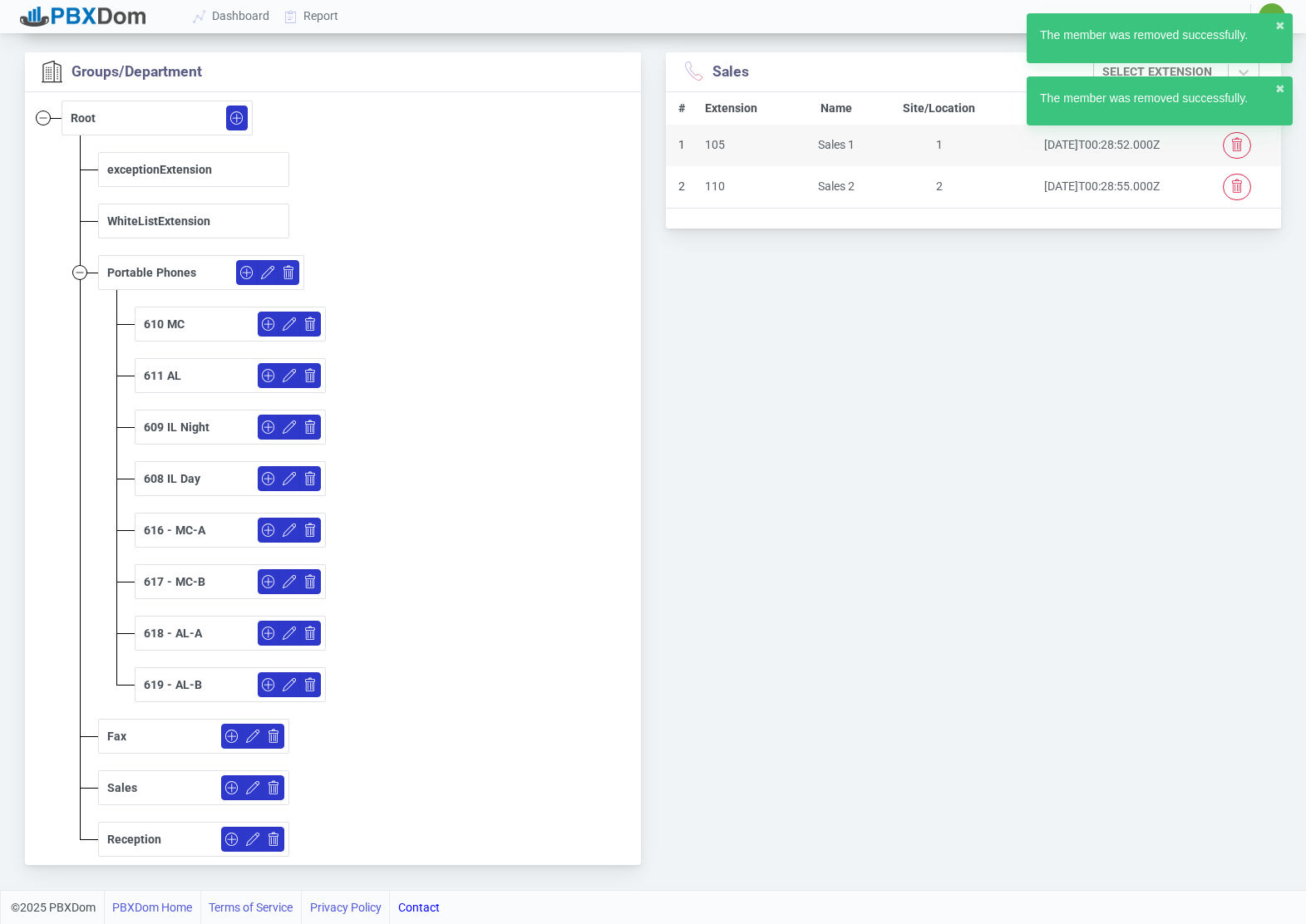
click at [111, 833] on div "Reception" at bounding box center [134, 840] width 54 height 17
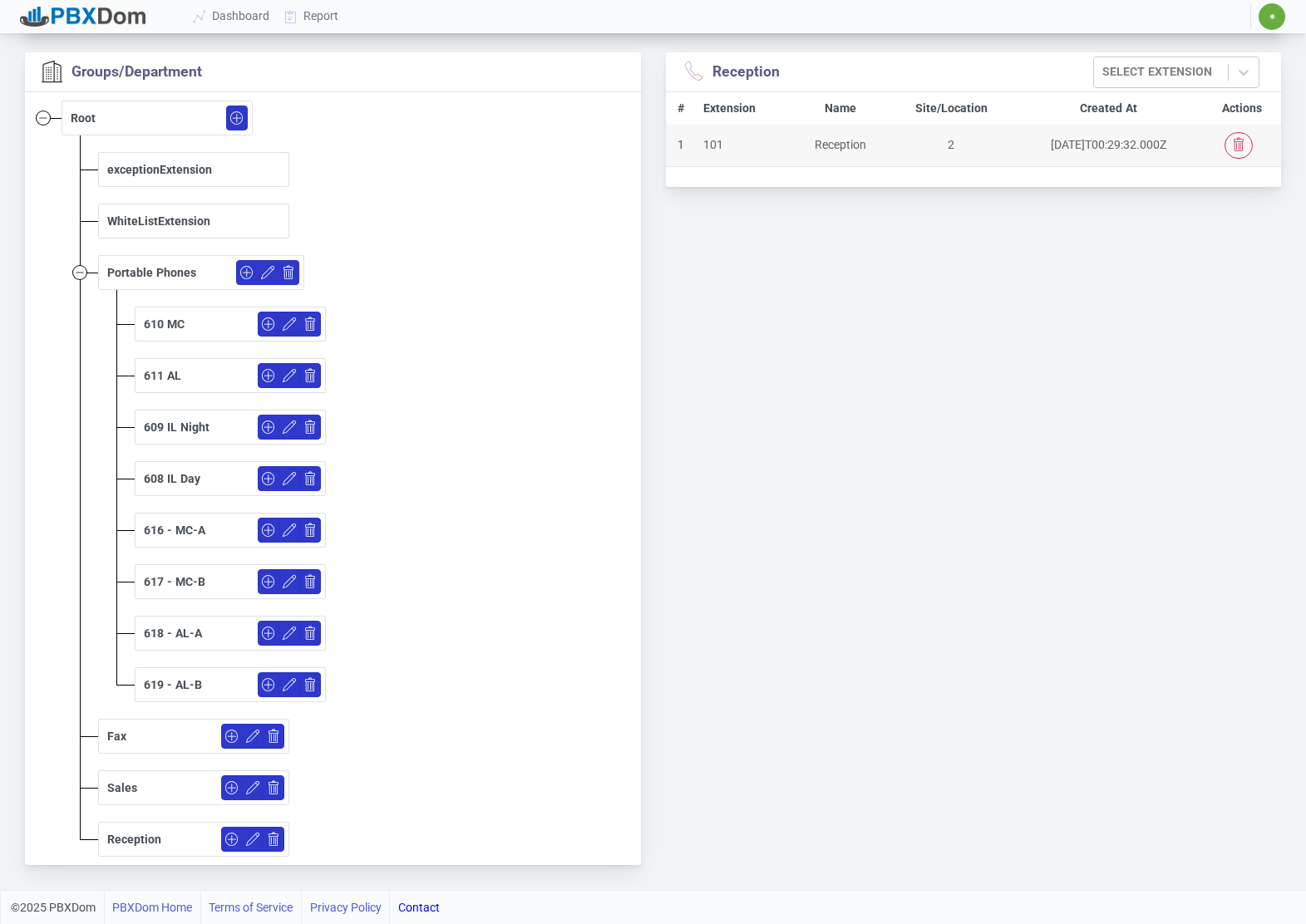
click at [712, 756] on div "Reception Select Extension # Extension Name Site/Location Created At Actions 1 …" at bounding box center [973, 471] width 640 height 838
